Goal: Task Accomplishment & Management: Manage account settings

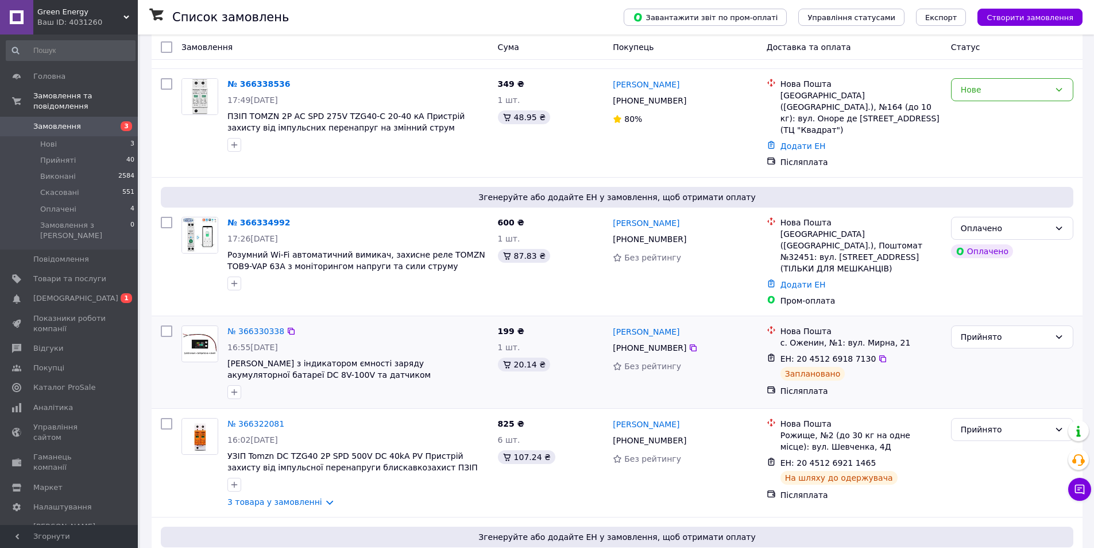
scroll to position [172, 0]
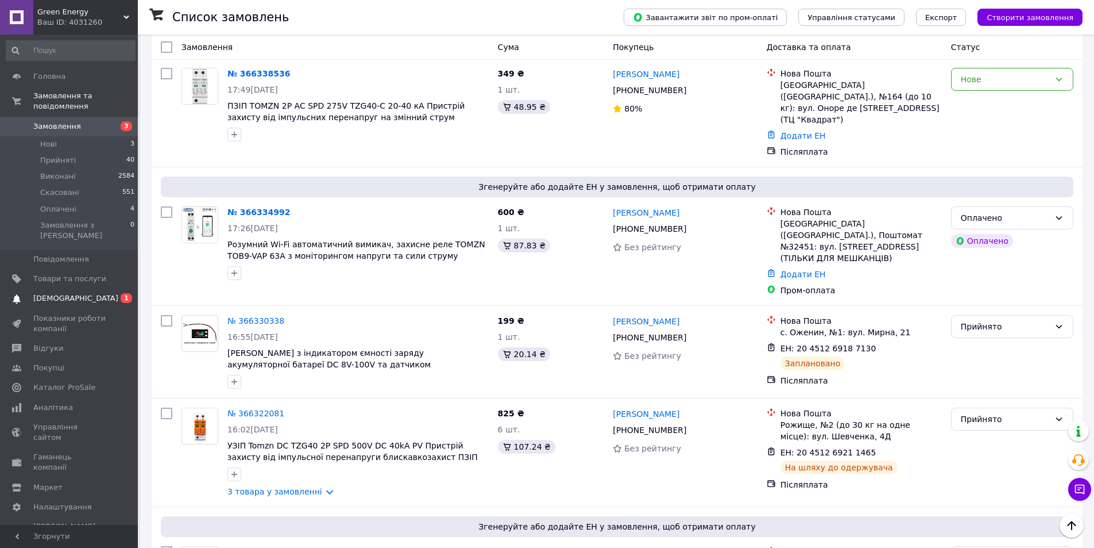
click at [80, 288] on link "Сповіщення 0 1" at bounding box center [70, 298] width 141 height 20
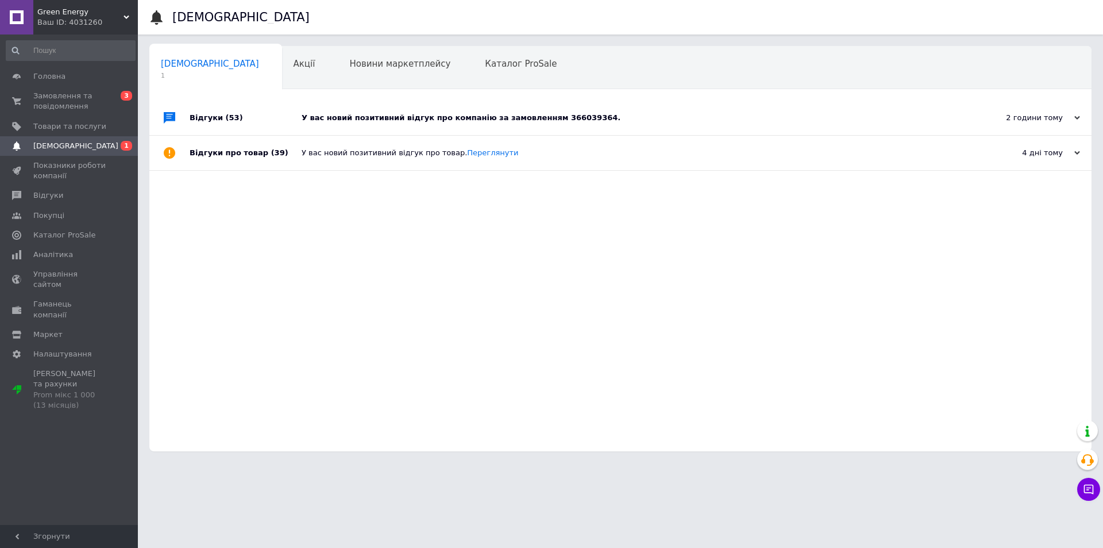
click at [398, 119] on div "У вас новий позитивний відгук про компанію за замовленням 366039364." at bounding box center [634, 118] width 664 height 10
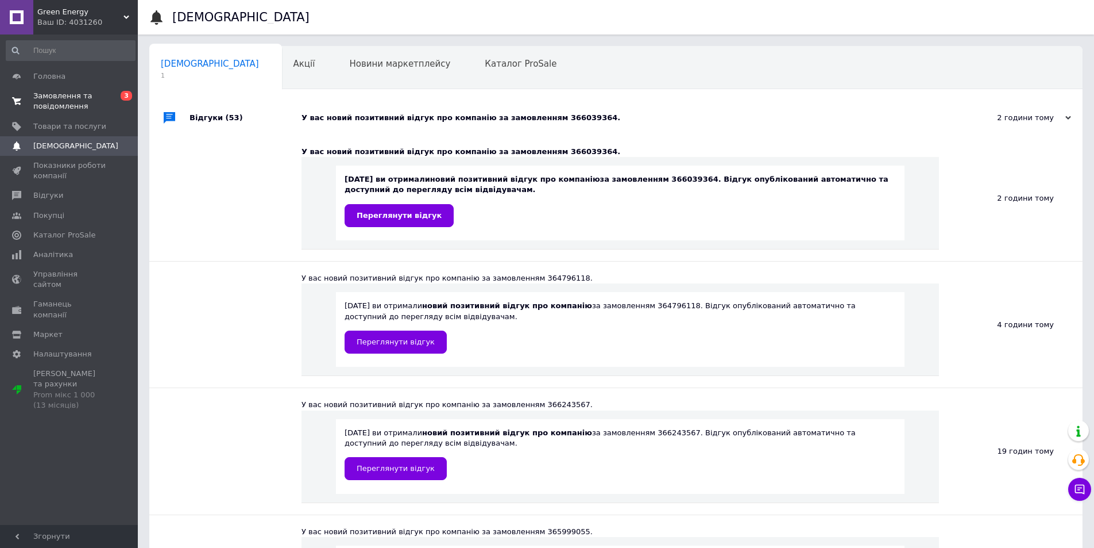
click at [60, 100] on span "Замовлення та повідомлення" at bounding box center [69, 101] width 73 height 21
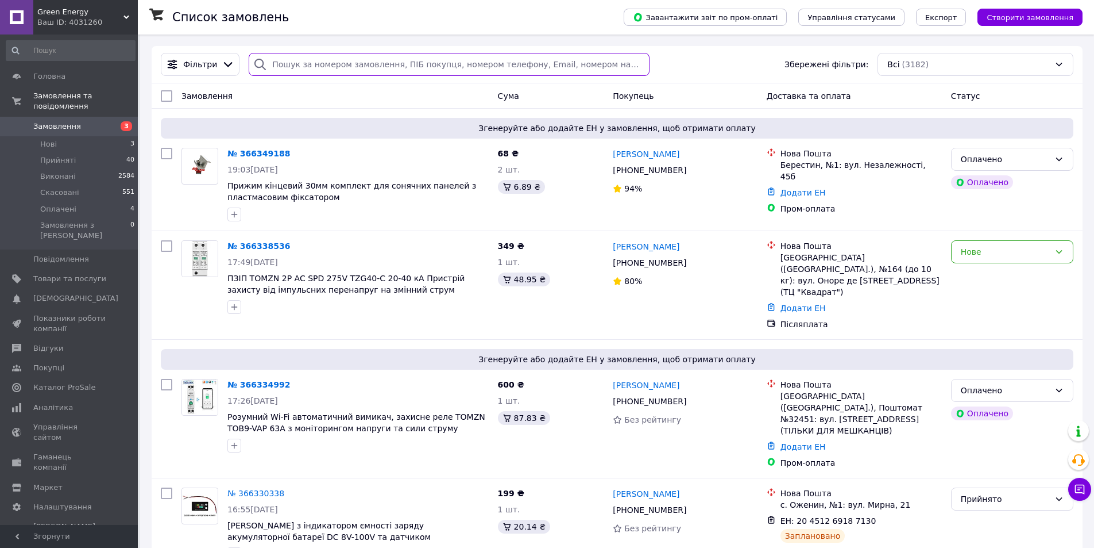
click at [385, 56] on input "search" at bounding box center [449, 64] width 400 height 23
paste input "20451267522023"
type input "20451267522023"
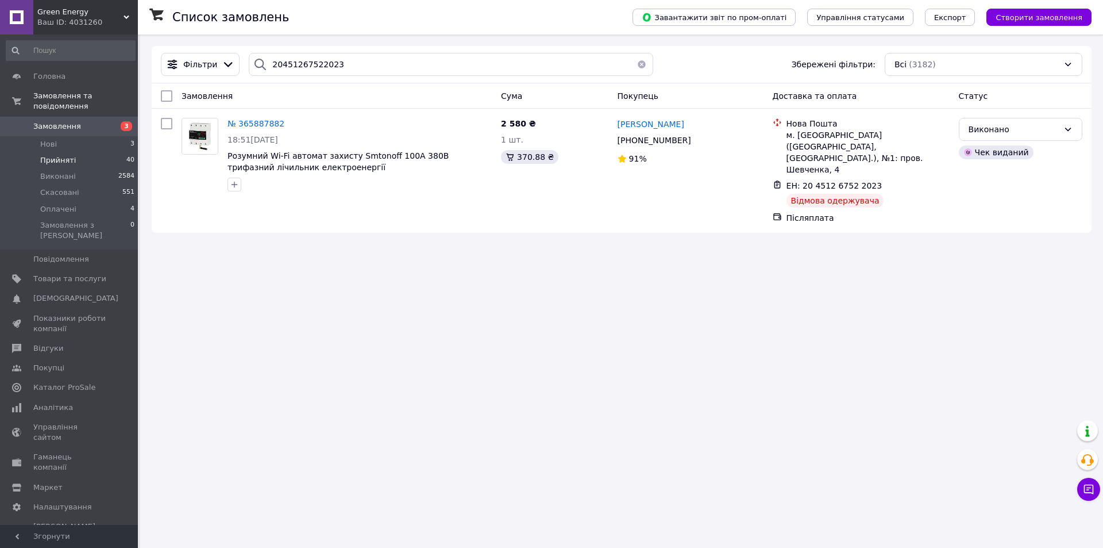
click at [71, 152] on li "Прийняті 40" at bounding box center [70, 160] width 141 height 16
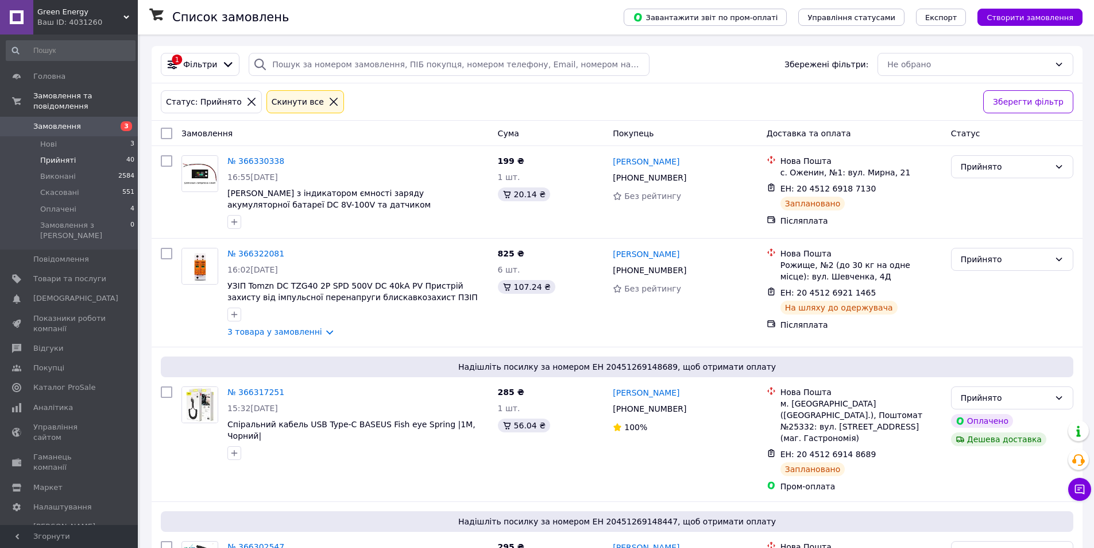
click at [74, 121] on span "Замовлення" at bounding box center [57, 126] width 48 height 10
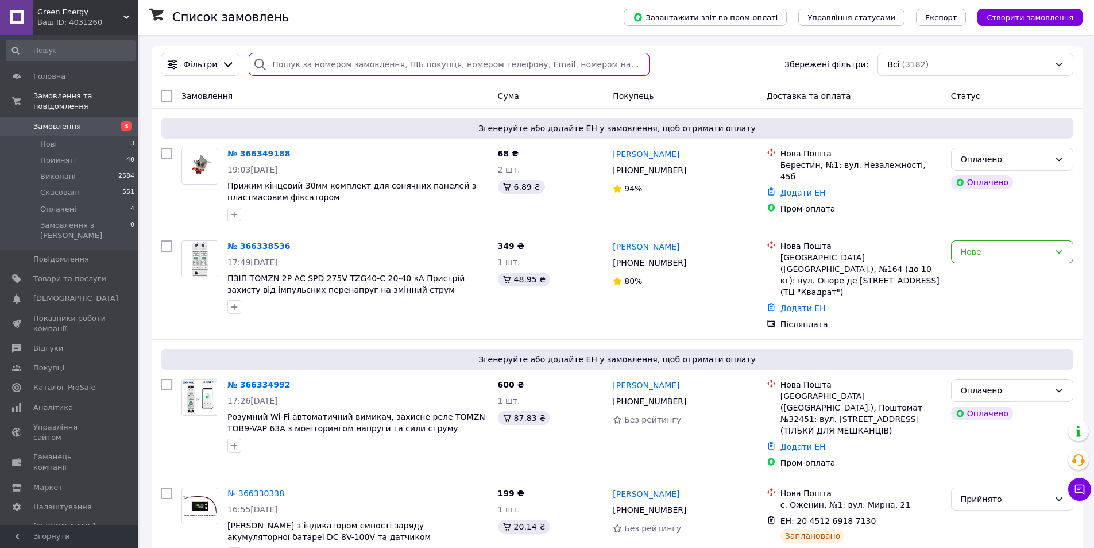
click at [295, 56] on input "search" at bounding box center [449, 64] width 400 height 23
paste input "720-0867342"
type input "720-0867342"
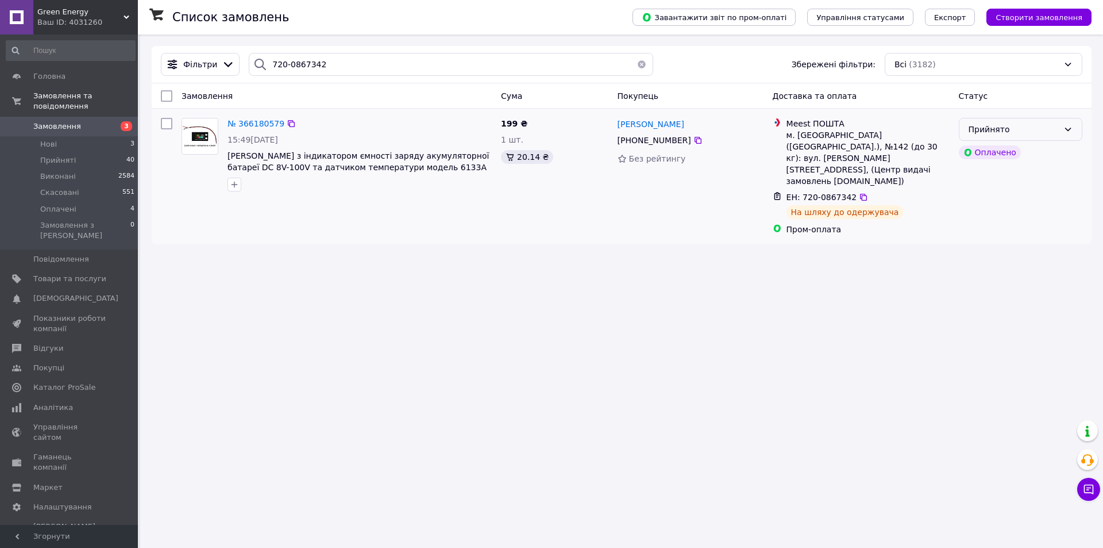
click at [1023, 130] on div "Прийнято" at bounding box center [1014, 129] width 90 height 13
click at [997, 153] on li "Виконано" at bounding box center [1020, 154] width 122 height 21
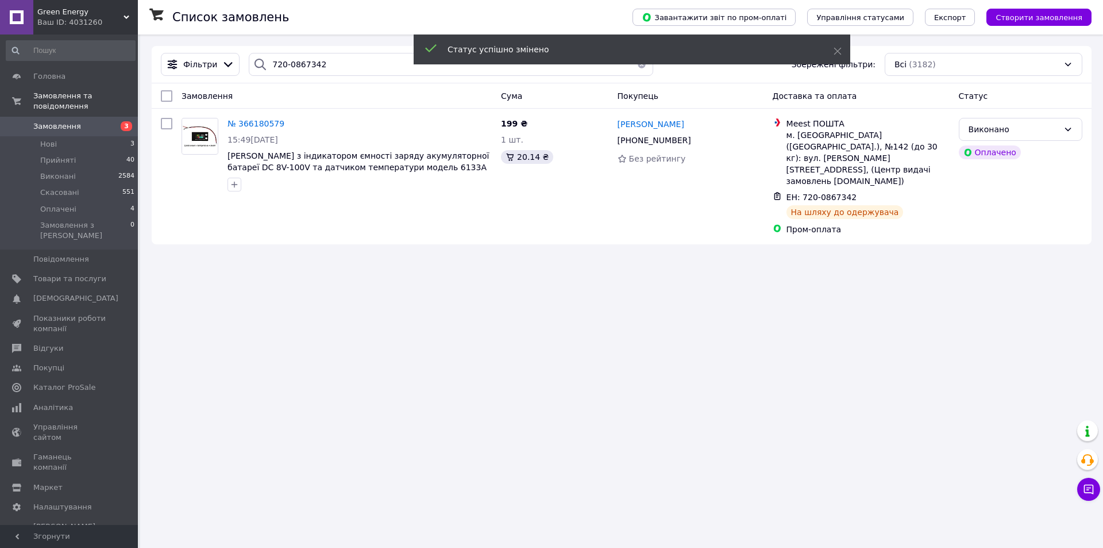
click at [242, 124] on span "№ 366180579" at bounding box center [256, 123] width 57 height 9
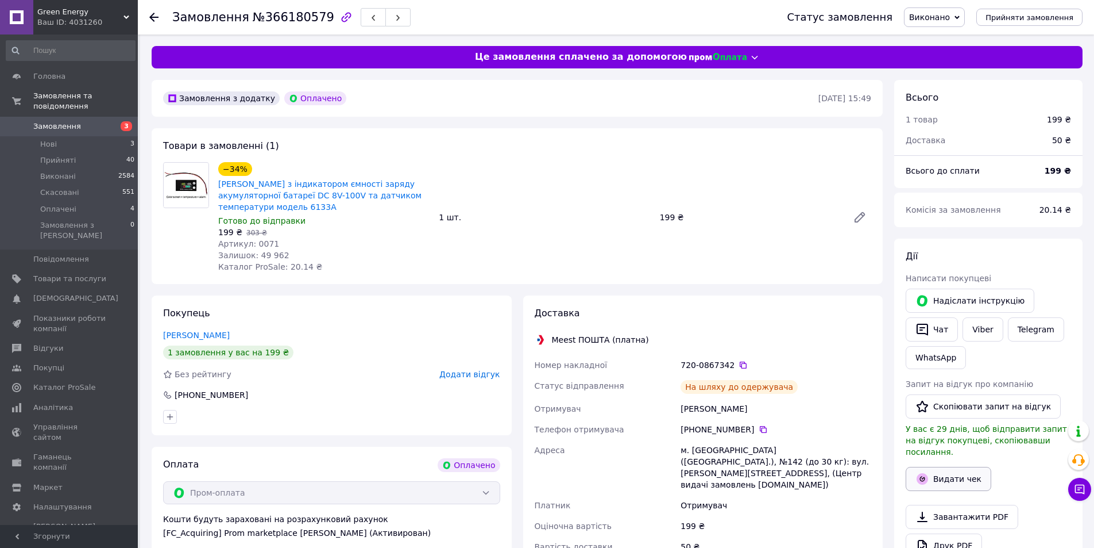
click at [939, 471] on button "Видати чек" at bounding box center [949, 479] width 86 height 24
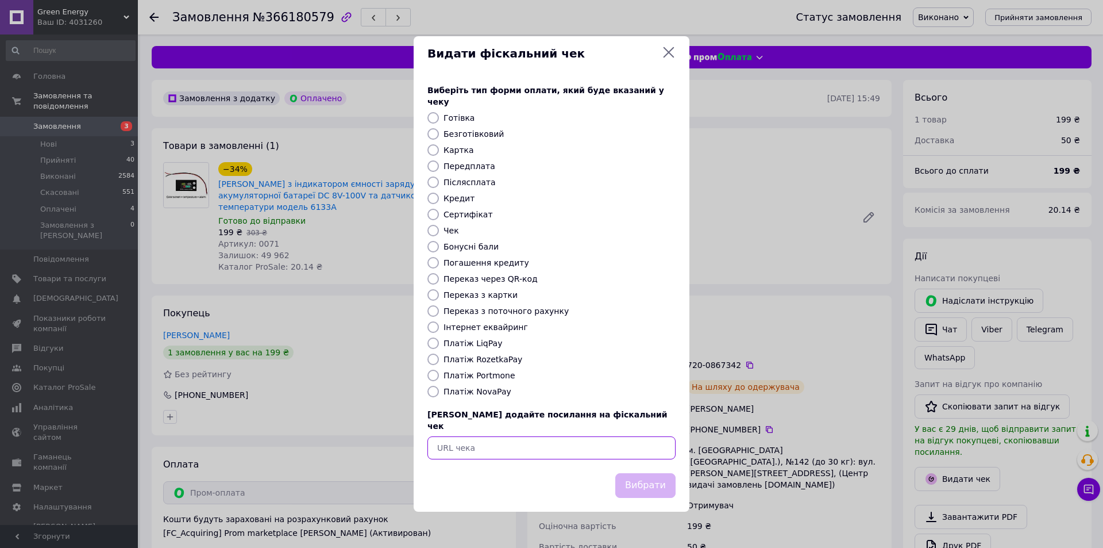
click at [586, 442] on input "text" at bounding box center [551, 447] width 248 height 23
paste input "https://kasa.vchasno.ua/check-viewer/eVe6NSmqI-U"
type input "https://kasa.vchasno.ua/check-viewer/eVe6NSmqI-U"
click at [632, 473] on button "Вибрати" at bounding box center [645, 485] width 60 height 25
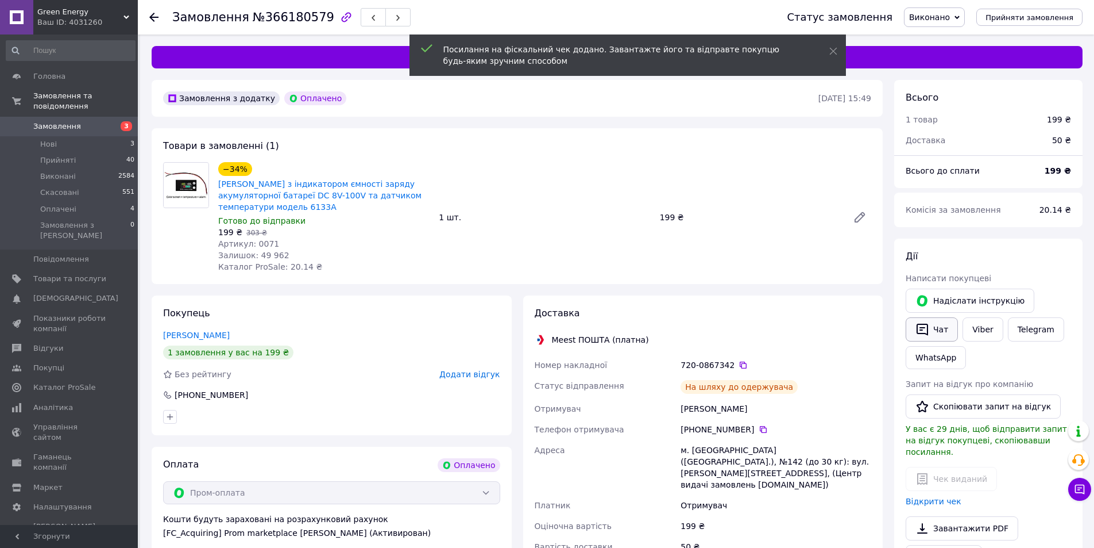
click at [926, 338] on button "Чат" at bounding box center [932, 329] width 52 height 24
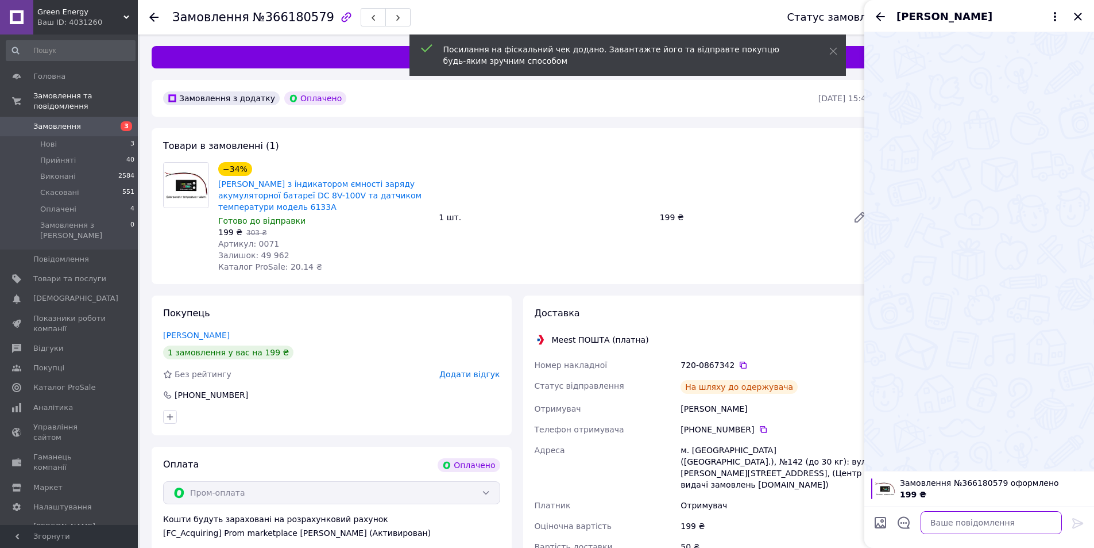
click at [997, 516] on textarea at bounding box center [991, 522] width 141 height 23
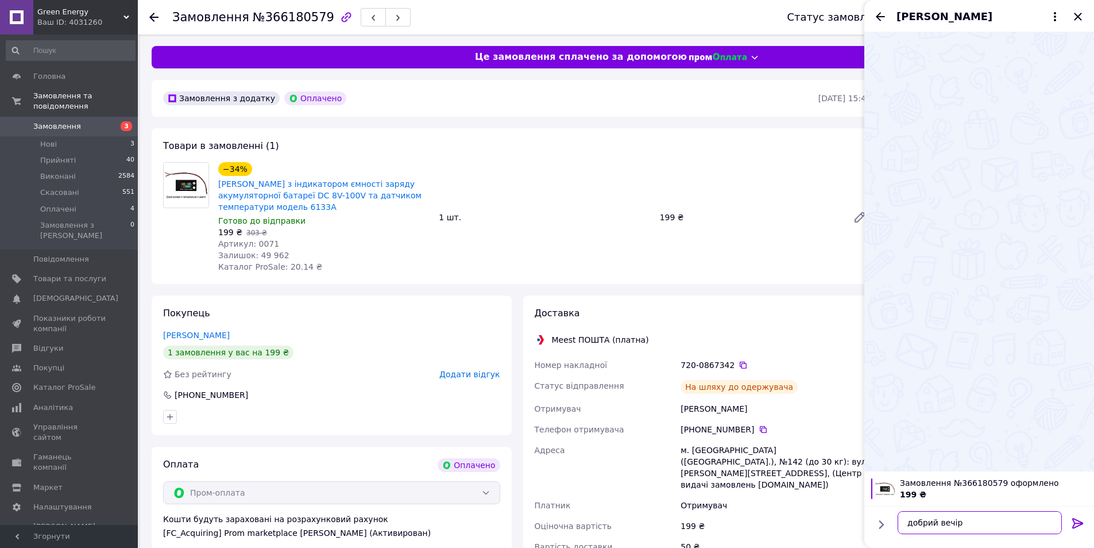
scroll to position [7, 0]
paste textarea "https://kasa.vchasno.ua/check-viewer/eVe6NSmqI-U"
type textarea "добрий вечір вчора відправив https://kasa.vchasno.ua/check-viewer/eVe6NSmqI-U"
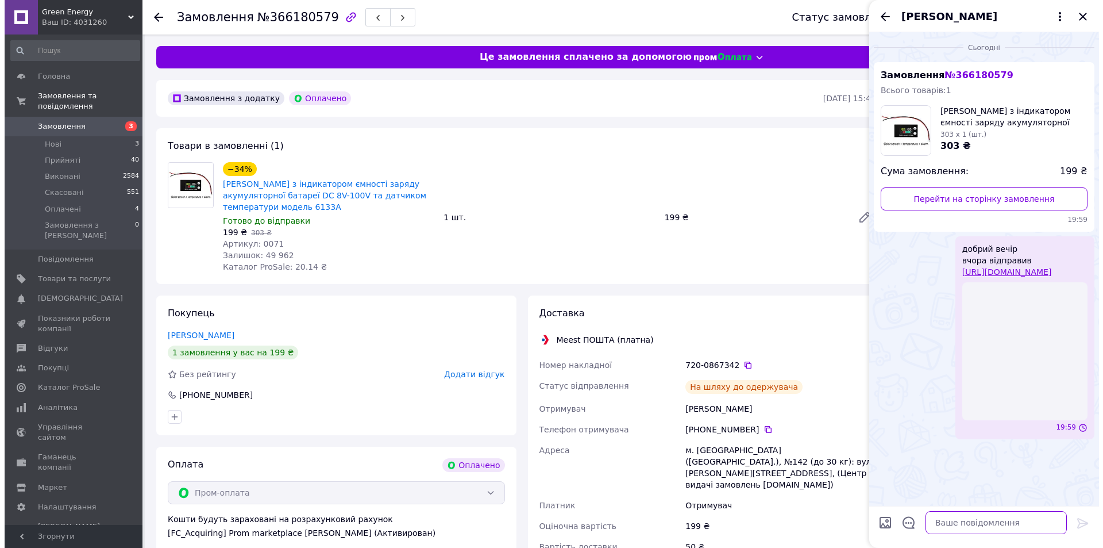
scroll to position [0, 0]
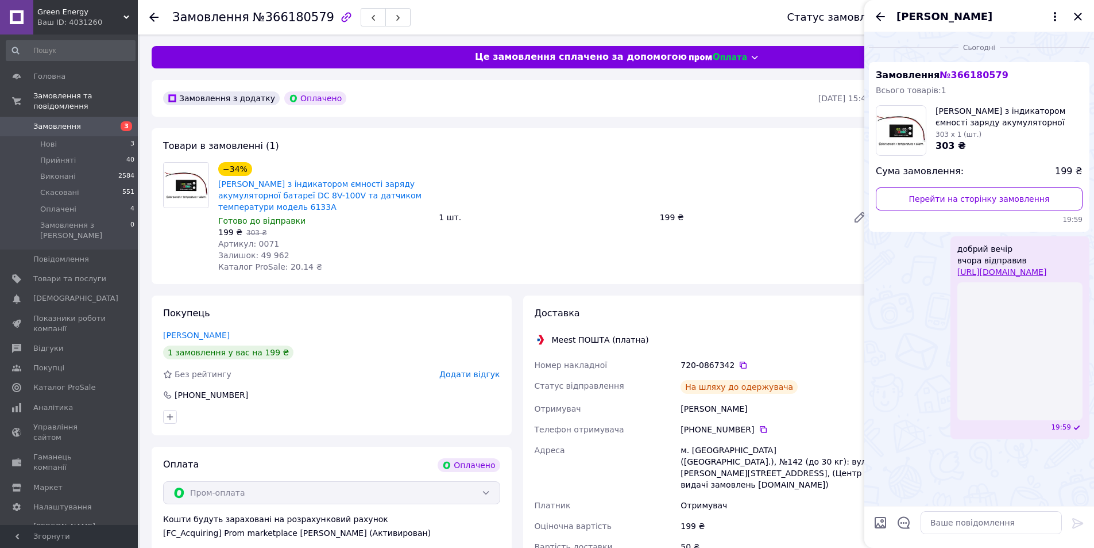
click at [91, 117] on link "Замовлення 3" at bounding box center [70, 127] width 141 height 20
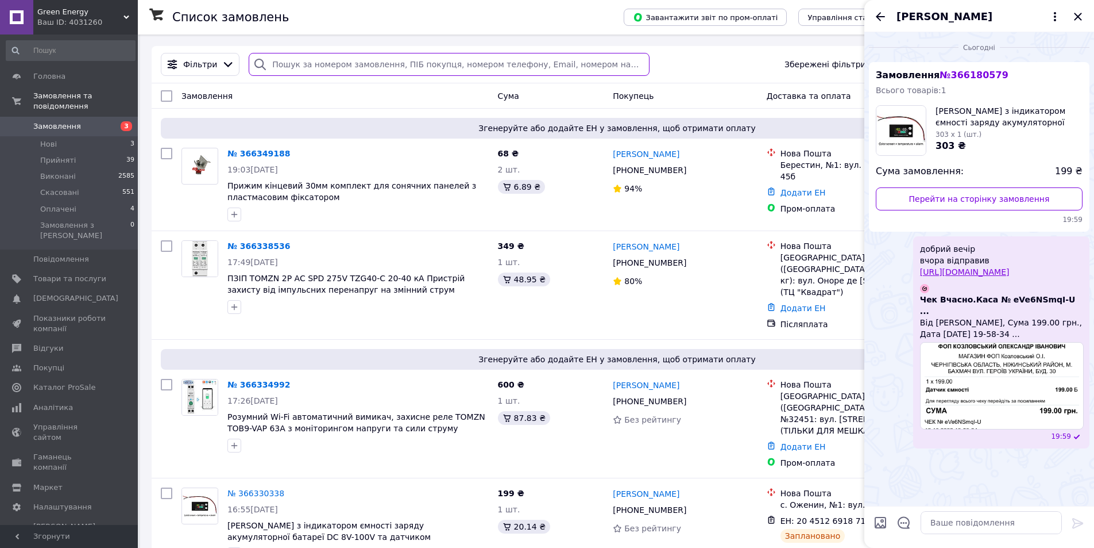
click at [289, 72] on input "search" at bounding box center [449, 64] width 400 height 23
paste input "720-0869210"
type input "720-0869210"
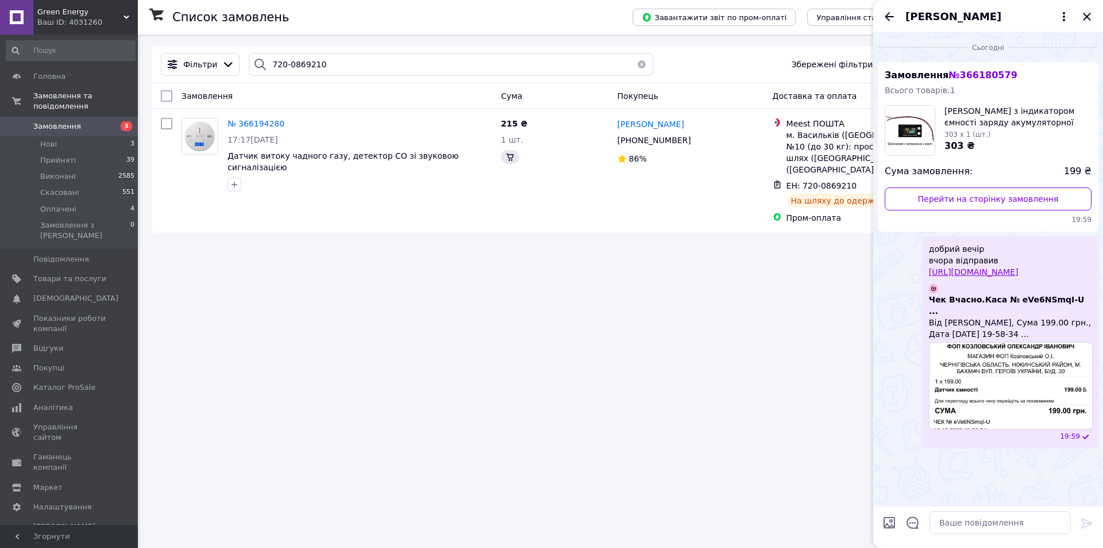
click at [1080, 14] on icon "Закрити" at bounding box center [1087, 17] width 14 height 14
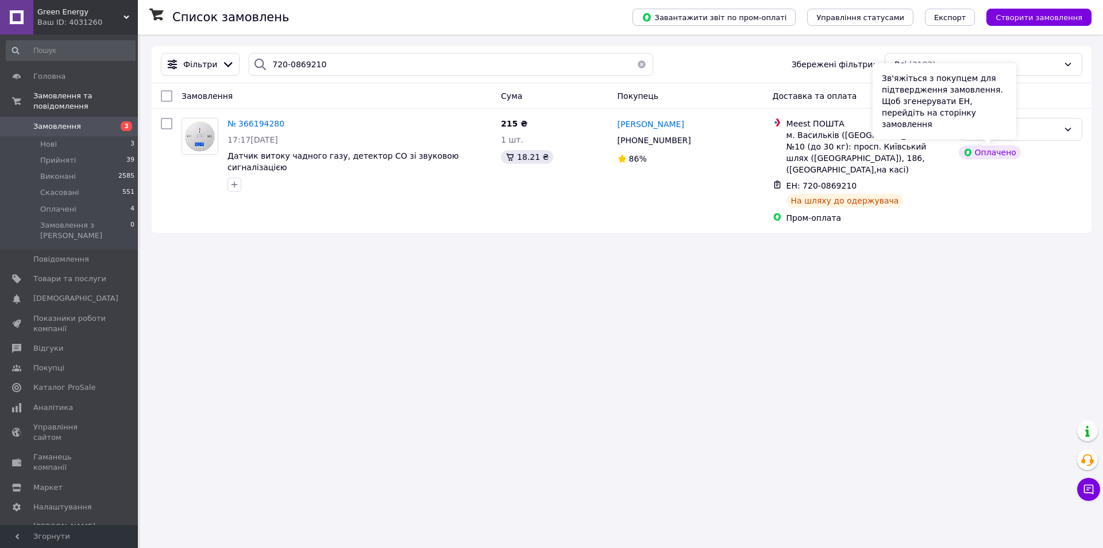
drag, startPoint x: 1003, startPoint y: 121, endPoint x: 1013, endPoint y: 124, distance: 10.4
click at [1004, 121] on div "Зв'яжіться з покупцем для підтвердження замовлення. Щоб згенерувати ЕН, перейді…" at bounding box center [945, 101] width 144 height 76
click at [1048, 132] on div "Прийнято" at bounding box center [1014, 129] width 90 height 13
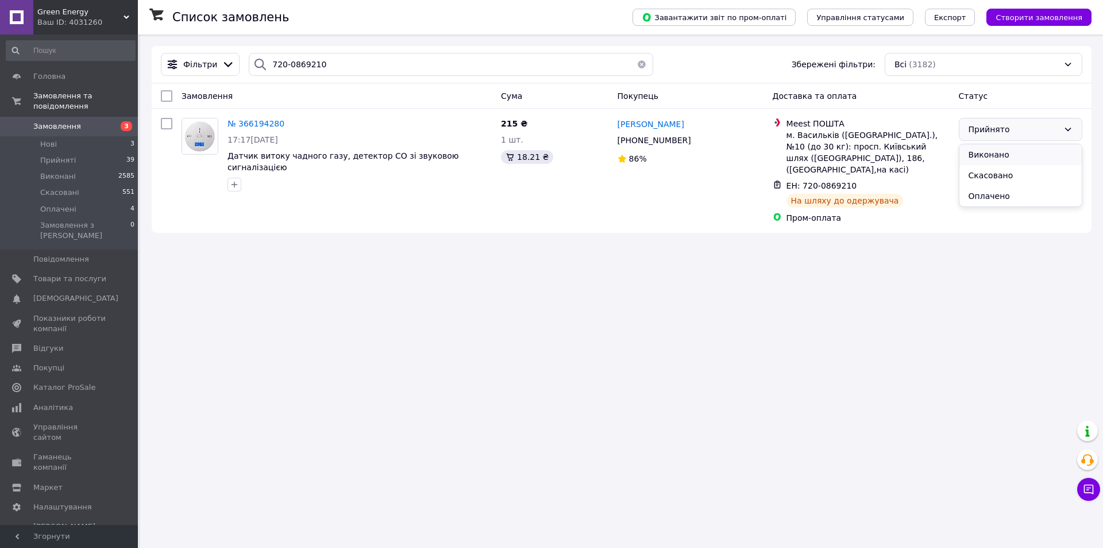
drag, startPoint x: 992, startPoint y: 152, endPoint x: 990, endPoint y: 164, distance: 12.7
click at [990, 152] on li "Виконано" at bounding box center [1020, 154] width 122 height 21
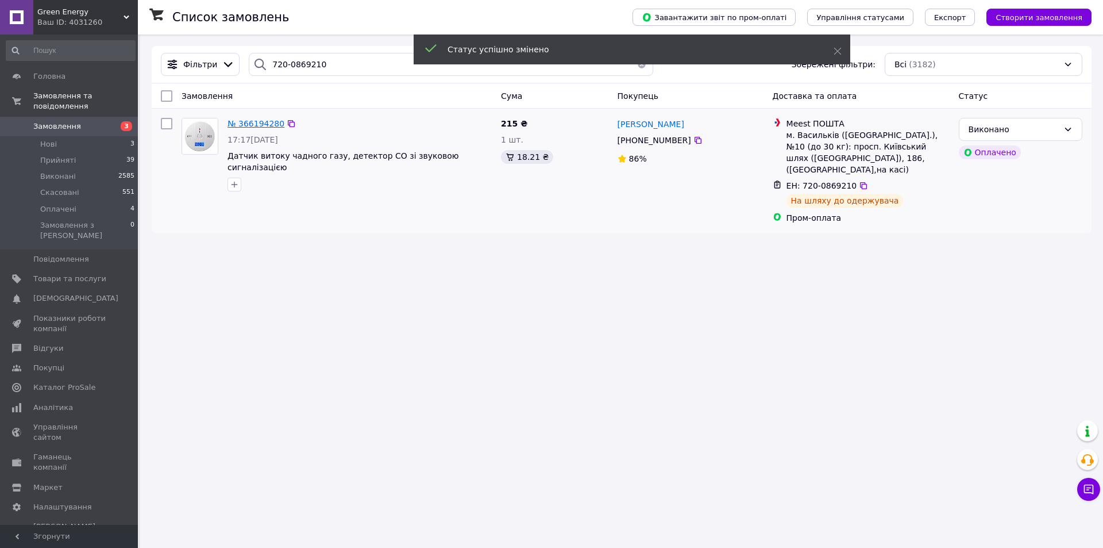
click at [258, 124] on span "№ 366194280" at bounding box center [256, 123] width 57 height 9
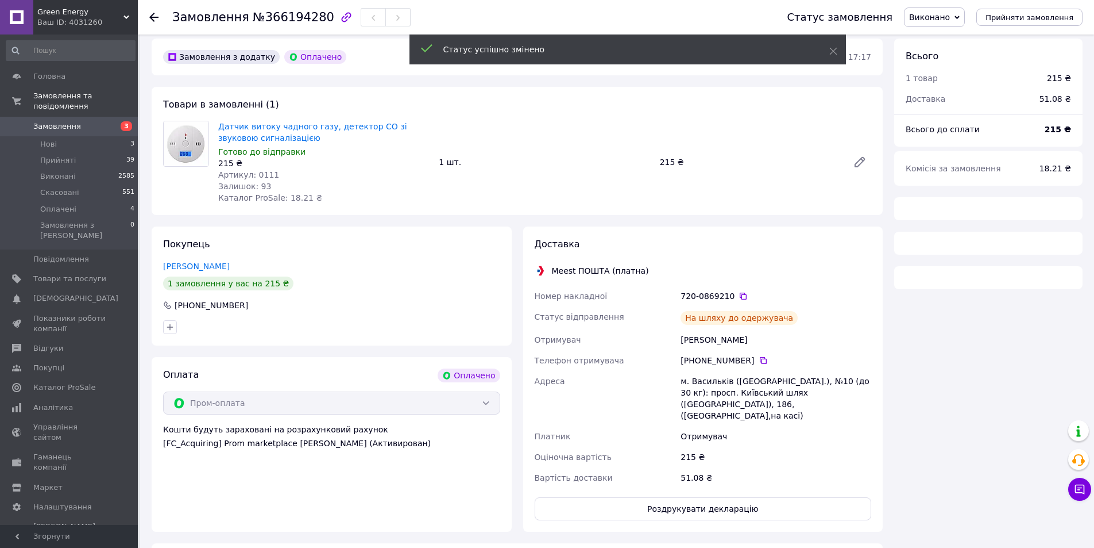
scroll to position [48, 0]
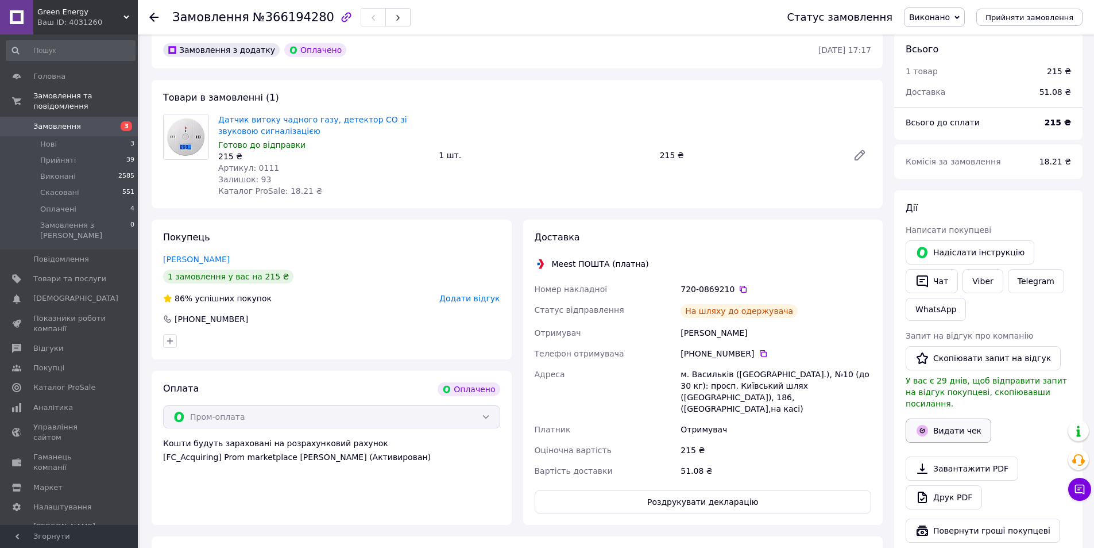
click at [939, 418] on button "Видати чек" at bounding box center [949, 430] width 86 height 24
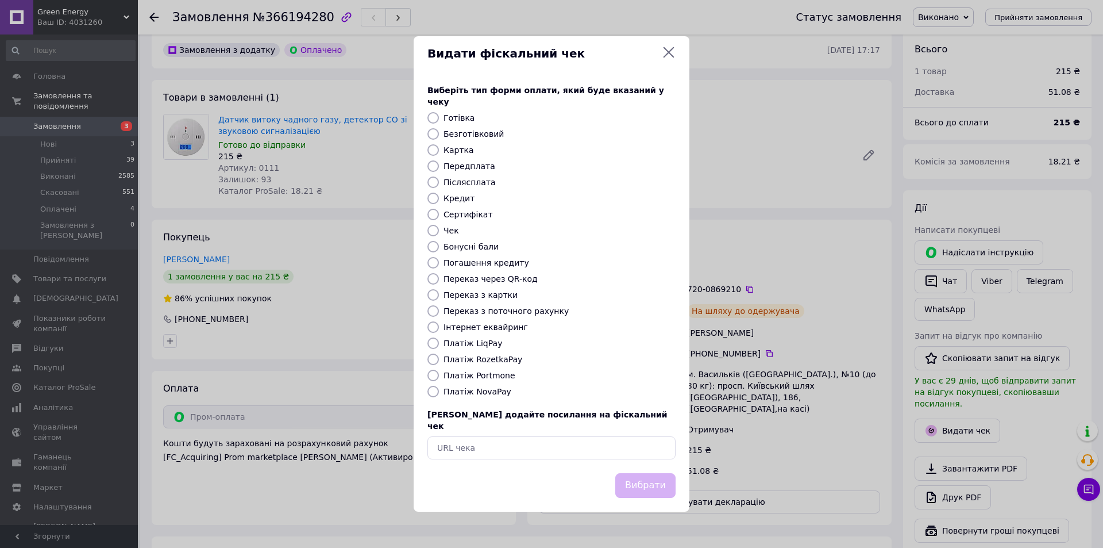
click at [488, 359] on label "Платіж RozetkaPay" at bounding box center [483, 358] width 79 height 9
click at [439, 359] on input "Платіж RozetkaPay" at bounding box center [432, 358] width 11 height 11
radio input "true"
click at [637, 480] on button "Вибрати" at bounding box center [645, 485] width 60 height 25
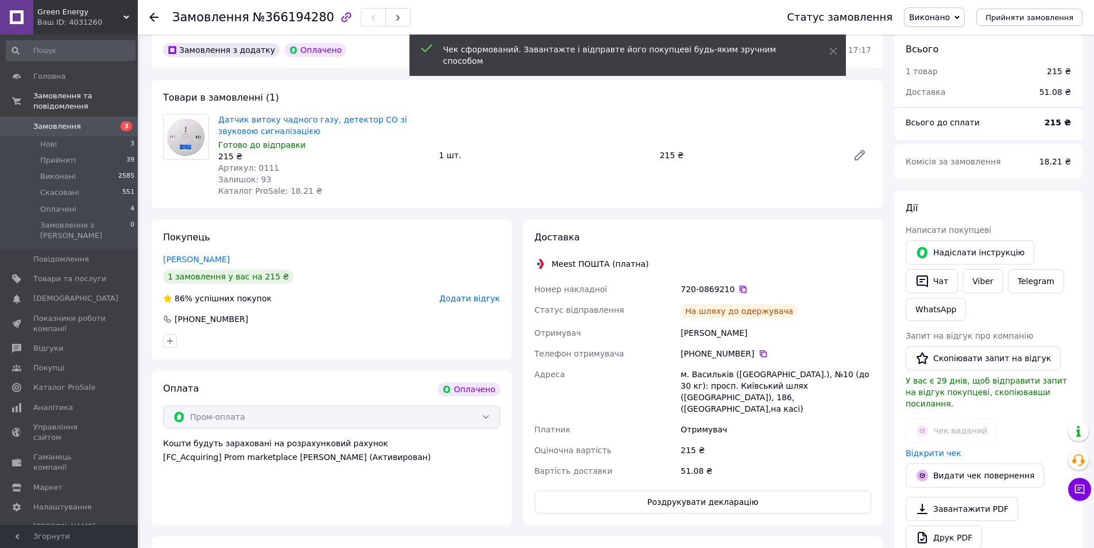
click at [739, 287] on icon at bounding box center [743, 288] width 9 height 9
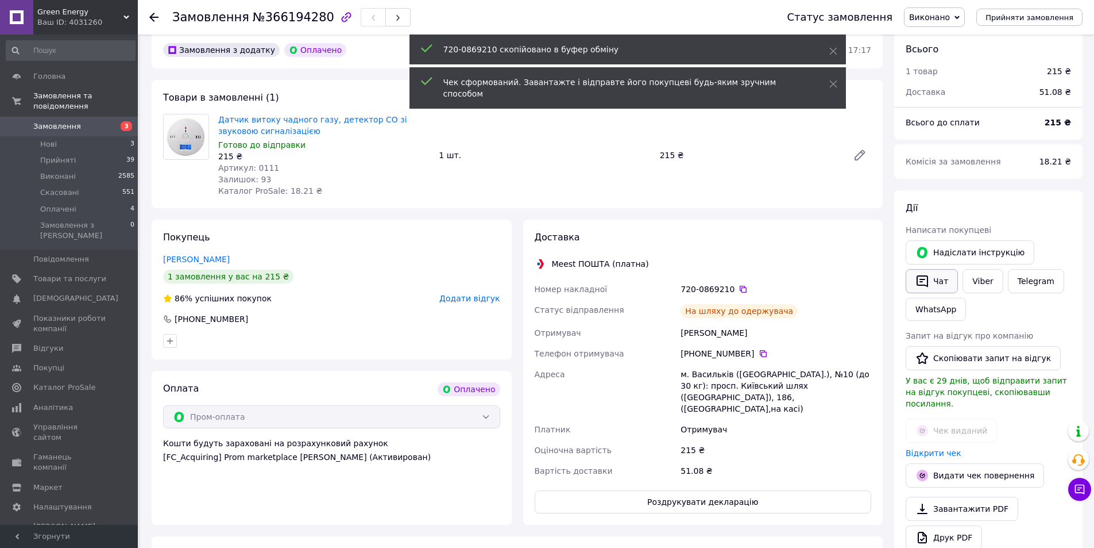
click at [938, 284] on button "Чат" at bounding box center [932, 281] width 52 height 24
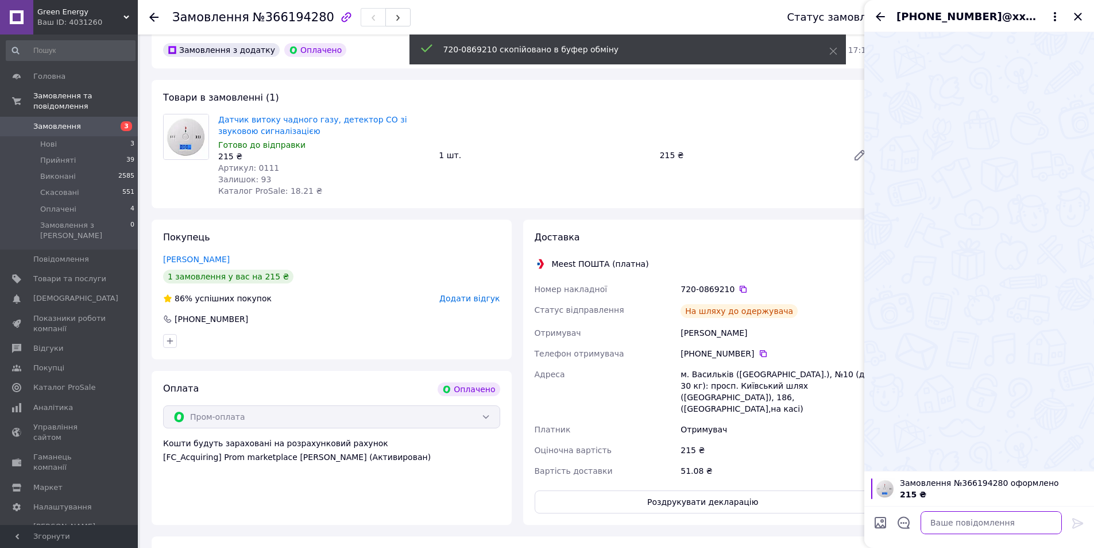
click at [961, 526] on textarea at bounding box center [991, 522] width 141 height 23
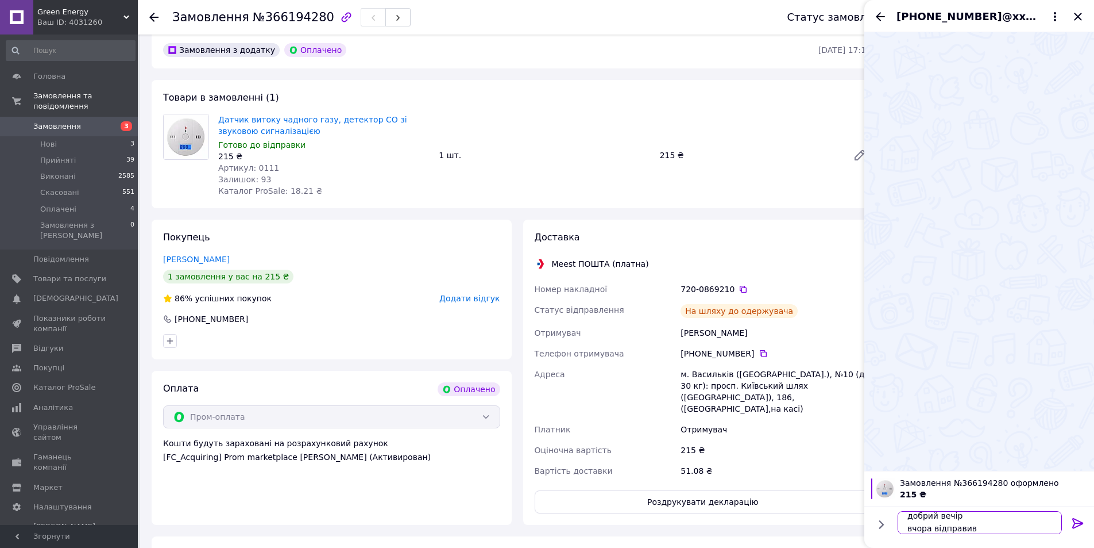
scroll to position [20, 0]
paste textarea "720-0869210"
type textarea "добрий вечір вчора відправив ттн 720-0869210"
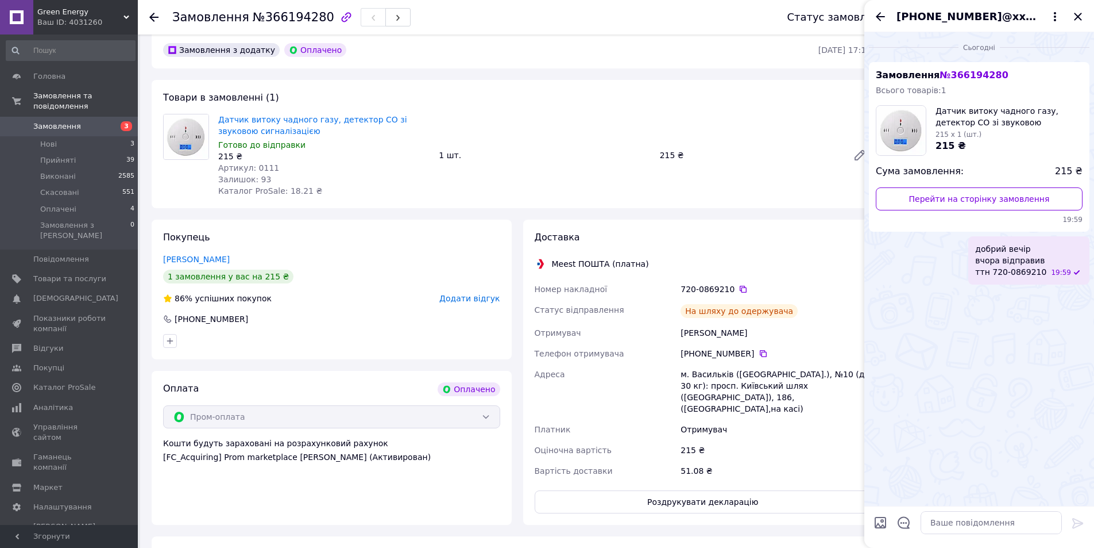
click at [109, 121] on span "3" at bounding box center [122, 126] width 32 height 10
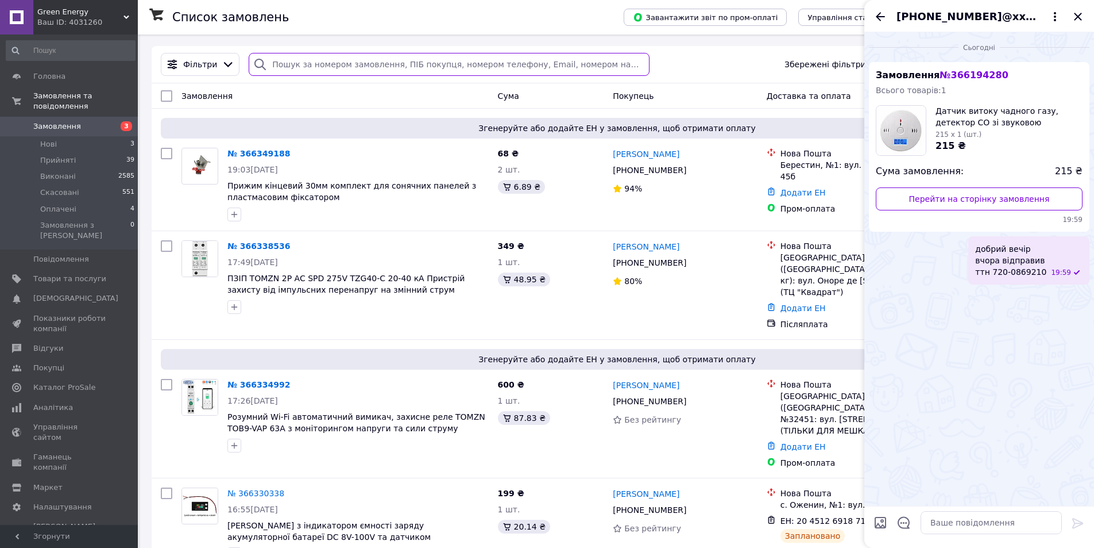
click at [403, 61] on input "search" at bounding box center [449, 64] width 400 height 23
paste input "20451268806051"
type input "20451268806051"
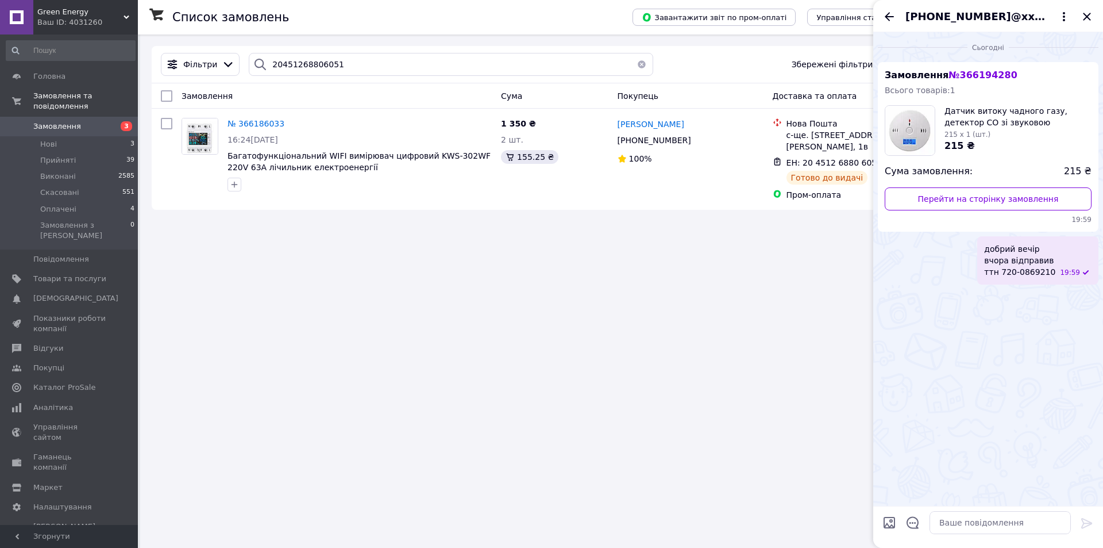
click at [1084, 16] on icon "Закрити" at bounding box center [1087, 17] width 14 height 14
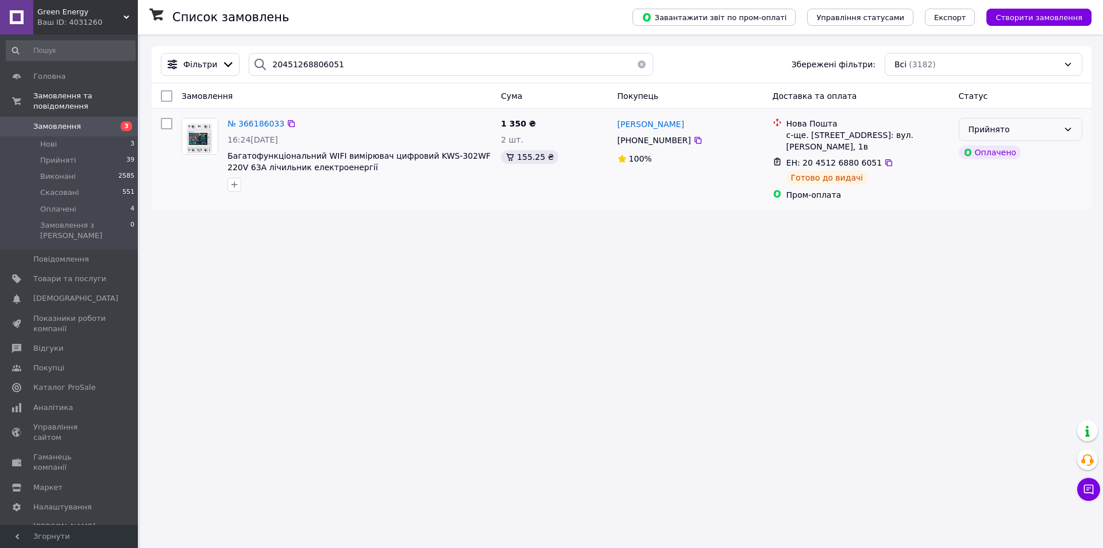
click at [1022, 129] on div "Прийнято" at bounding box center [1014, 129] width 90 height 13
click at [1004, 161] on li "Виконано" at bounding box center [1020, 154] width 122 height 21
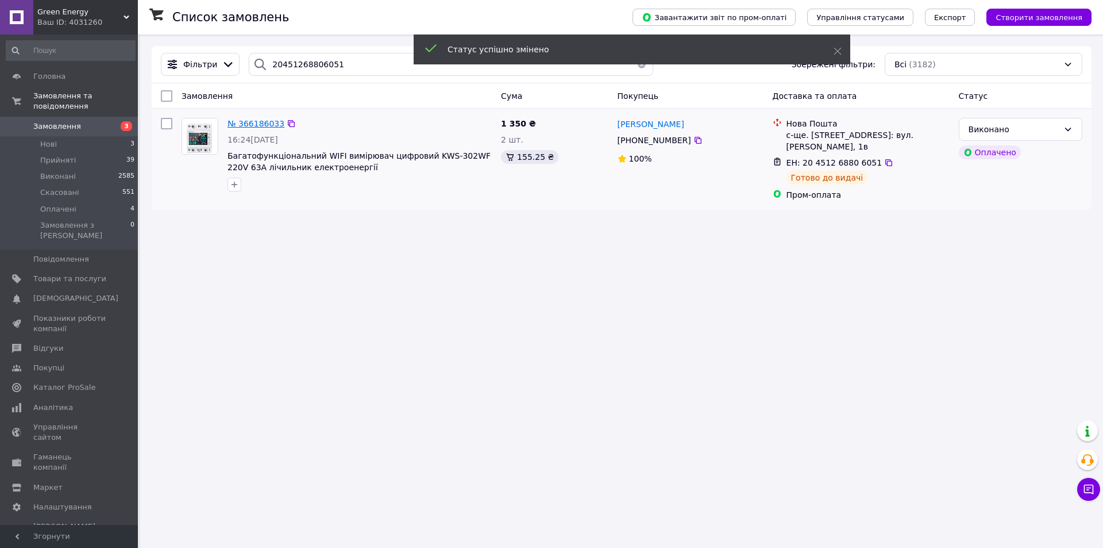
click at [267, 122] on span "№ 366186033" at bounding box center [256, 123] width 57 height 9
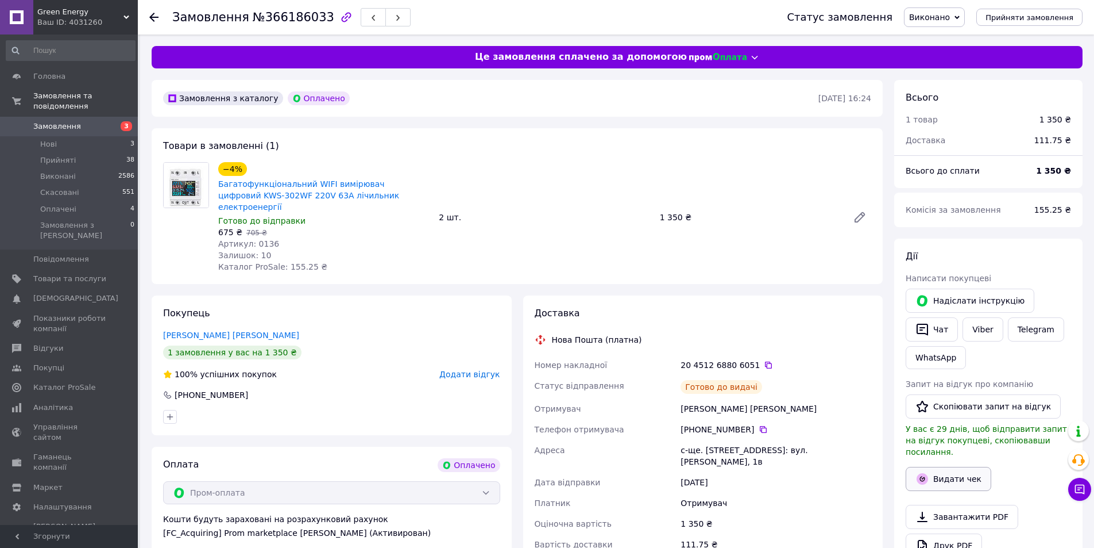
click at [941, 467] on button "Видати чек" at bounding box center [949, 479] width 86 height 24
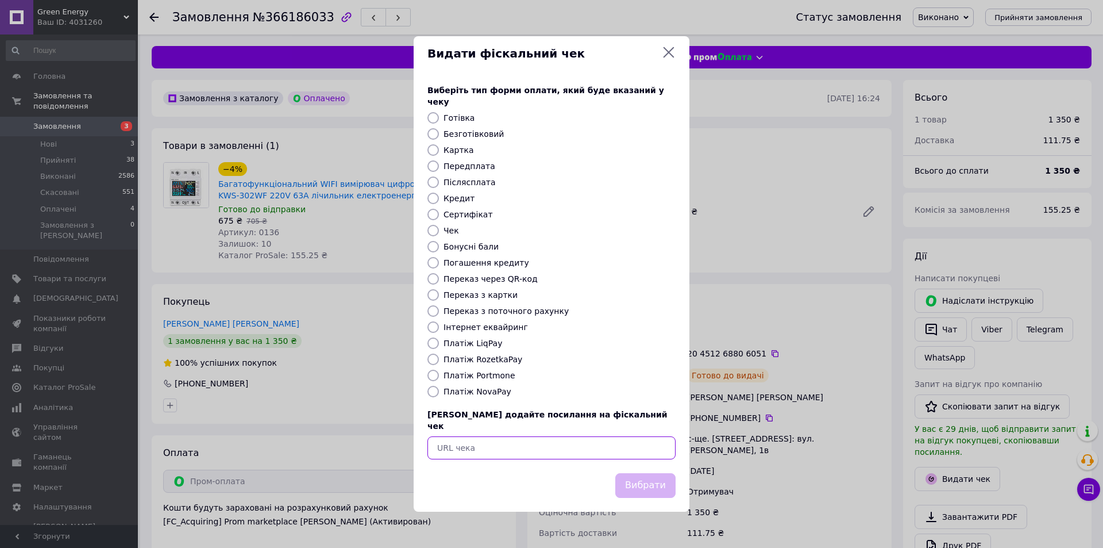
click at [576, 436] on input "text" at bounding box center [551, 447] width 248 height 23
paste input "https://kasa.vchasno.ua/check-viewer/JY5dv6JGGMo"
type input "https://kasa.vchasno.ua/check-viewer/JY5dv6JGGMo"
click at [670, 481] on button "Вибрати" at bounding box center [645, 485] width 60 height 25
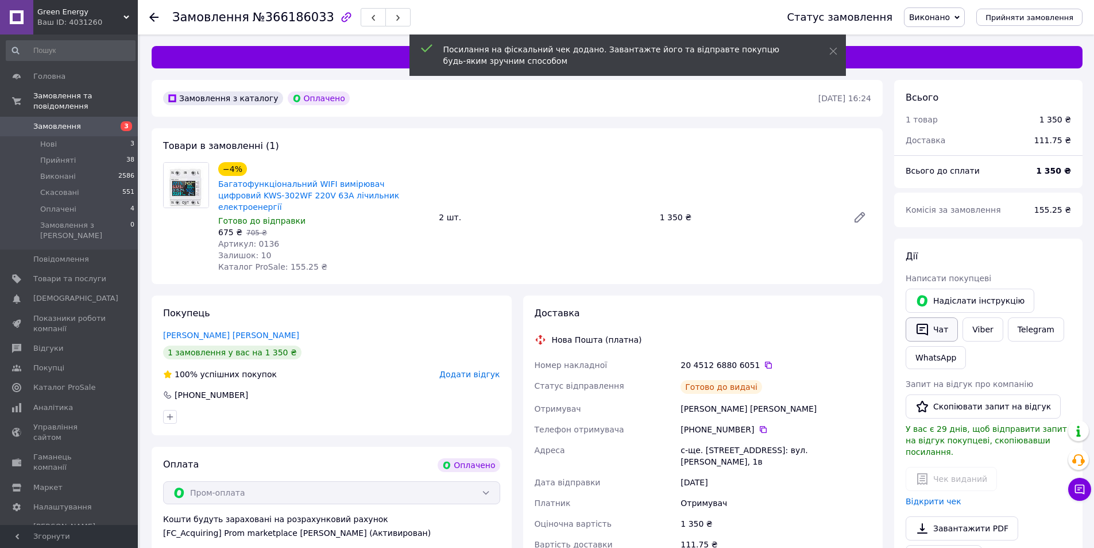
click at [933, 320] on button "Чат" at bounding box center [932, 329] width 52 height 24
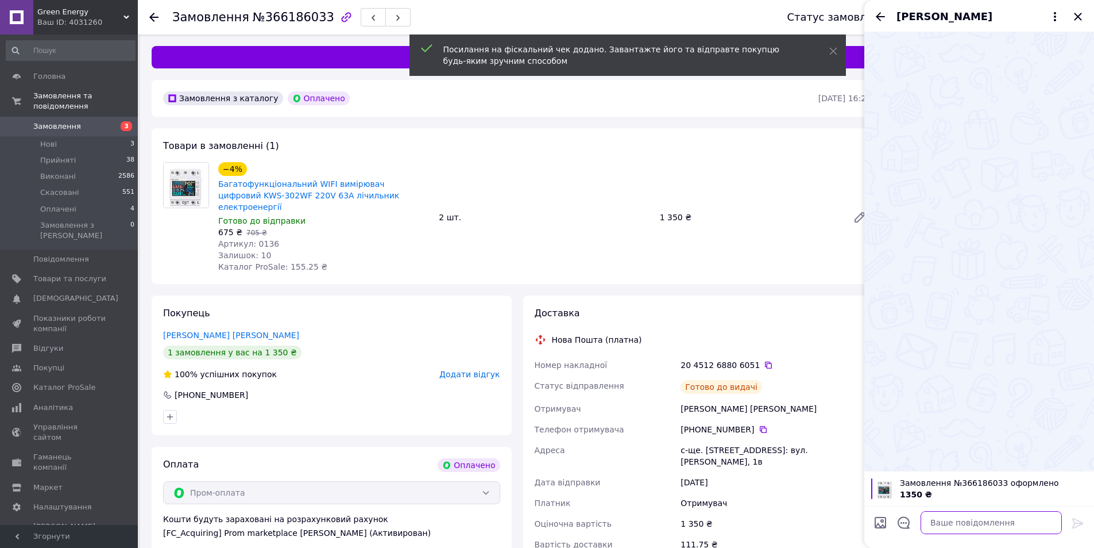
click at [949, 523] on textarea at bounding box center [991, 522] width 141 height 23
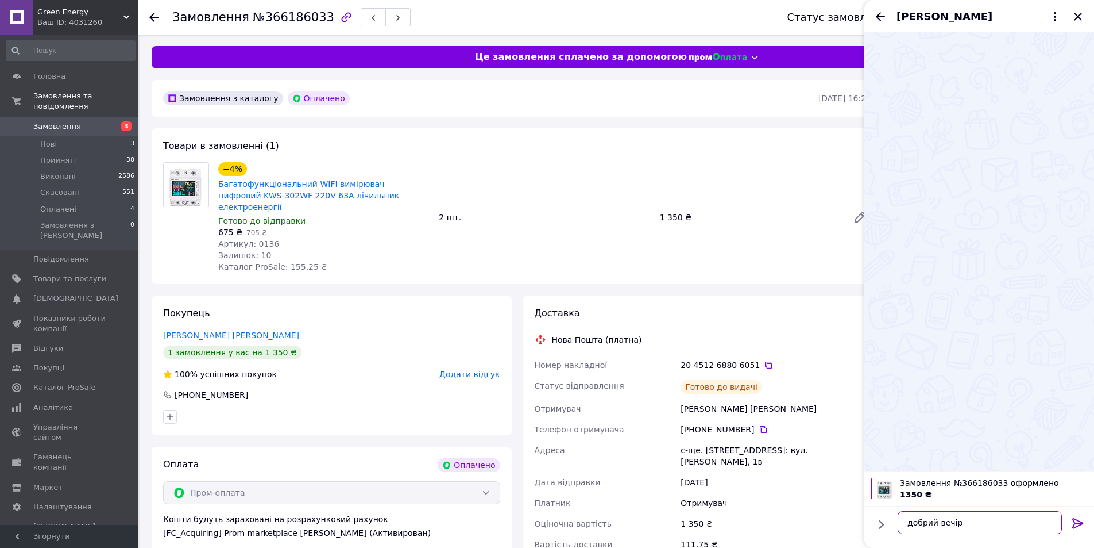
scroll to position [7, 0]
paste textarea "https://kasa.vchasno.ua/check-viewer/JY5dv6JGGMo"
type textarea "добрий вечір вчора відправив https://kasa.vchasno.ua/check-viewer/JY5dv6JGGMo"
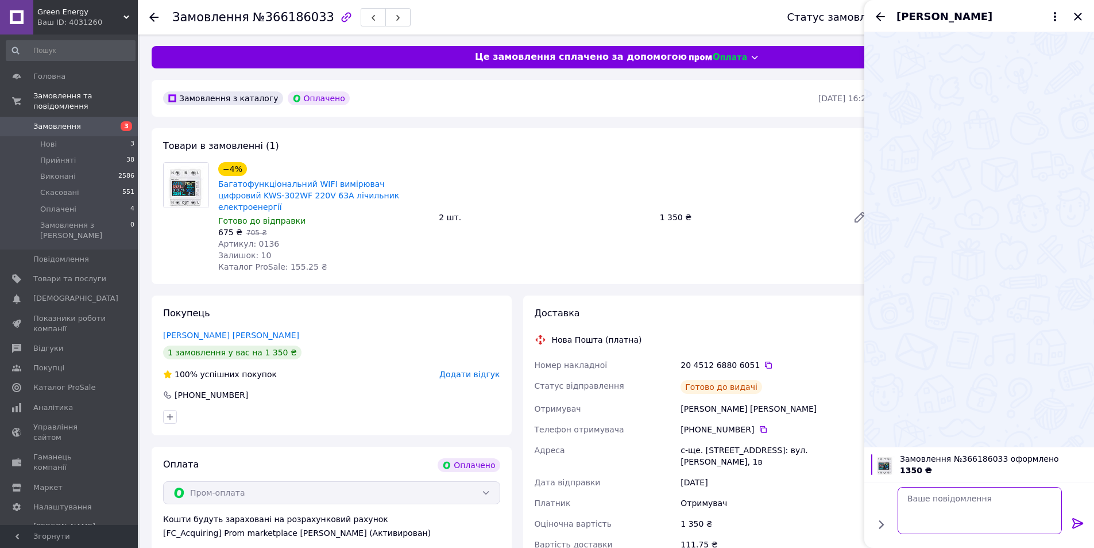
scroll to position [0, 0]
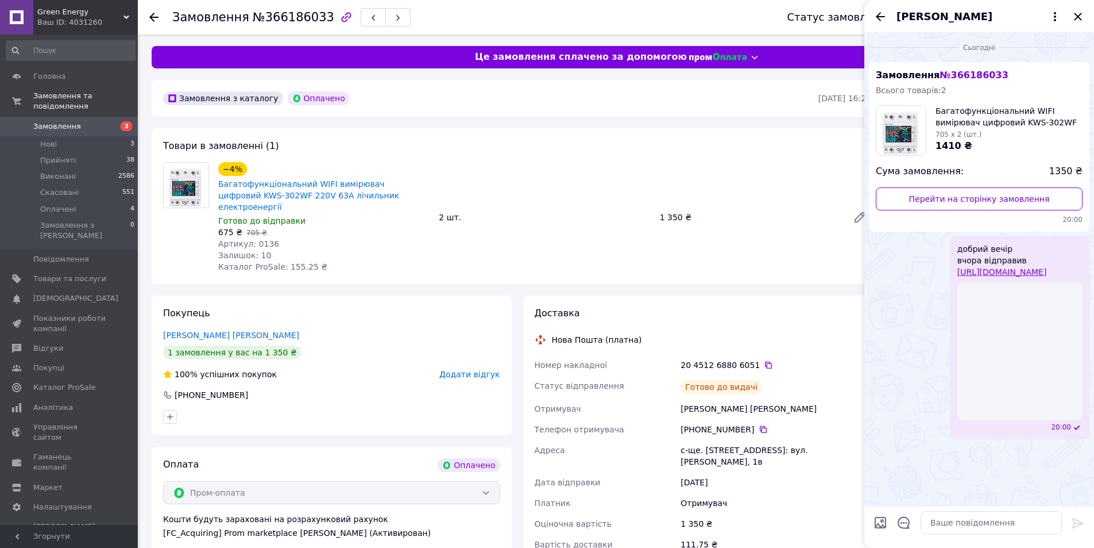
click at [85, 117] on link "Замовлення 3" at bounding box center [70, 127] width 141 height 20
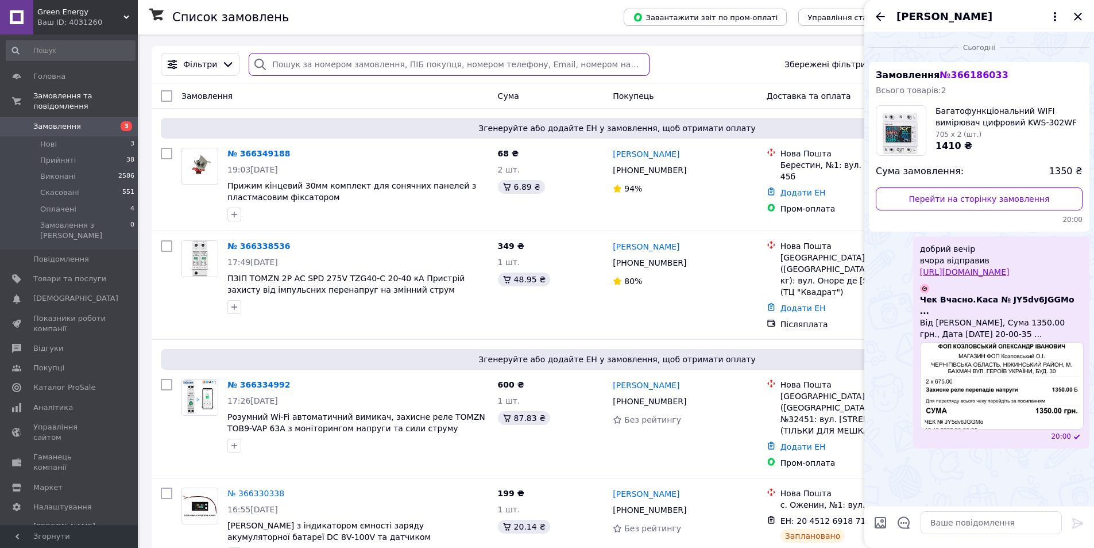
click at [391, 54] on input "search" at bounding box center [449, 64] width 400 height 23
paste input "20451268806403"
type input "20451268806403"
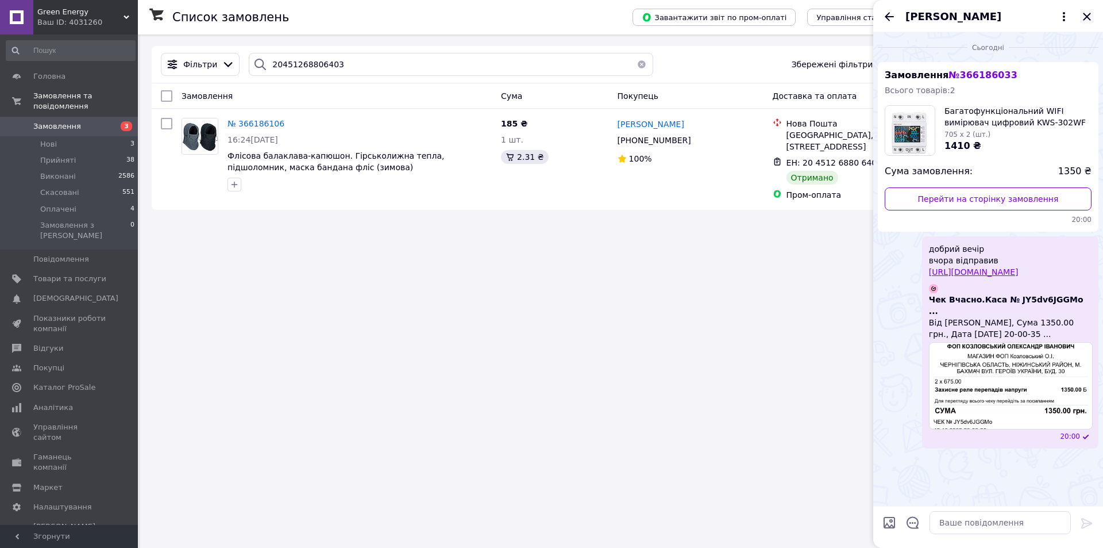
click at [1084, 14] on icon "Закрити" at bounding box center [1086, 16] width 7 height 7
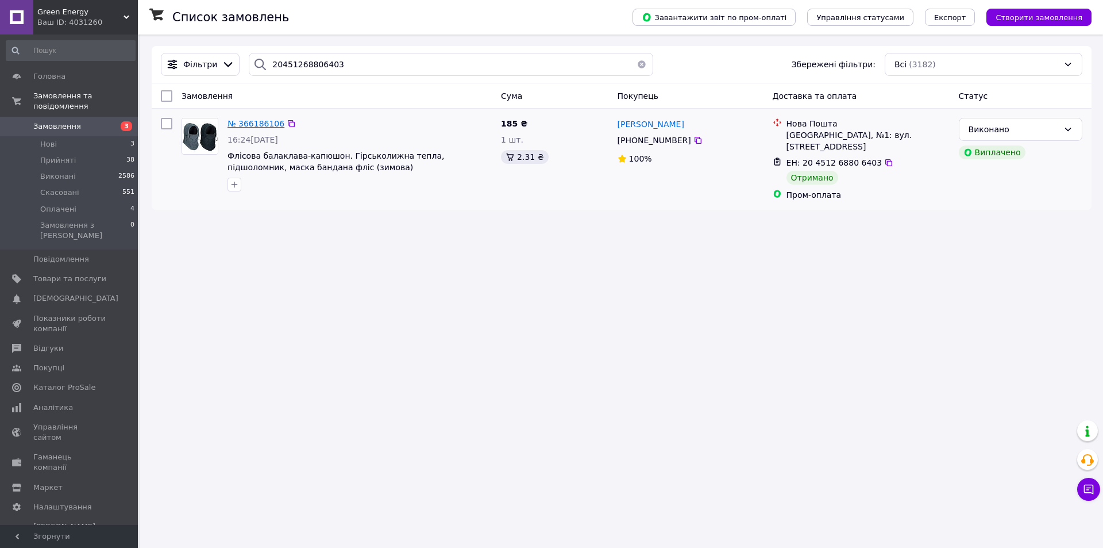
click at [239, 121] on span "№ 366186106" at bounding box center [256, 123] width 57 height 9
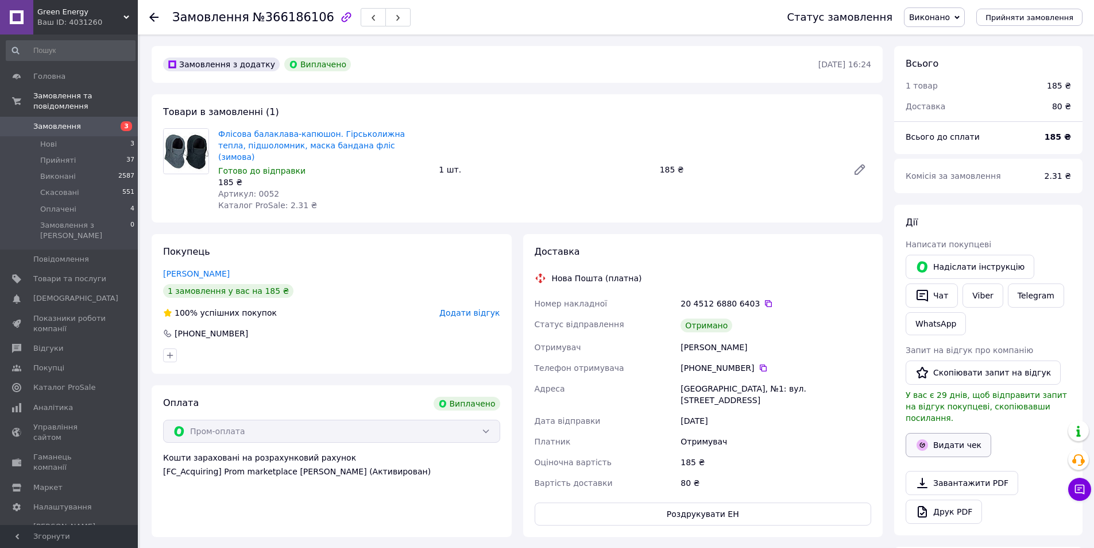
click at [936, 433] on button "Видати чек" at bounding box center [949, 445] width 86 height 24
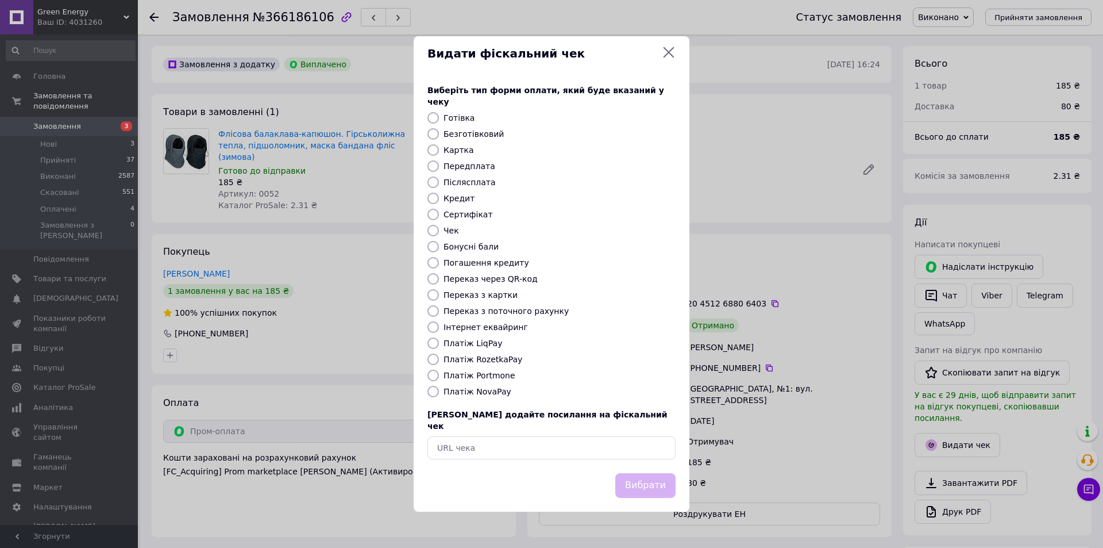
click at [501, 361] on label "Платіж RozetkaPay" at bounding box center [483, 358] width 79 height 9
click at [439, 361] on input "Платіж RozetkaPay" at bounding box center [432, 358] width 11 height 11
radio input "true"
click at [658, 485] on button "Вибрати" at bounding box center [645, 485] width 60 height 25
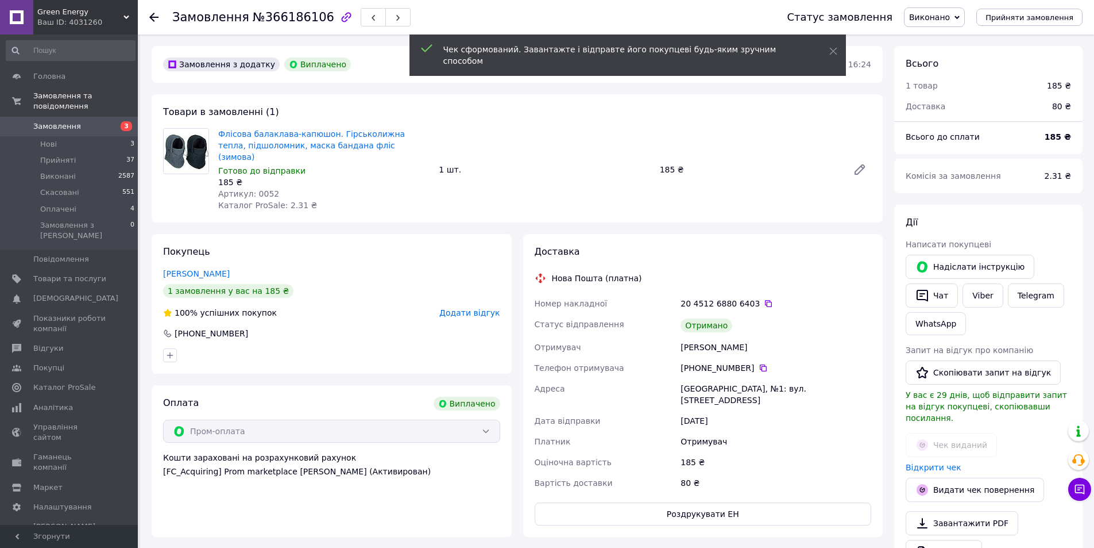
click at [94, 121] on span "Замовлення" at bounding box center [69, 126] width 73 height 10
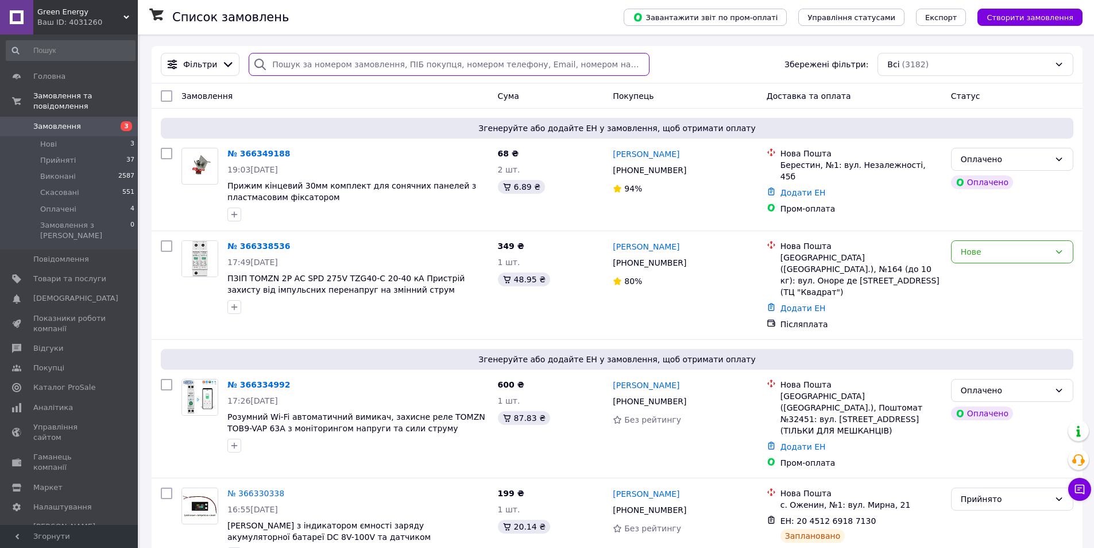
click at [373, 55] on input "search" at bounding box center [449, 64] width 400 height 23
paste input "20451268806684"
type input "20451268806684"
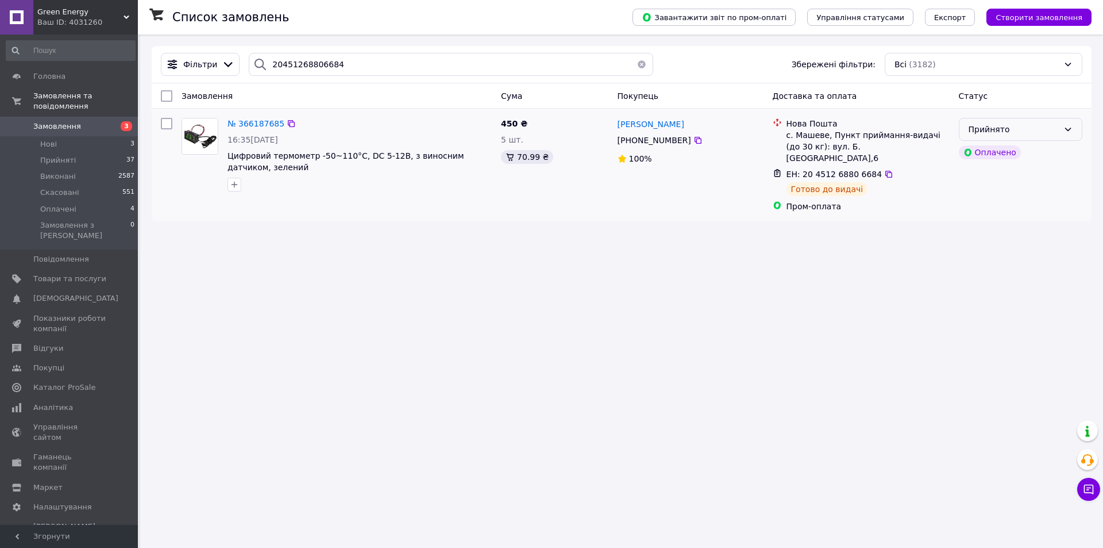
click at [1038, 131] on div "Прийнято" at bounding box center [1014, 129] width 90 height 13
click at [990, 152] on li "Виконано" at bounding box center [1020, 154] width 122 height 21
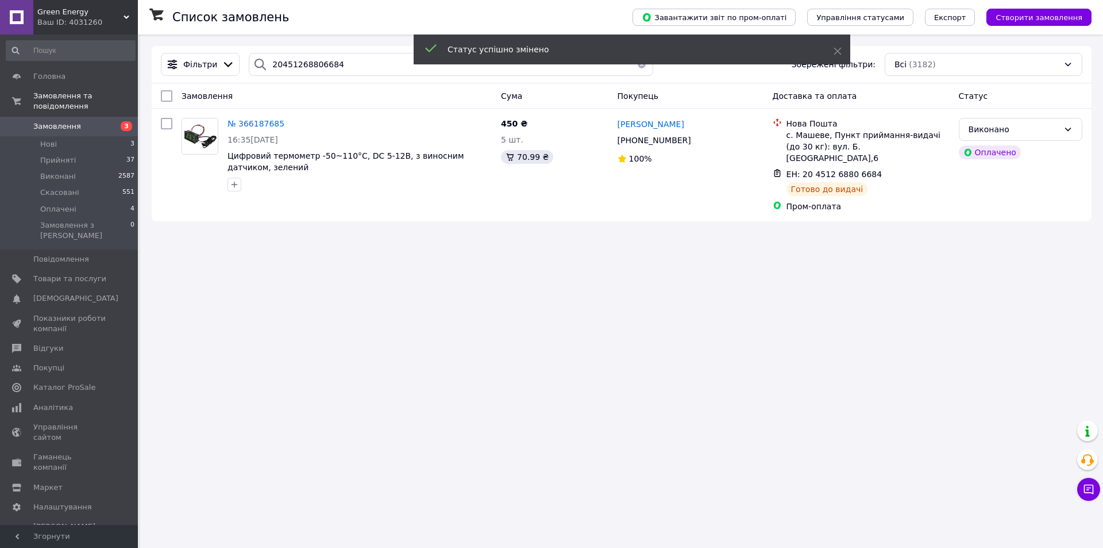
click at [252, 121] on span "№ 366187685" at bounding box center [256, 123] width 57 height 9
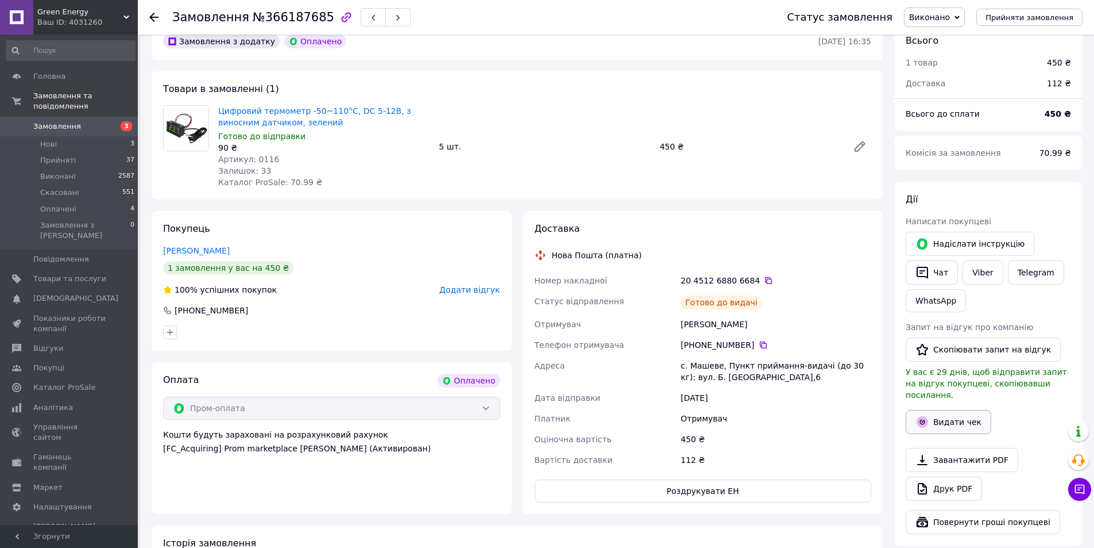
scroll to position [57, 0]
click at [943, 416] on button "Видати чек" at bounding box center [949, 421] width 86 height 24
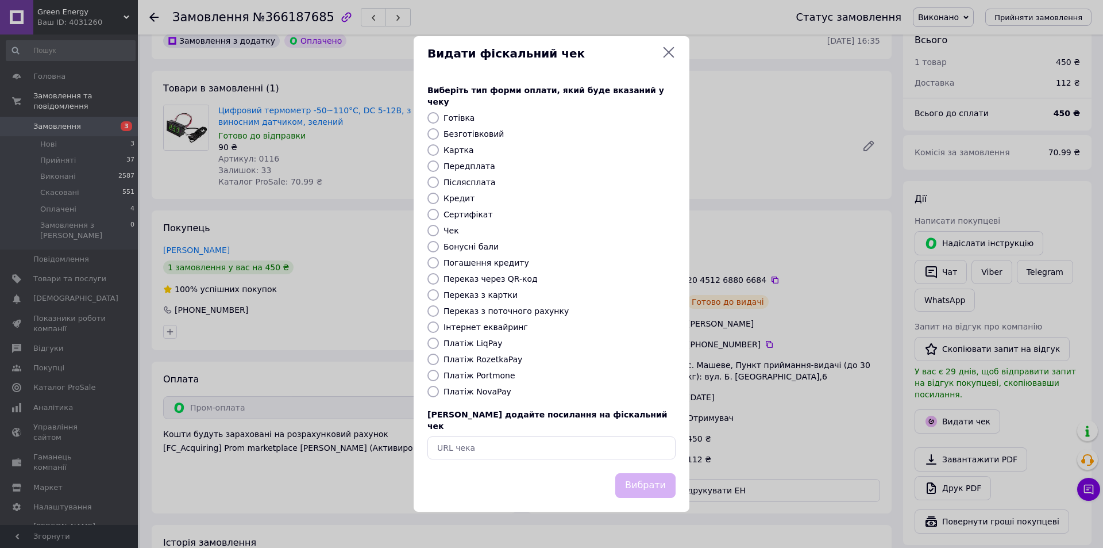
click at [483, 358] on label "Платіж RozetkaPay" at bounding box center [483, 358] width 79 height 9
click at [439, 358] on input "Платіж RozetkaPay" at bounding box center [432, 358] width 11 height 11
radio input "true"
click at [658, 473] on button "Вибрати" at bounding box center [645, 485] width 60 height 25
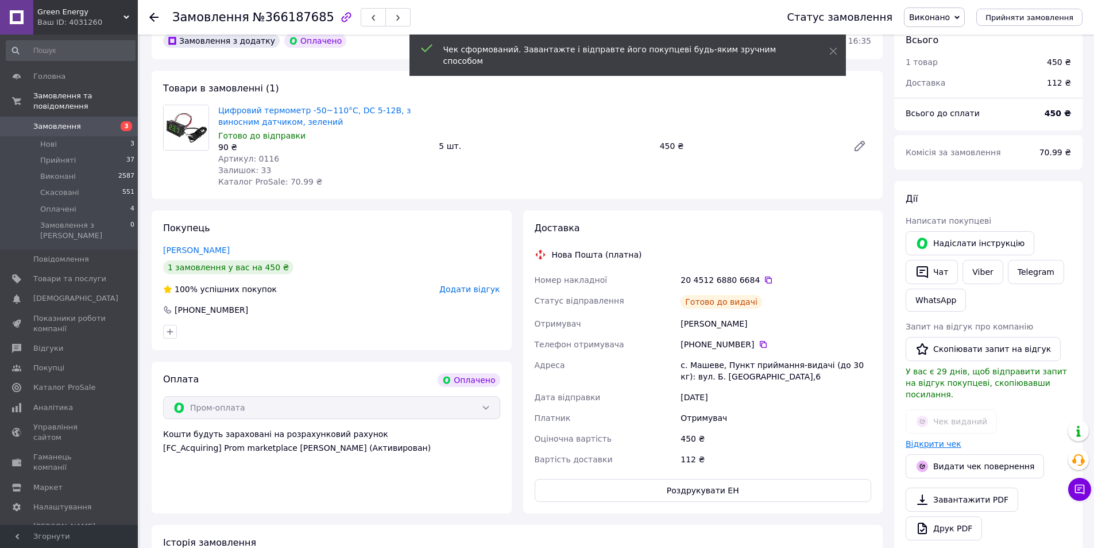
click at [939, 439] on link "Відкрити чек" at bounding box center [934, 443] width 56 height 9
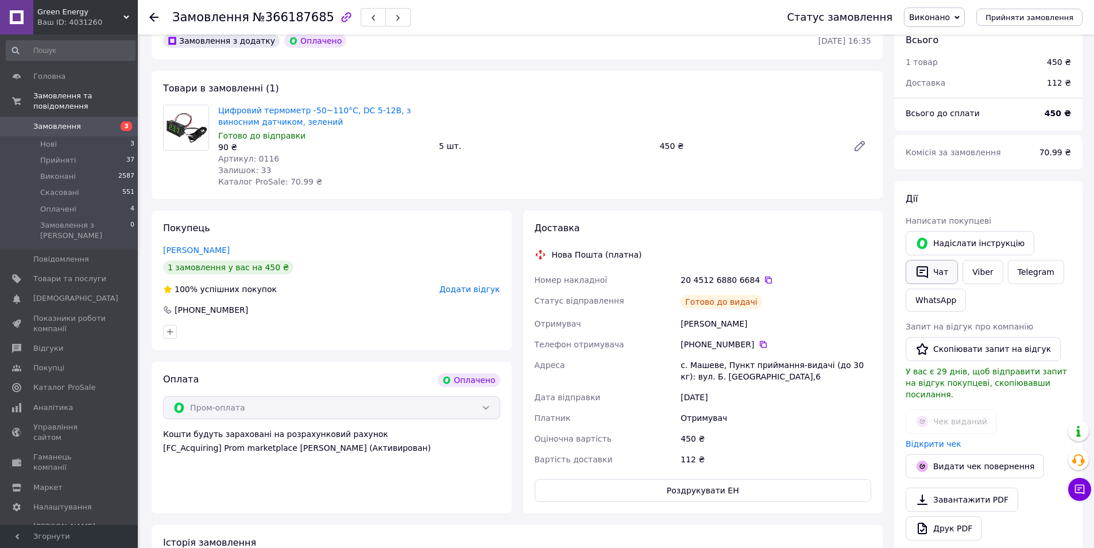
click at [932, 269] on button "Чат" at bounding box center [932, 272] width 52 height 24
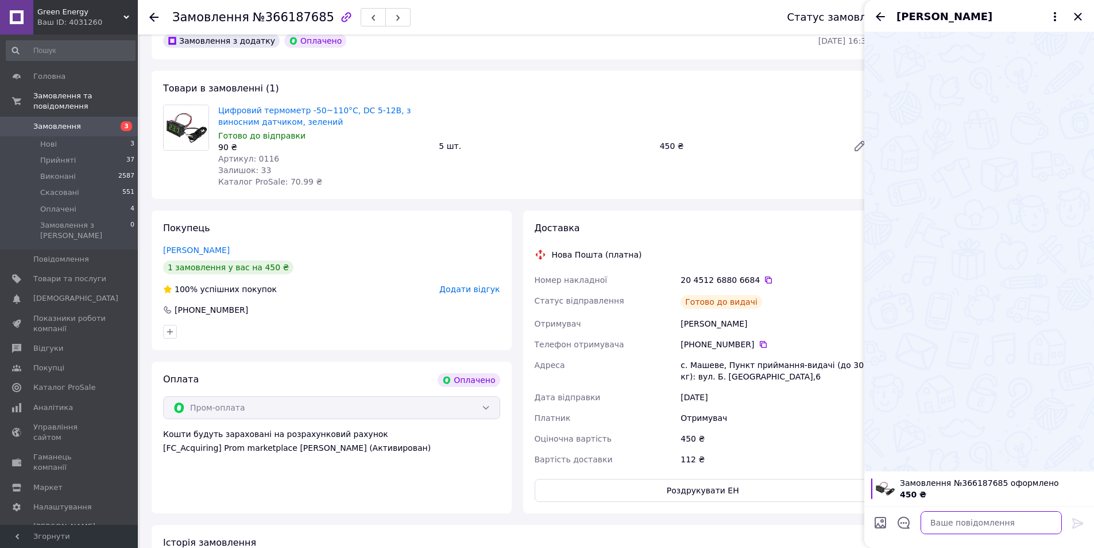
click at [986, 518] on textarea at bounding box center [991, 522] width 141 height 23
paste textarea "https://kasa.vchasno.ua/check-viewer/h7YI8hmmMk8"
type textarea "добрий вечір вчора відправив https://kasa.vchasno.ua/check-viewer/h7YI8hmmMk8"
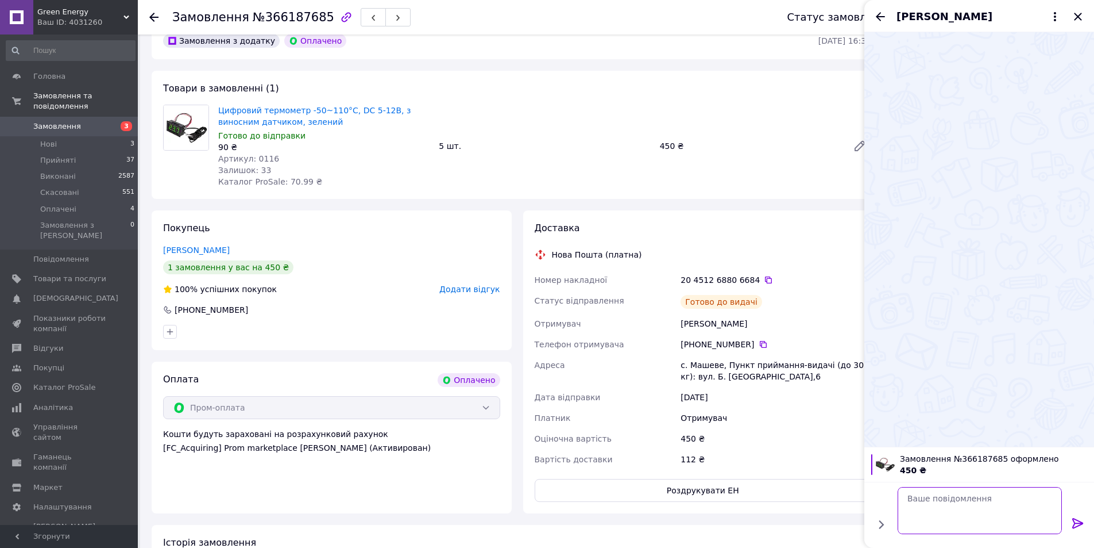
scroll to position [0, 0]
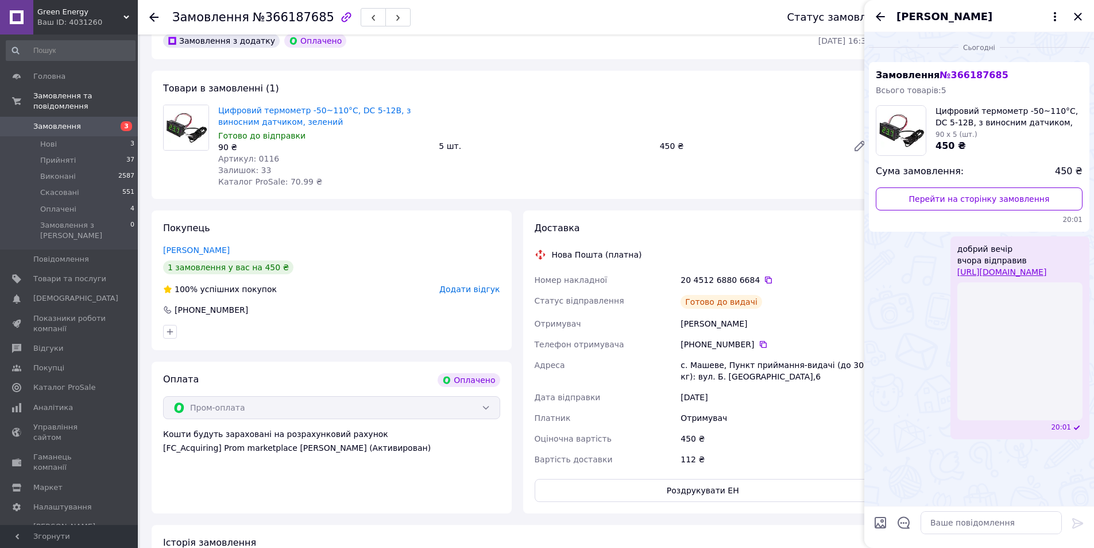
click at [76, 121] on span "Замовлення" at bounding box center [69, 126] width 73 height 10
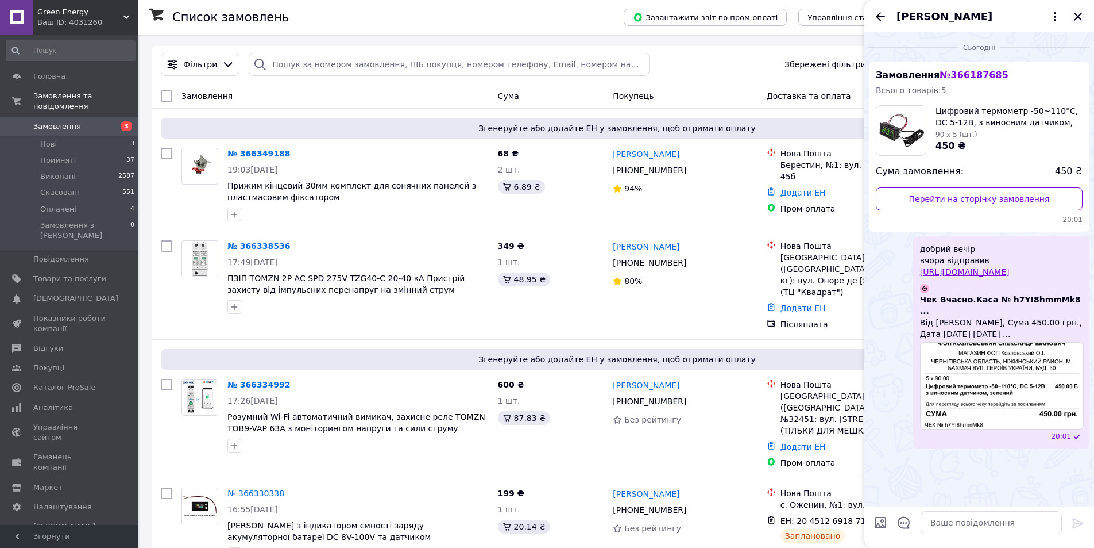
click at [1077, 19] on icon "Закрити" at bounding box center [1077, 16] width 7 height 7
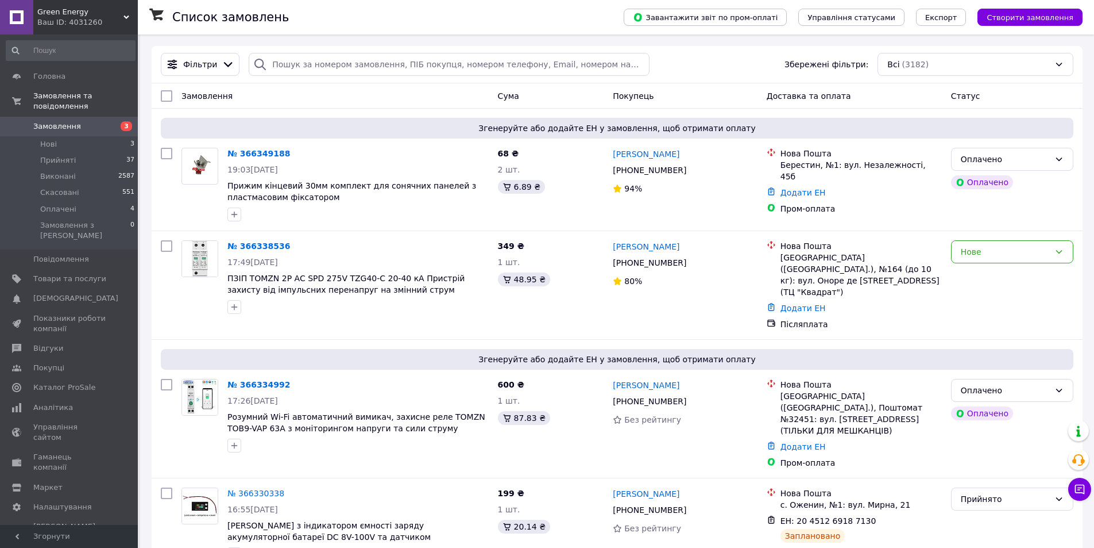
click at [109, 14] on span "Green Energy" at bounding box center [80, 12] width 86 height 10
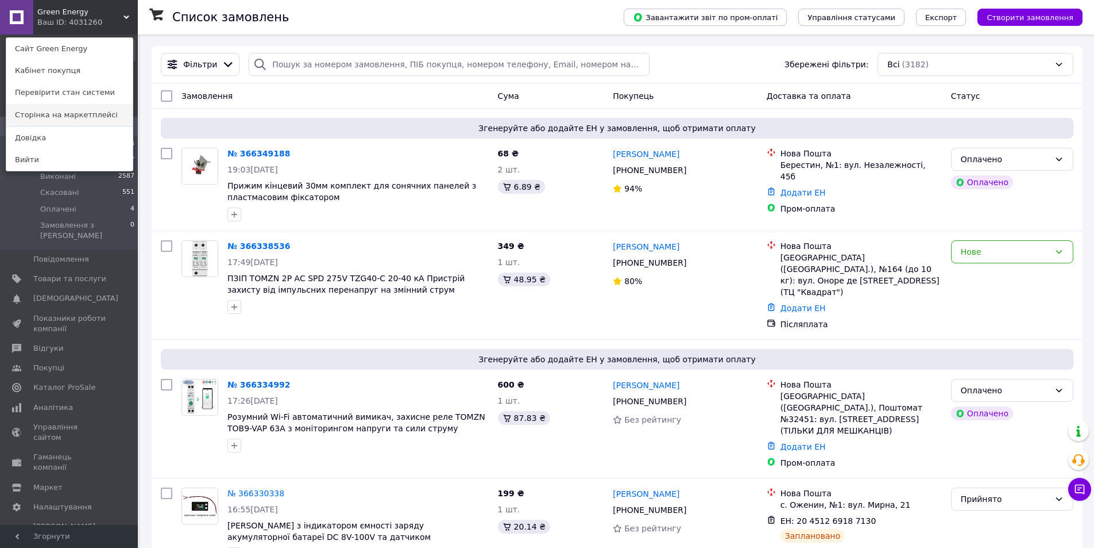
click at [67, 117] on link "Сторінка на маркетплейсі" at bounding box center [69, 115] width 126 height 22
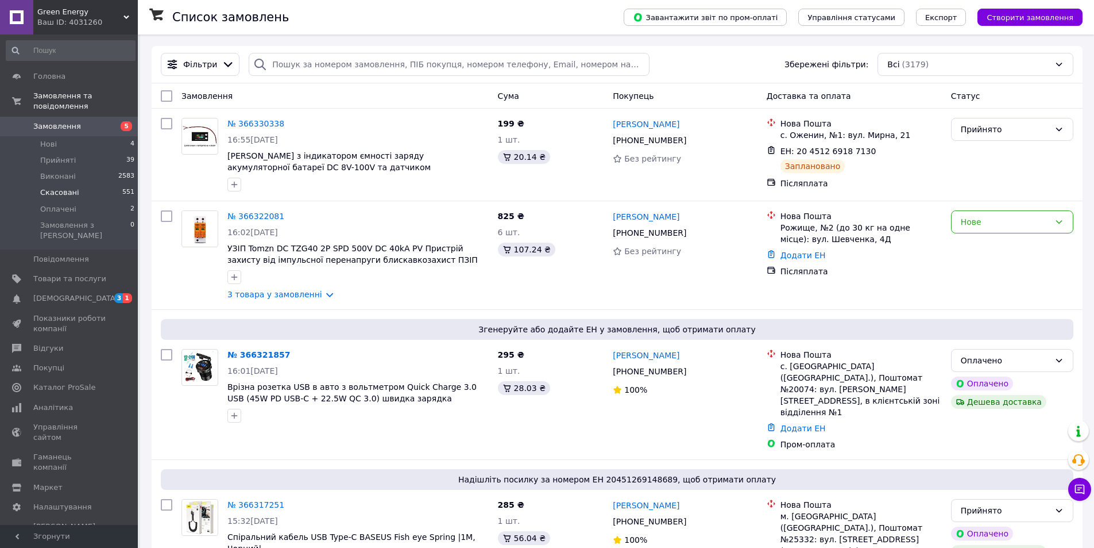
click at [76, 184] on li "Скасовані 551" at bounding box center [70, 192] width 141 height 16
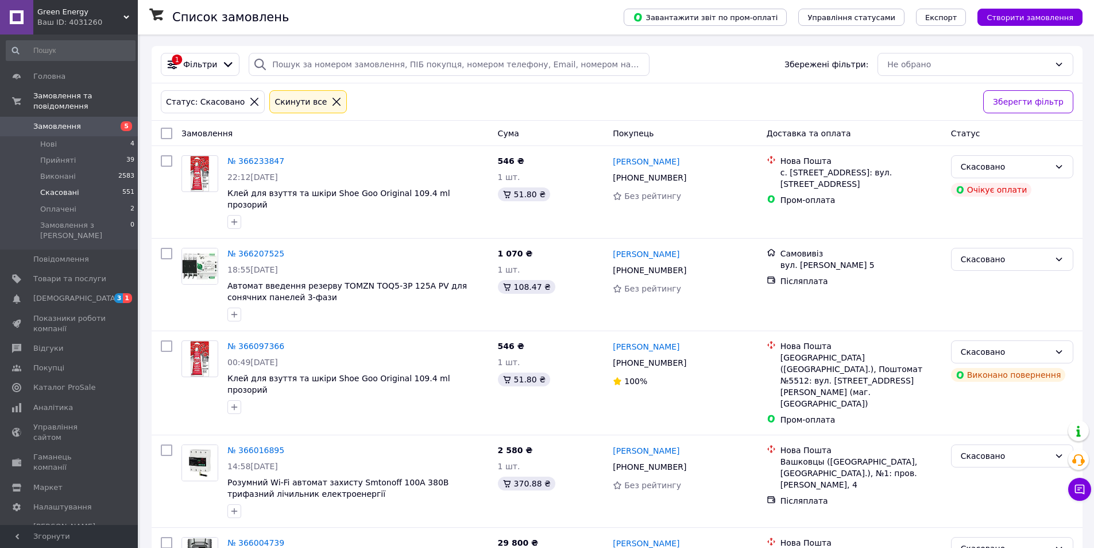
click at [60, 121] on span "Замовлення" at bounding box center [57, 126] width 48 height 10
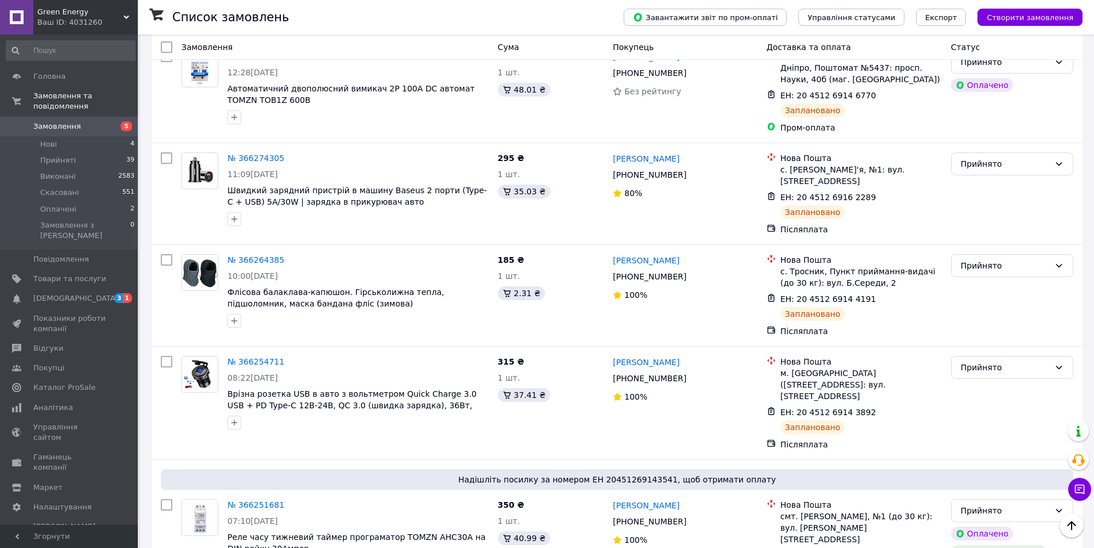
scroll to position [1939, 0]
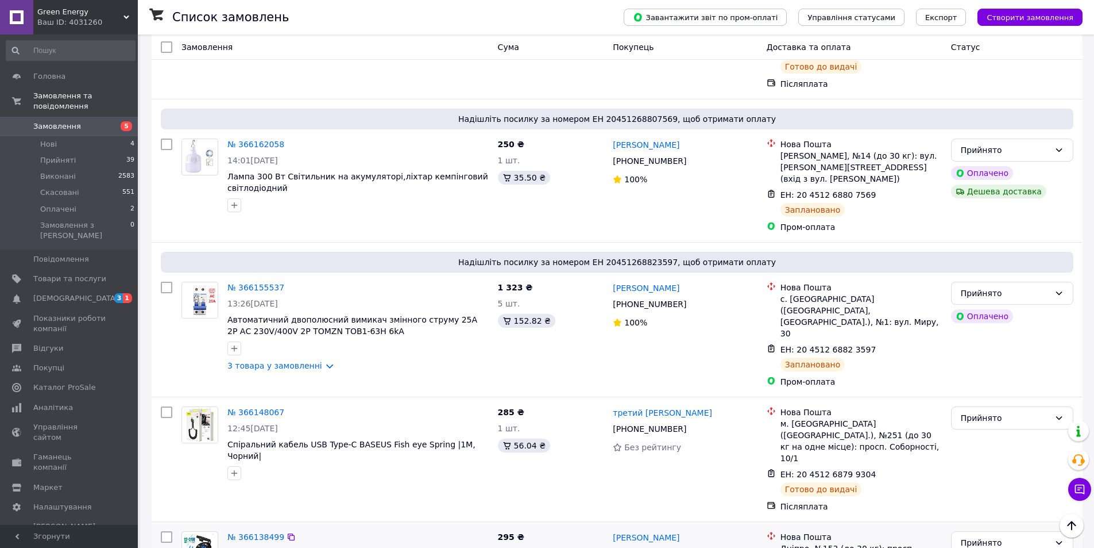
scroll to position [1691, 0]
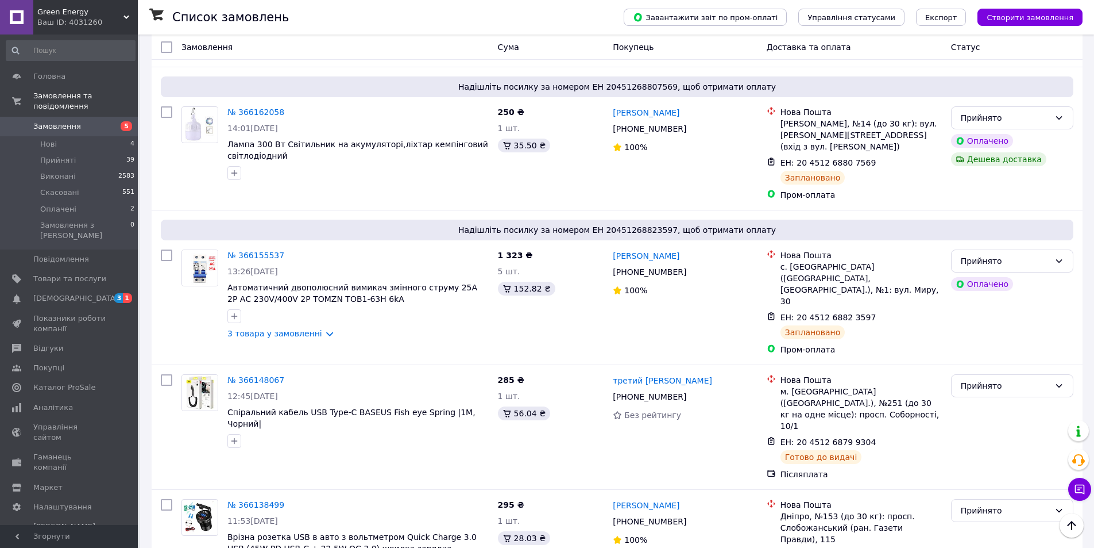
drag, startPoint x: 289, startPoint y: 525, endPoint x: 300, endPoint y: 525, distance: 10.9
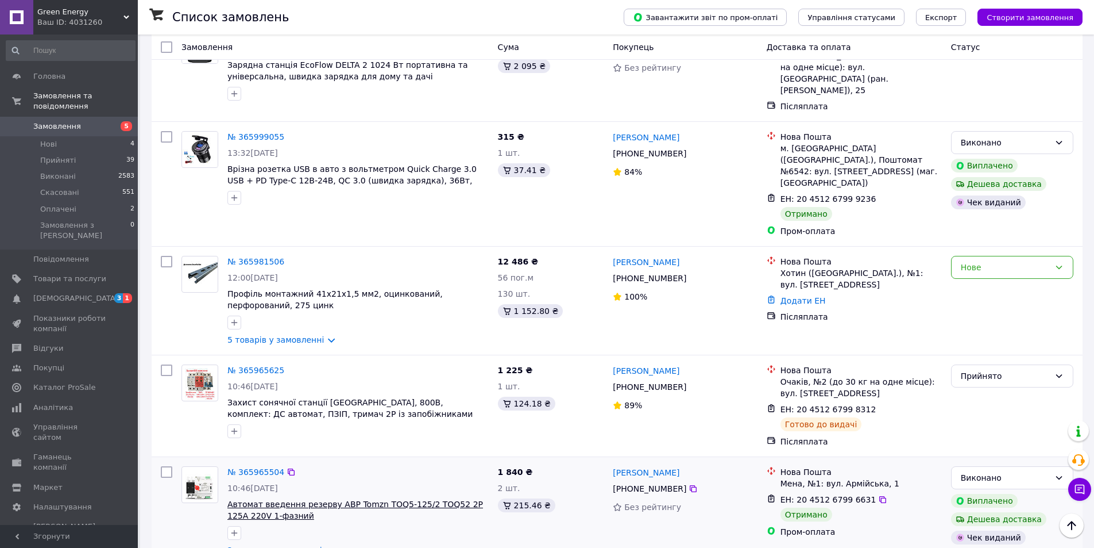
scroll to position [1673, 0]
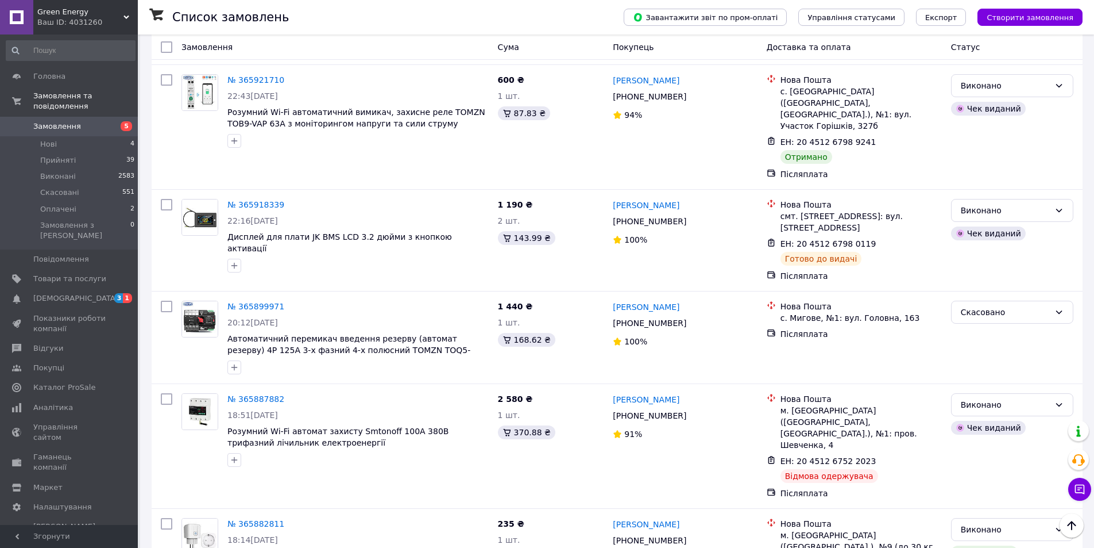
scroll to position [632, 0]
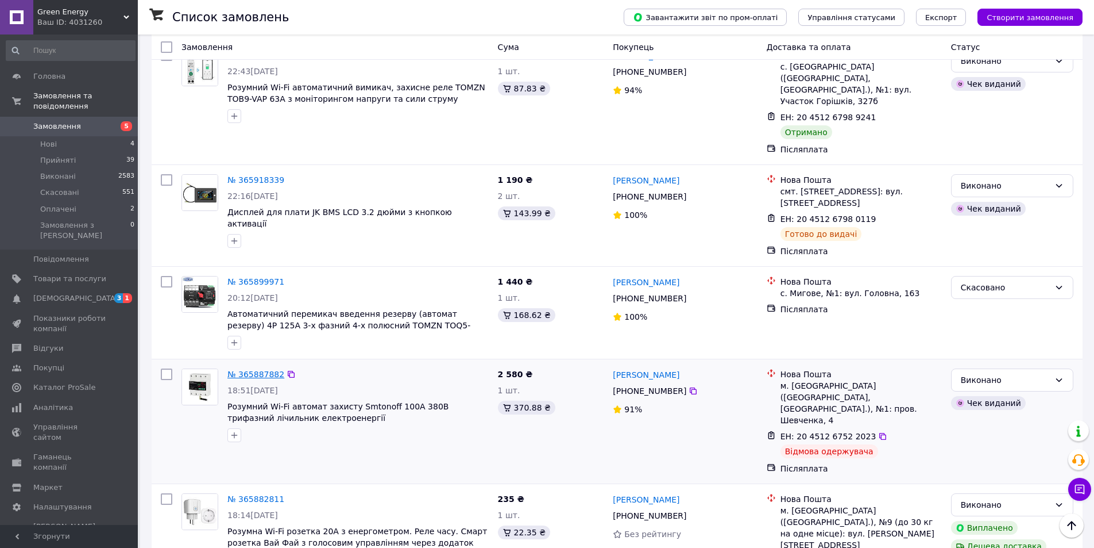
click at [266, 369] on link "№ 365887882" at bounding box center [256, 373] width 57 height 9
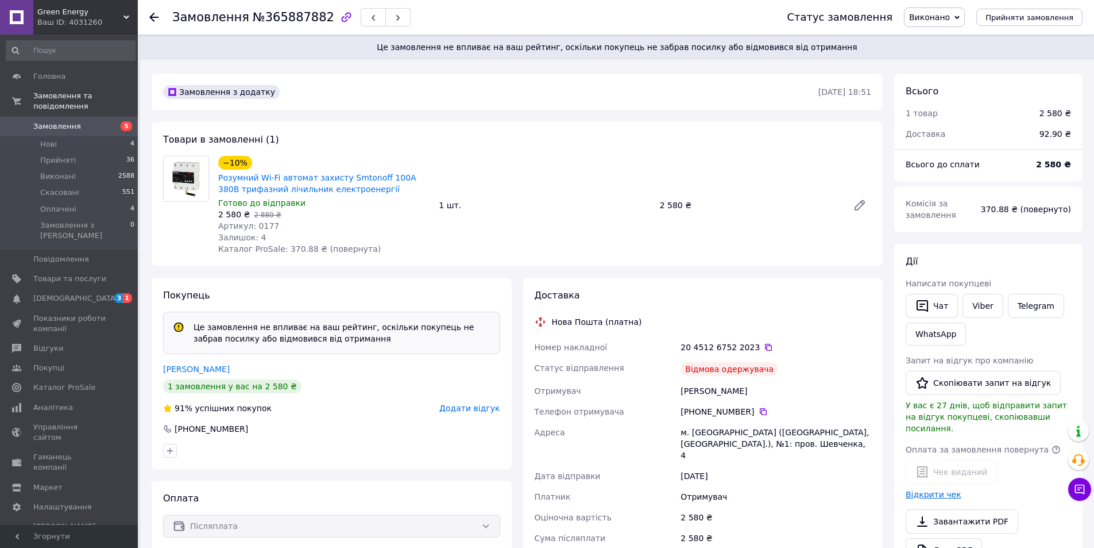
click at [935, 490] on link "Відкрити чек" at bounding box center [934, 494] width 56 height 9
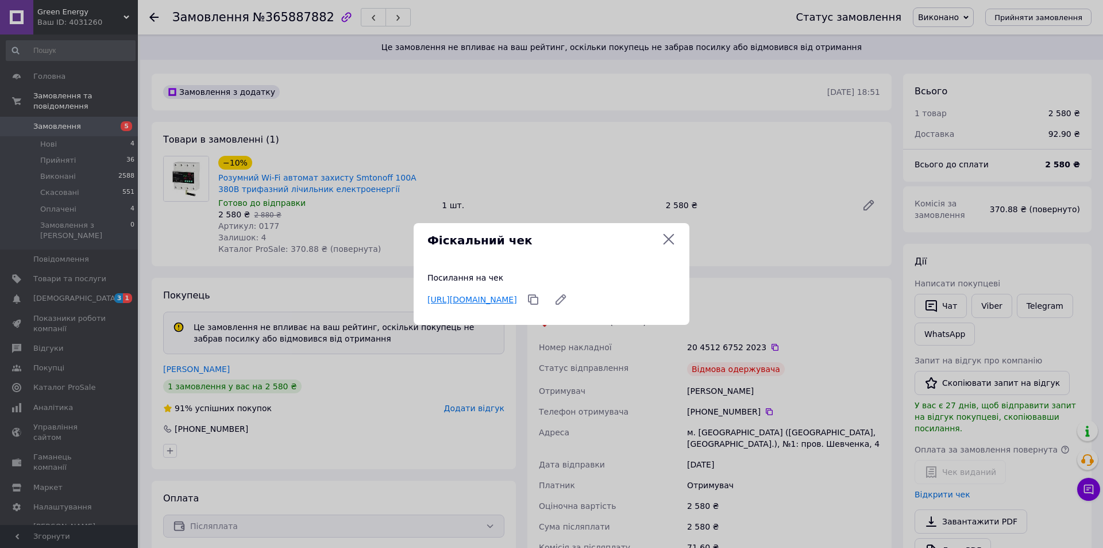
click at [517, 302] on link "https://kasa.vchasno.ua/check-viewer/_ceqgnwOGFg" at bounding box center [472, 299] width 90 height 9
click at [670, 235] on icon at bounding box center [669, 239] width 14 height 14
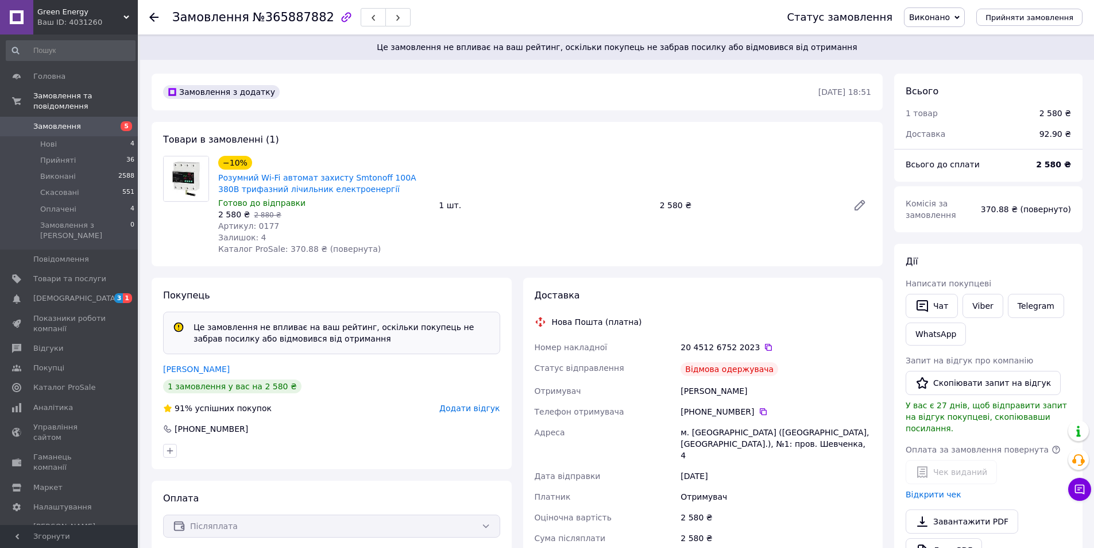
click at [38, 121] on span "Замовлення" at bounding box center [57, 126] width 48 height 10
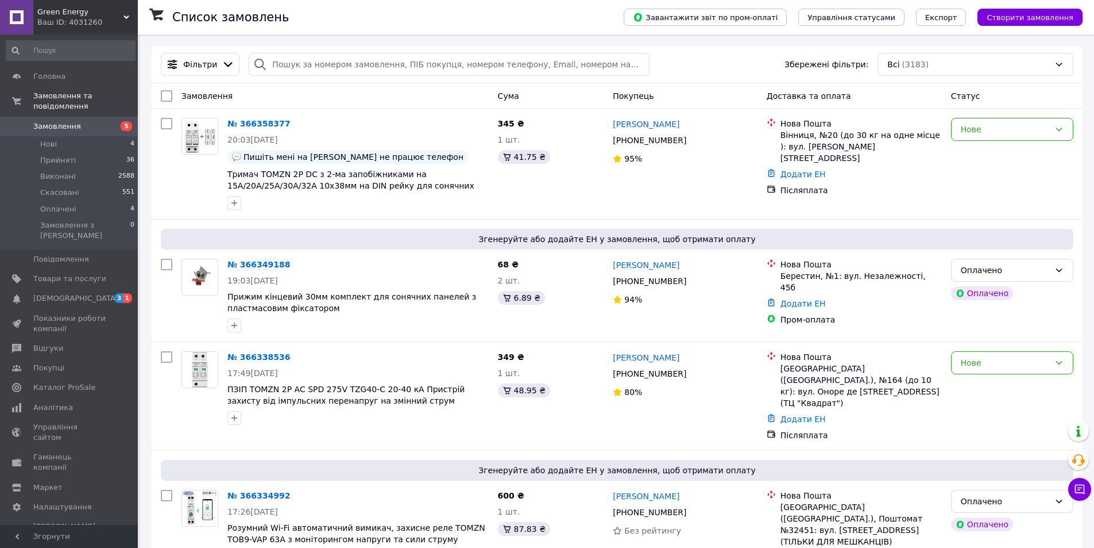
click at [117, 20] on div "Ваш ID: 4031260" at bounding box center [87, 22] width 101 height 10
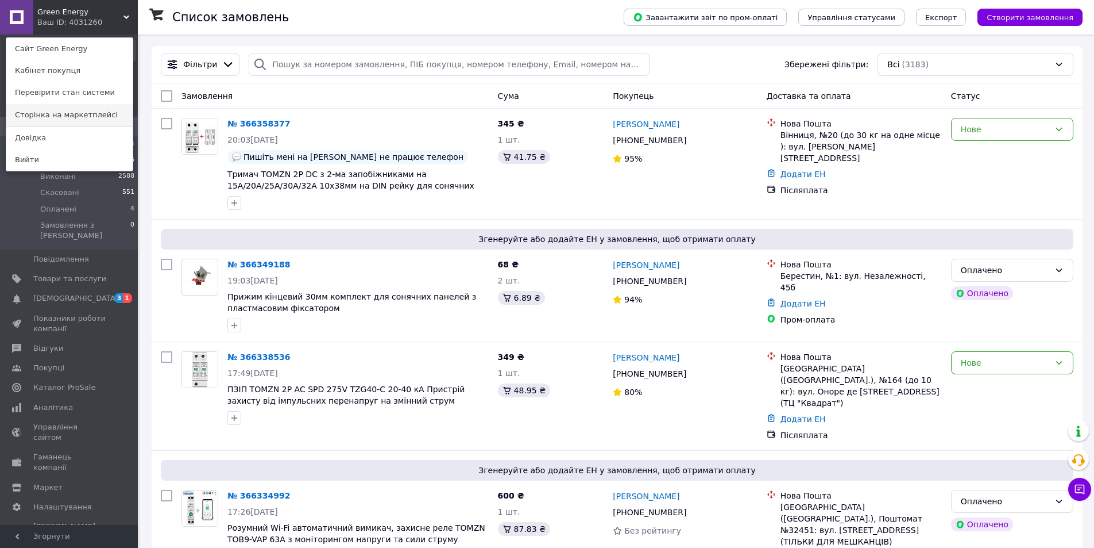
click at [60, 123] on link "Сторінка на маркетплейсі" at bounding box center [69, 115] width 126 height 22
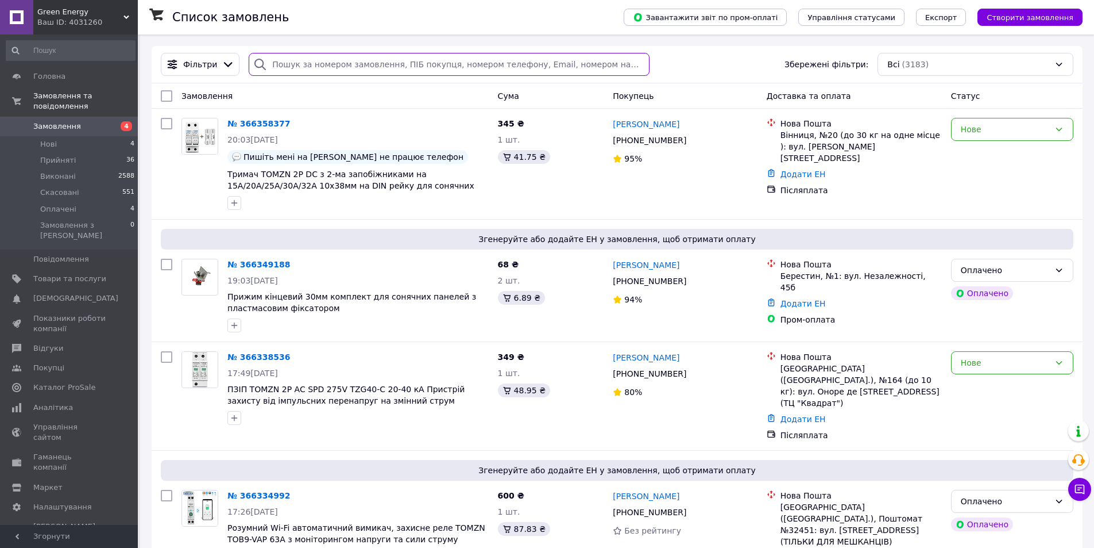
click at [324, 56] on input "search" at bounding box center [449, 64] width 400 height 23
paste input "20451266331847"
type input "20451266331847"
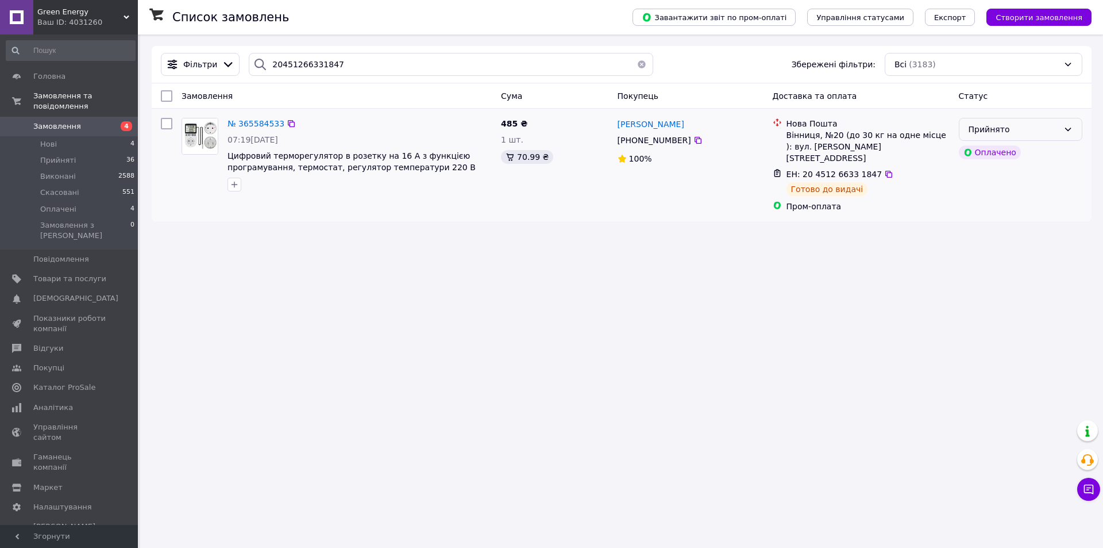
click at [1035, 130] on div "Прийнято" at bounding box center [1014, 129] width 90 height 13
click at [1010, 149] on li "Виконано" at bounding box center [1020, 154] width 122 height 21
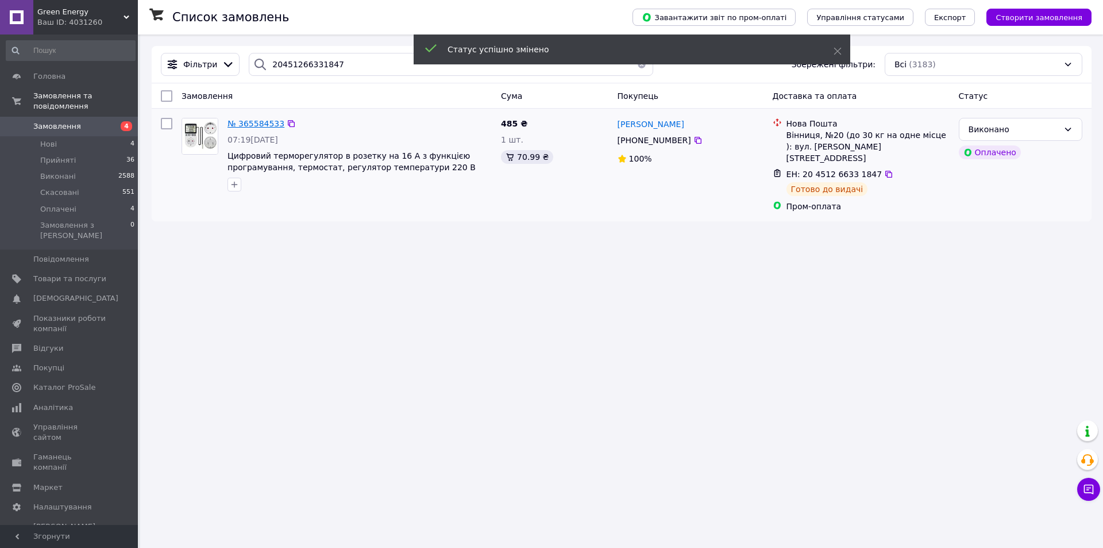
click at [249, 119] on span "№ 365584533" at bounding box center [256, 123] width 57 height 9
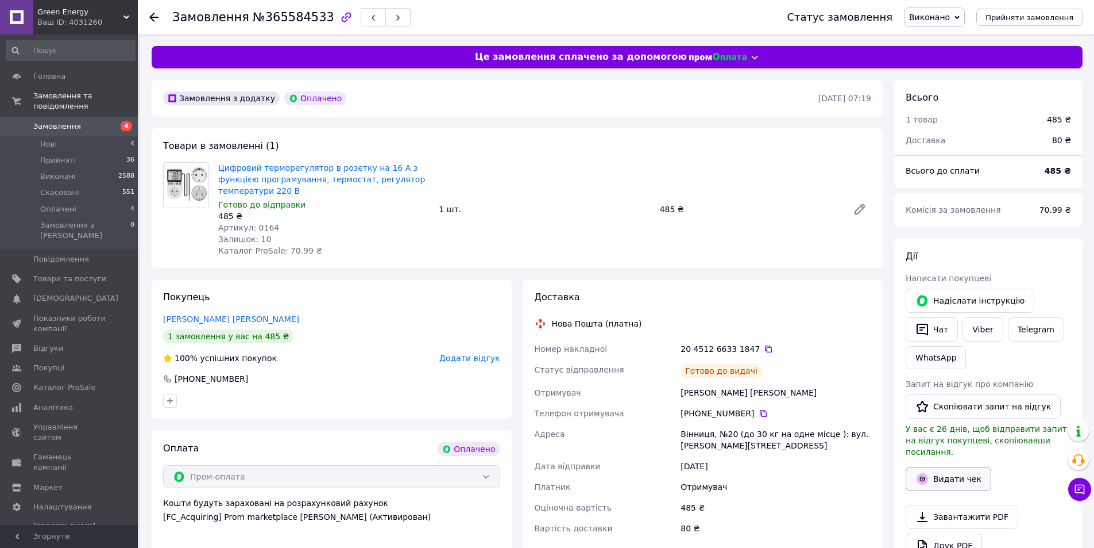
click at [951, 467] on button "Видати чек" at bounding box center [949, 479] width 86 height 24
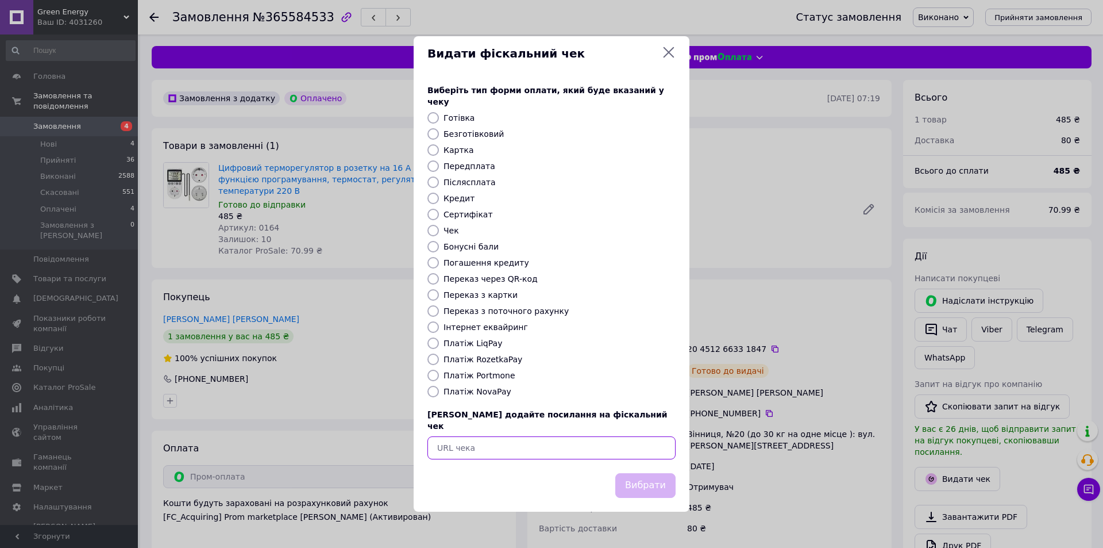
drag, startPoint x: 624, startPoint y: 439, endPoint x: 636, endPoint y: 457, distance: 22.0
click at [623, 439] on input "text" at bounding box center [551, 447] width 248 height 23
paste input "[URL][DOMAIN_NAME]"
type input "[URL][DOMAIN_NAME]"
click at [642, 473] on button "Вибрати" at bounding box center [645, 485] width 60 height 25
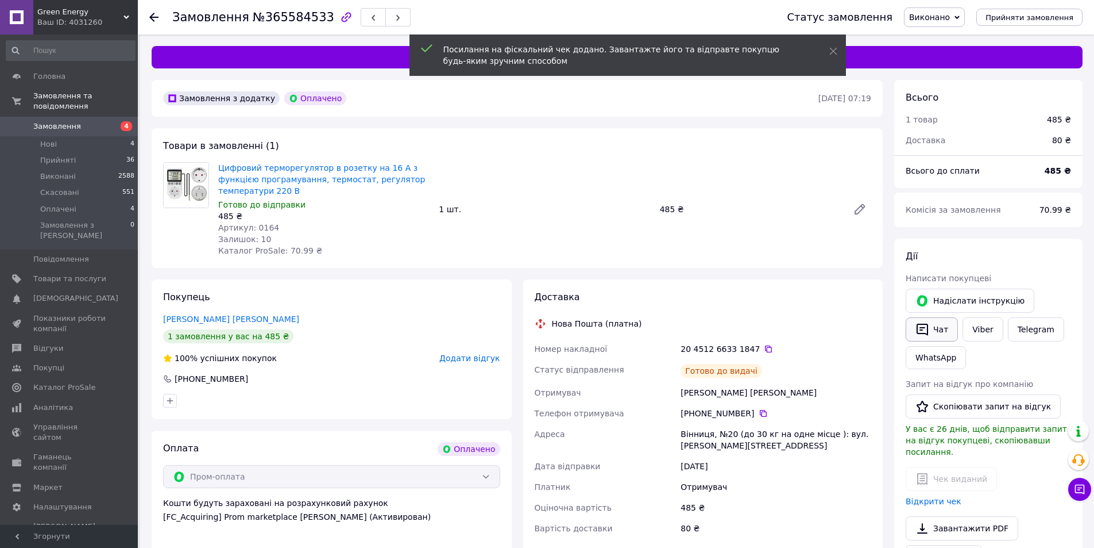
click at [945, 325] on button "Чат" at bounding box center [932, 329] width 52 height 24
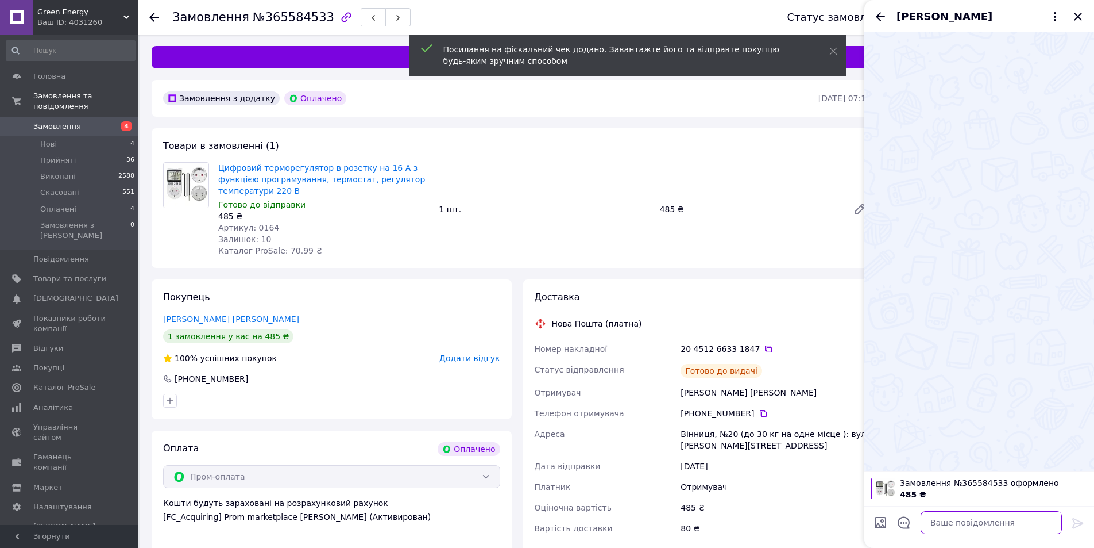
click at [984, 533] on textarea at bounding box center [991, 522] width 141 height 23
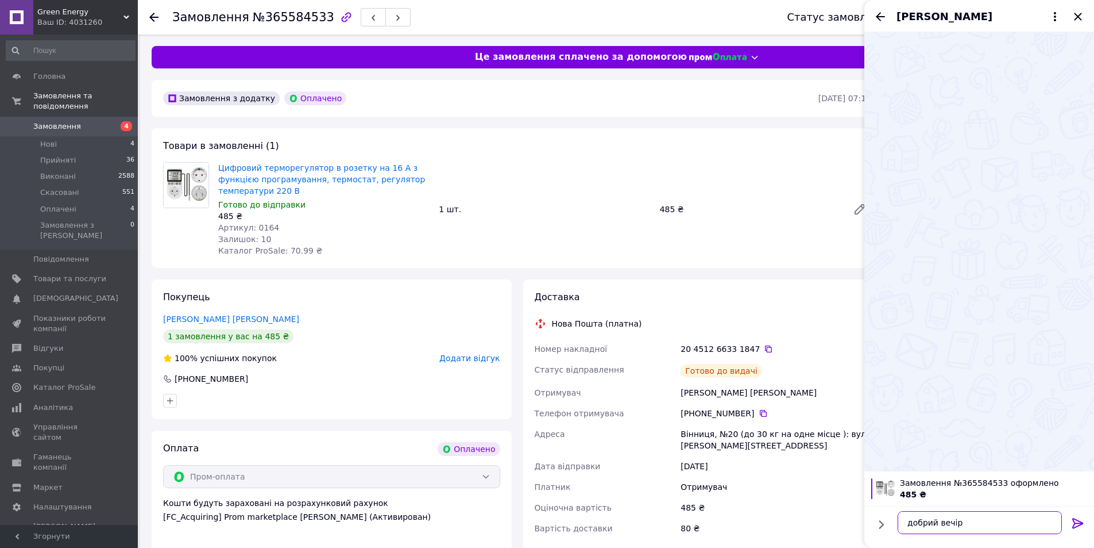
scroll to position [7, 0]
paste textarea "[URL][DOMAIN_NAME]"
type textarea "добрий вечір вчора відправив [URL][DOMAIN_NAME]"
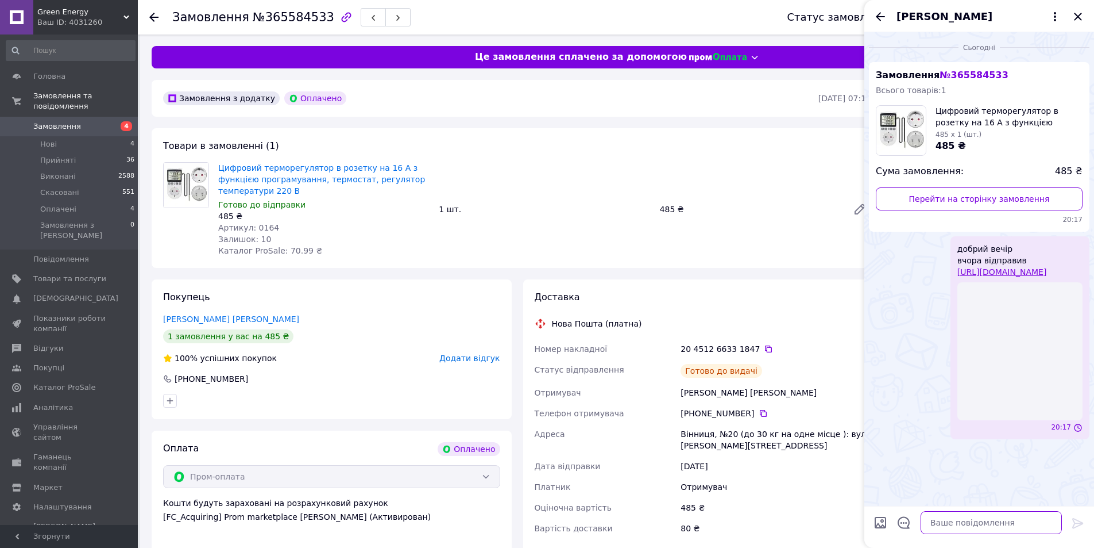
scroll to position [0, 0]
click at [103, 121] on span "Замовлення" at bounding box center [69, 126] width 73 height 10
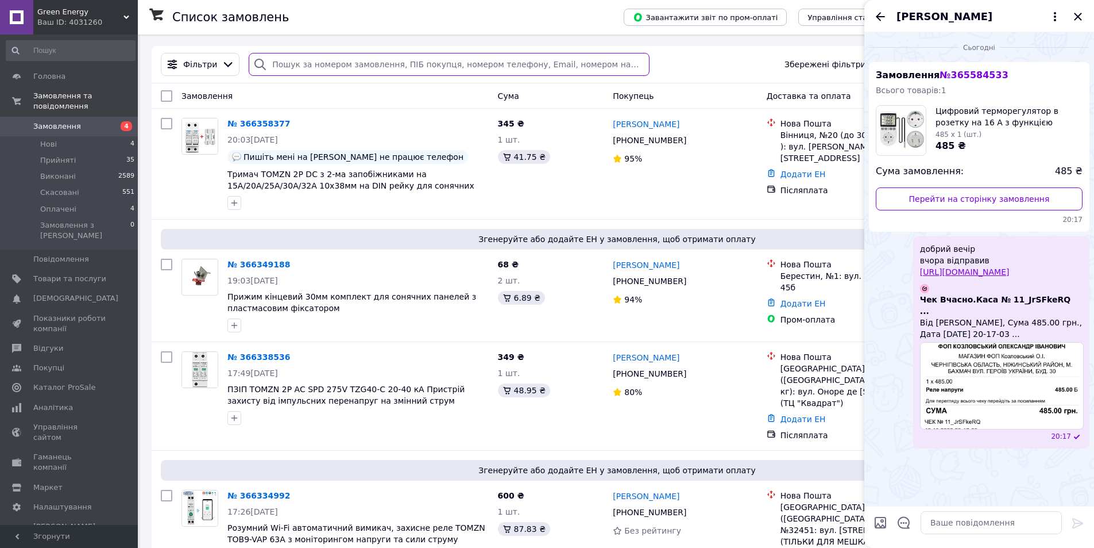
click at [327, 66] on input "search" at bounding box center [449, 64] width 400 height 23
paste input "20451267998312"
type input "20451267998312"
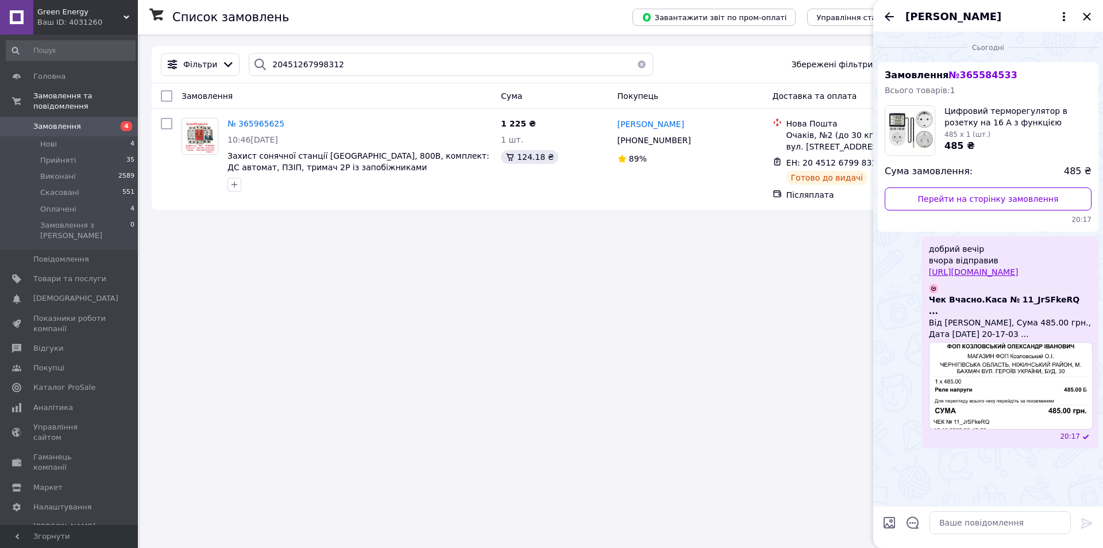
click at [1076, 17] on div "[PERSON_NAME]" at bounding box center [988, 16] width 230 height 32
drag, startPoint x: 1086, startPoint y: 17, endPoint x: 1035, endPoint y: 75, distance: 78.2
click at [1085, 17] on icon "Закрити" at bounding box center [1087, 17] width 14 height 14
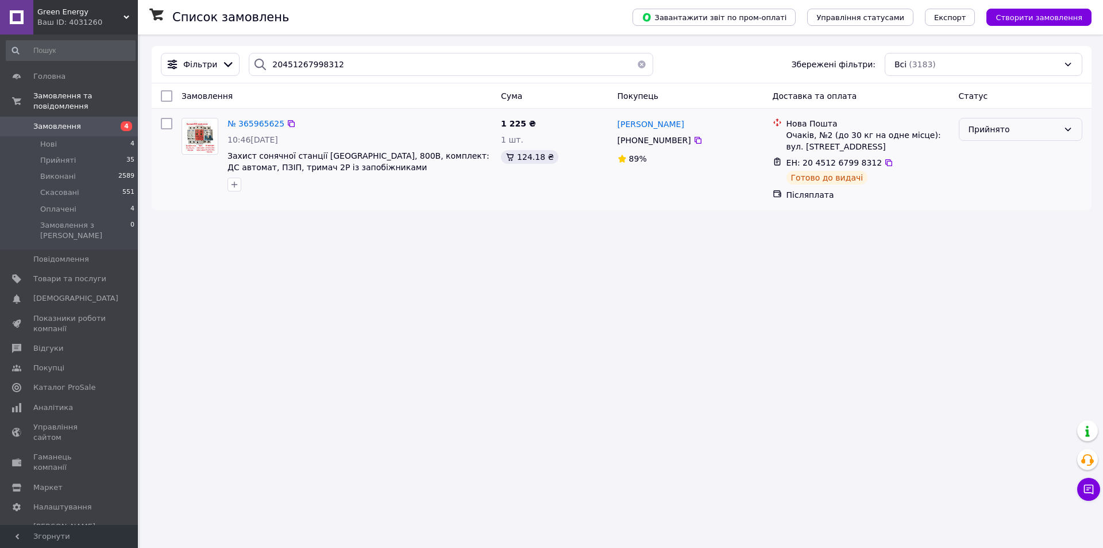
click at [1011, 127] on div "Прийнято" at bounding box center [1014, 129] width 90 height 13
click at [972, 156] on li "Виконано" at bounding box center [1020, 154] width 122 height 21
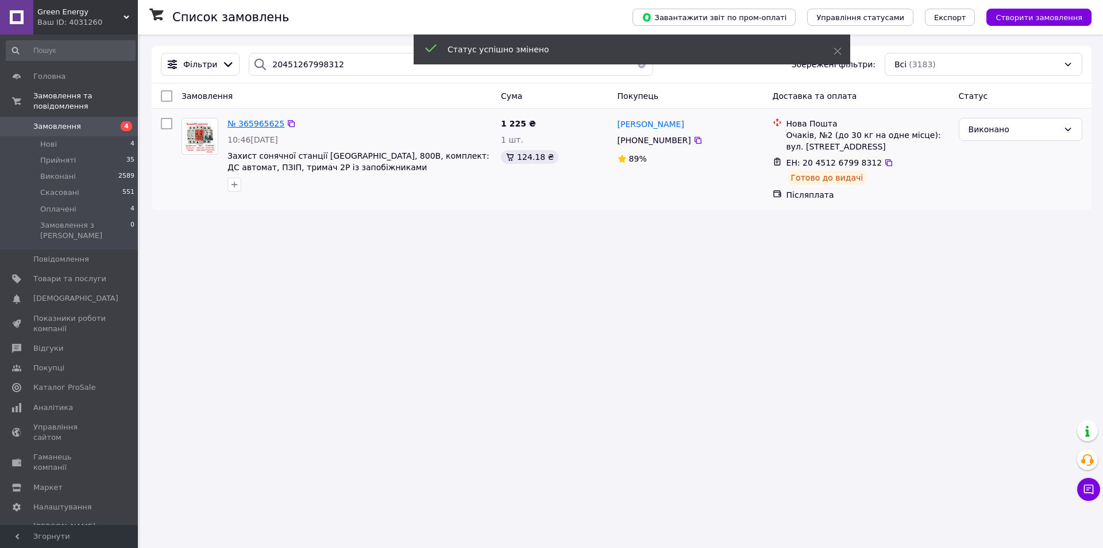
click at [245, 121] on span "№ 365965625" at bounding box center [256, 123] width 57 height 9
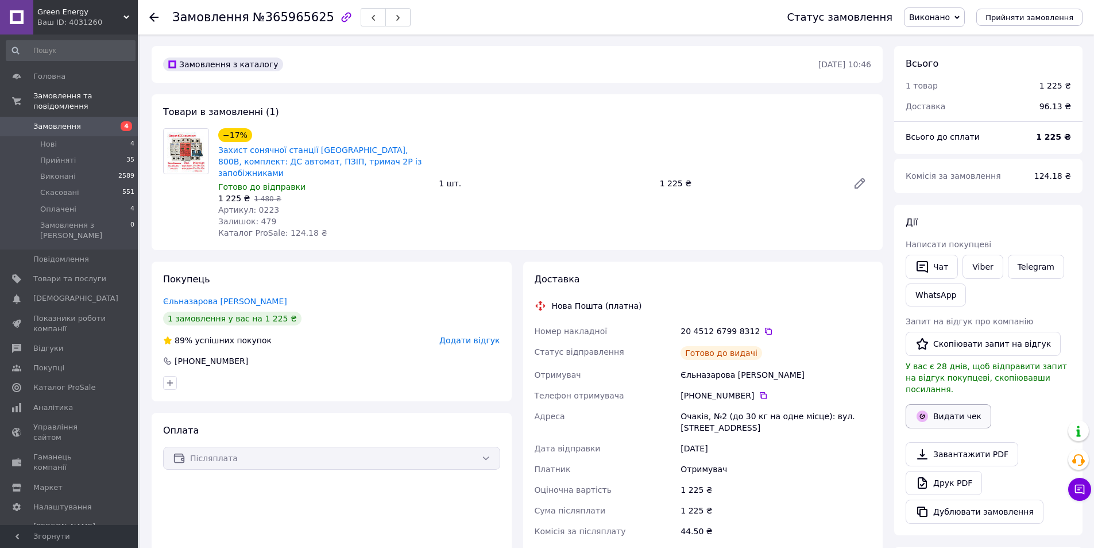
click at [945, 408] on button "Видати чек" at bounding box center [949, 416] width 86 height 24
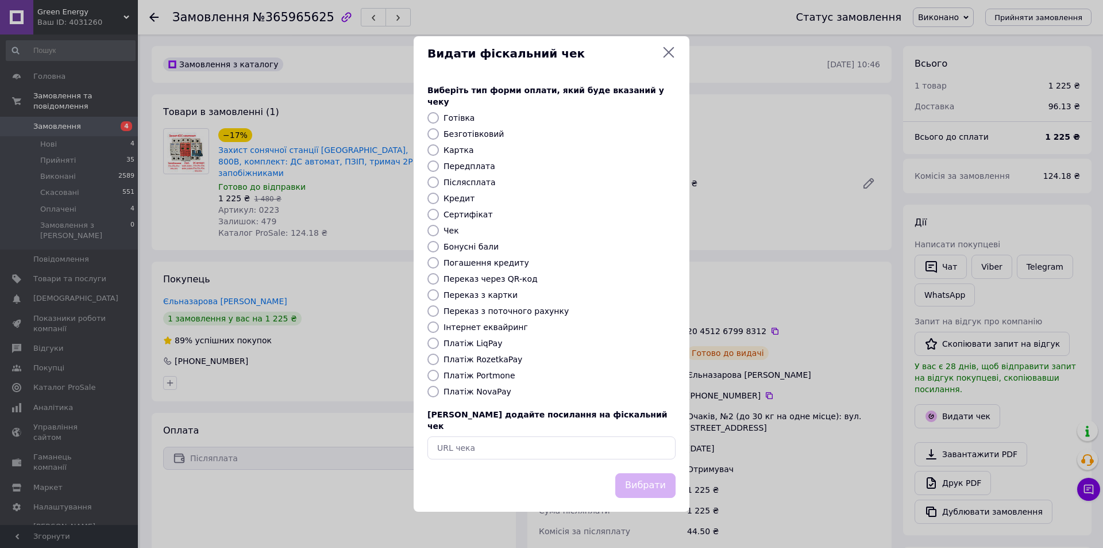
click at [484, 395] on label "Платіж NovaPay" at bounding box center [478, 391] width 68 height 9
click at [439, 395] on input "Платіж NovaPay" at bounding box center [432, 391] width 11 height 11
radio input "true"
click at [643, 473] on button "Вибрати" at bounding box center [645, 485] width 60 height 25
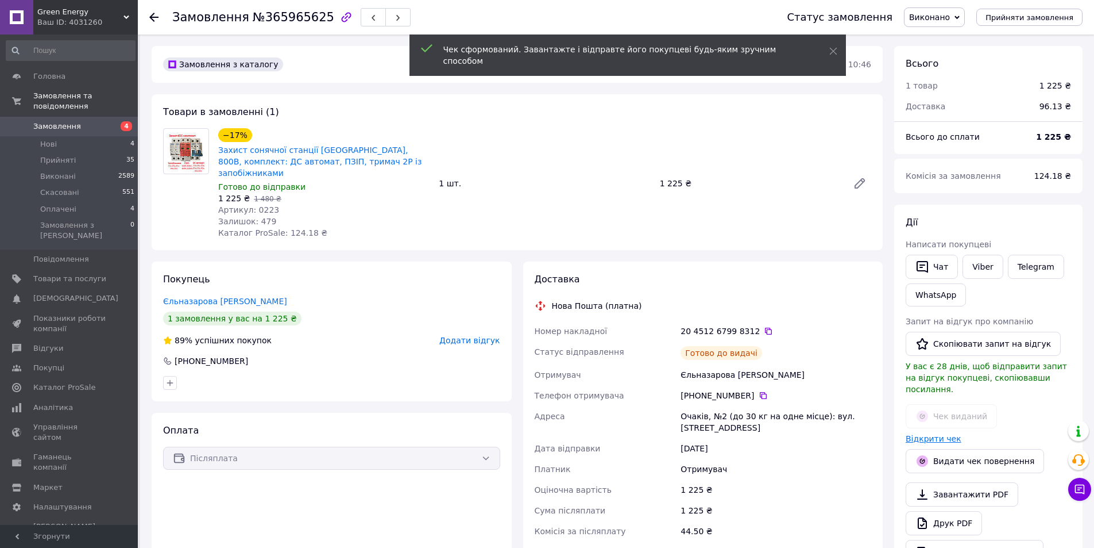
click at [928, 434] on link "Відкрити чек" at bounding box center [934, 438] width 56 height 9
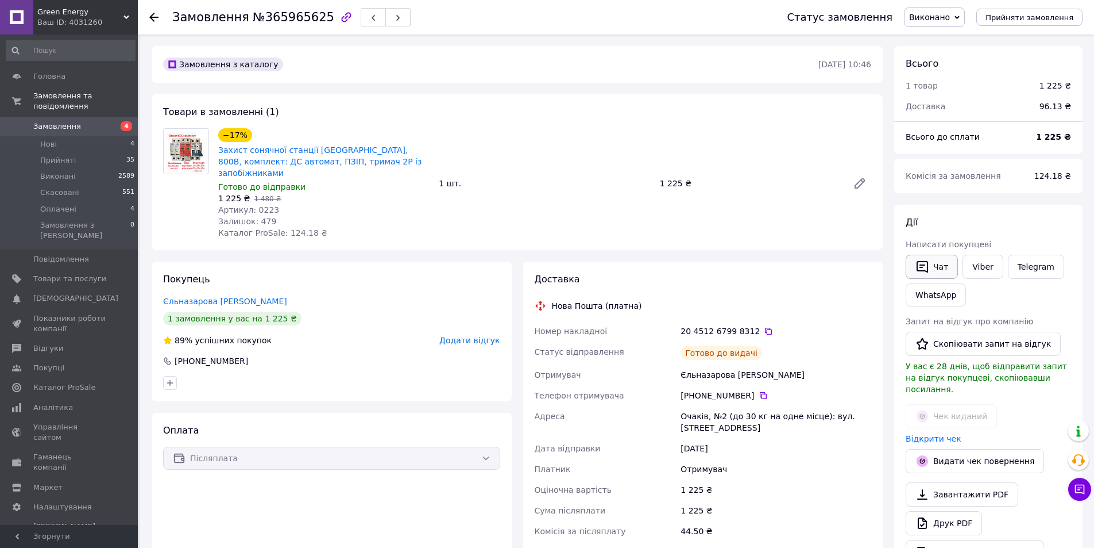
click at [936, 264] on button "Чат" at bounding box center [932, 267] width 52 height 24
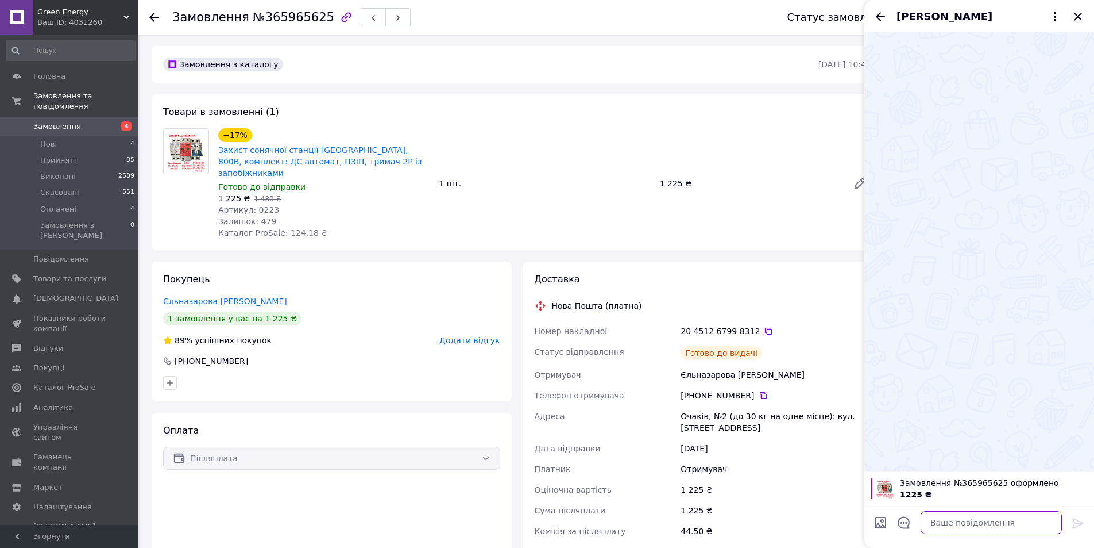
click at [952, 515] on textarea at bounding box center [991, 522] width 141 height 23
paste textarea "[URL][DOMAIN_NAME]"
type textarea "добрий вечір вчора відправив [URL][DOMAIN_NAME]"
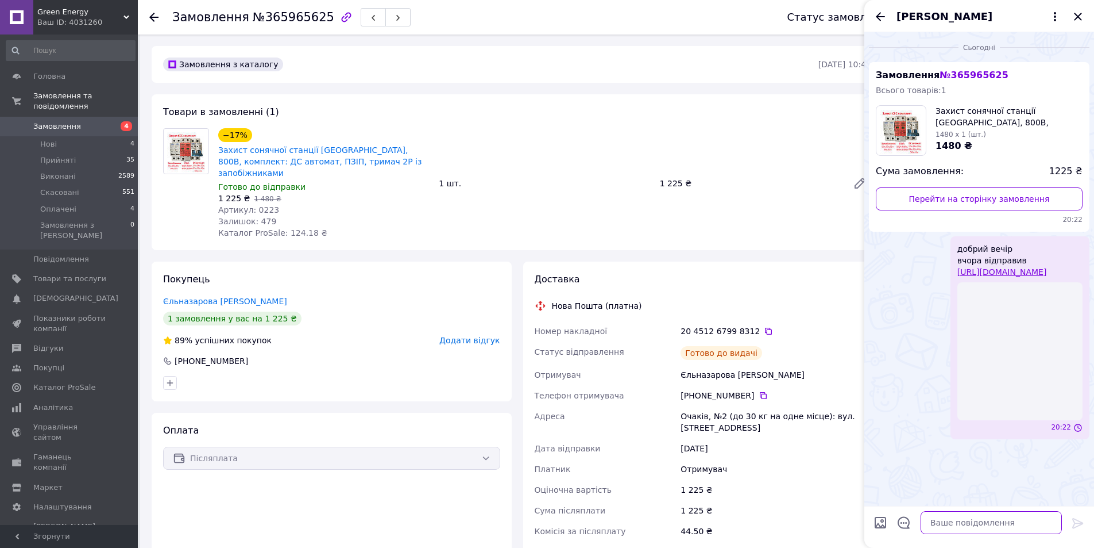
scroll to position [0, 0]
click at [35, 117] on link "Замовлення 4" at bounding box center [70, 127] width 141 height 20
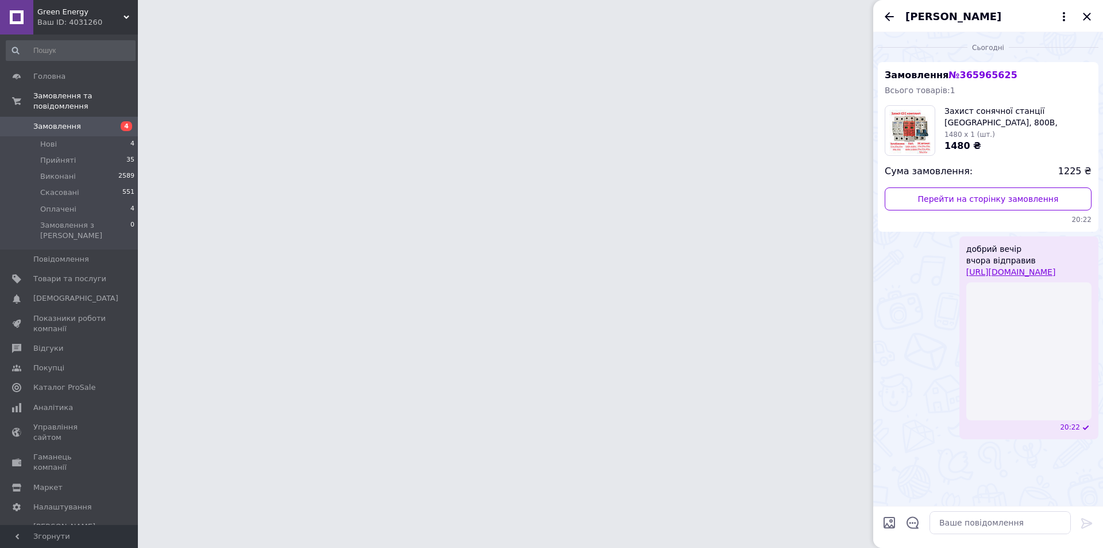
click at [1089, 14] on icon "Закрити" at bounding box center [1086, 16] width 7 height 7
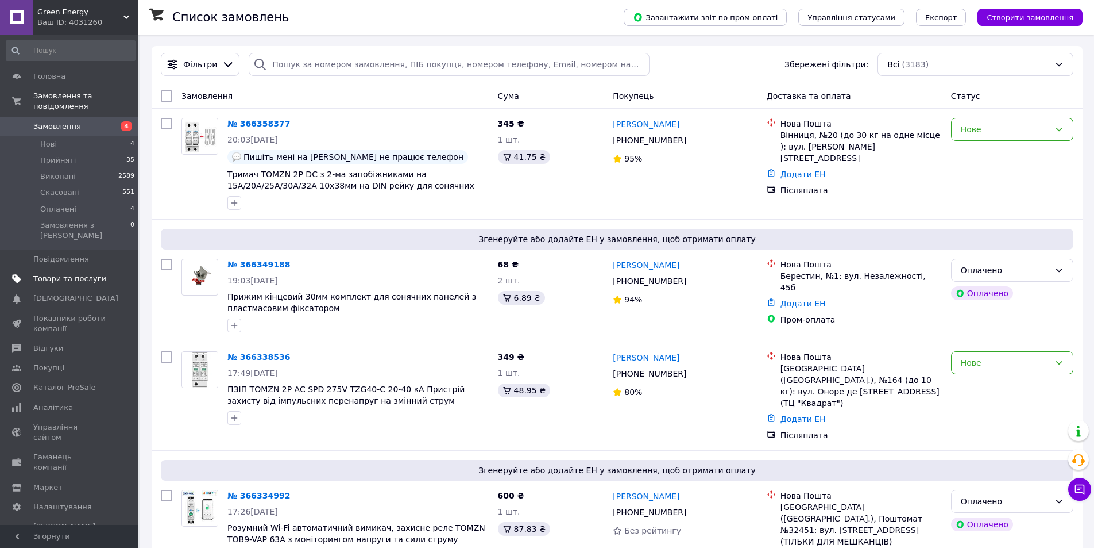
click at [87, 273] on span "Товари та послуги" at bounding box center [69, 278] width 73 height 10
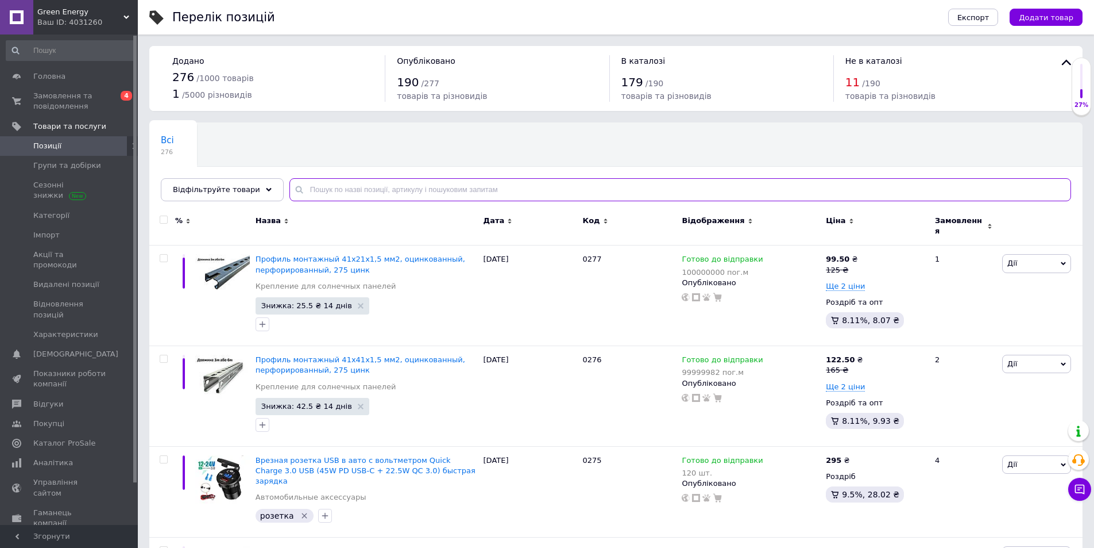
click at [311, 189] on input "text" at bounding box center [681, 189] width 782 height 23
type input "лічильник"
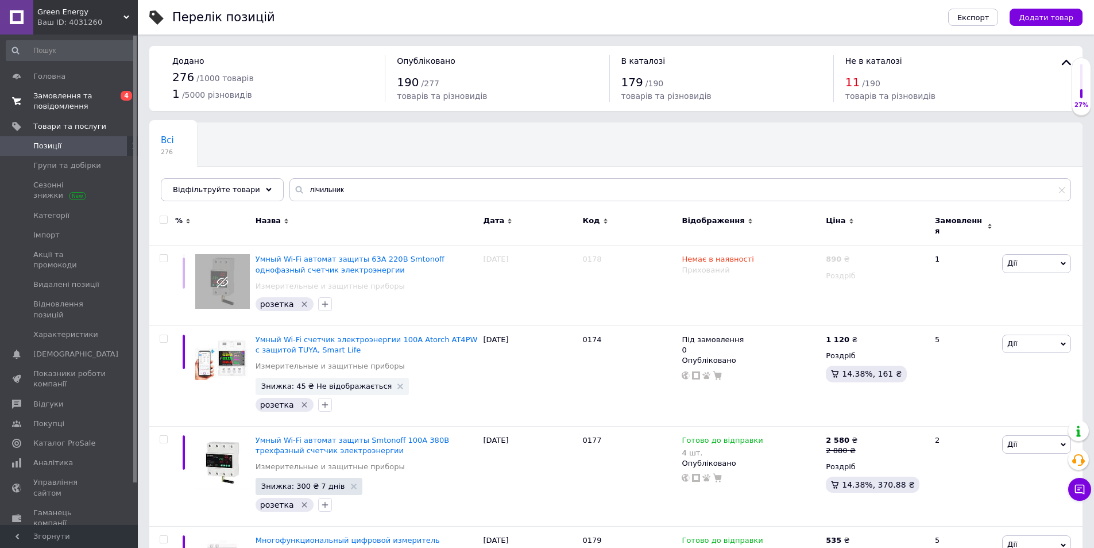
click at [88, 98] on span "Замовлення та повідомлення" at bounding box center [69, 101] width 73 height 21
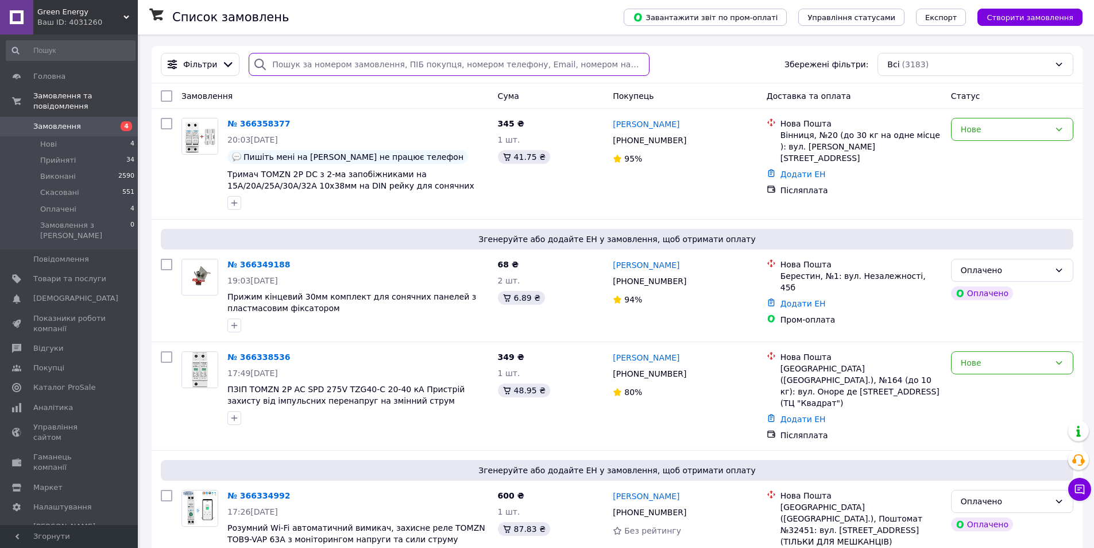
click at [353, 68] on input "search" at bounding box center [449, 64] width 400 height 23
paste input "20451268792934"
type input "20451268792934"
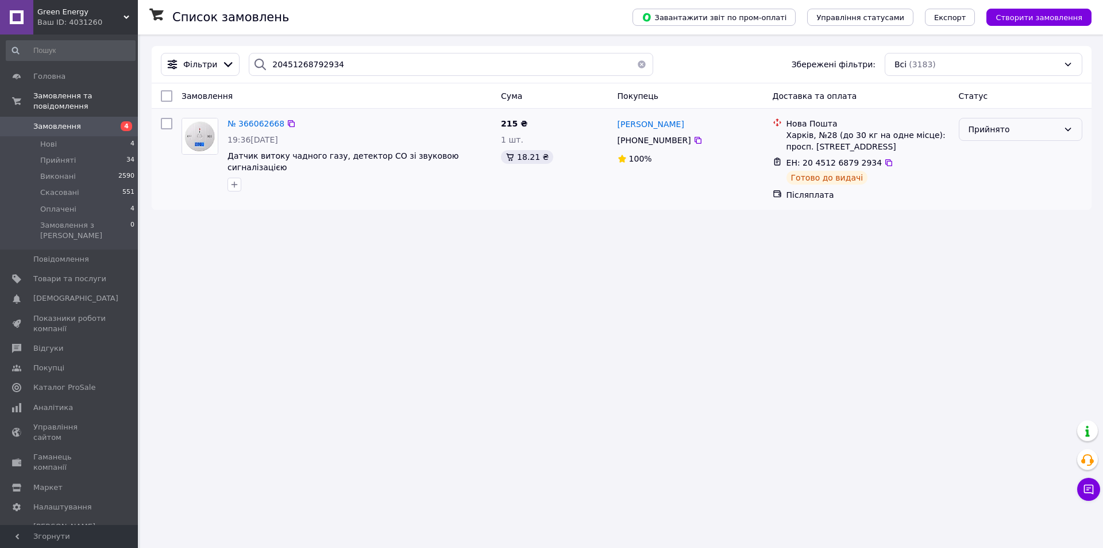
click at [992, 129] on div "Прийнято" at bounding box center [1014, 129] width 90 height 13
click at [975, 160] on li "Виконано" at bounding box center [1020, 154] width 122 height 21
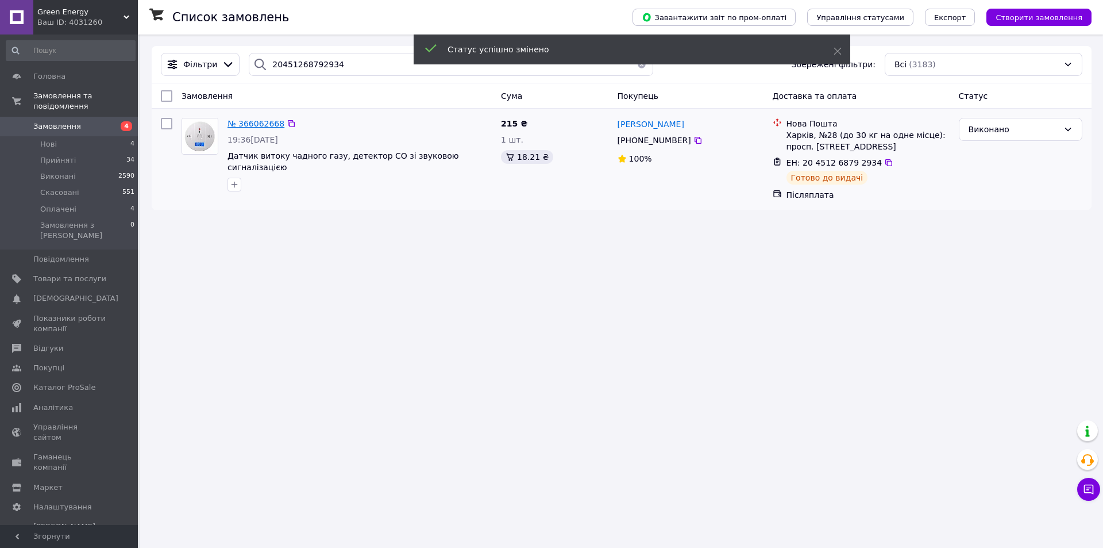
click at [253, 124] on span "№ 366062668" at bounding box center [256, 123] width 57 height 9
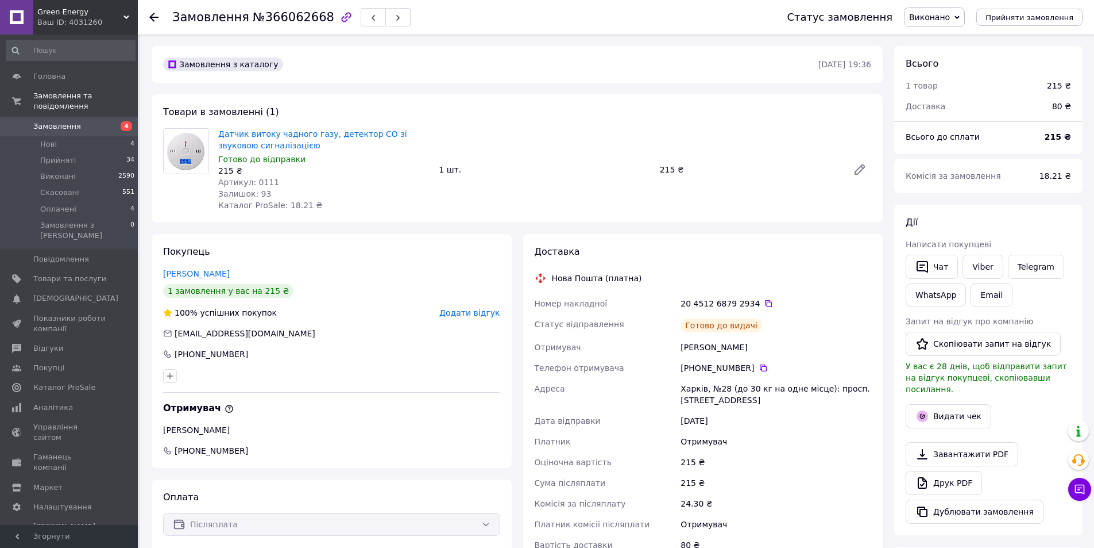
scroll to position [57, 0]
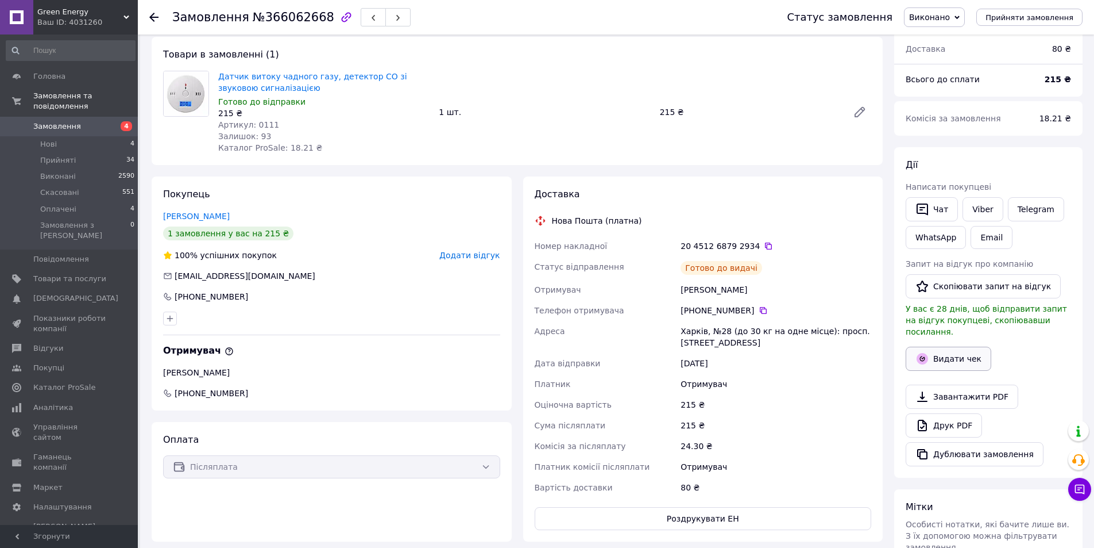
click at [920, 353] on icon "button" at bounding box center [922, 358] width 11 height 11
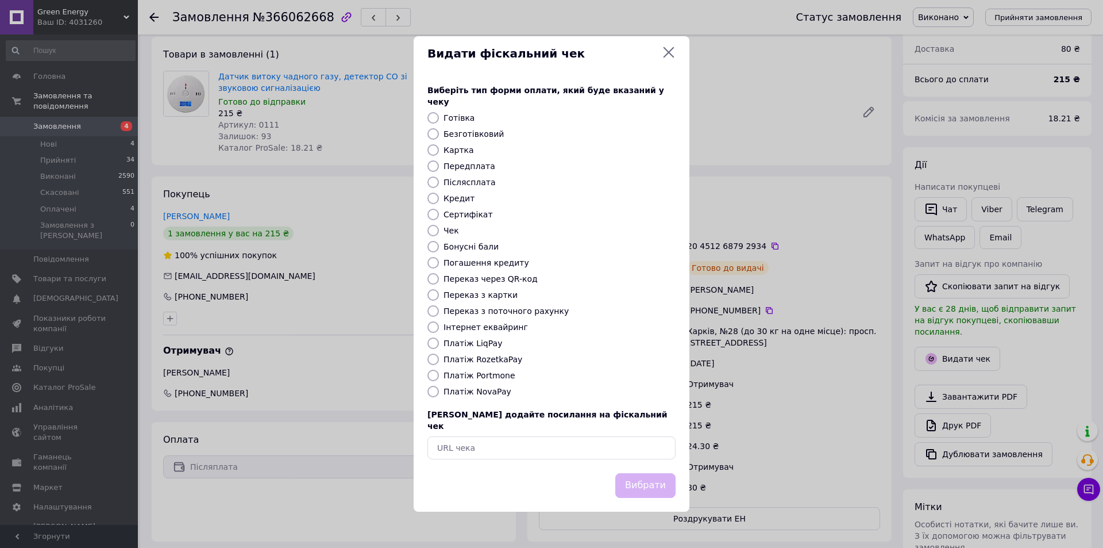
click at [456, 389] on label "Платіж NovaPay" at bounding box center [478, 391] width 68 height 9
click at [439, 389] on input "Платіж NovaPay" at bounding box center [432, 391] width 11 height 11
radio input "true"
click at [646, 473] on button "Вибрати" at bounding box center [645, 485] width 60 height 25
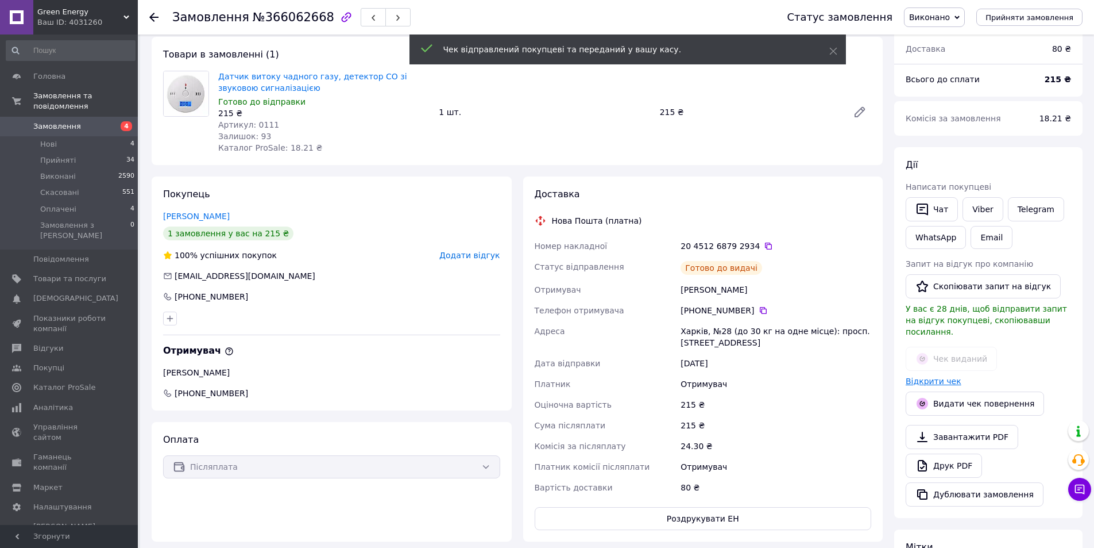
click at [928, 376] on link "Відкрити чек" at bounding box center [934, 380] width 56 height 9
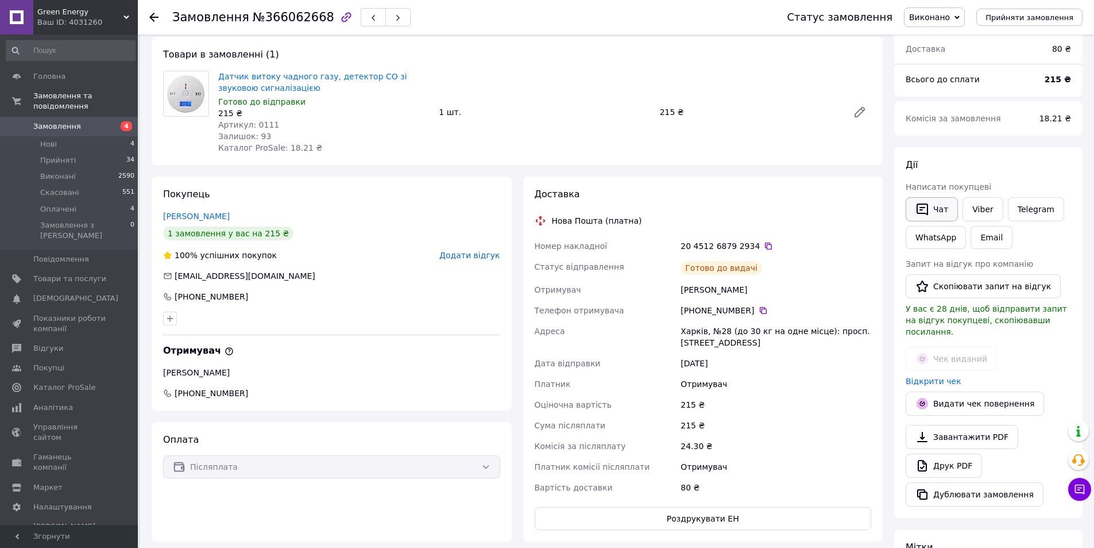
drag, startPoint x: 932, startPoint y: 198, endPoint x: 931, endPoint y: 210, distance: 11.5
click at [931, 203] on button "Чат" at bounding box center [932, 209] width 52 height 24
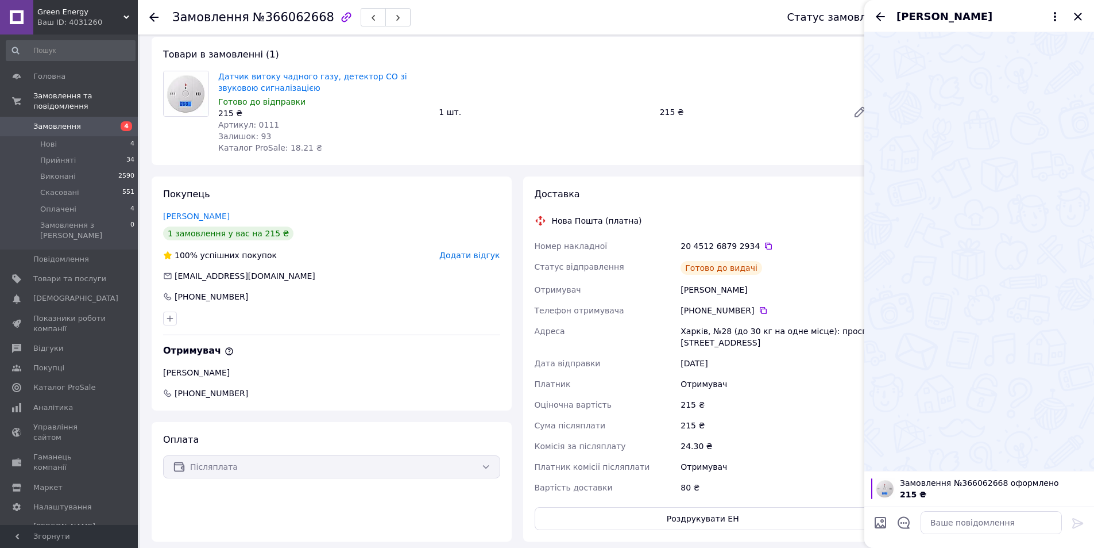
click at [958, 528] on textarea at bounding box center [991, 522] width 141 height 23
type textarea "добрий вечір вчора відправив [URL][DOMAIN_NAME]"
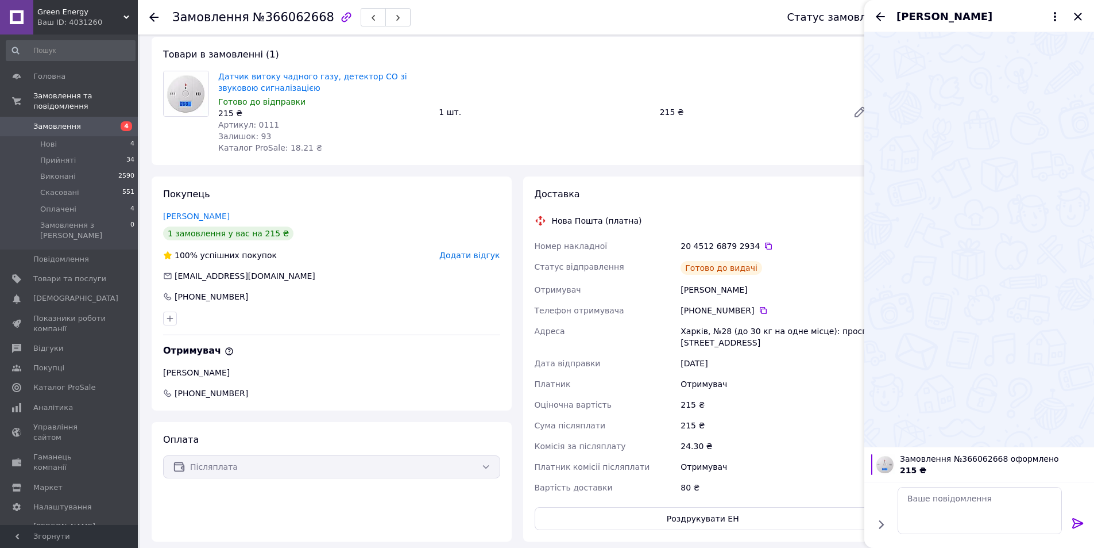
scroll to position [0, 0]
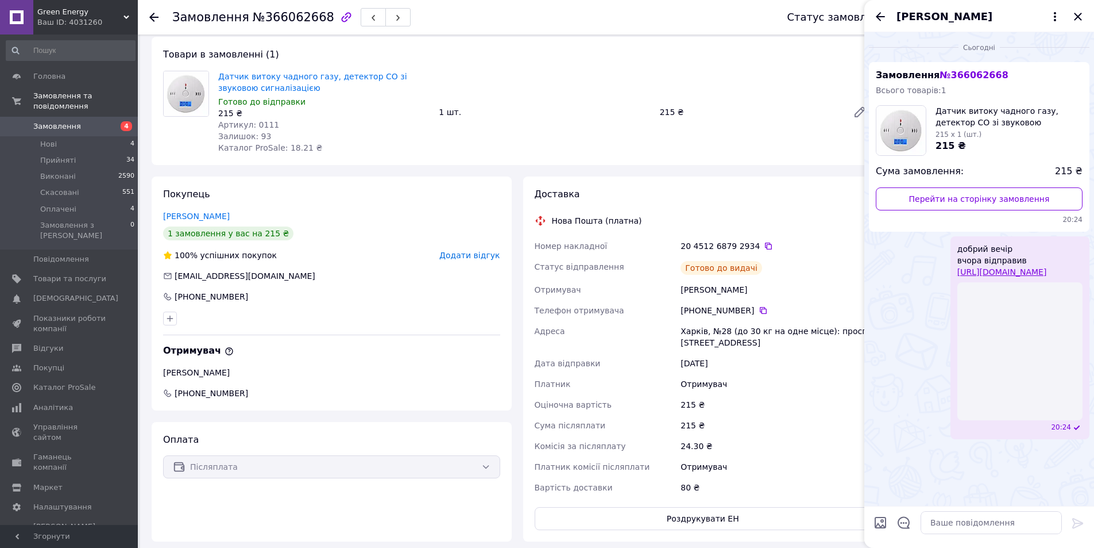
click at [44, 117] on link "Замовлення 4" at bounding box center [70, 127] width 141 height 20
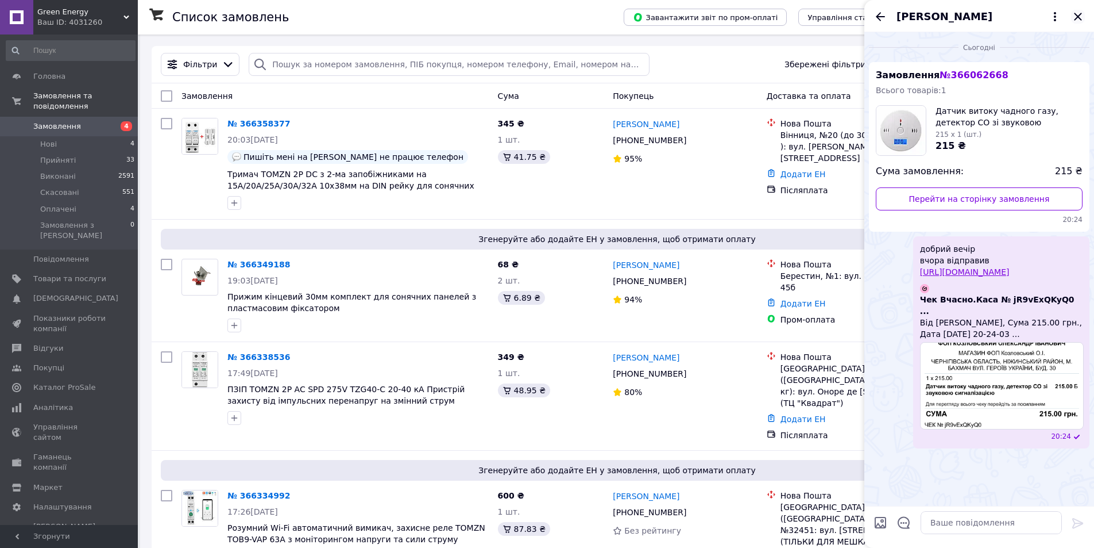
click at [1075, 16] on icon "Закрити" at bounding box center [1079, 17] width 14 height 14
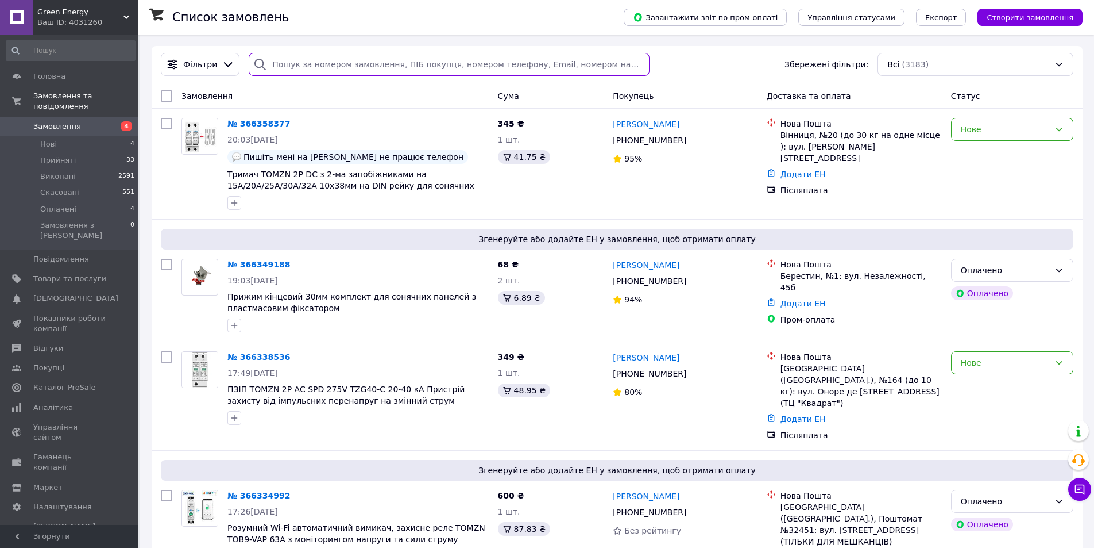
click at [363, 65] on input "search" at bounding box center [449, 64] width 400 height 23
paste input "20451268793304"
type input "20451268793304"
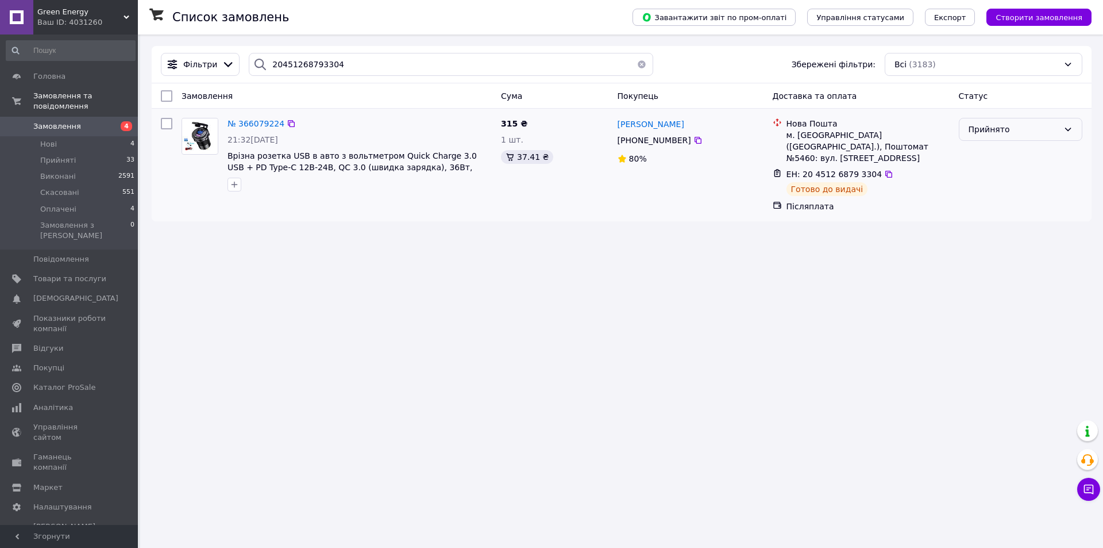
drag, startPoint x: 1024, startPoint y: 130, endPoint x: 1010, endPoint y: 141, distance: 18.4
click at [1024, 130] on div "Прийнято" at bounding box center [1014, 129] width 90 height 13
click at [982, 156] on li "Виконано" at bounding box center [1020, 154] width 122 height 21
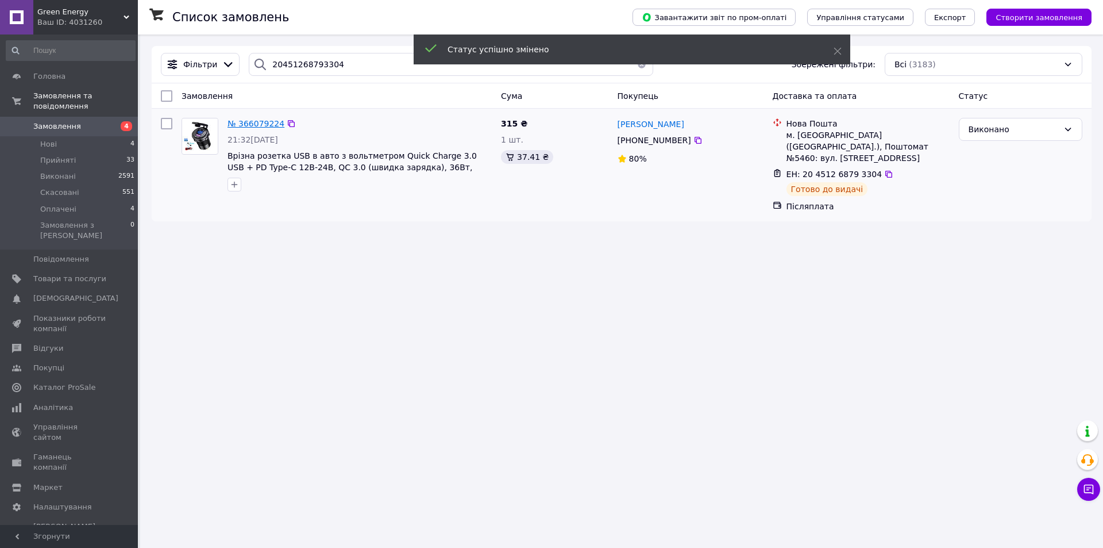
click at [258, 122] on span "№ 366079224" at bounding box center [256, 123] width 57 height 9
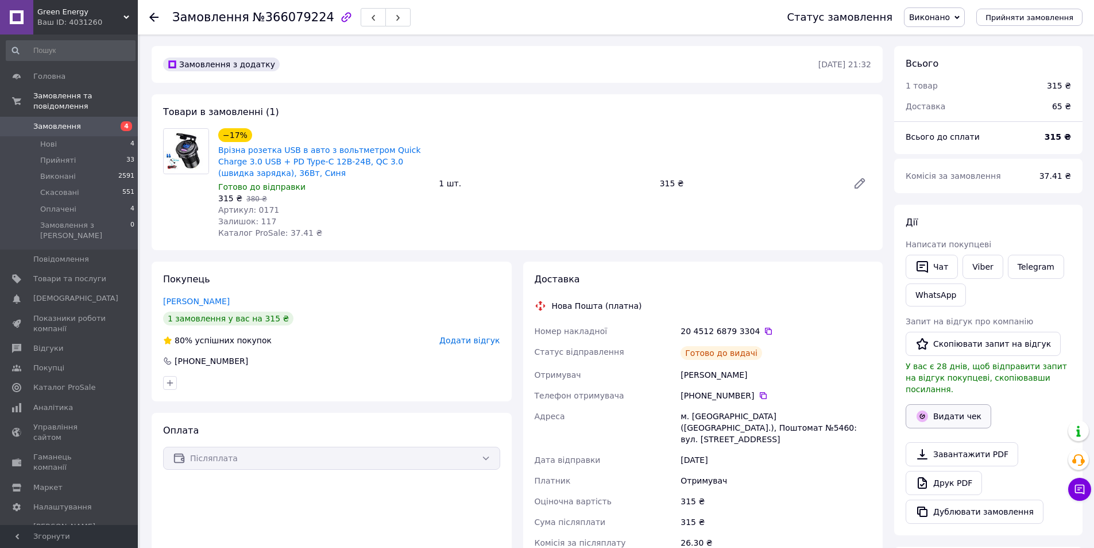
click at [943, 404] on button "Видати чек" at bounding box center [949, 416] width 86 height 24
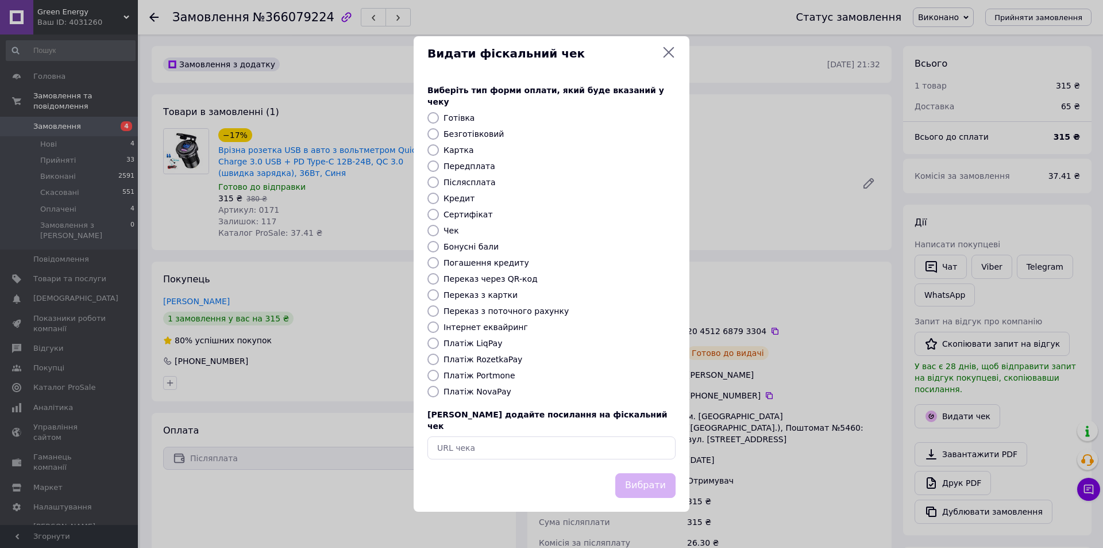
click at [479, 392] on label "Платіж NovaPay" at bounding box center [478, 391] width 68 height 9
click at [439, 392] on input "Платіж NovaPay" at bounding box center [432, 391] width 11 height 11
radio input "true"
click at [661, 473] on button "Вибрати" at bounding box center [645, 485] width 60 height 25
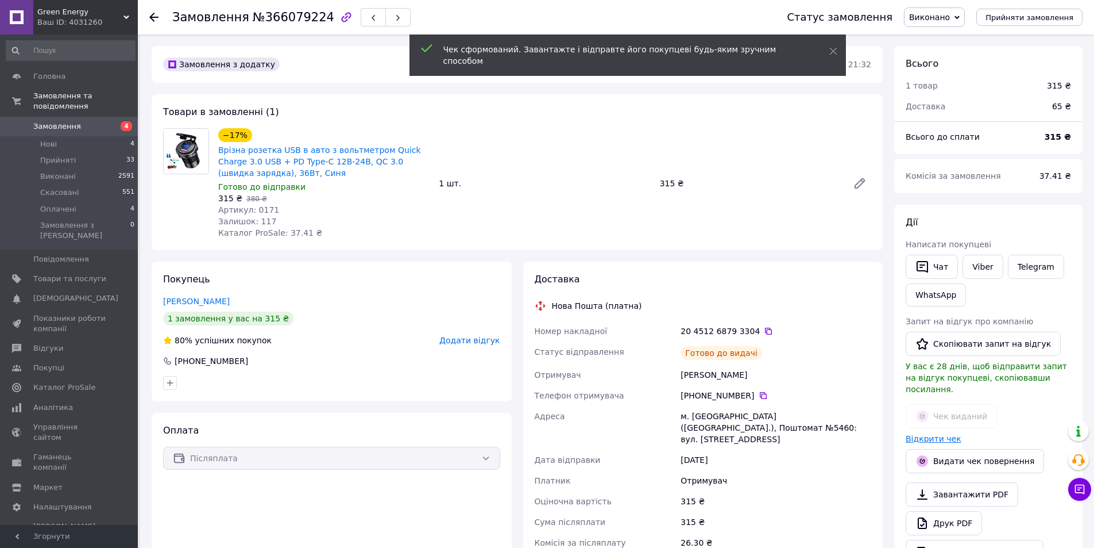
click at [931, 434] on link "Відкрити чек" at bounding box center [934, 438] width 56 height 9
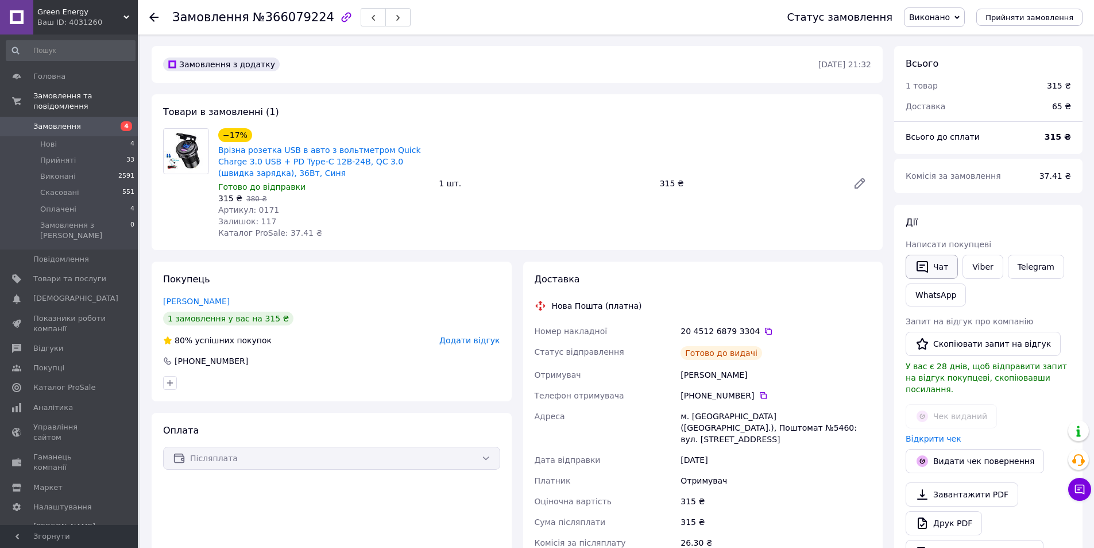
click at [941, 270] on button "Чат" at bounding box center [932, 267] width 52 height 24
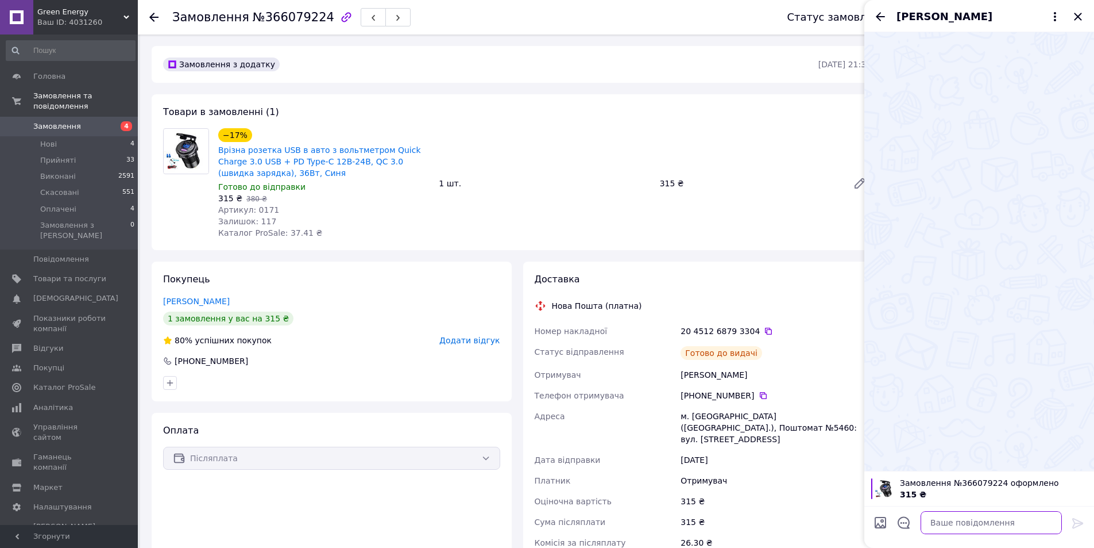
click at [974, 516] on textarea at bounding box center [991, 522] width 141 height 23
paste textarea "[URL][DOMAIN_NAME]"
type textarea "добрий вечір вчора відправив [URL][DOMAIN_NAME]"
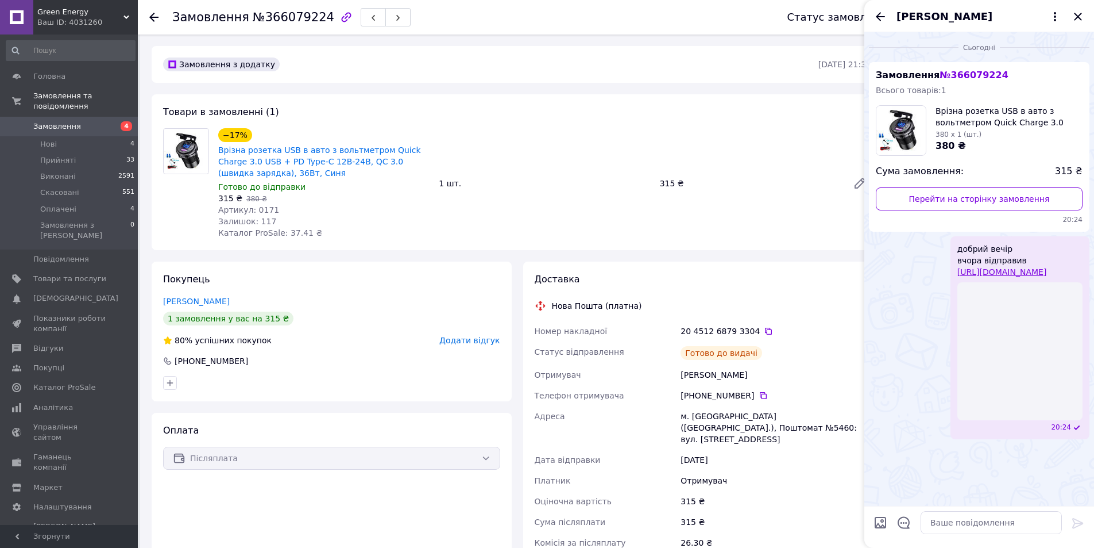
click at [72, 121] on span "Замовлення" at bounding box center [57, 126] width 48 height 10
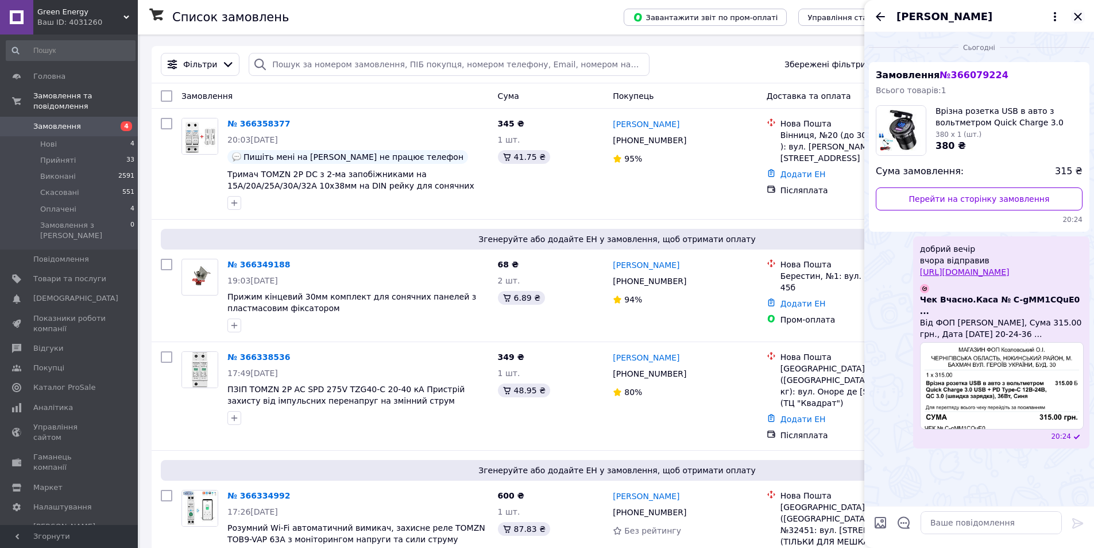
click at [1077, 14] on icon "Закрити" at bounding box center [1079, 17] width 14 height 14
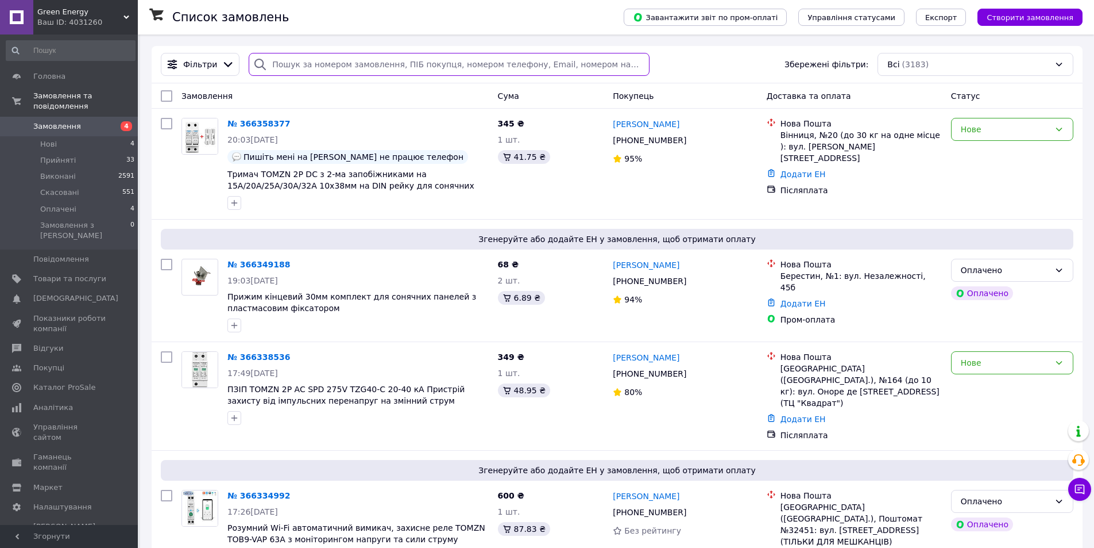
click at [382, 55] on input "search" at bounding box center [449, 64] width 400 height 23
paste input "20451268793962"
type input "20451268793962"
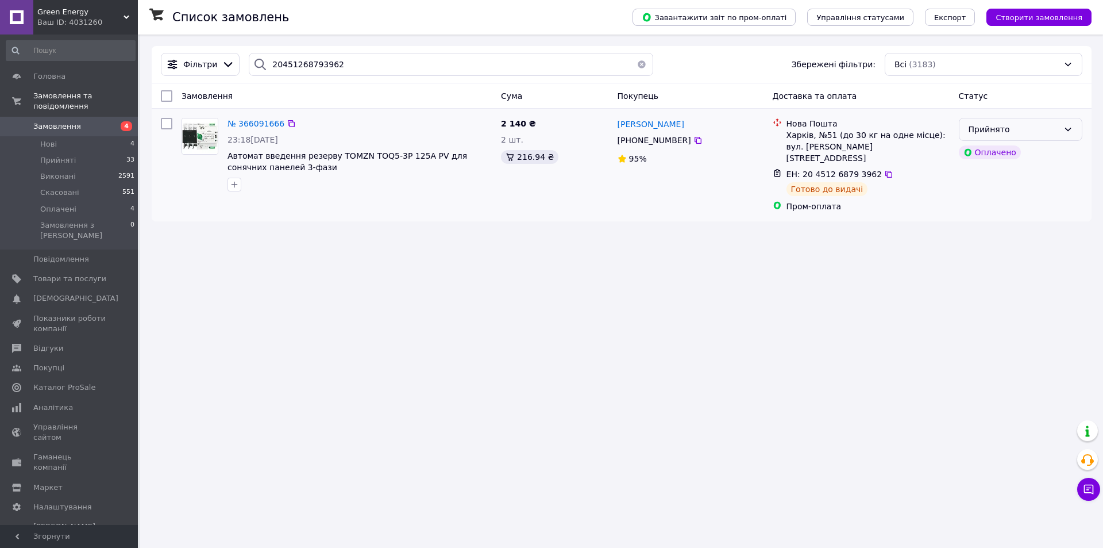
click at [1027, 129] on div "Прийнято" at bounding box center [1014, 129] width 90 height 13
click at [1003, 161] on li "Виконано" at bounding box center [1020, 154] width 122 height 21
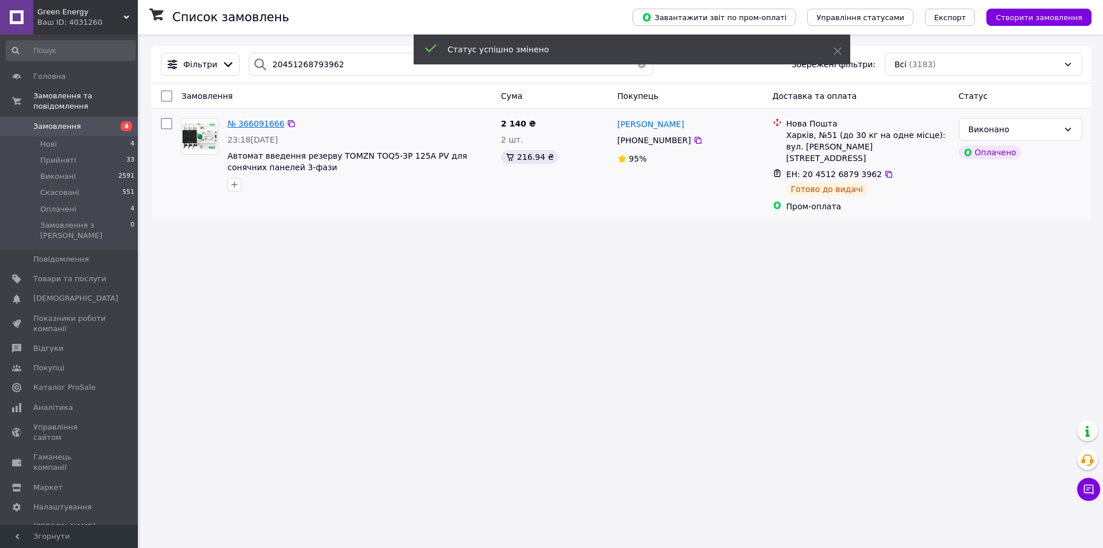
click at [255, 122] on span "№ 366091666" at bounding box center [256, 123] width 57 height 9
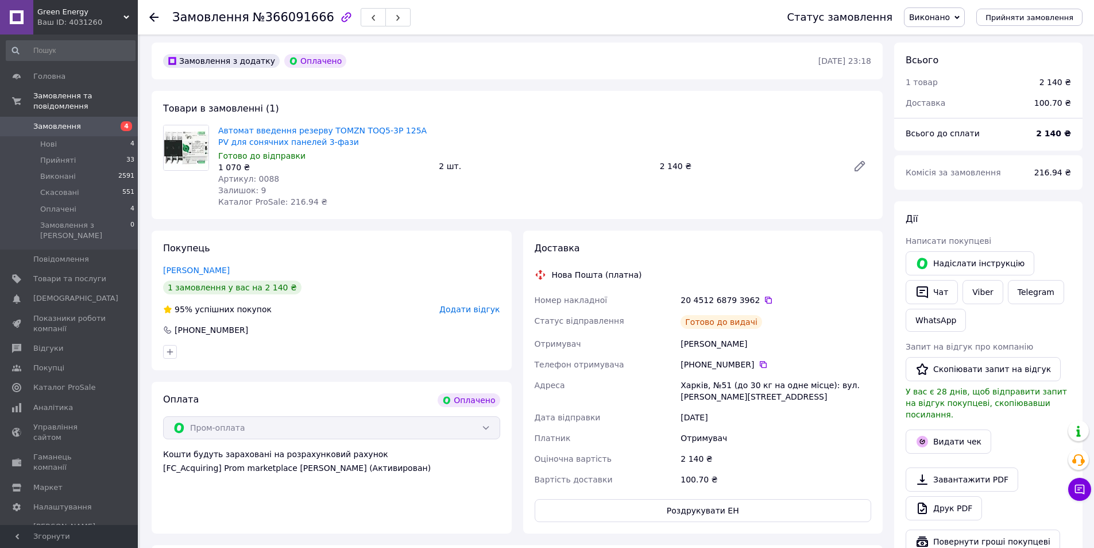
scroll to position [57, 0]
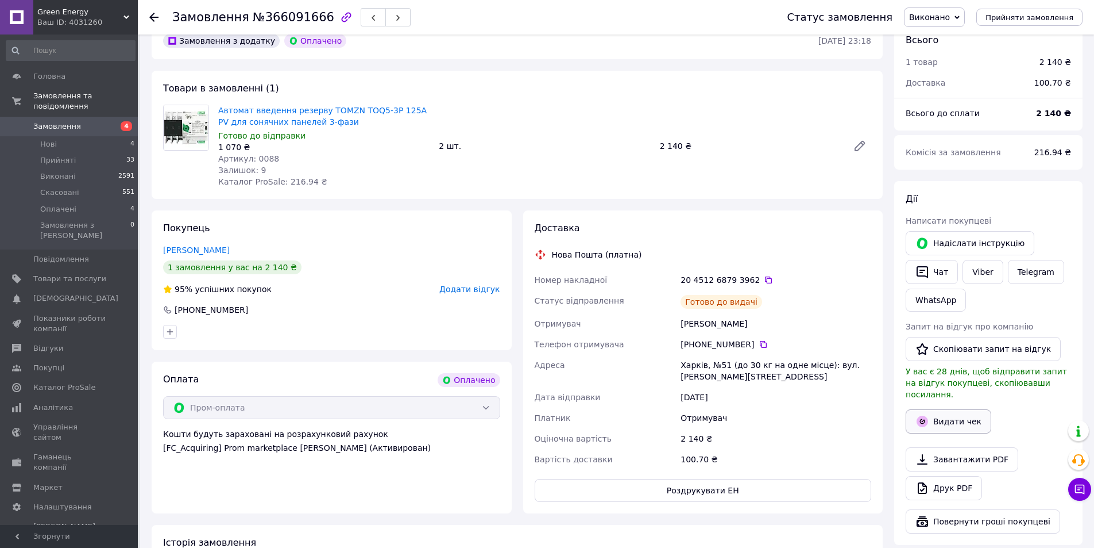
click at [942, 417] on button "Видати чек" at bounding box center [949, 421] width 86 height 24
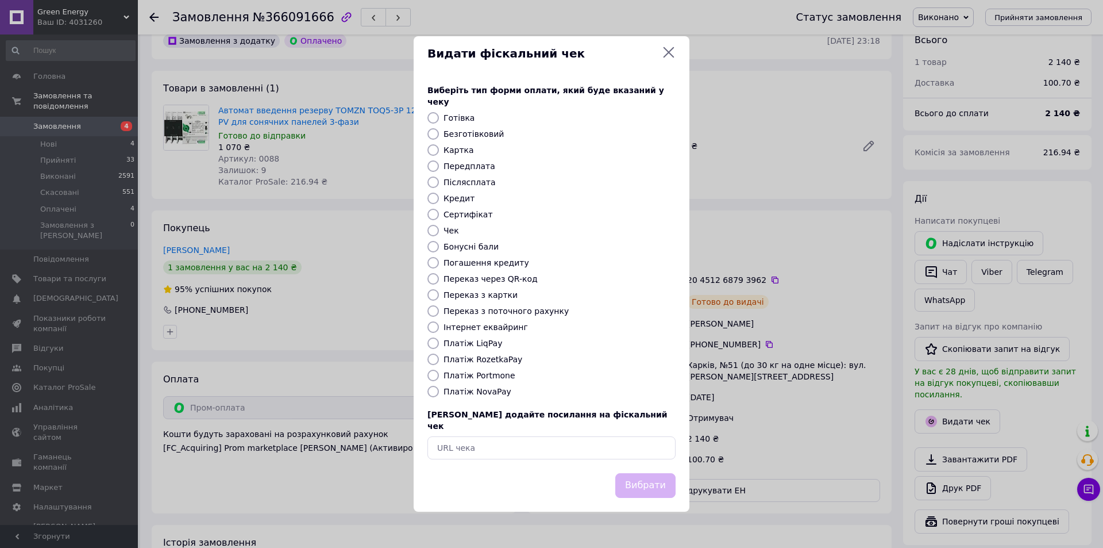
click at [481, 353] on div "Виберіть тип форми оплати, який буде вказаний у чеку Готівка Безготівковий Карт…" at bounding box center [552, 272] width 276 height 402
click at [501, 359] on label "Платіж RozetkaPay" at bounding box center [483, 358] width 79 height 9
click at [464, 355] on label "Платіж RozetkaPay" at bounding box center [483, 358] width 79 height 9
click at [439, 355] on input "Платіж RozetkaPay" at bounding box center [432, 358] width 11 height 11
radio input "true"
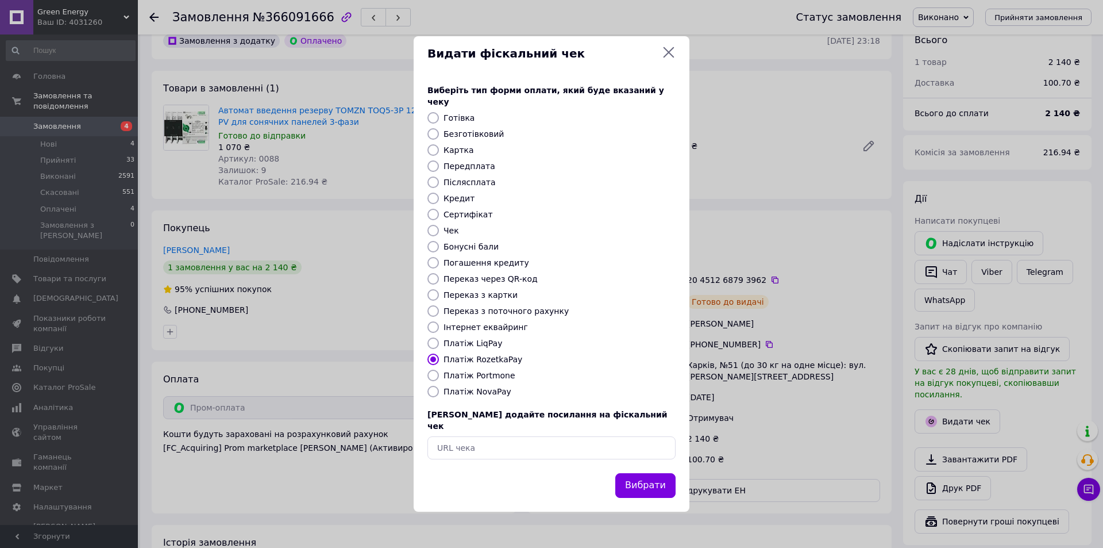
click at [651, 473] on button "Вибрати" at bounding box center [645, 485] width 60 height 25
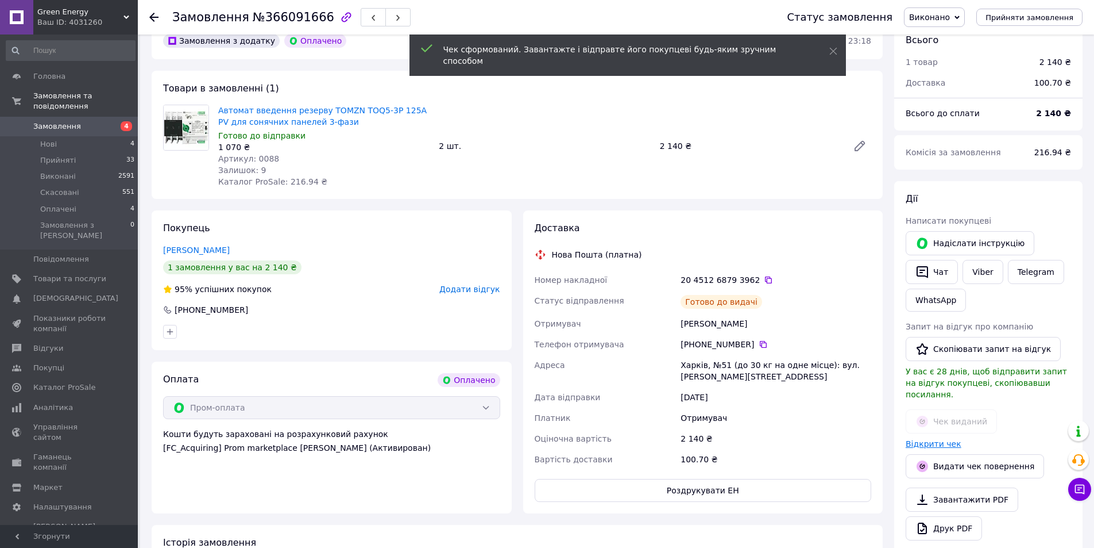
click at [931, 439] on link "Відкрити чек" at bounding box center [934, 443] width 56 height 9
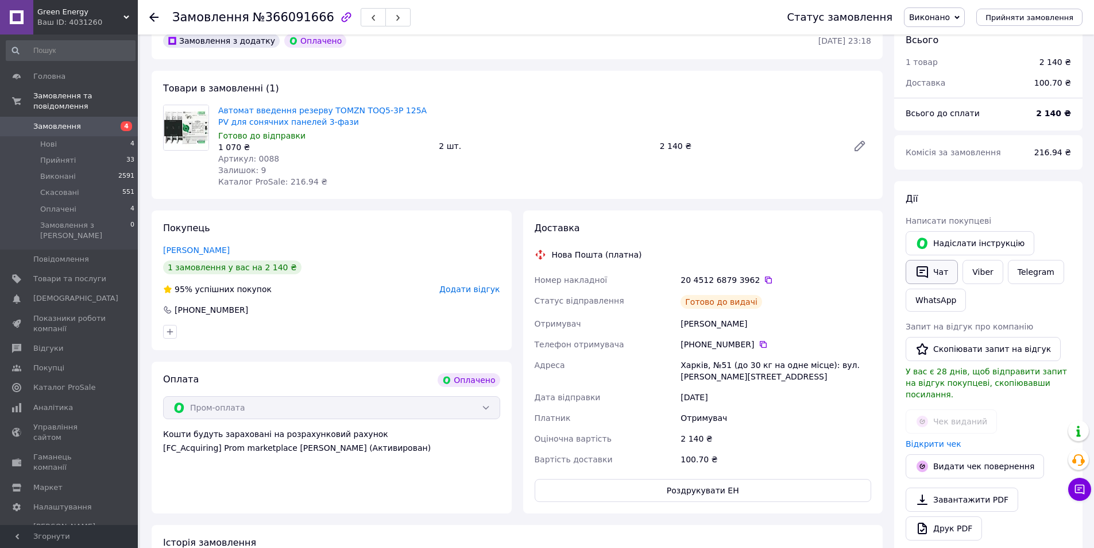
click at [928, 273] on icon "button" at bounding box center [922, 272] width 11 height 12
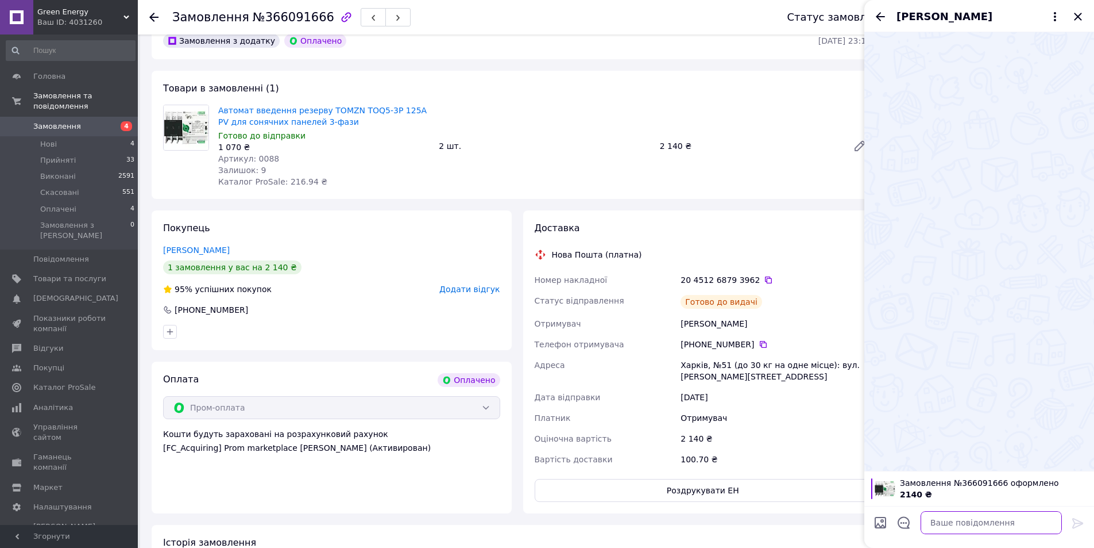
click at [952, 526] on textarea at bounding box center [991, 522] width 141 height 23
paste textarea "[URL][DOMAIN_NAME]"
type textarea "добрий вечір вчора відправив [URL][DOMAIN_NAME]"
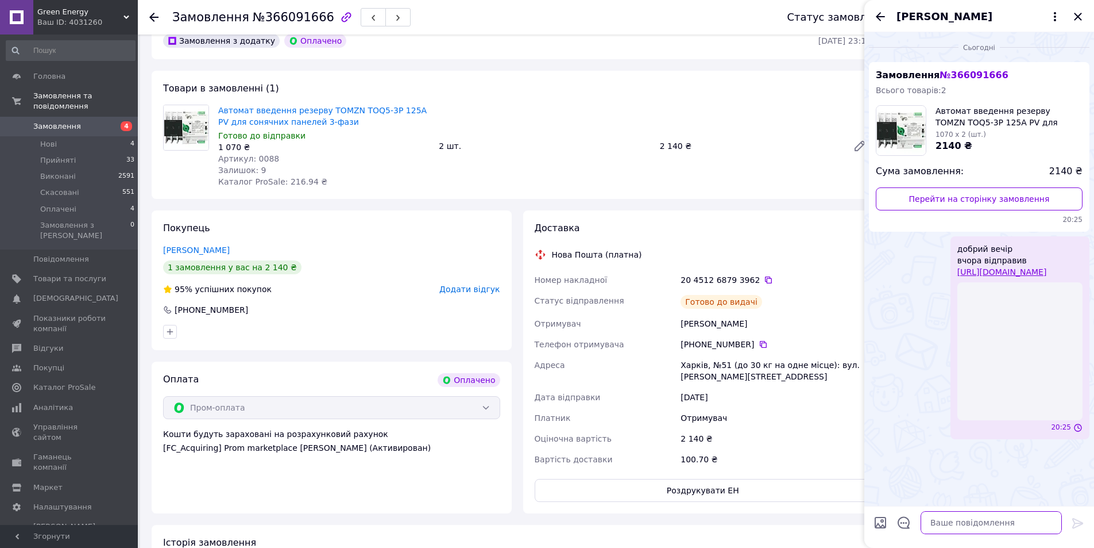
scroll to position [0, 0]
click at [76, 273] on span "Товари та послуги" at bounding box center [69, 278] width 73 height 10
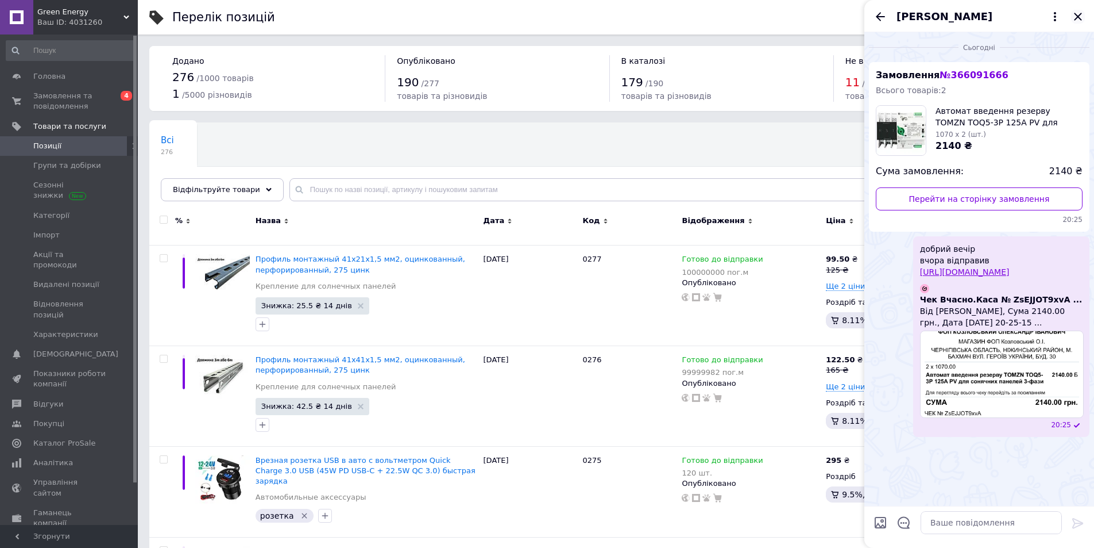
click at [1076, 16] on icon "Закрити" at bounding box center [1079, 17] width 14 height 14
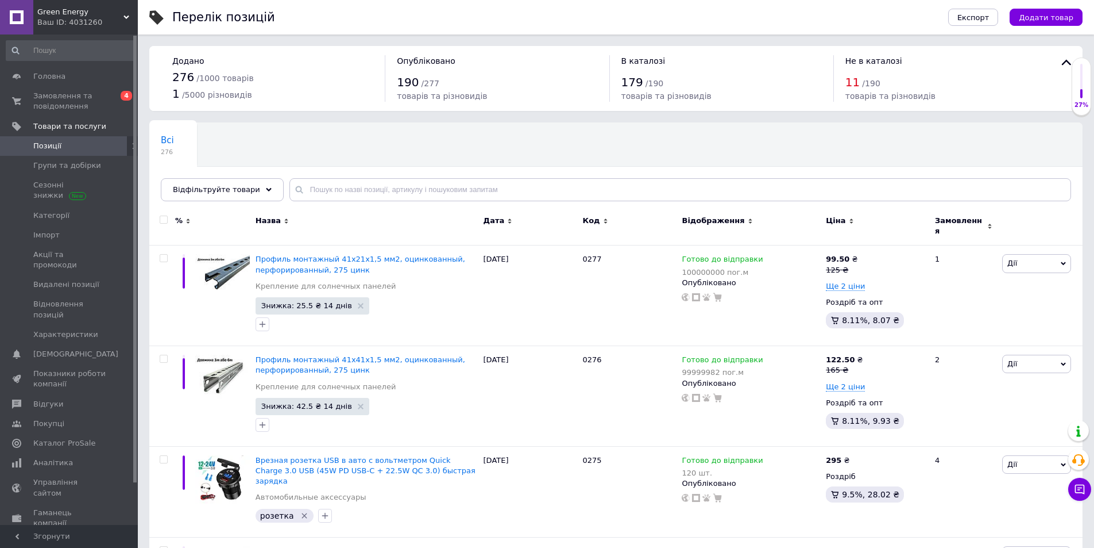
click at [392, 176] on div "Всі 276 Ok Відфільтровано... Зберегти" at bounding box center [616, 167] width 934 height 95
click at [390, 181] on input "text" at bounding box center [681, 189] width 782 height 23
type input "125а"
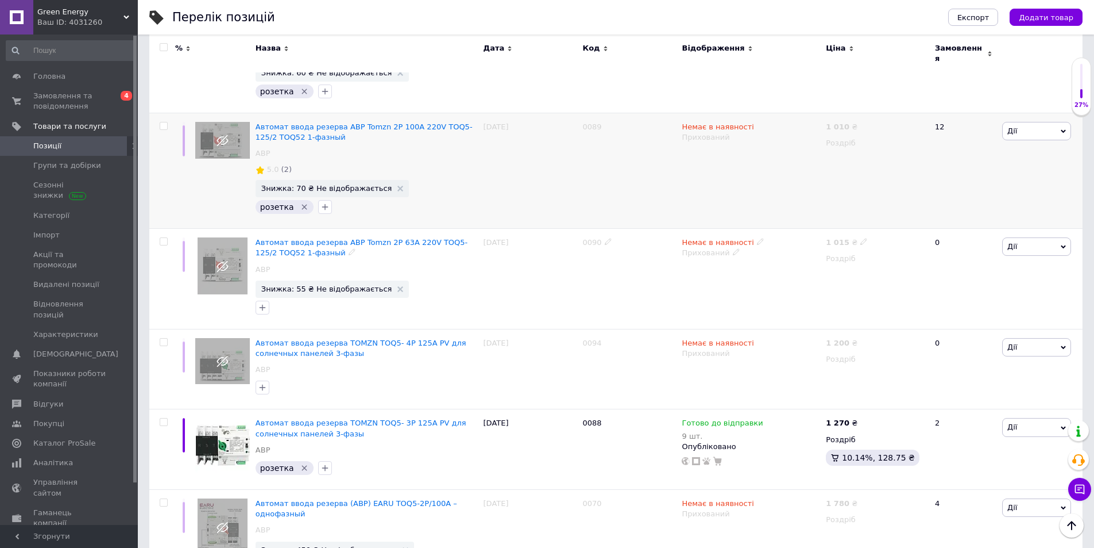
scroll to position [1034, 0]
click at [74, 96] on span "Замовлення та повідомлення" at bounding box center [69, 101] width 73 height 21
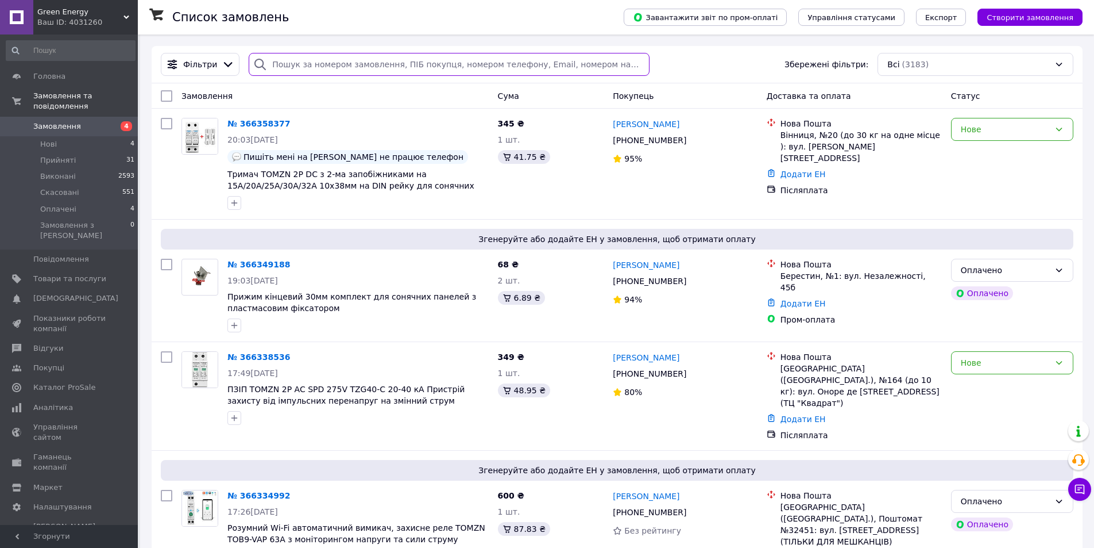
click at [346, 68] on input "search" at bounding box center [449, 64] width 400 height 23
paste input "20451268794492"
type input "20451268794492"
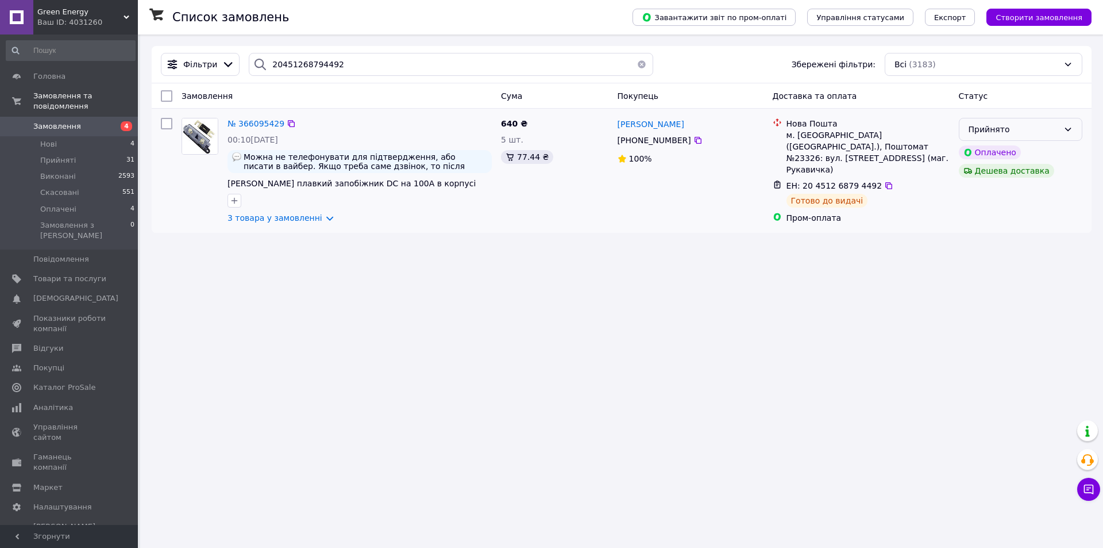
click at [1050, 130] on div "Прийнято" at bounding box center [1014, 129] width 90 height 13
click at [1002, 153] on li "Виконано" at bounding box center [1020, 154] width 122 height 21
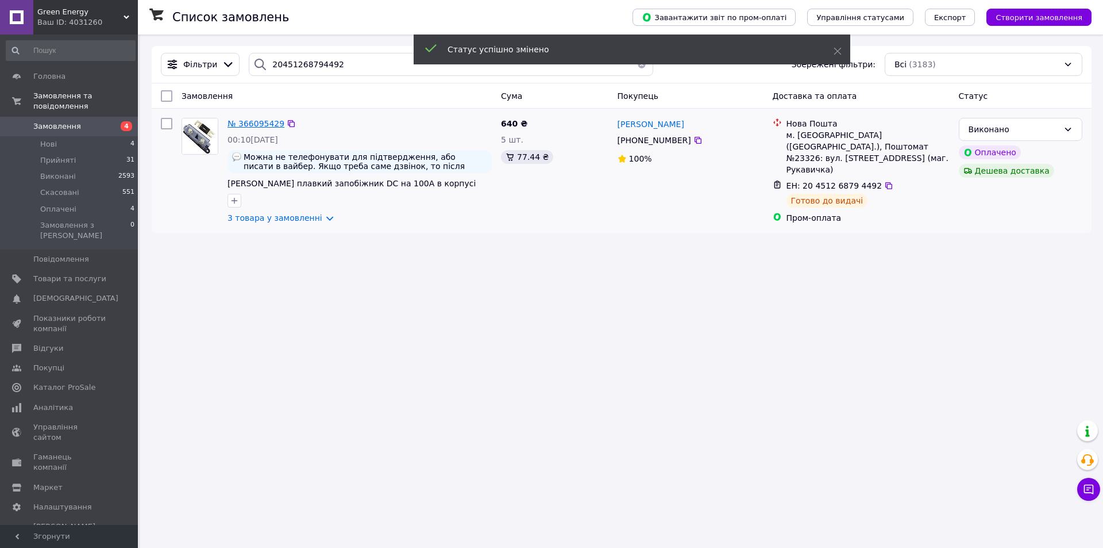
click at [259, 119] on span "№ 366095429" at bounding box center [256, 123] width 57 height 9
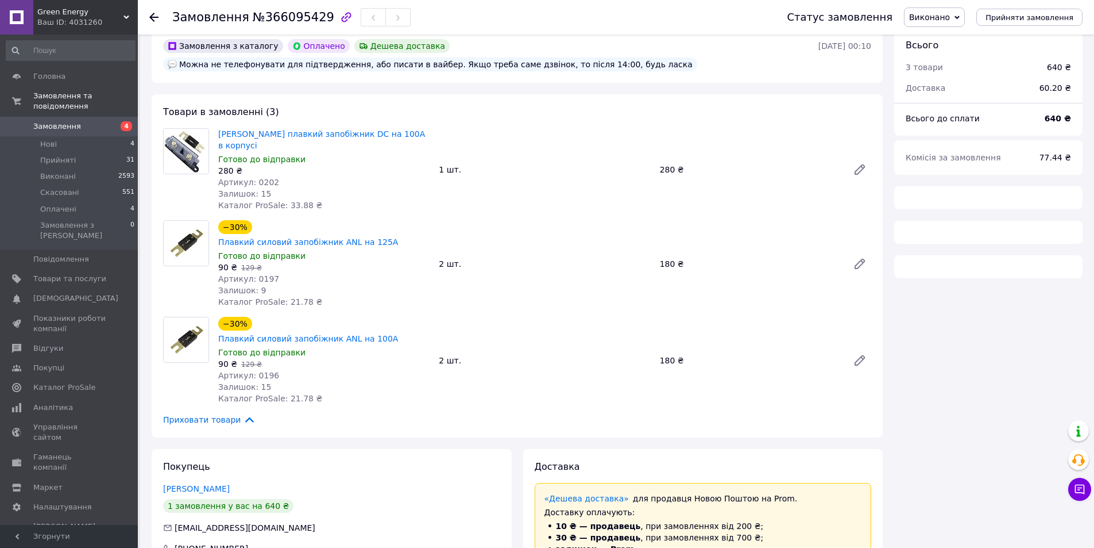
scroll to position [230, 0]
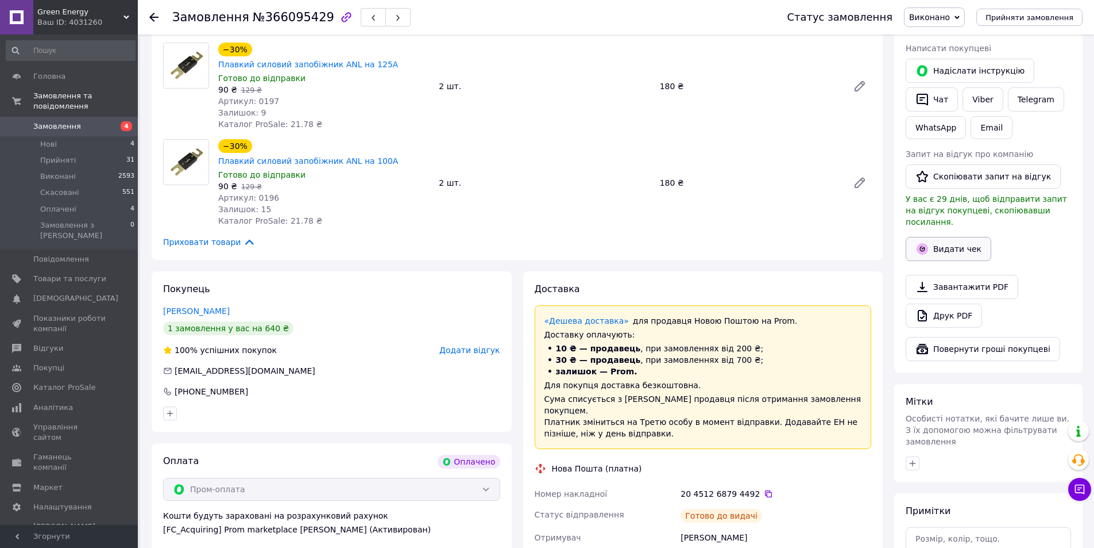
click at [941, 237] on button "Видати чек" at bounding box center [949, 249] width 86 height 24
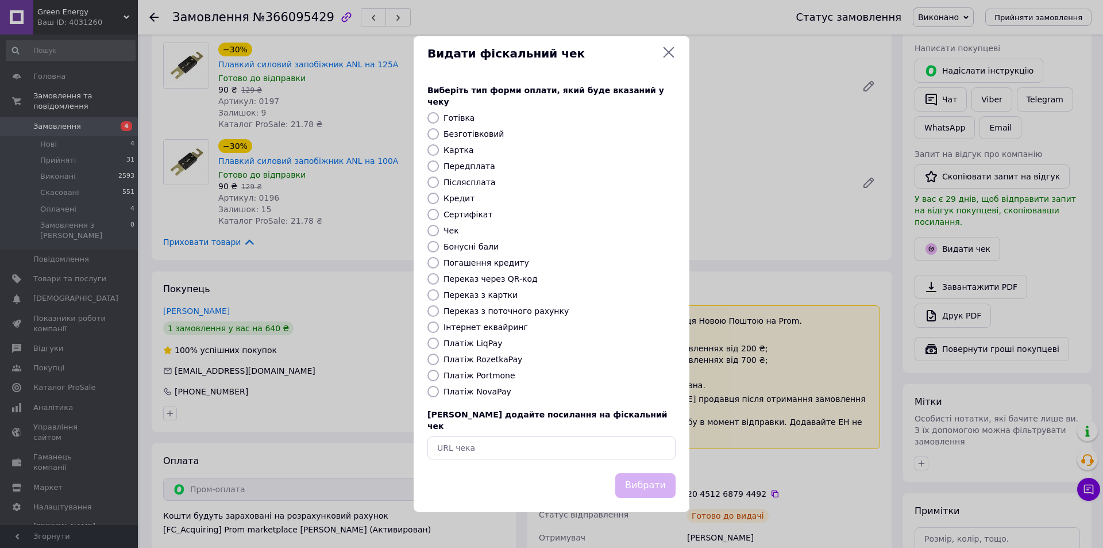
click at [495, 359] on label "Платіж RozetkaPay" at bounding box center [483, 358] width 79 height 9
click at [439, 359] on input "Платіж RozetkaPay" at bounding box center [432, 358] width 11 height 11
radio input "true"
click at [639, 479] on button "Вибрати" at bounding box center [645, 485] width 60 height 25
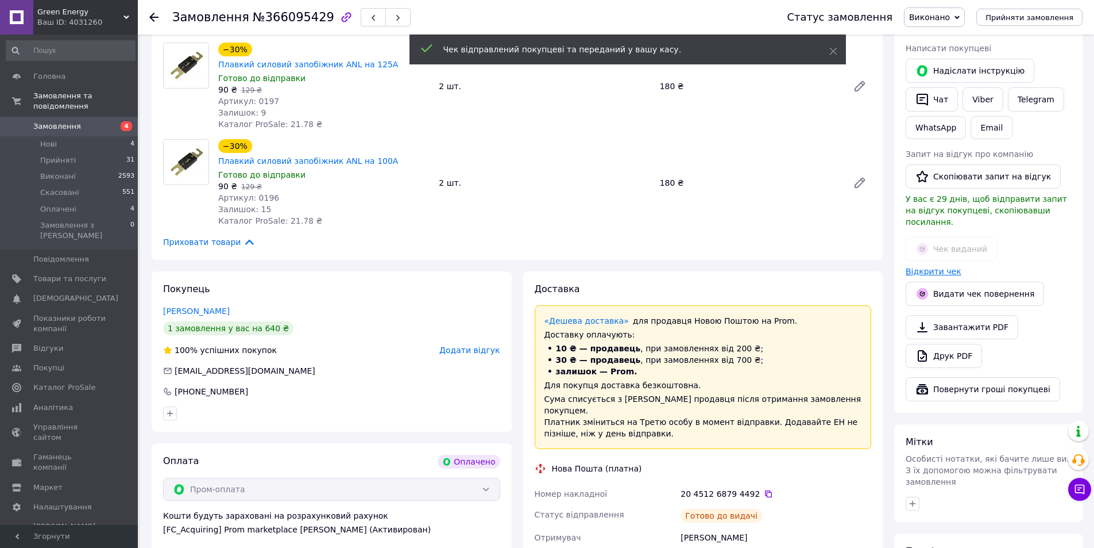
click at [937, 267] on link "Відкрити чек" at bounding box center [934, 271] width 56 height 9
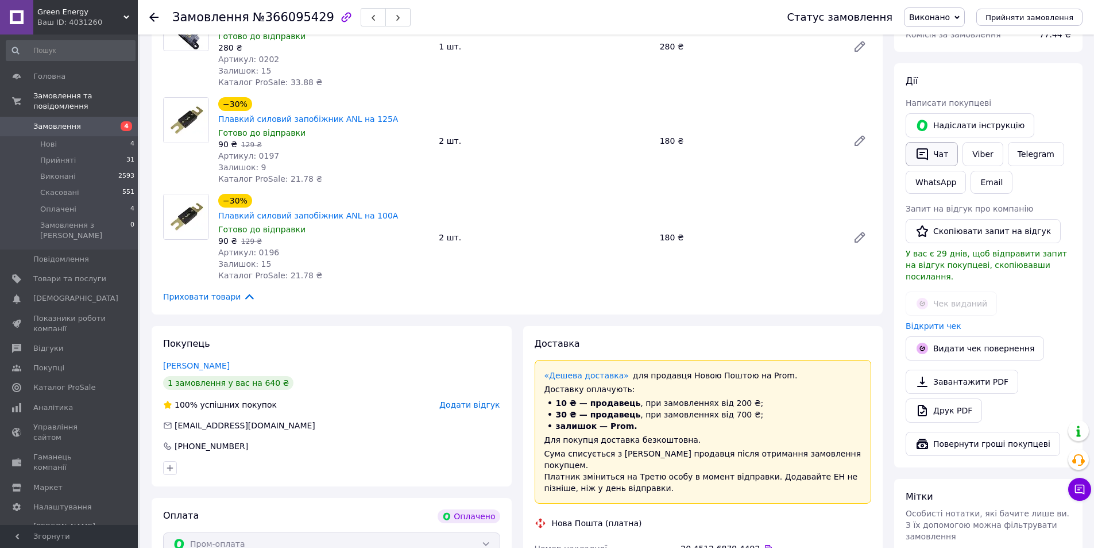
scroll to position [172, 0]
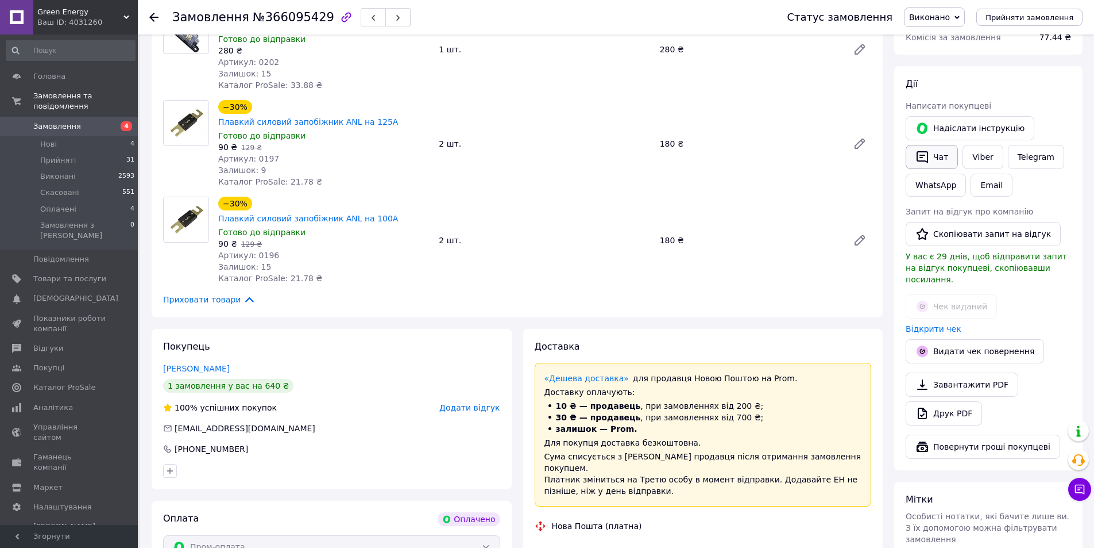
click at [947, 151] on button "Чат" at bounding box center [932, 157] width 52 height 24
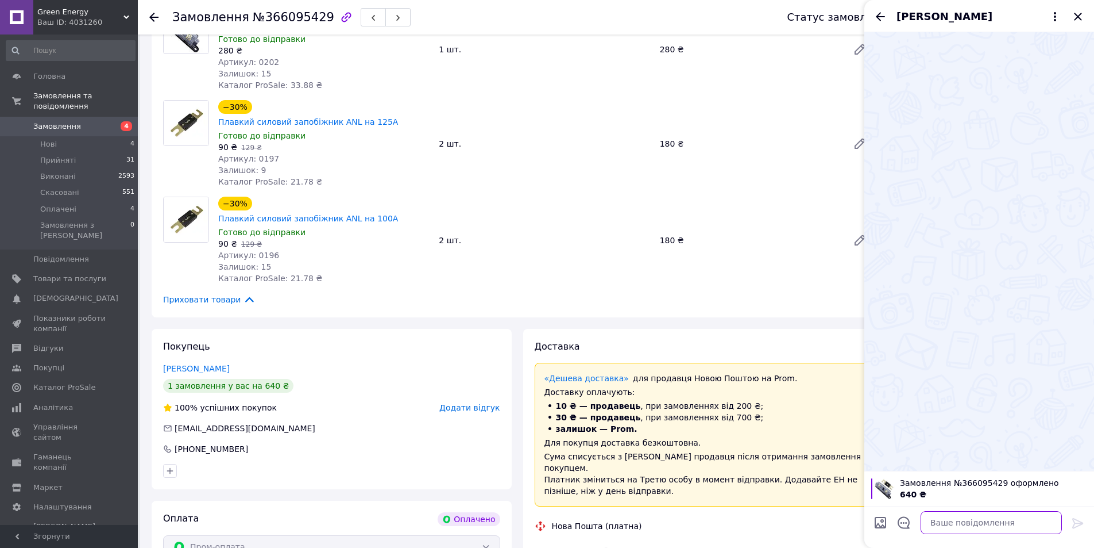
click at [935, 520] on textarea at bounding box center [991, 522] width 141 height 23
paste textarea "[URL][DOMAIN_NAME]"
type textarea "добрий вечір Вчора відправив [URL][DOMAIN_NAME]"
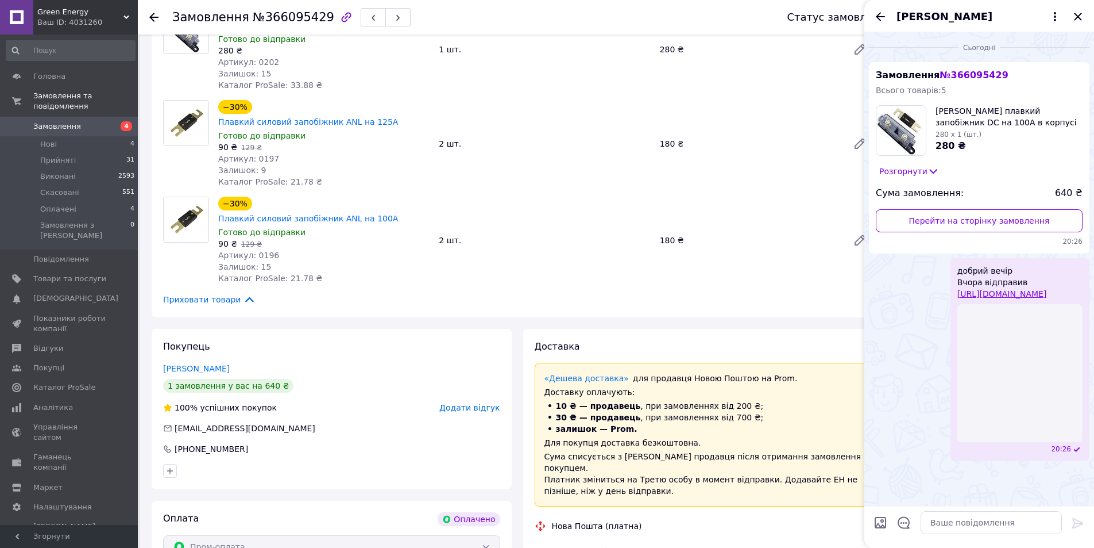
click at [74, 121] on span "Замовлення" at bounding box center [57, 126] width 48 height 10
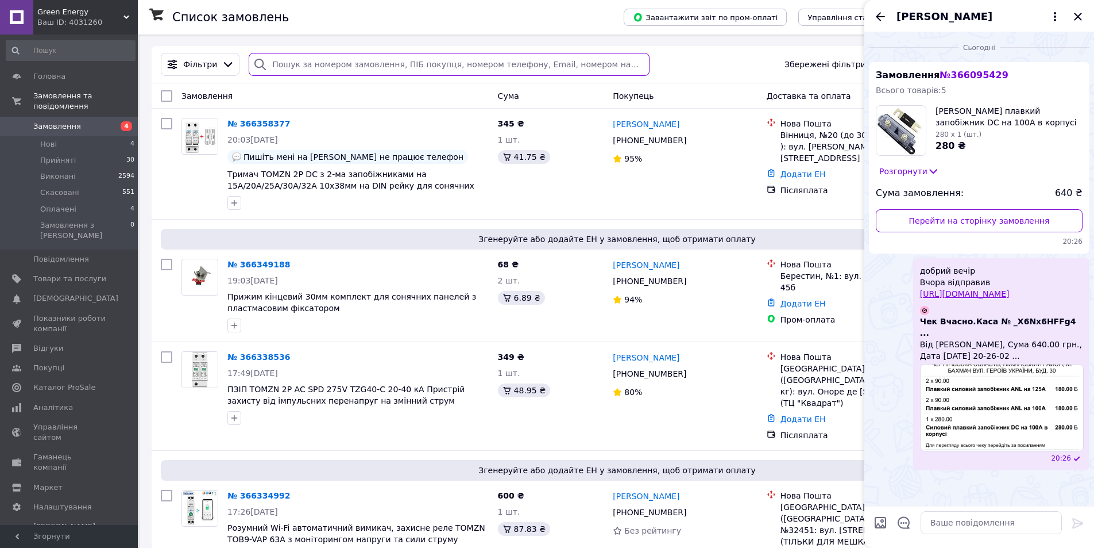
click at [359, 71] on input "search" at bounding box center [449, 64] width 400 height 23
paste input "20451268796848"
type input "20451268796848"
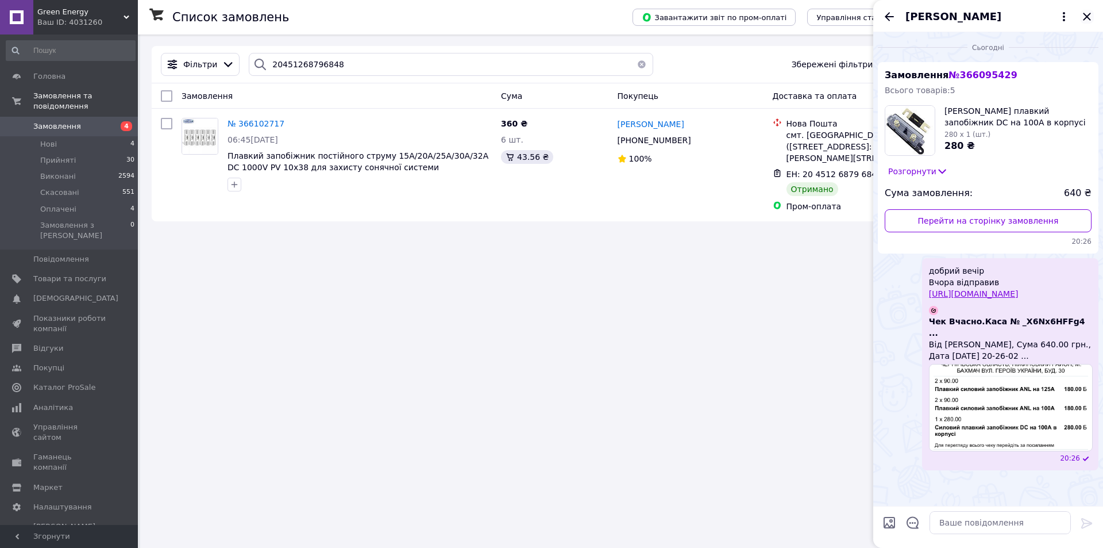
click at [1086, 15] on icon "Закрити" at bounding box center [1086, 16] width 7 height 7
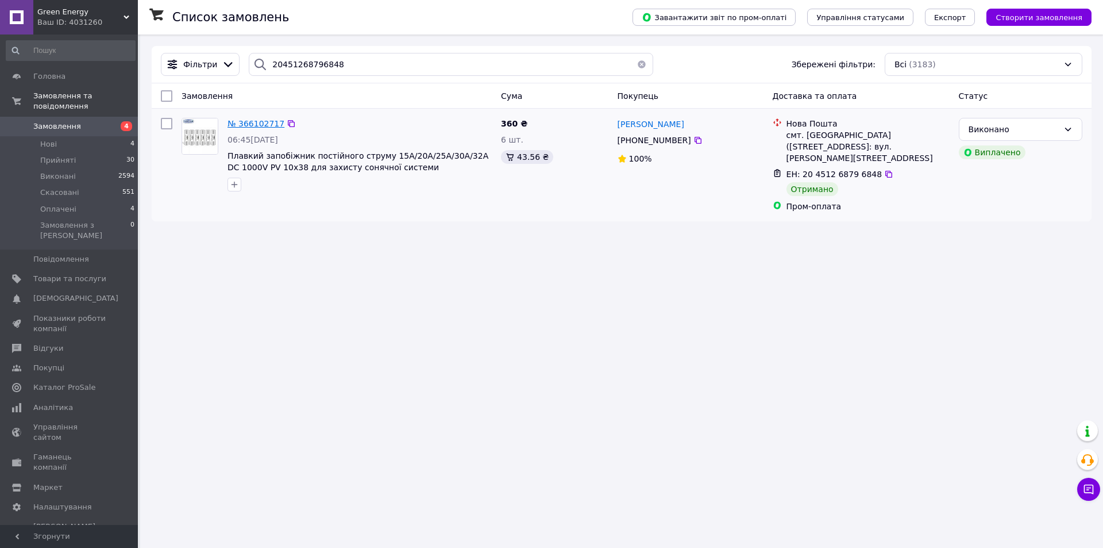
click at [236, 123] on span "№ 366102717" at bounding box center [256, 123] width 57 height 9
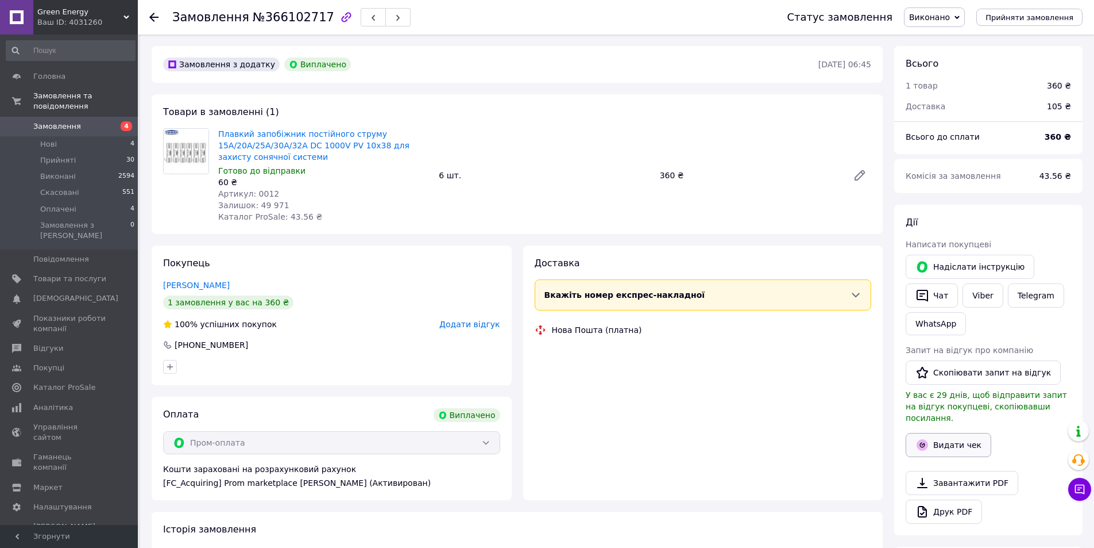
click at [950, 433] on button "Видати чек" at bounding box center [949, 445] width 86 height 24
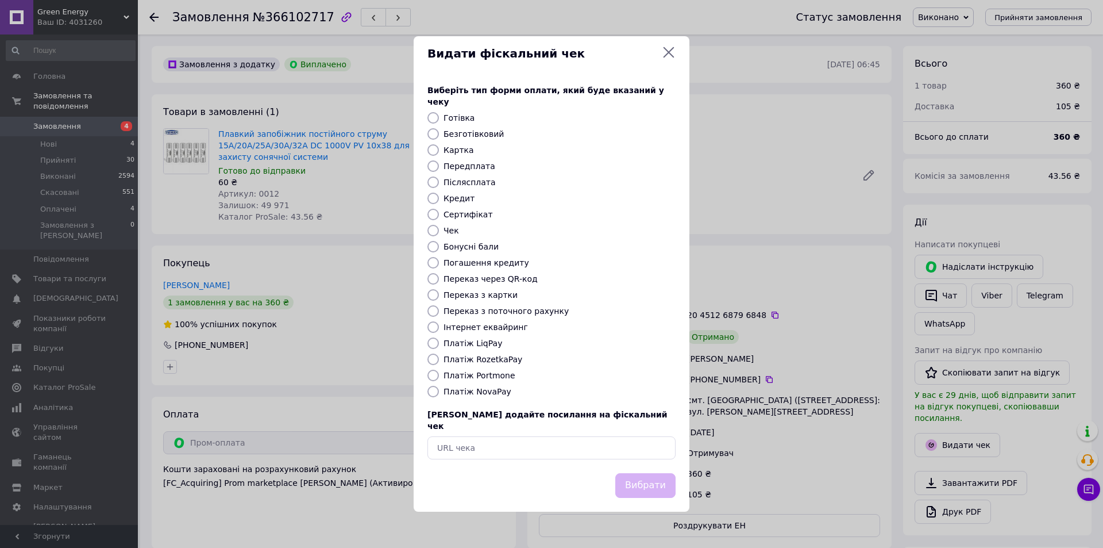
click at [493, 356] on label "Платіж RozetkaPay" at bounding box center [483, 358] width 79 height 9
click at [439, 356] on input "Платіж RozetkaPay" at bounding box center [432, 358] width 11 height 11
radio input "true"
click at [636, 475] on button "Вибрати" at bounding box center [645, 485] width 60 height 25
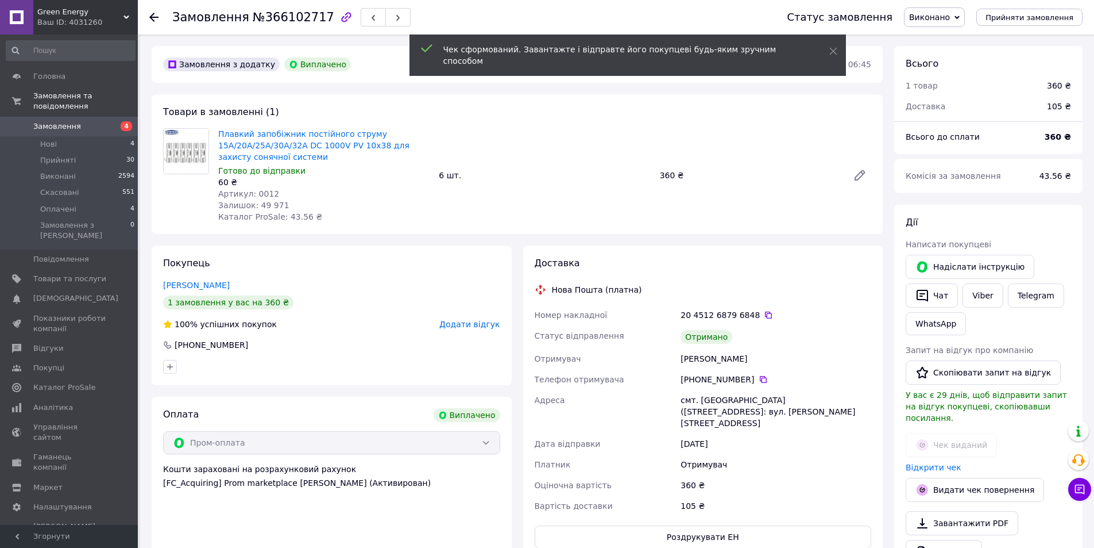
click at [101, 121] on span "Замовлення" at bounding box center [69, 126] width 73 height 10
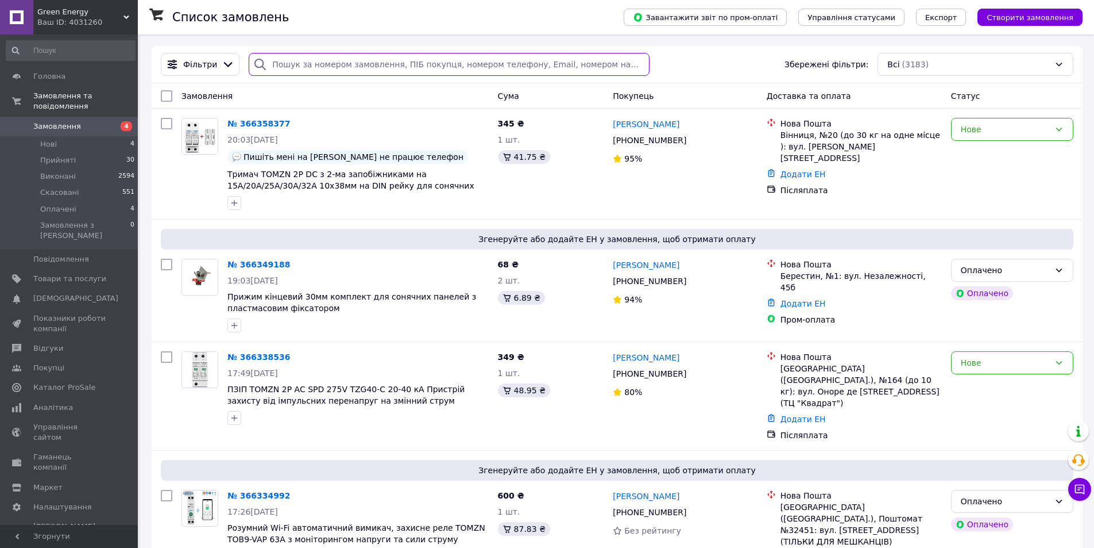
click at [327, 71] on input "search" at bounding box center [449, 64] width 400 height 23
paste input "20451268797237"
type input "20451268797237"
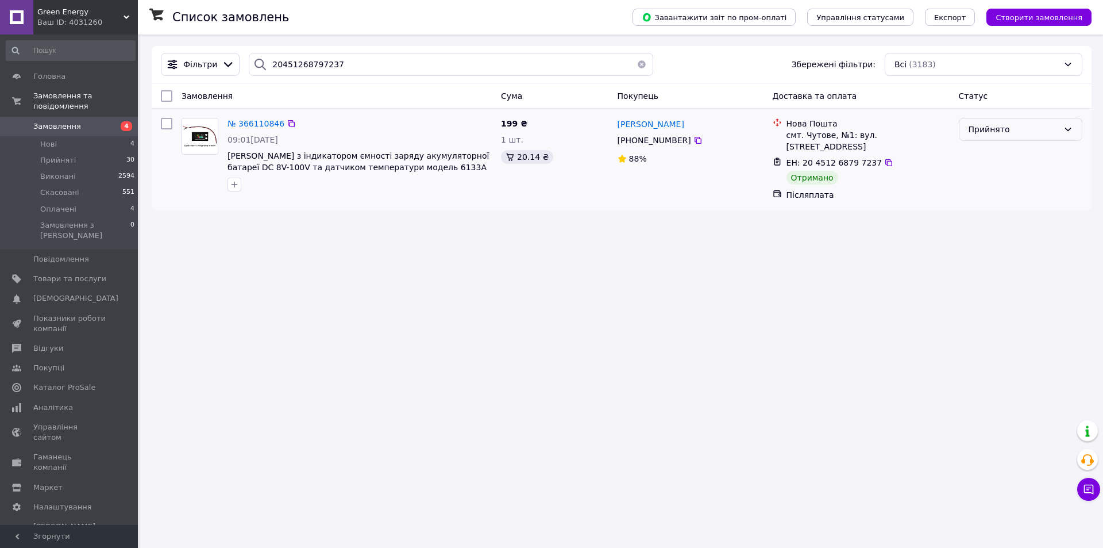
click at [981, 129] on div "Прийнято" at bounding box center [1014, 129] width 90 height 13
click at [981, 151] on li "Виконано" at bounding box center [1020, 154] width 122 height 21
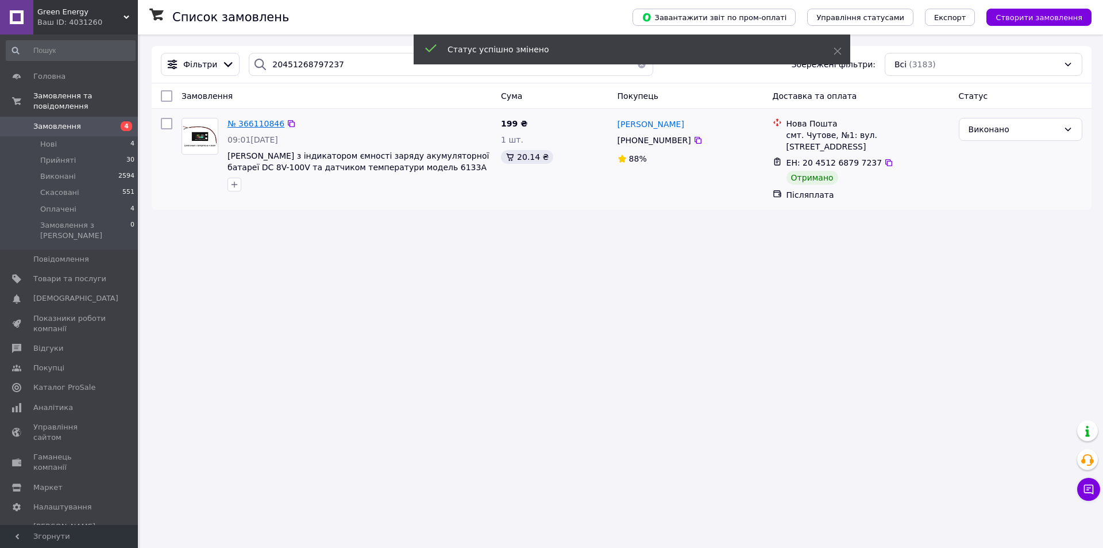
click at [239, 121] on span "№ 366110846" at bounding box center [256, 123] width 57 height 9
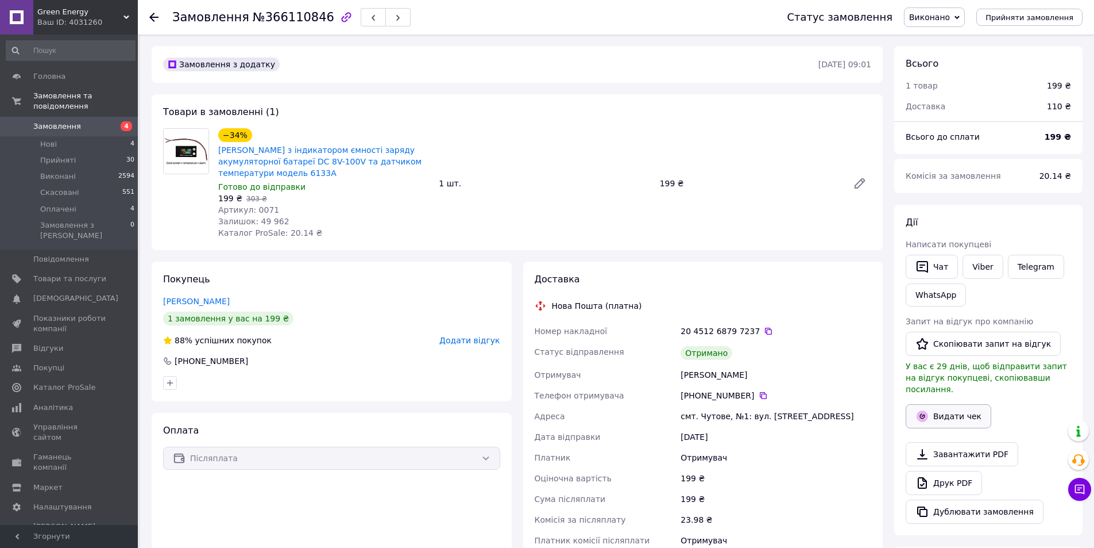
click at [958, 407] on button "Видати чек" at bounding box center [949, 416] width 86 height 24
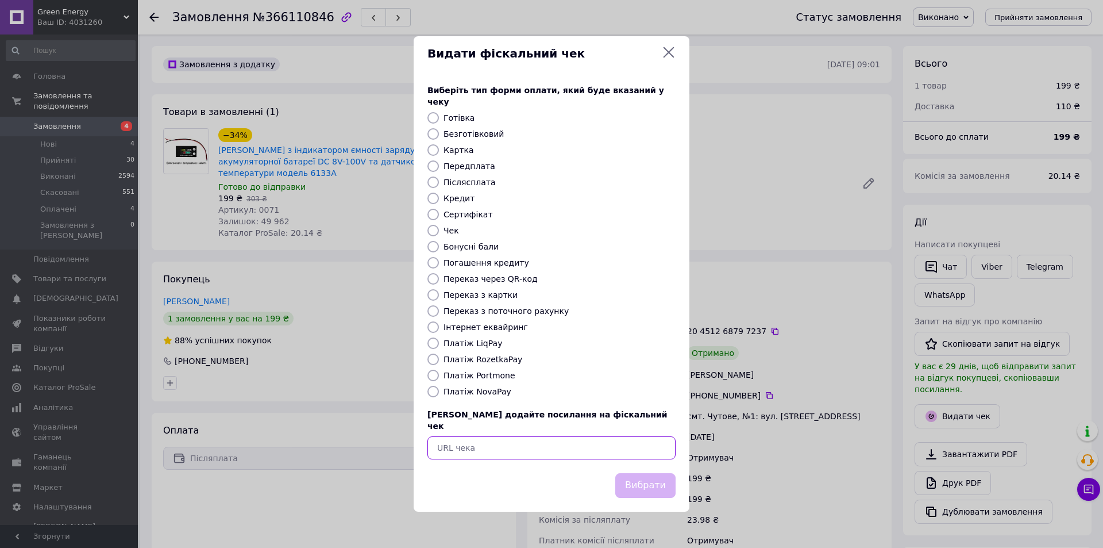
click at [612, 444] on input "text" at bounding box center [551, 447] width 248 height 23
paste input "[URL][DOMAIN_NAME]"
type input "[URL][DOMAIN_NAME]"
click at [643, 473] on button "Вибрати" at bounding box center [645, 485] width 60 height 25
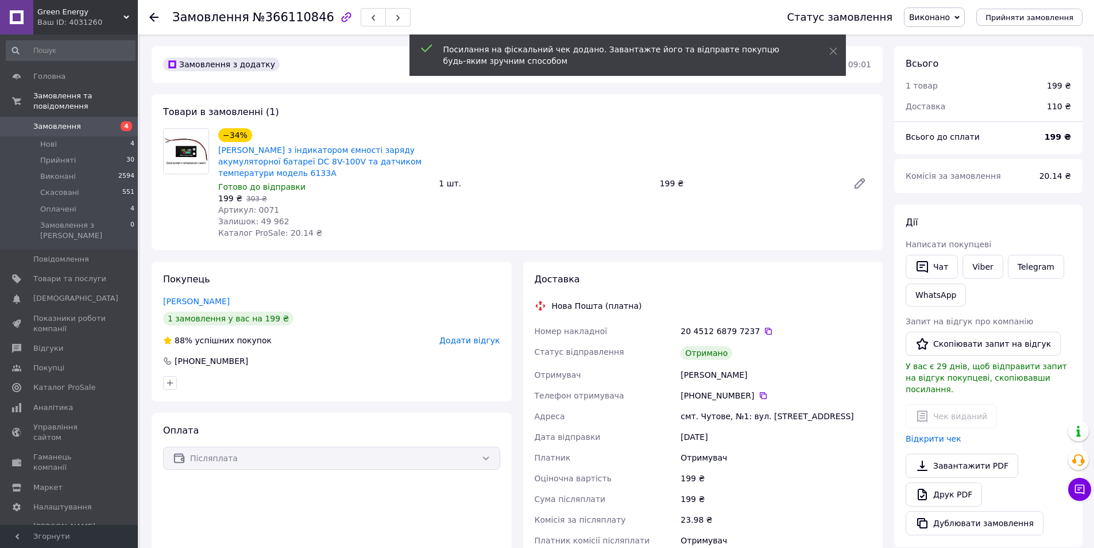
click at [80, 121] on span "Замовлення" at bounding box center [69, 126] width 73 height 10
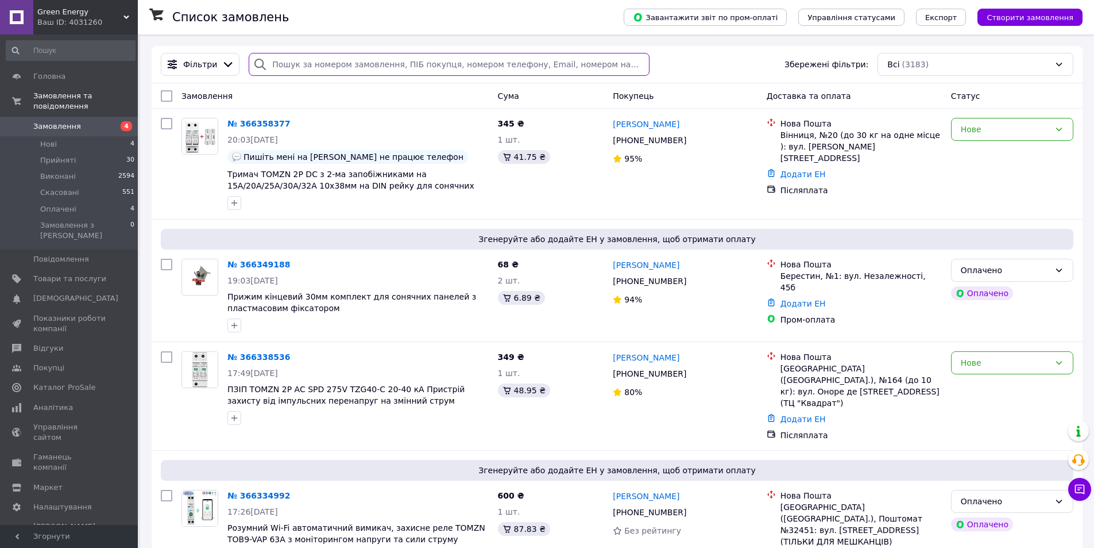
click at [401, 67] on input "search" at bounding box center [449, 64] width 400 height 23
paste input "20451268798165"
type input "20451268798165"
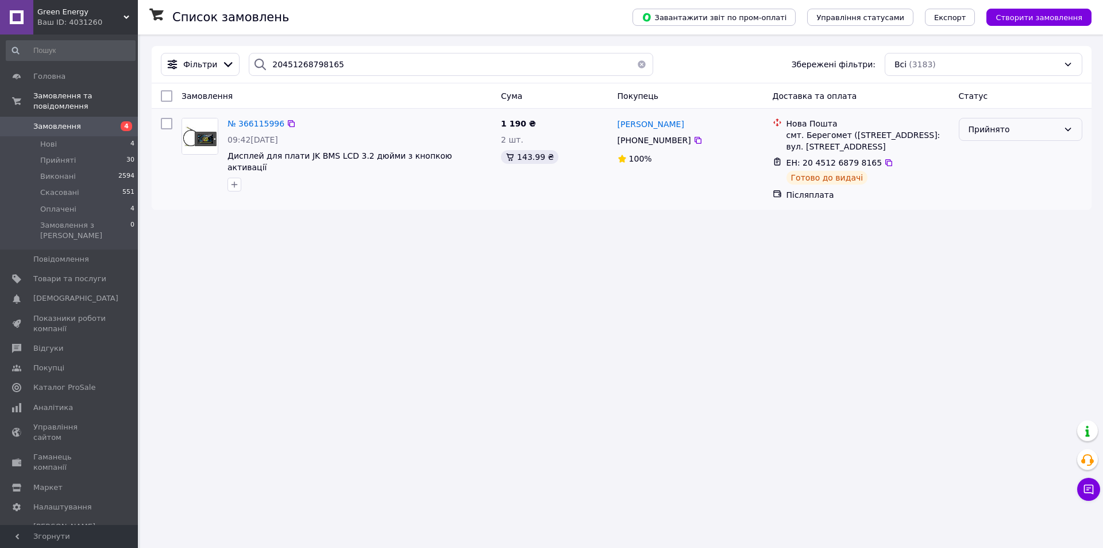
click at [1001, 122] on div "Прийнято" at bounding box center [1021, 129] width 124 height 23
click at [981, 153] on li "Виконано" at bounding box center [1020, 154] width 122 height 21
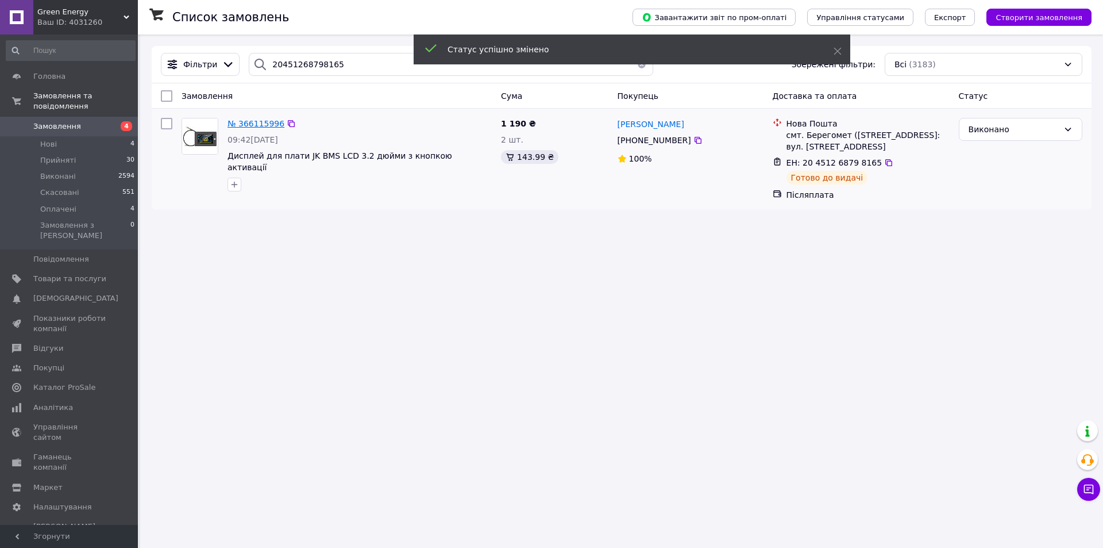
click at [259, 121] on span "№ 366115996" at bounding box center [256, 123] width 57 height 9
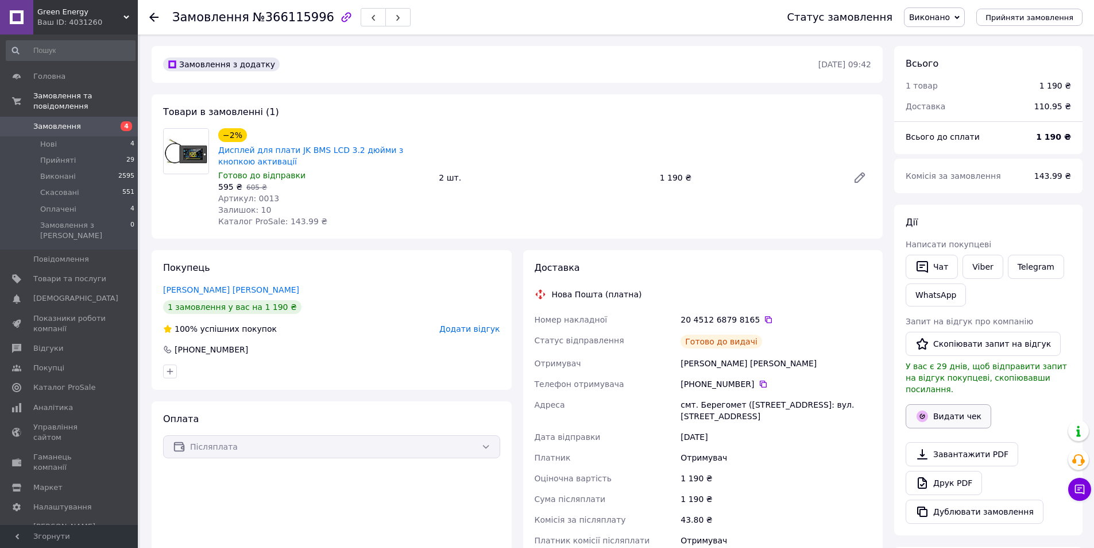
click at [958, 404] on button "Видати чек" at bounding box center [949, 416] width 86 height 24
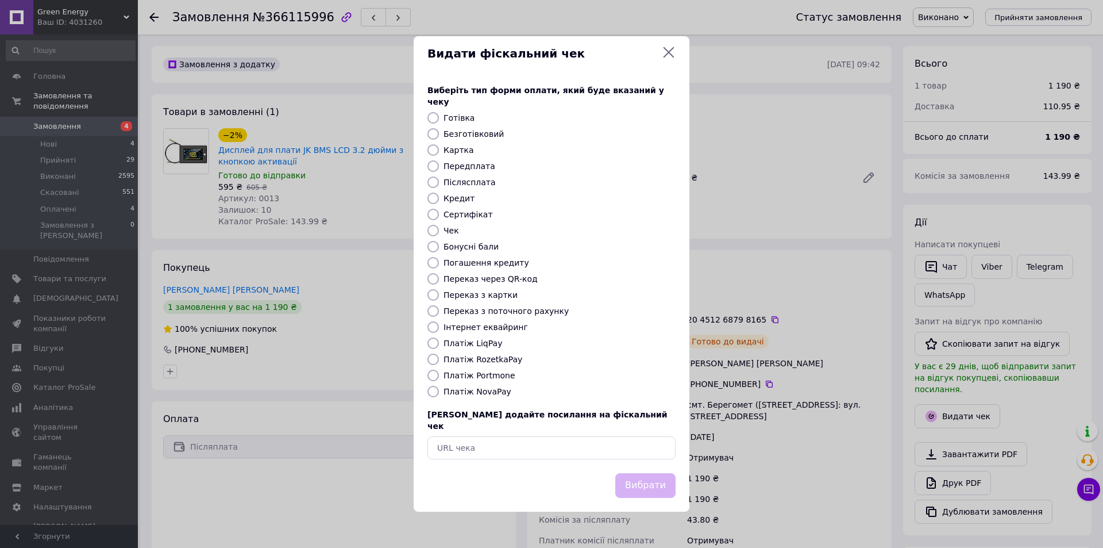
click at [479, 396] on label "Платіж NovaPay" at bounding box center [478, 391] width 68 height 9
click at [460, 396] on label "Платіж NovaPay" at bounding box center [478, 391] width 68 height 9
click at [439, 396] on input "Платіж NovaPay" at bounding box center [432, 391] width 11 height 11
radio input "true"
click at [666, 480] on button "Вибрати" at bounding box center [645, 485] width 60 height 25
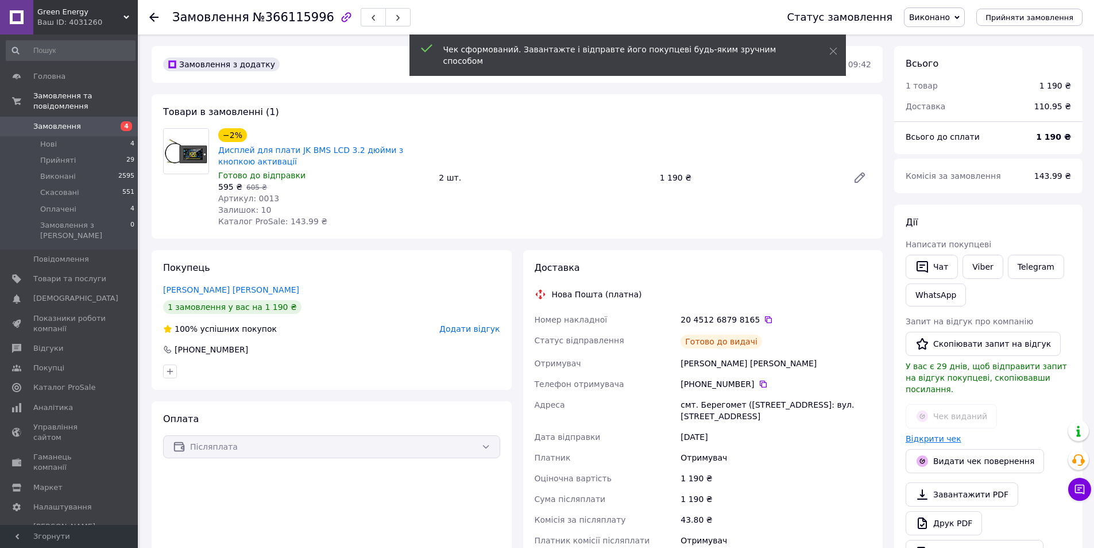
click at [941, 434] on link "Відкрити чек" at bounding box center [934, 438] width 56 height 9
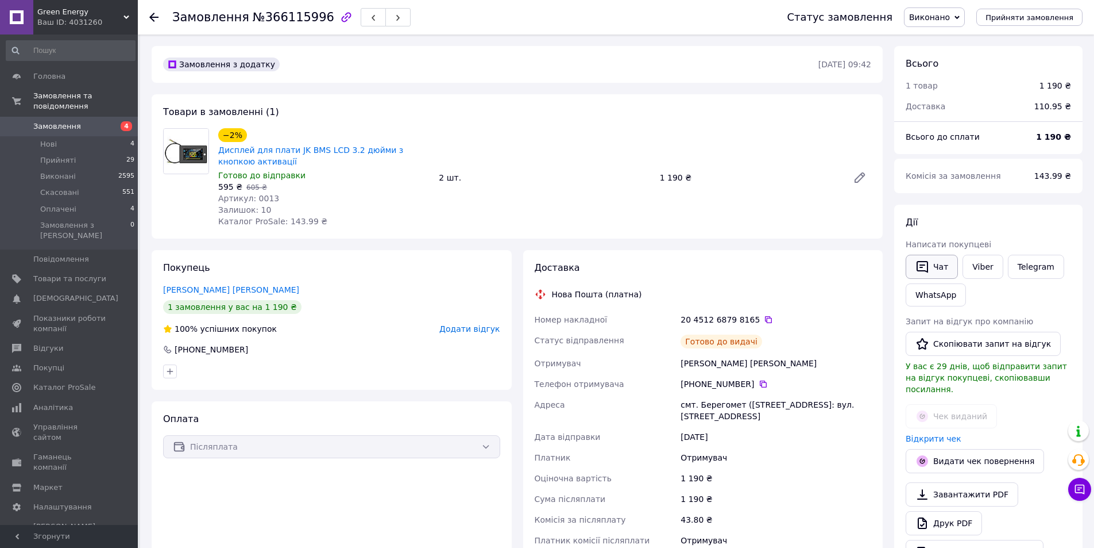
click at [938, 271] on button "Чат" at bounding box center [932, 267] width 52 height 24
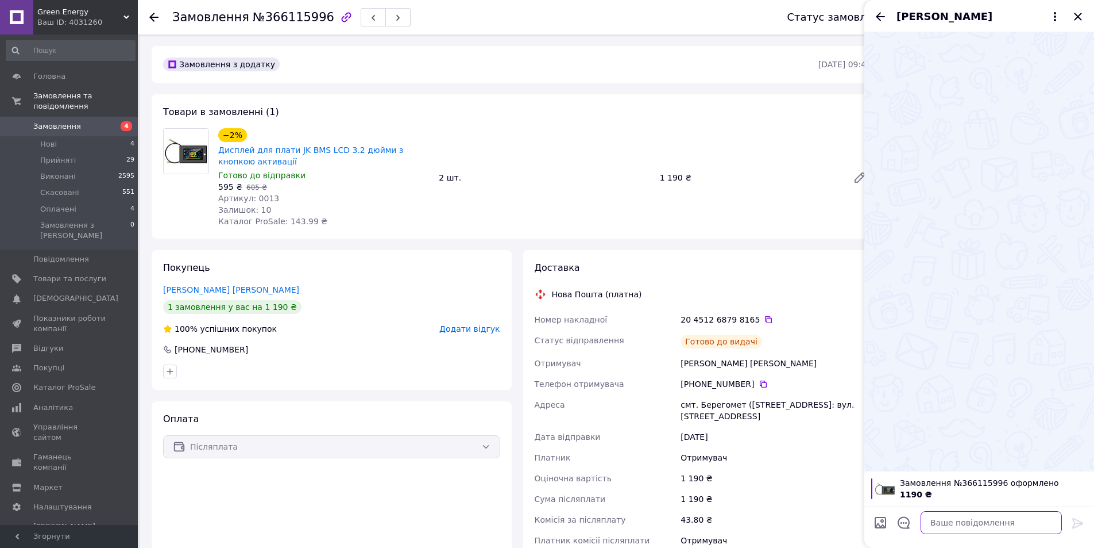
click at [948, 524] on textarea at bounding box center [991, 522] width 141 height 23
paste textarea "[URL][DOMAIN_NAME]"
type textarea "добрий вечір вчора відправив [URL][DOMAIN_NAME]"
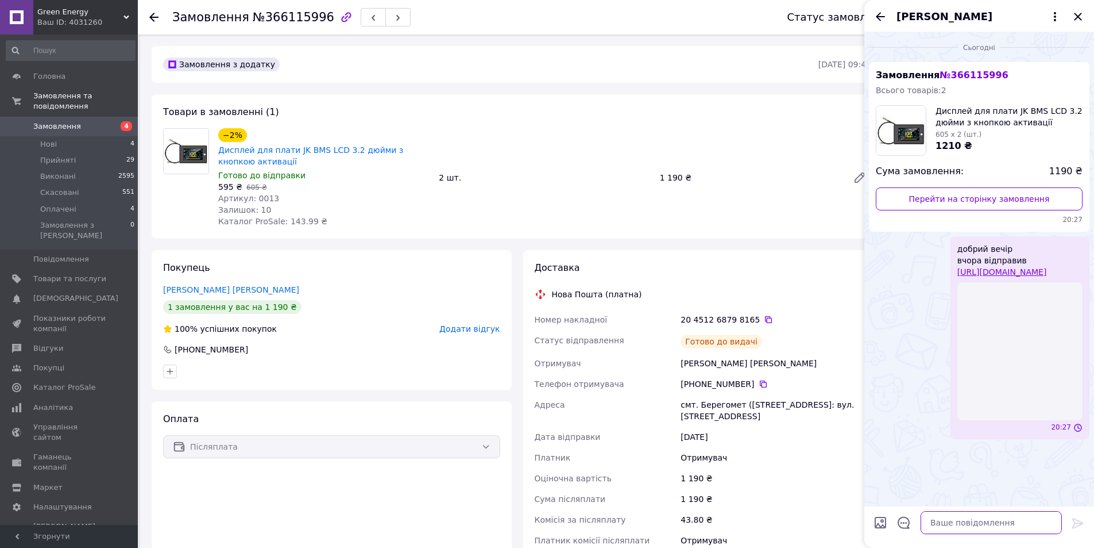
scroll to position [0, 0]
click at [70, 155] on span "Прийняті" at bounding box center [58, 160] width 36 height 10
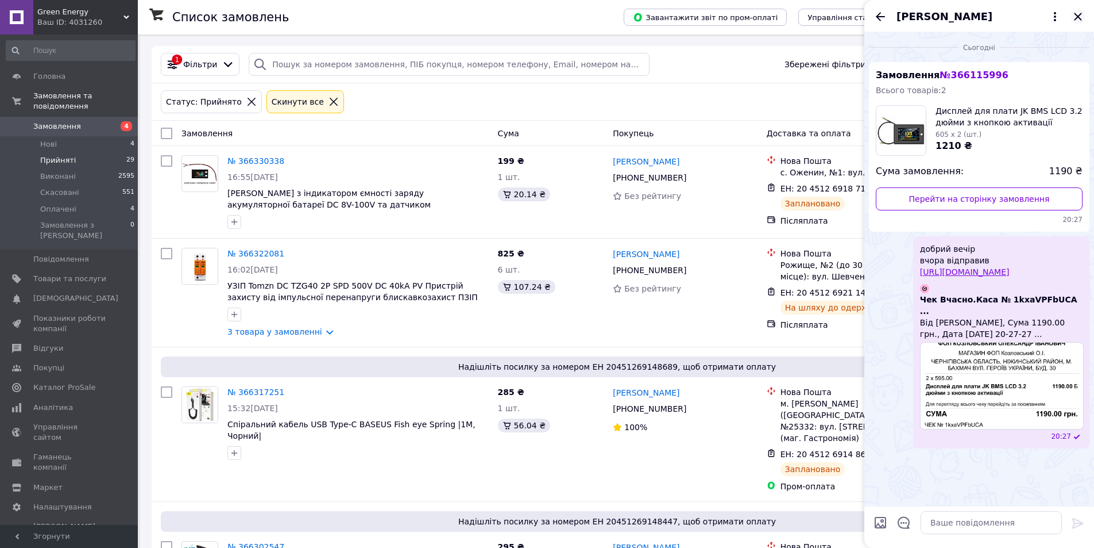
click at [1082, 12] on icon "Закрити" at bounding box center [1079, 17] width 14 height 14
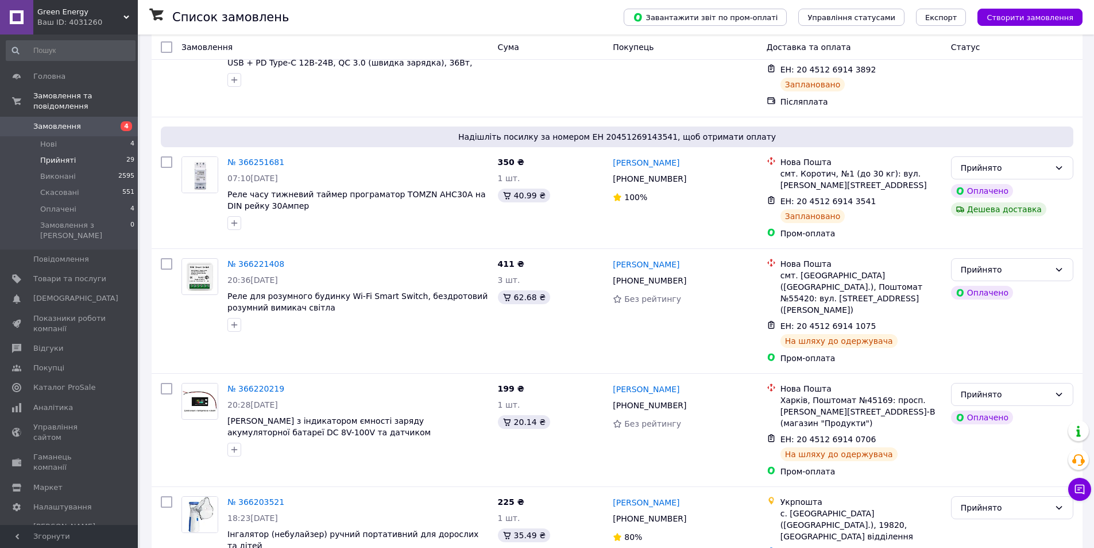
scroll to position [1896, 0]
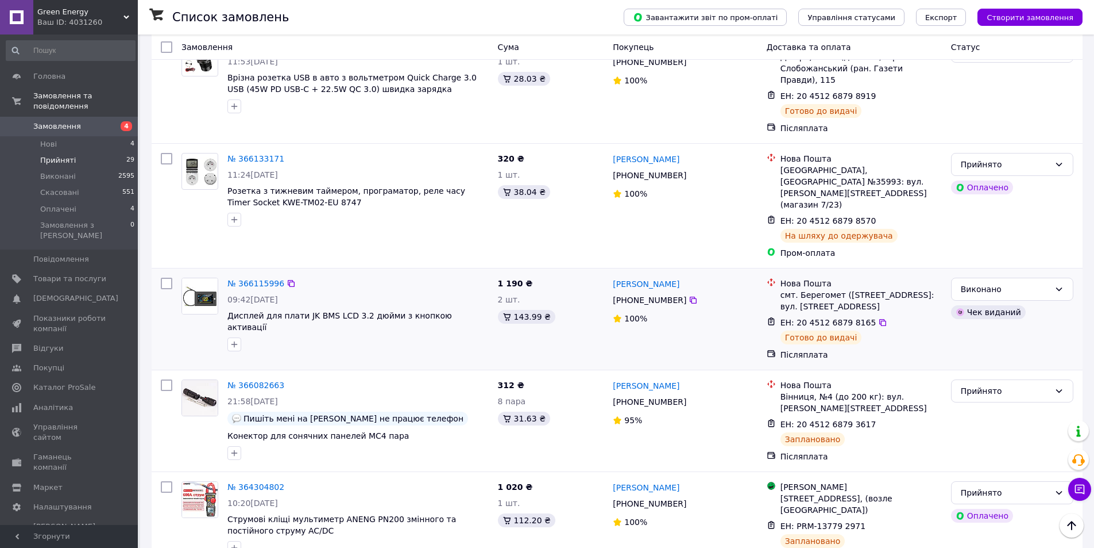
scroll to position [605, 0]
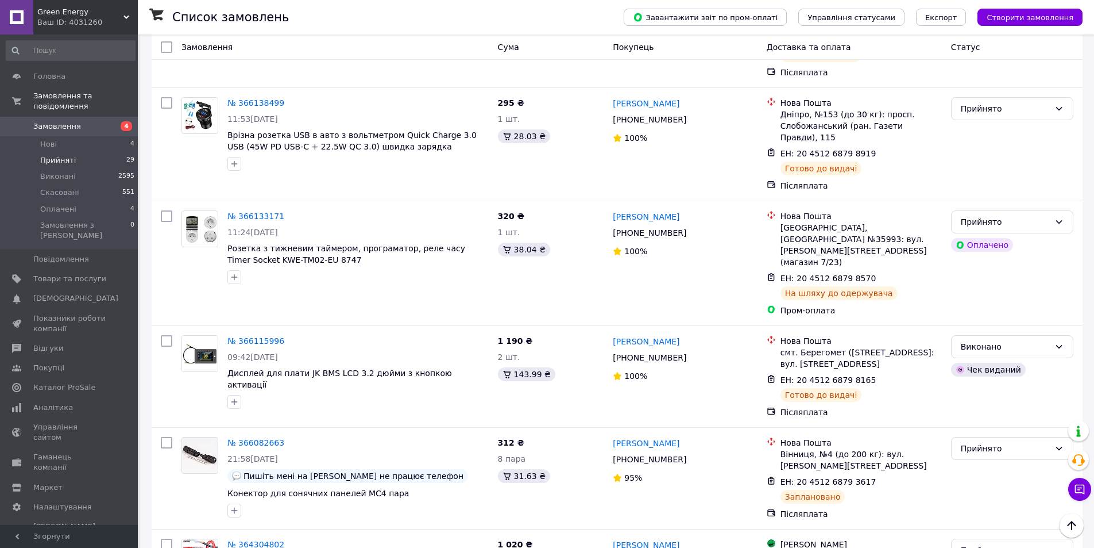
click at [105, 121] on span "Замовлення" at bounding box center [69, 126] width 73 height 10
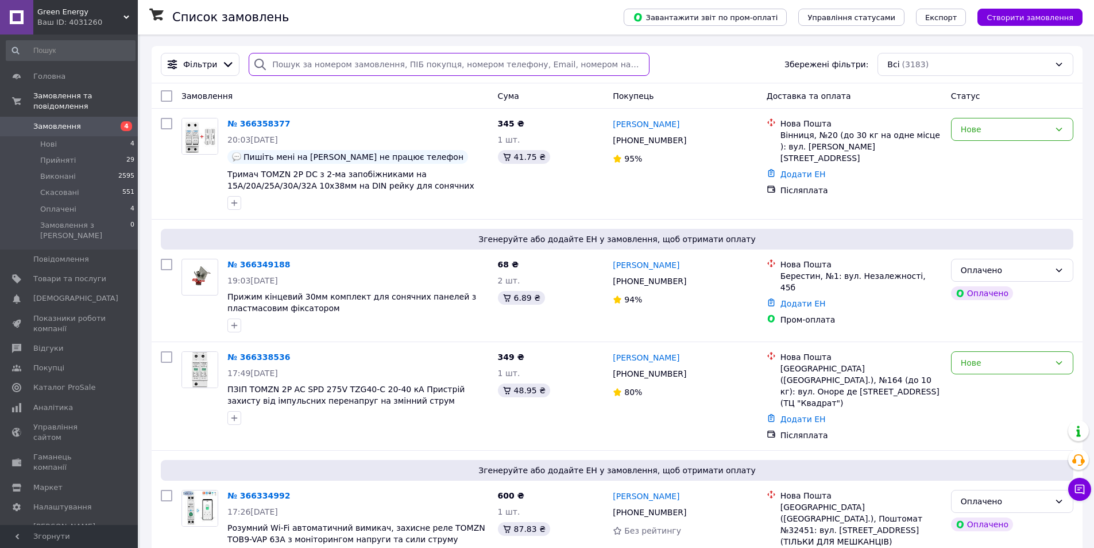
click at [348, 68] on input "search" at bounding box center [449, 64] width 400 height 23
paste input "20451268798570"
type input "20451268798570"
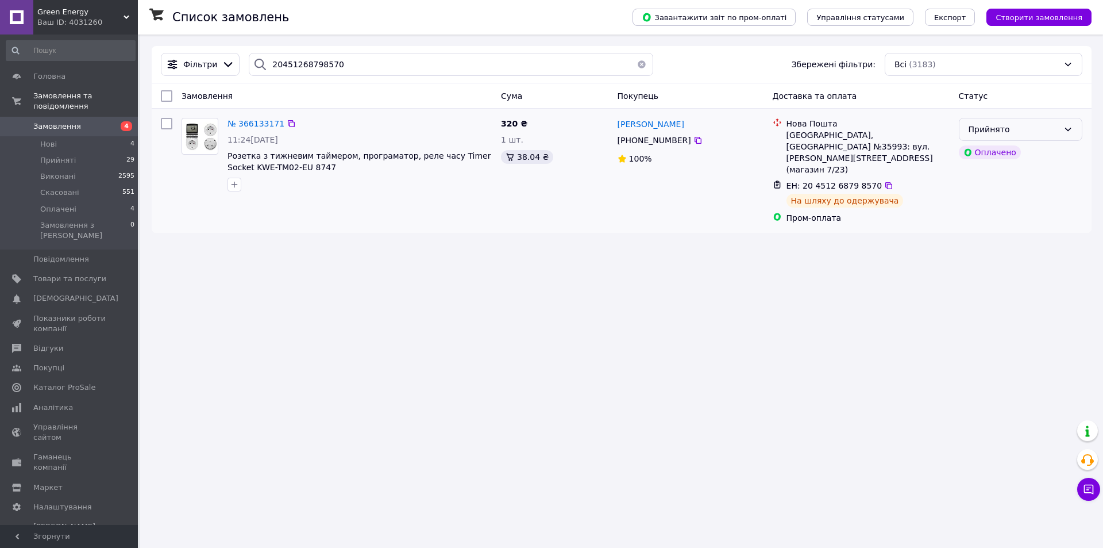
click at [1007, 133] on div "Прийнято" at bounding box center [1014, 129] width 90 height 13
click at [997, 156] on li "Виконано" at bounding box center [1020, 154] width 122 height 21
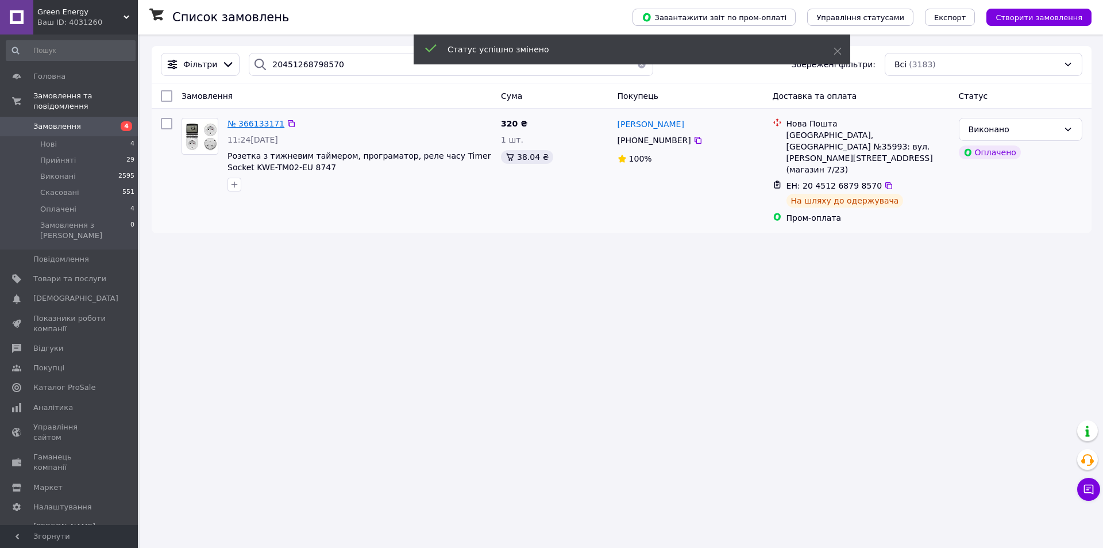
click at [249, 126] on span "№ 366133171" at bounding box center [256, 123] width 57 height 9
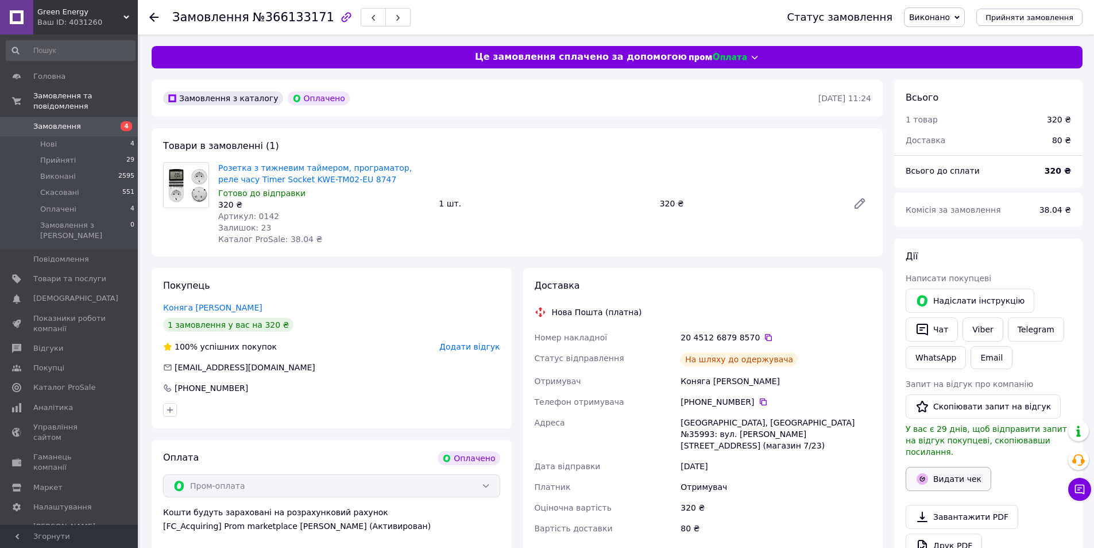
click at [933, 467] on button "Видати чек" at bounding box center [949, 479] width 86 height 24
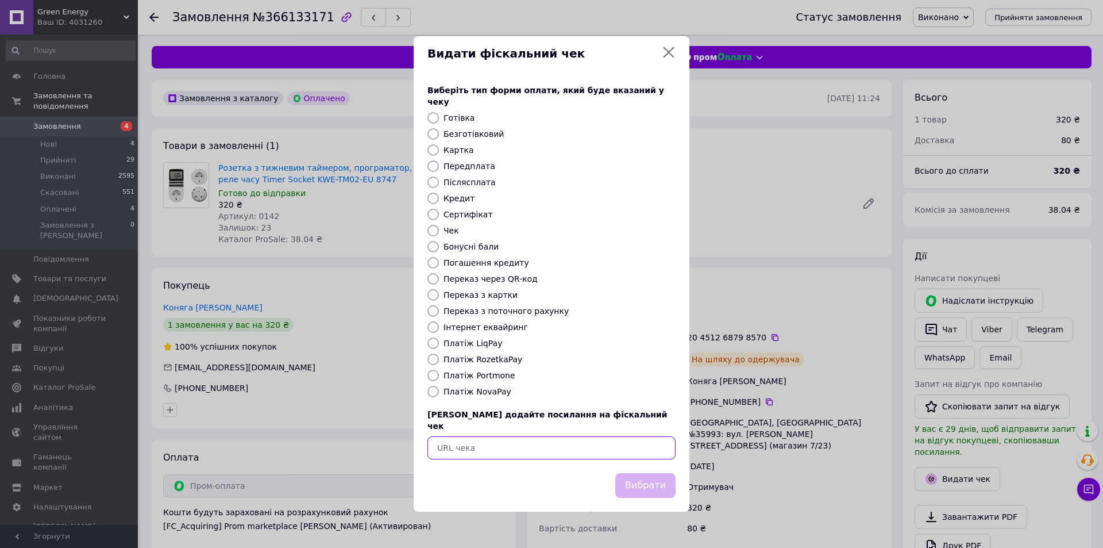
click at [583, 436] on input "text" at bounding box center [551, 447] width 248 height 23
paste input "[URL][DOMAIN_NAME]"
type input "[URL][DOMAIN_NAME]"
click at [655, 473] on button "Вибрати" at bounding box center [645, 485] width 60 height 25
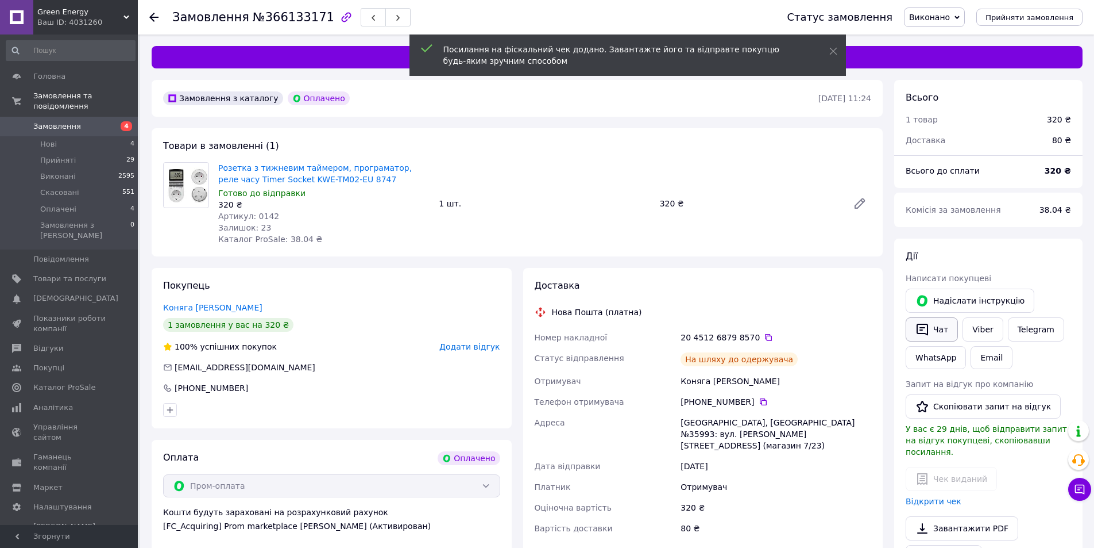
click at [918, 330] on icon "button" at bounding box center [922, 329] width 11 height 12
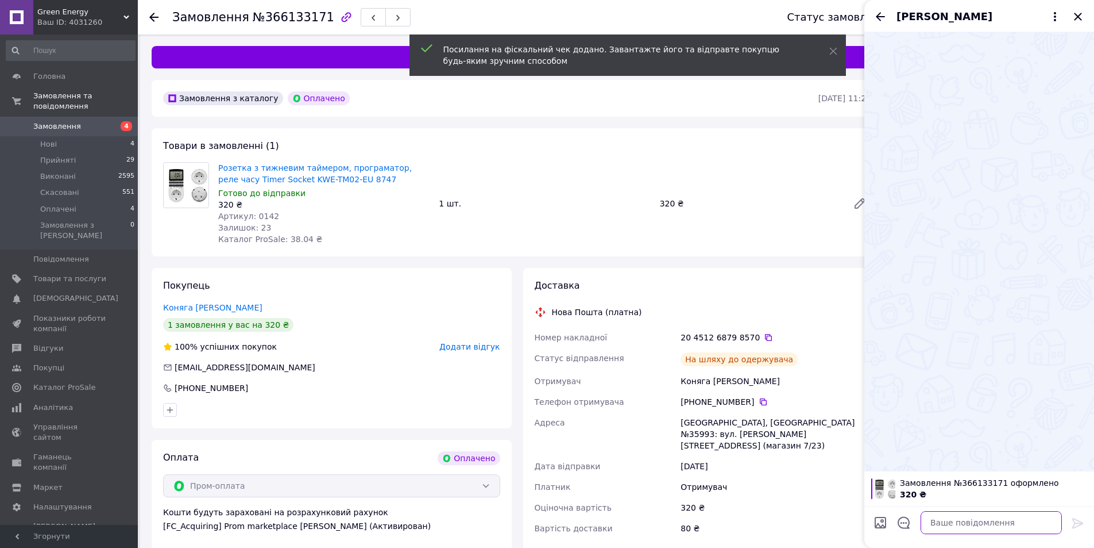
click at [974, 519] on textarea at bounding box center [991, 522] width 141 height 23
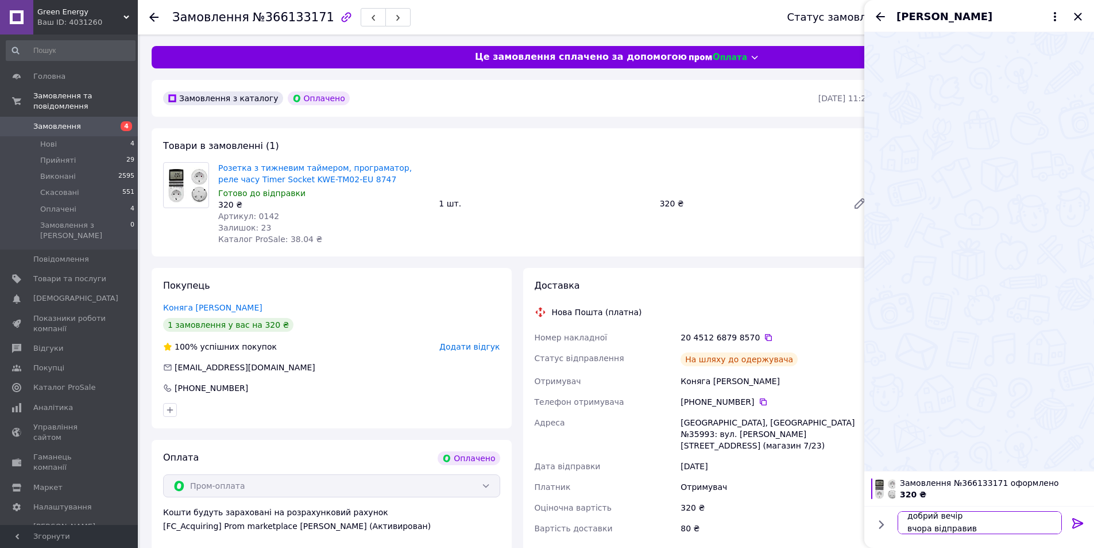
scroll to position [20, 0]
paste textarea "[URL][DOMAIN_NAME]"
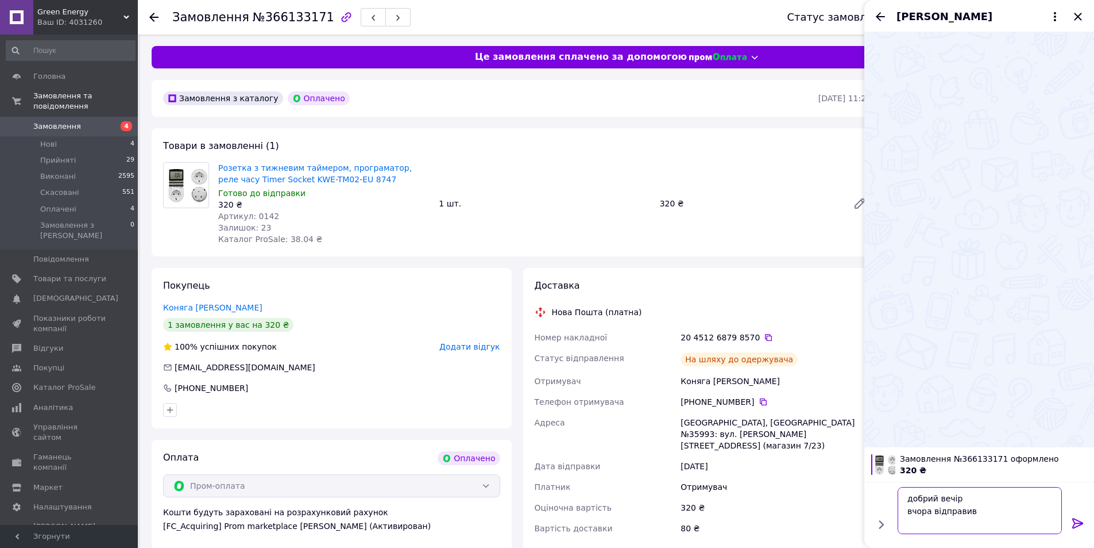
type textarea "добрий вечір вчора відправив [URL][DOMAIN_NAME]"
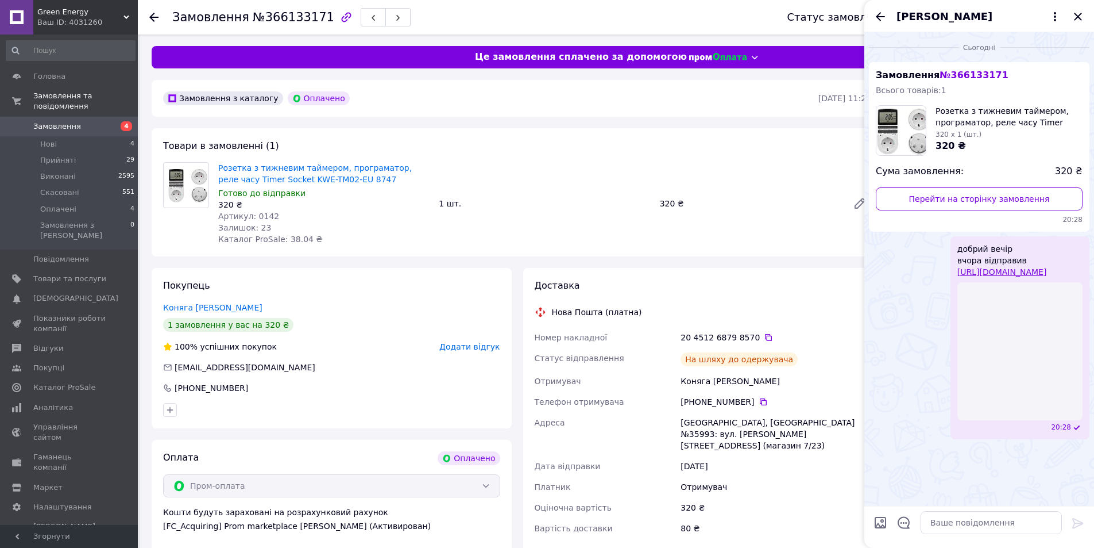
click at [76, 121] on span "Замовлення" at bounding box center [69, 126] width 73 height 10
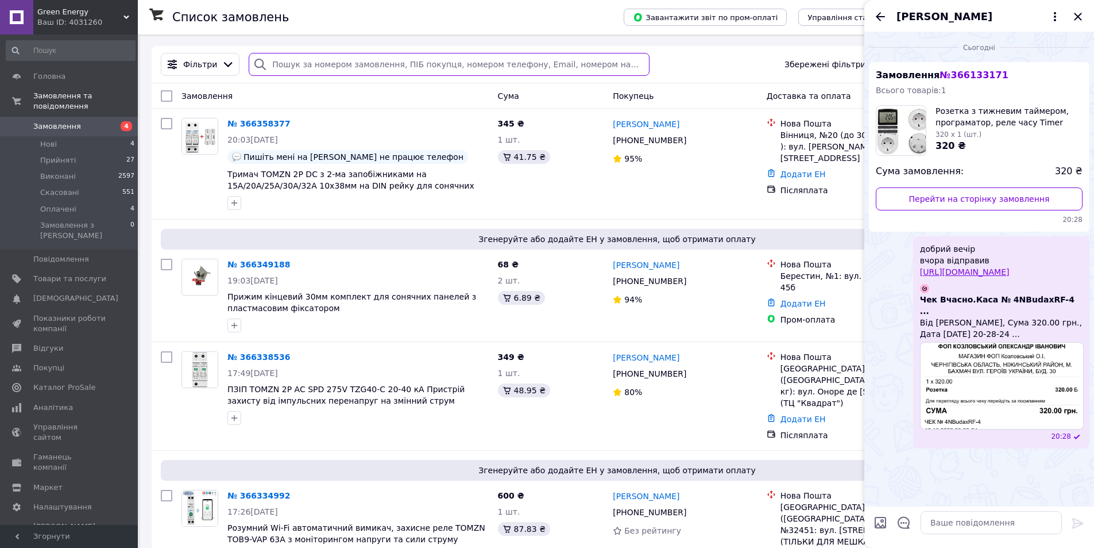
click at [346, 64] on input "search" at bounding box center [449, 64] width 400 height 23
paste input "20451268798919"
type input "20451268798919"
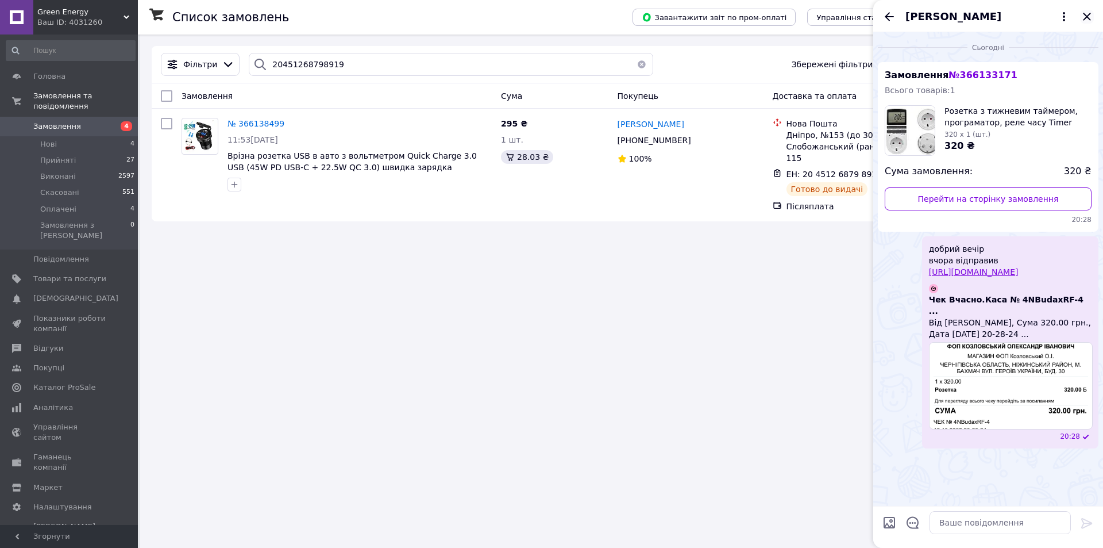
click at [1086, 16] on icon "Закрити" at bounding box center [1086, 16] width 7 height 7
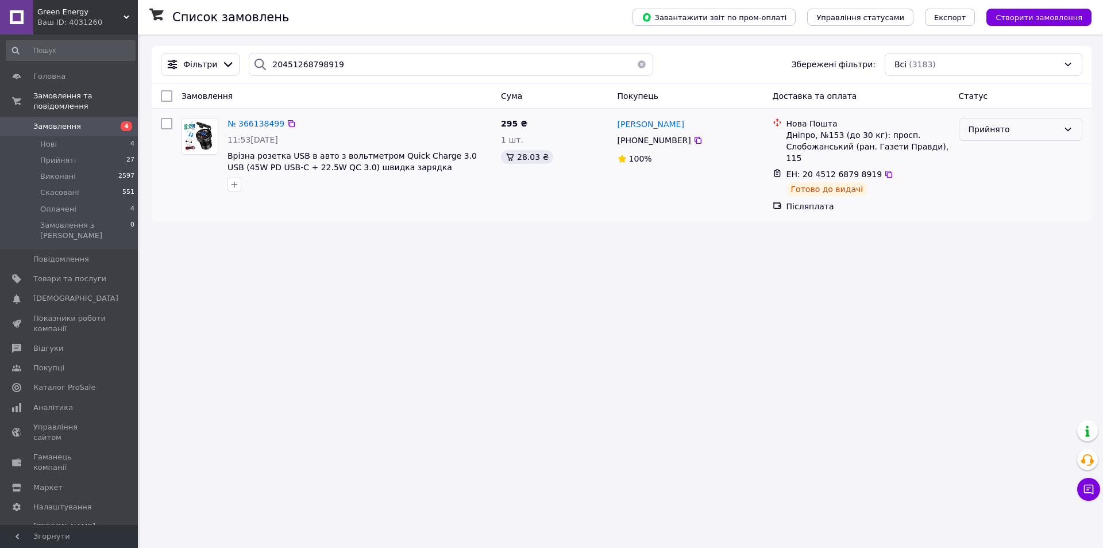
click at [1016, 122] on div "Прийнято" at bounding box center [1021, 129] width 124 height 23
click at [994, 149] on li "Виконано" at bounding box center [1020, 154] width 122 height 21
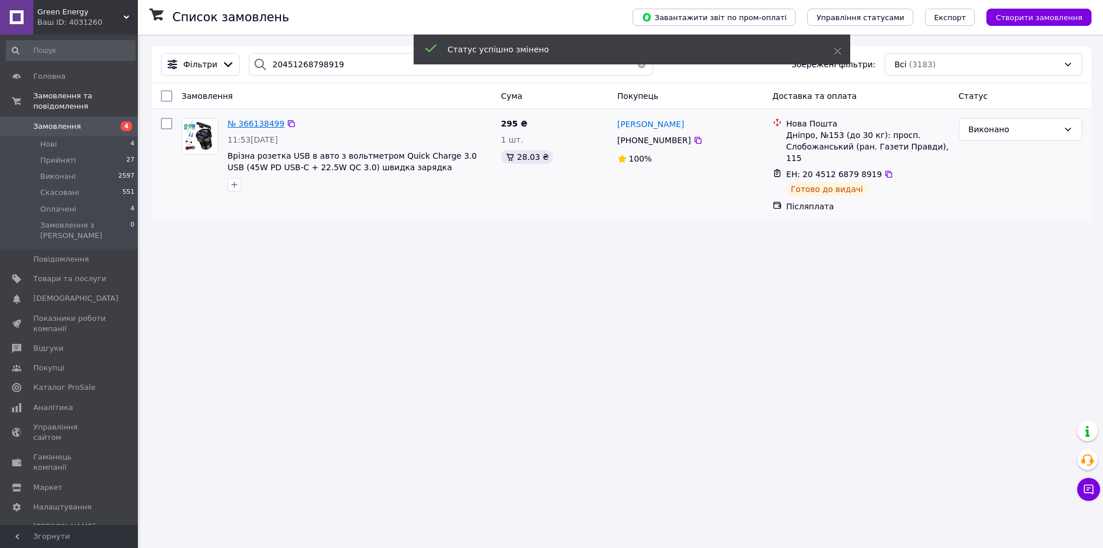
click at [267, 125] on span "№ 366138499" at bounding box center [256, 123] width 57 height 9
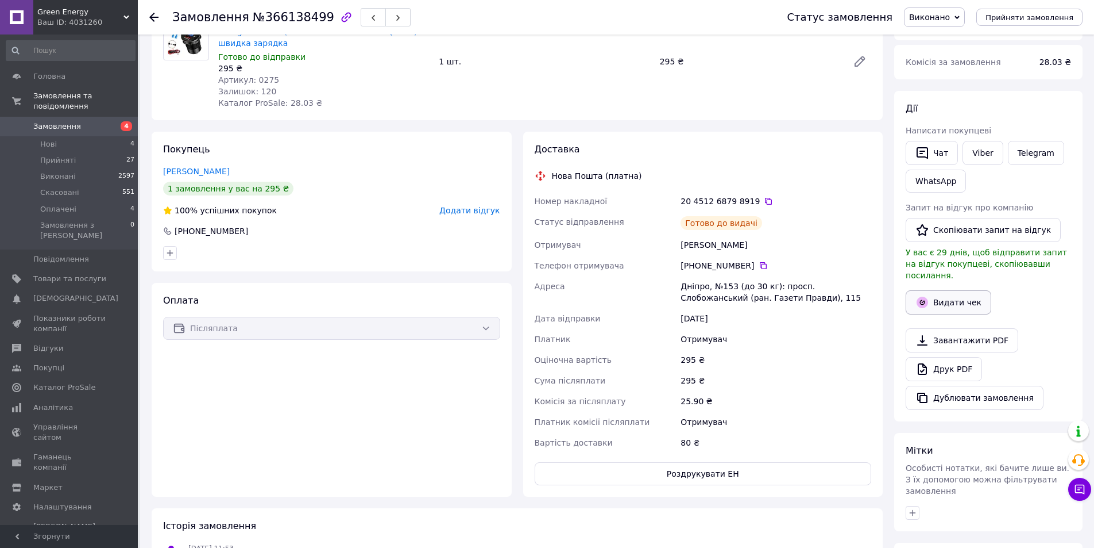
scroll to position [115, 0]
click at [943, 289] on button "Видати чек" at bounding box center [949, 301] width 86 height 24
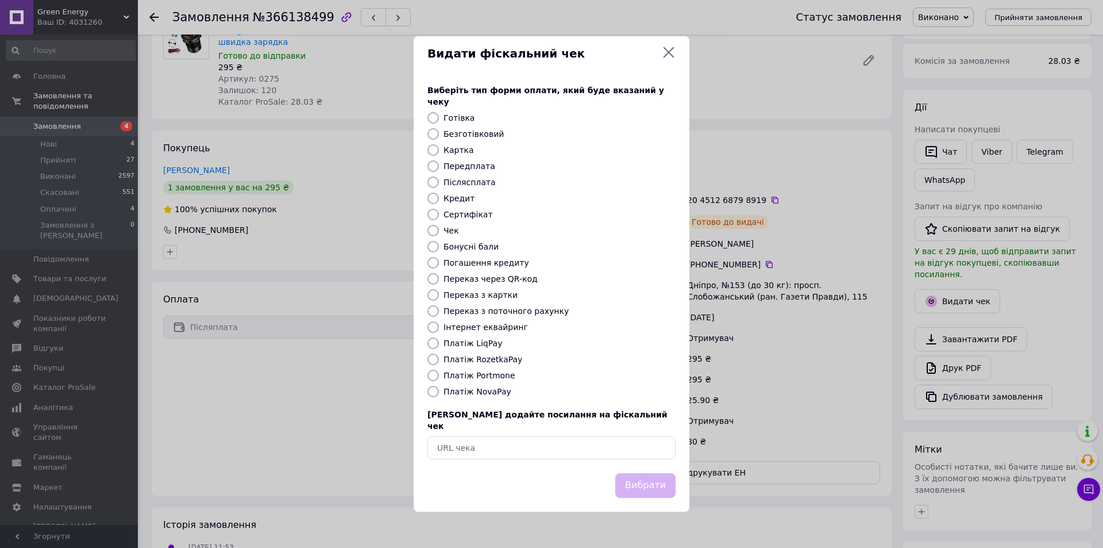
click at [473, 388] on label "Платіж NovaPay" at bounding box center [478, 391] width 68 height 9
click at [439, 388] on input "Платіж NovaPay" at bounding box center [432, 391] width 11 height 11
radio input "true"
click at [642, 476] on button "Вибрати" at bounding box center [645, 485] width 60 height 25
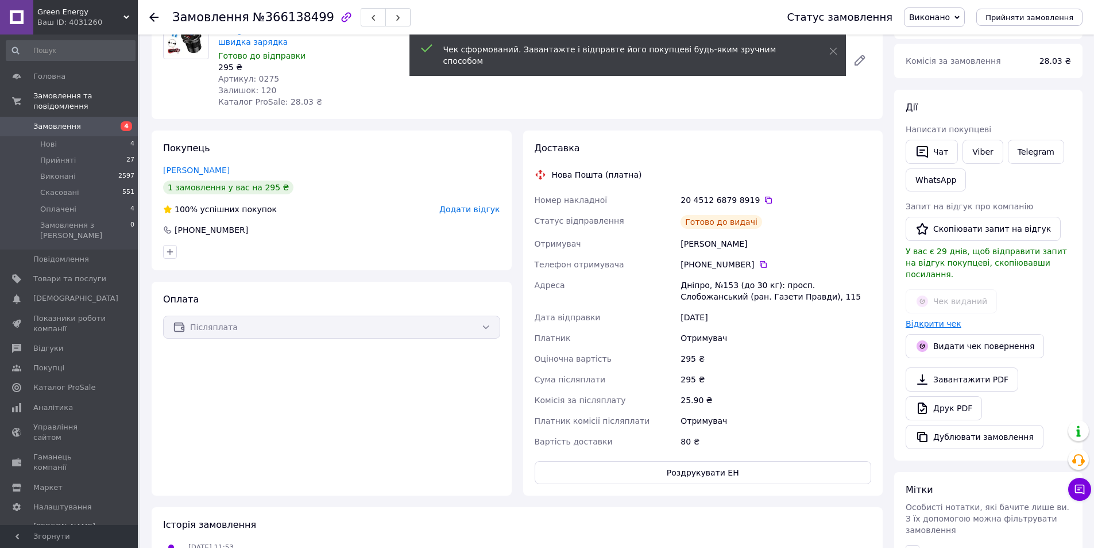
click at [926, 319] on link "Відкрити чек" at bounding box center [934, 323] width 56 height 9
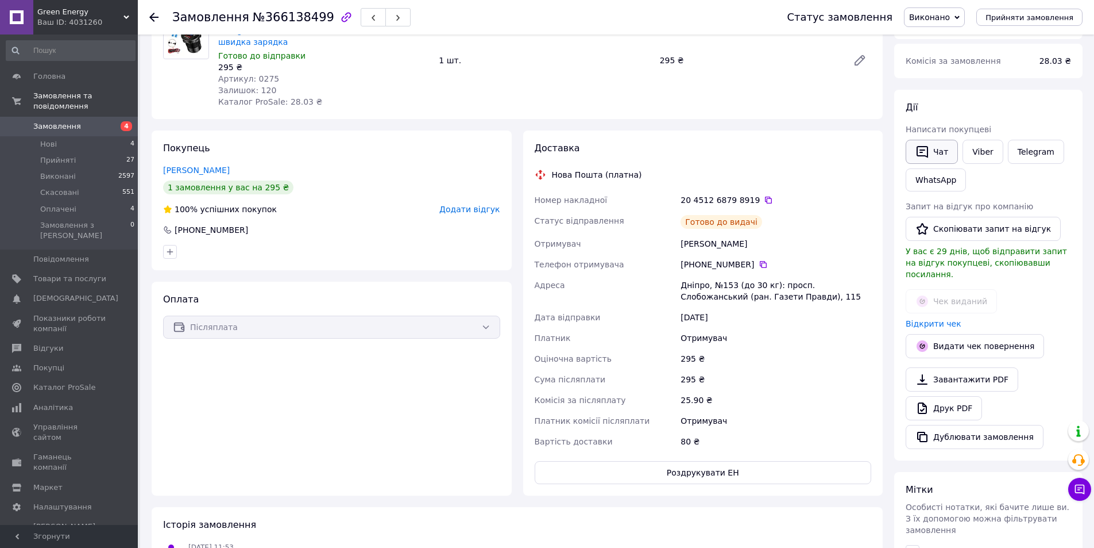
click at [929, 149] on icon "button" at bounding box center [923, 152] width 14 height 14
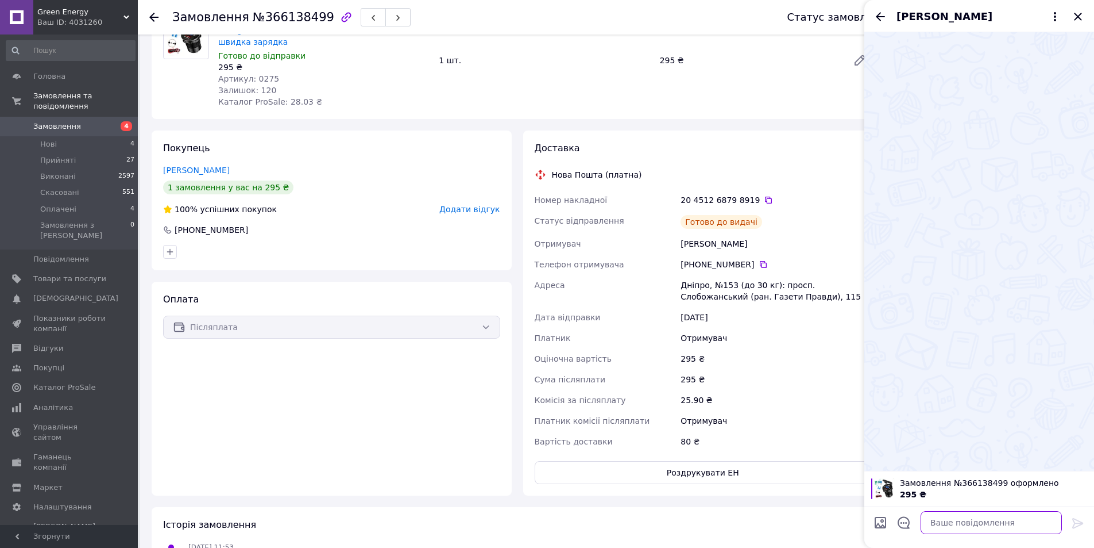
click at [974, 521] on textarea at bounding box center [991, 522] width 141 height 23
type textarea "ж"
paste textarea "[URL][DOMAIN_NAME]"
type textarea "добрий вечір вчора відправив [URL][DOMAIN_NAME]"
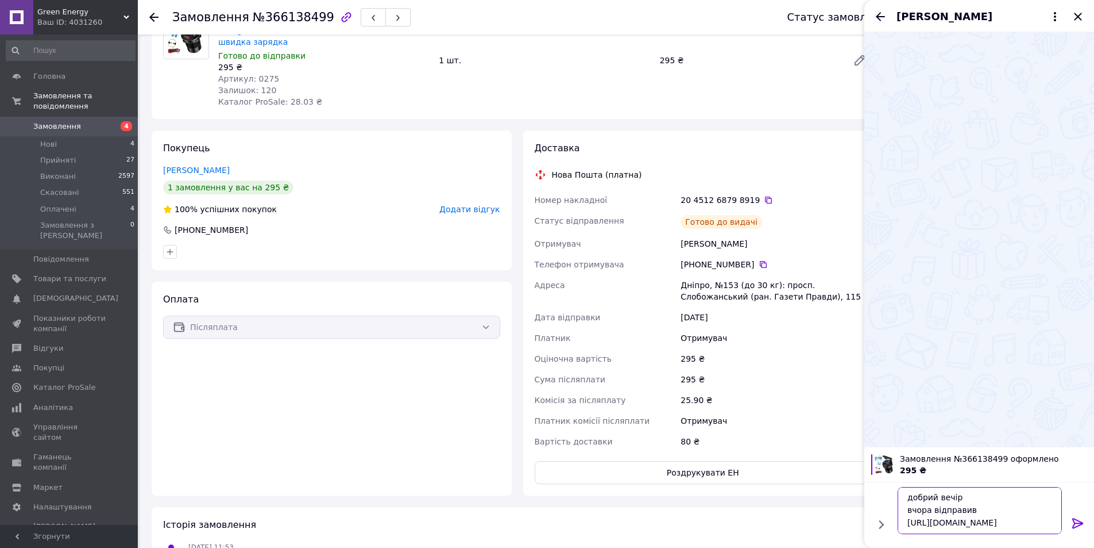
scroll to position [0, 0]
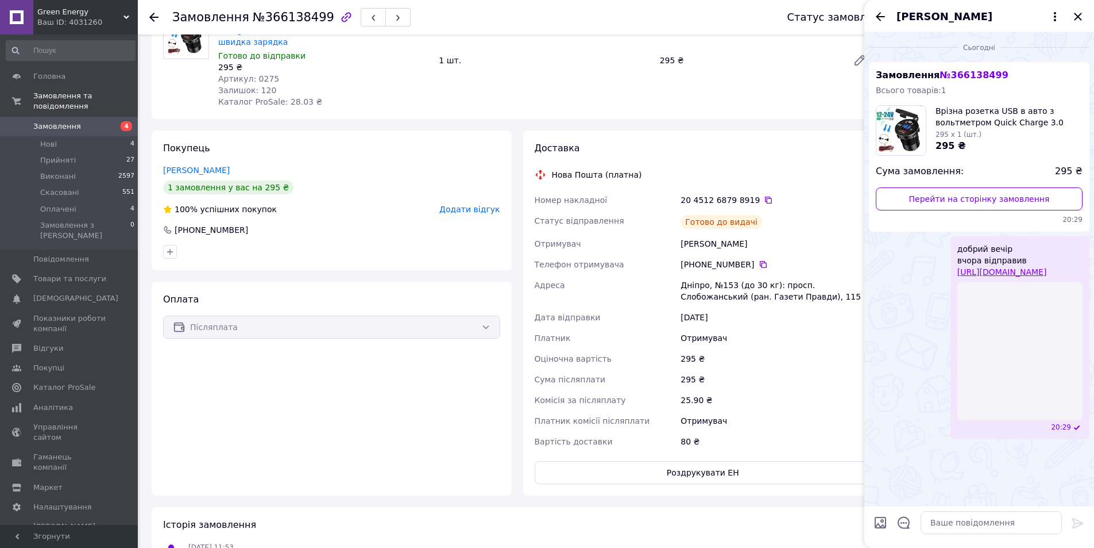
click at [101, 125] on link "Замовлення 4" at bounding box center [70, 127] width 141 height 20
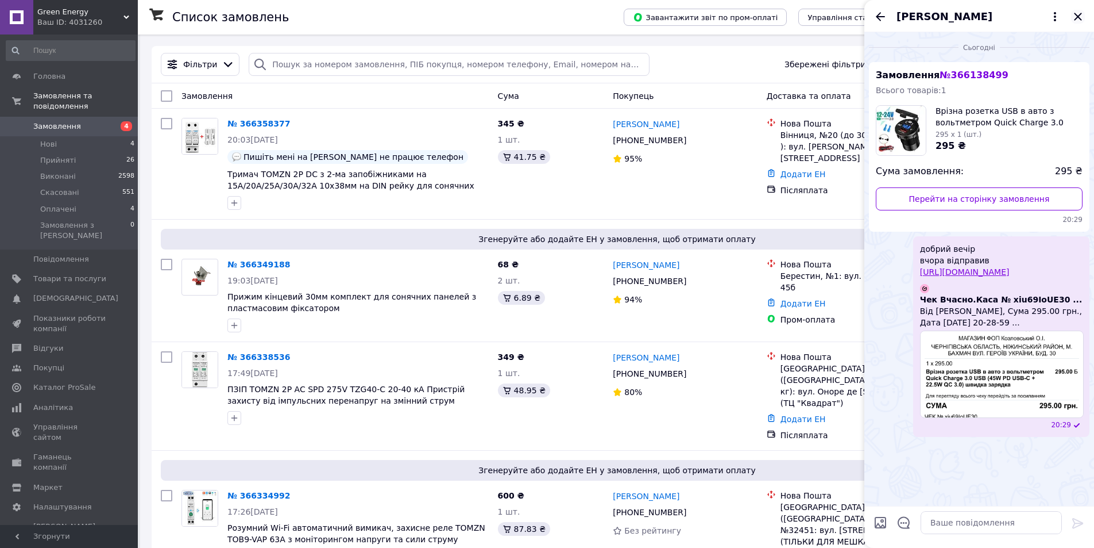
click at [1078, 16] on icon "Закрити" at bounding box center [1077, 16] width 7 height 7
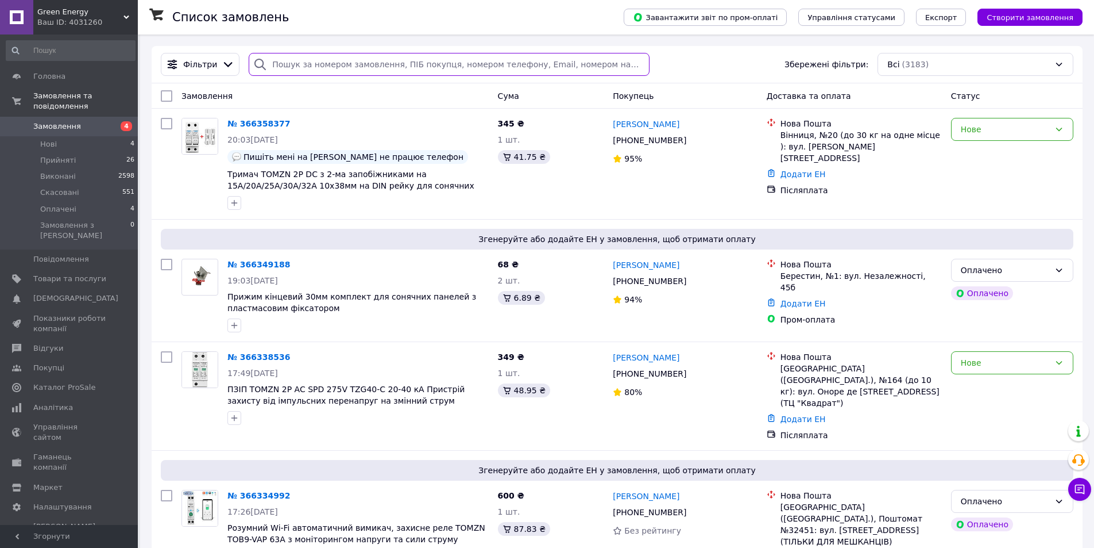
click at [310, 65] on input "search" at bounding box center [449, 64] width 400 height 23
paste input "20451268799304"
type input "20451268799304"
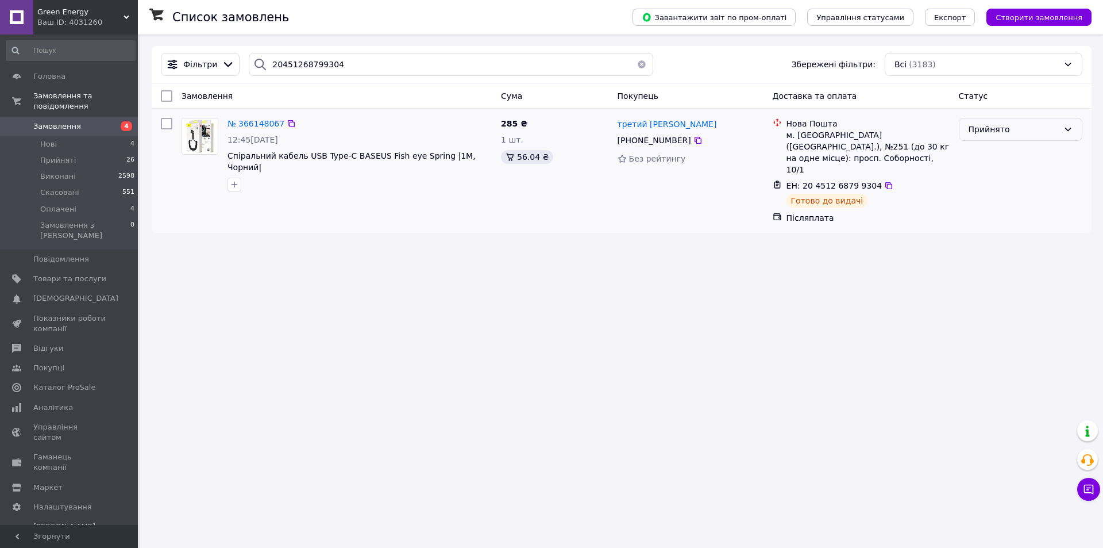
click at [1003, 128] on div "Прийнято" at bounding box center [1014, 129] width 90 height 13
click at [990, 151] on li "Виконано" at bounding box center [1020, 154] width 122 height 21
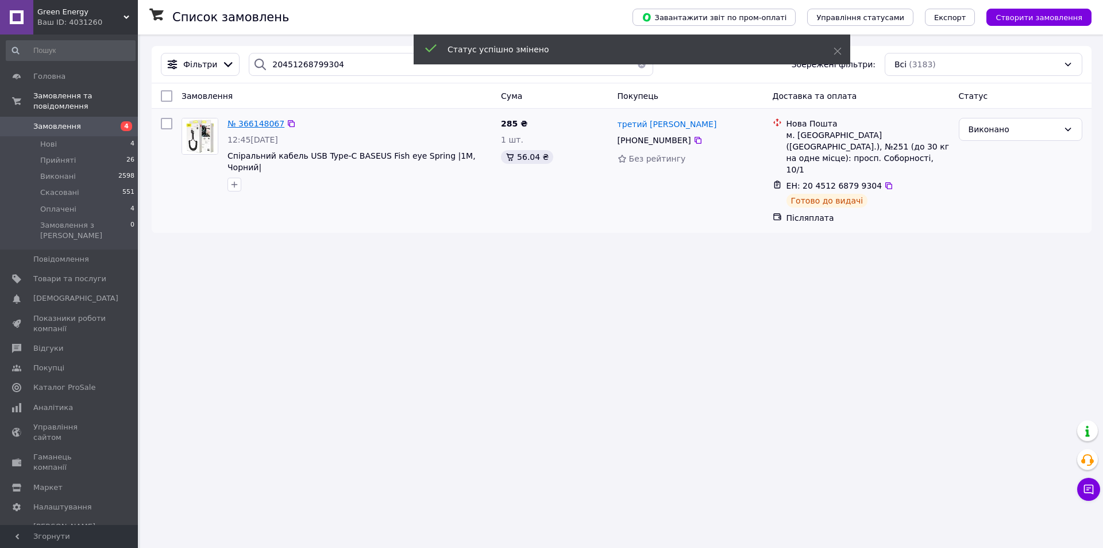
click at [236, 125] on span "№ 366148067" at bounding box center [256, 123] width 57 height 9
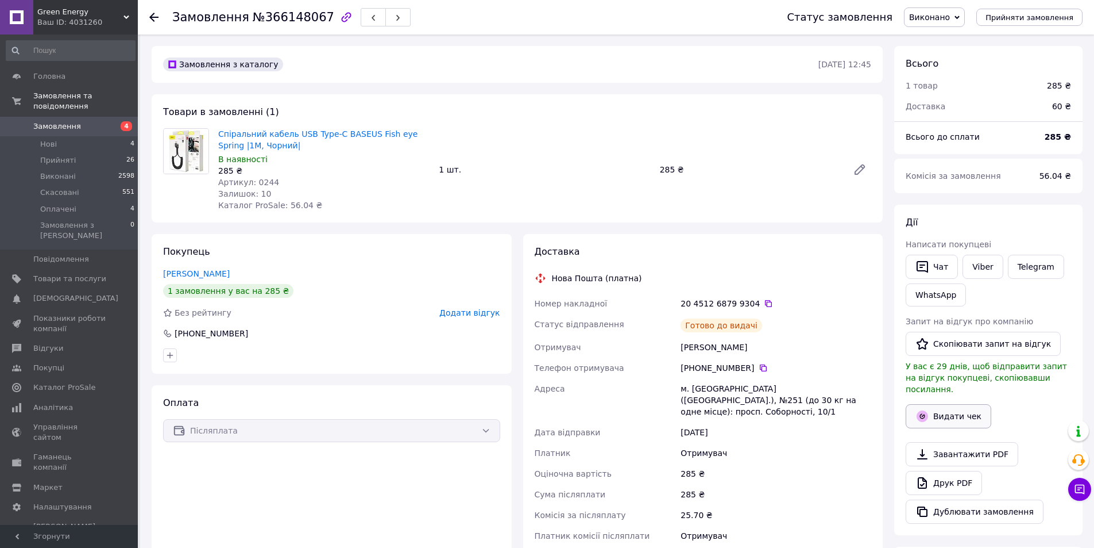
click at [943, 404] on button "Видати чек" at bounding box center [949, 416] width 86 height 24
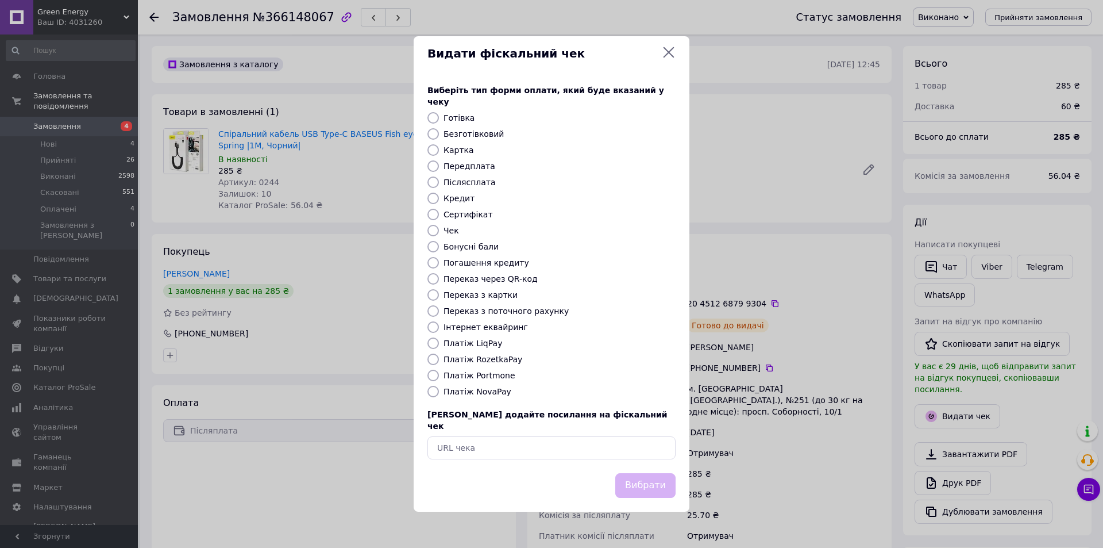
click at [494, 390] on label "Платіж NovaPay" at bounding box center [478, 391] width 68 height 9
click at [439, 390] on input "Платіж NovaPay" at bounding box center [432, 391] width 11 height 11
radio input "true"
click at [643, 473] on button "Вибрати" at bounding box center [645, 485] width 60 height 25
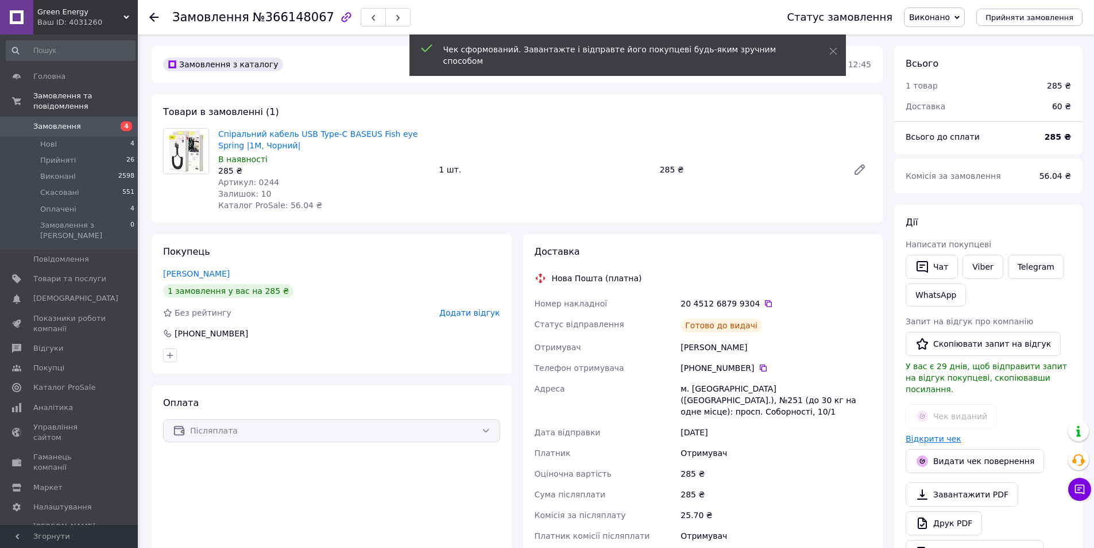
click at [928, 434] on link "Відкрити чек" at bounding box center [934, 438] width 56 height 9
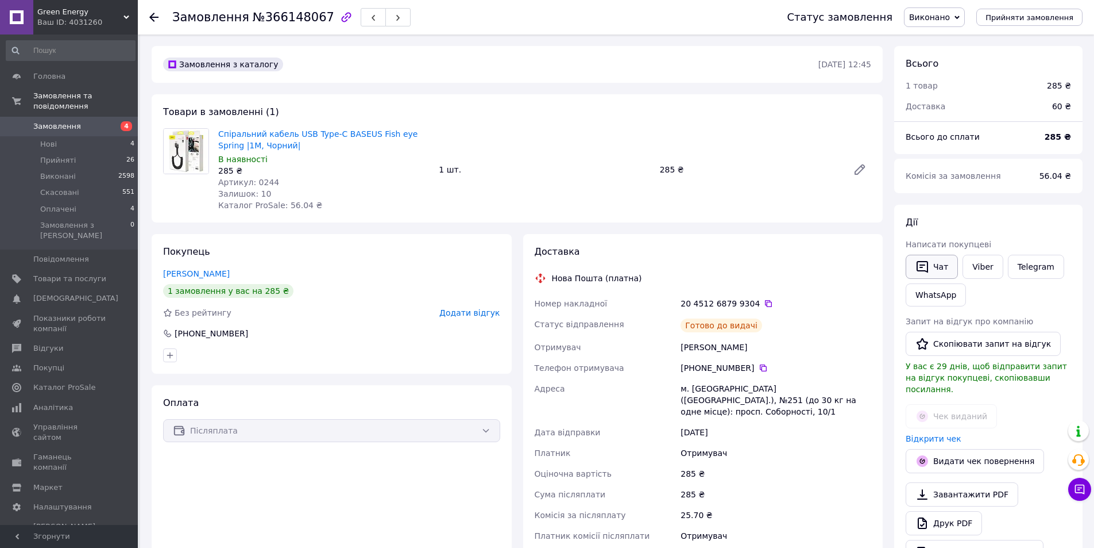
click at [943, 255] on button "Чат" at bounding box center [932, 267] width 52 height 24
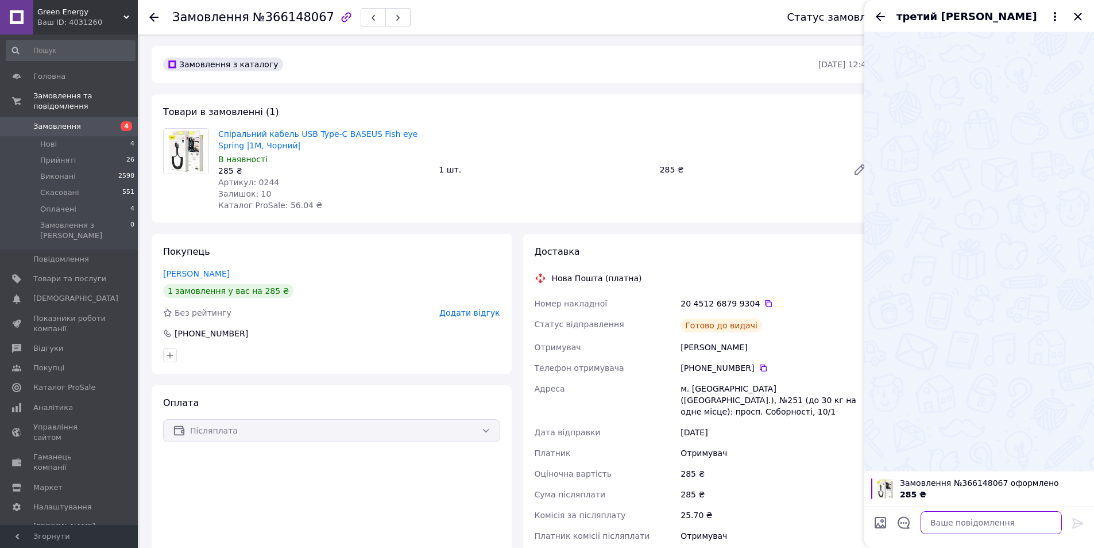
click at [984, 529] on textarea at bounding box center [991, 522] width 141 height 23
paste textarea "[URL][DOMAIN_NAME]"
type textarea "добрий вечір вчора відправив [URL][DOMAIN_NAME]"
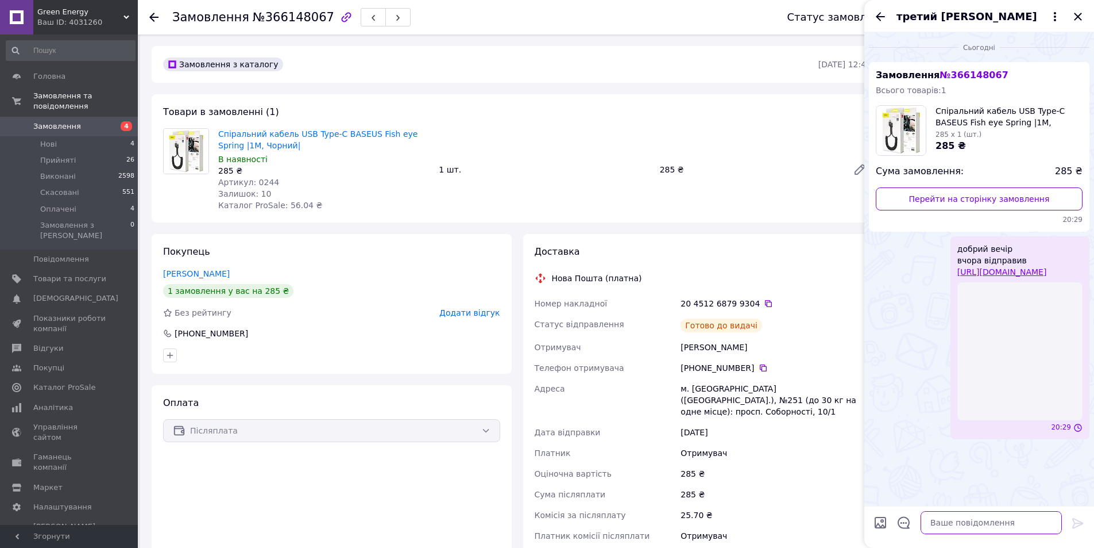
scroll to position [0, 0]
click at [45, 121] on span "Замовлення" at bounding box center [57, 126] width 48 height 10
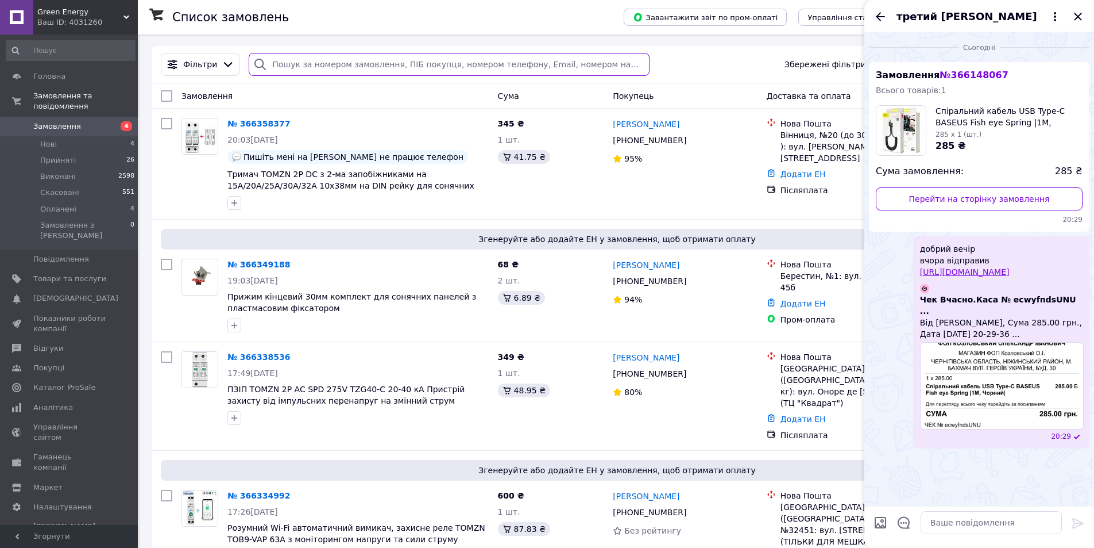
click at [386, 64] on input "search" at bounding box center [449, 64] width 400 height 23
paste input "20451268804077"
type input "20451268804077"
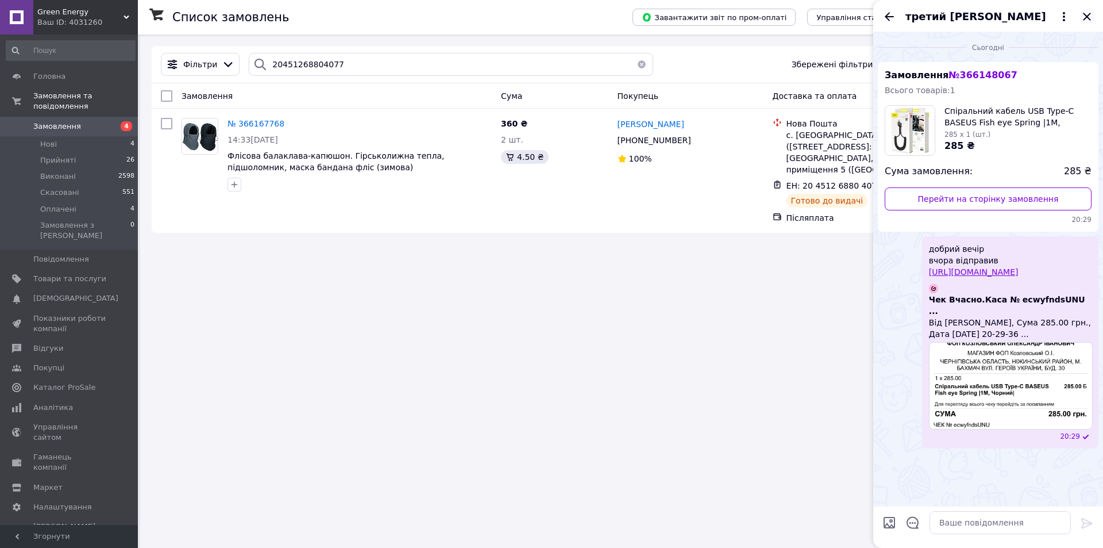
click at [1084, 16] on icon "Закрити" at bounding box center [1087, 17] width 14 height 14
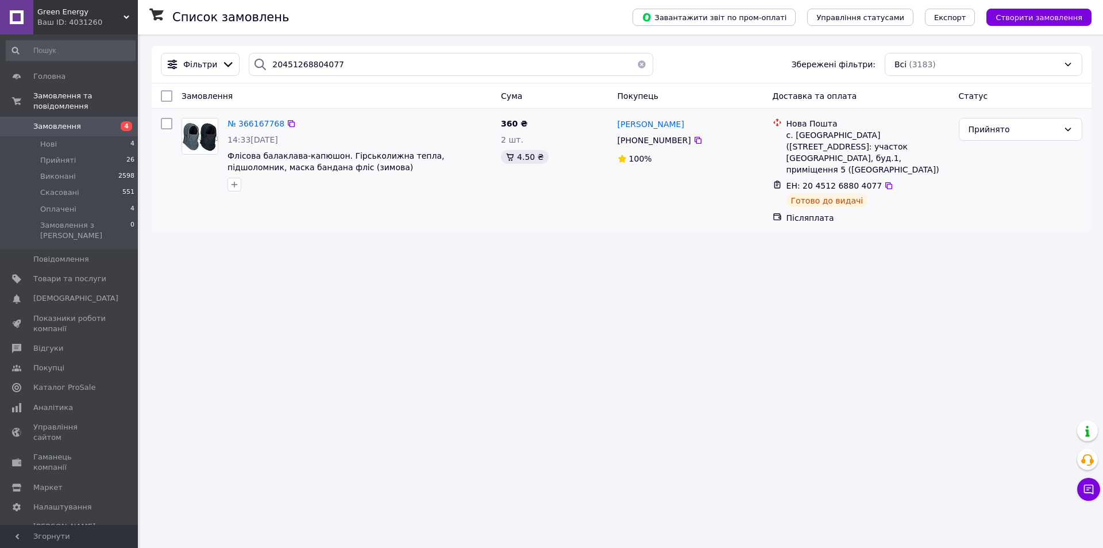
drag, startPoint x: 1024, startPoint y: 128, endPoint x: 1001, endPoint y: 142, distance: 26.8
click at [1022, 128] on div "Прийнято" at bounding box center [1014, 129] width 90 height 13
click at [977, 154] on li "Виконано" at bounding box center [1020, 154] width 122 height 21
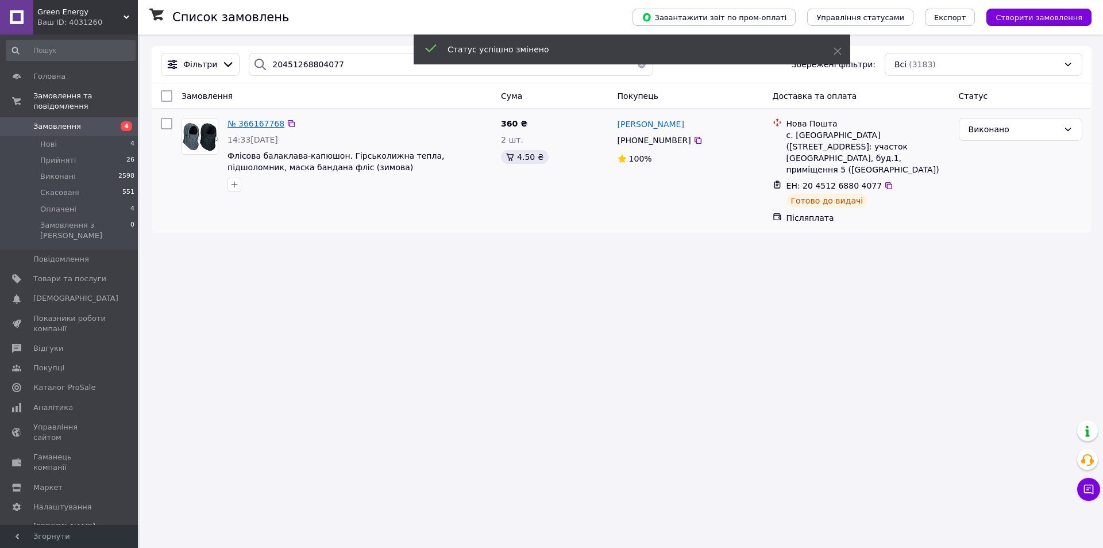
click at [256, 126] on span "№ 366167768" at bounding box center [256, 123] width 57 height 9
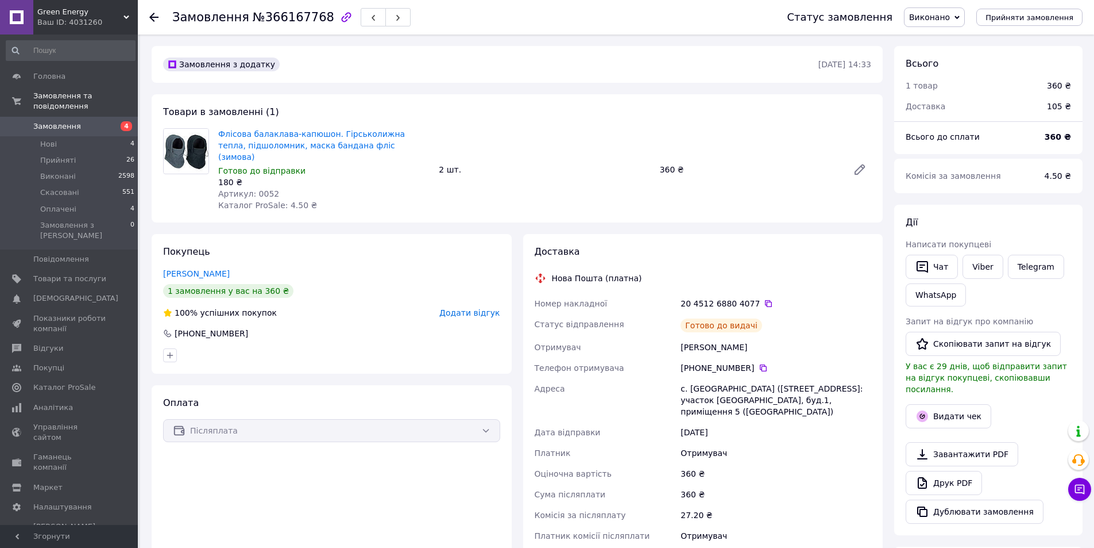
scroll to position [172, 0]
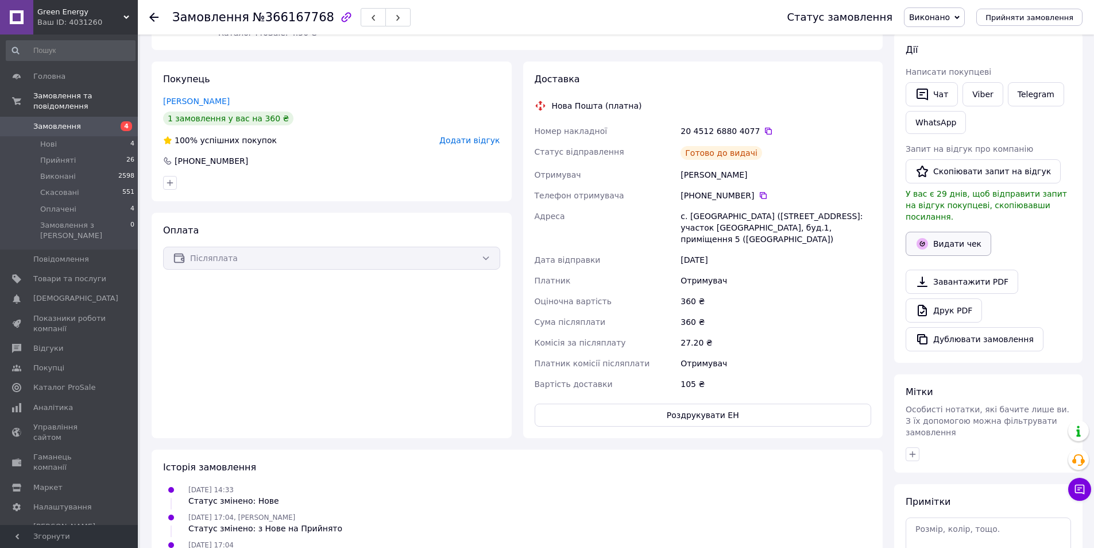
click at [938, 232] on button "Видати чек" at bounding box center [949, 244] width 86 height 24
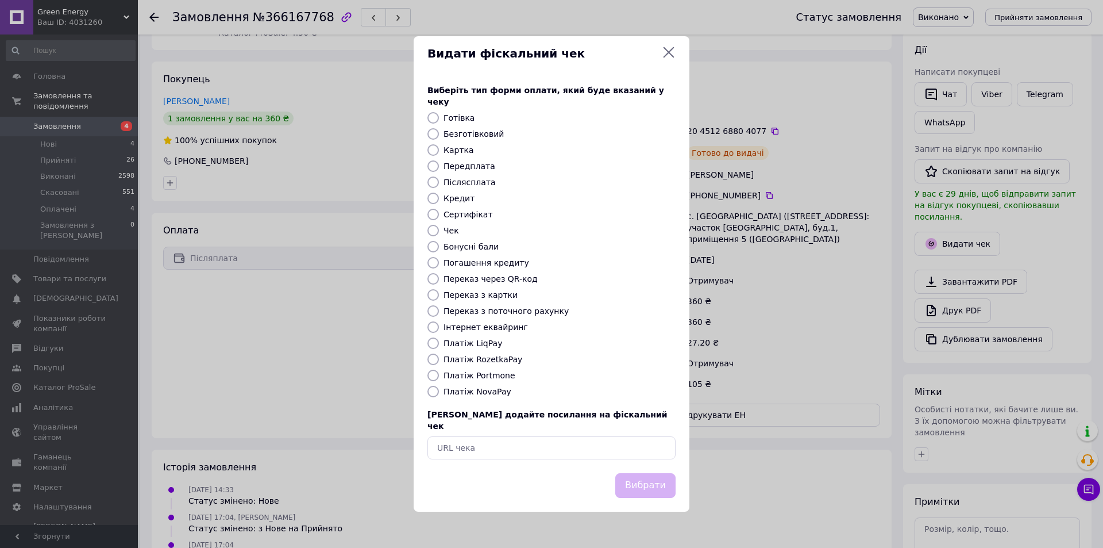
click at [481, 390] on label "Платіж NovaPay" at bounding box center [478, 391] width 68 height 9
click at [439, 390] on input "Платіж NovaPay" at bounding box center [432, 391] width 11 height 11
radio input "true"
click at [637, 477] on button "Вибрати" at bounding box center [645, 485] width 60 height 25
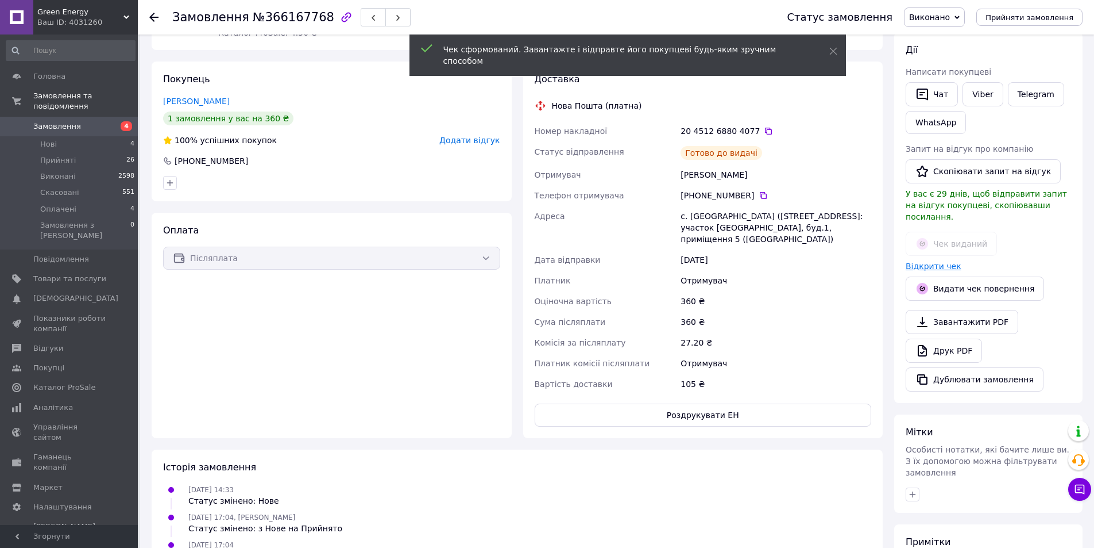
click at [941, 261] on link "Відкрити чек" at bounding box center [934, 265] width 56 height 9
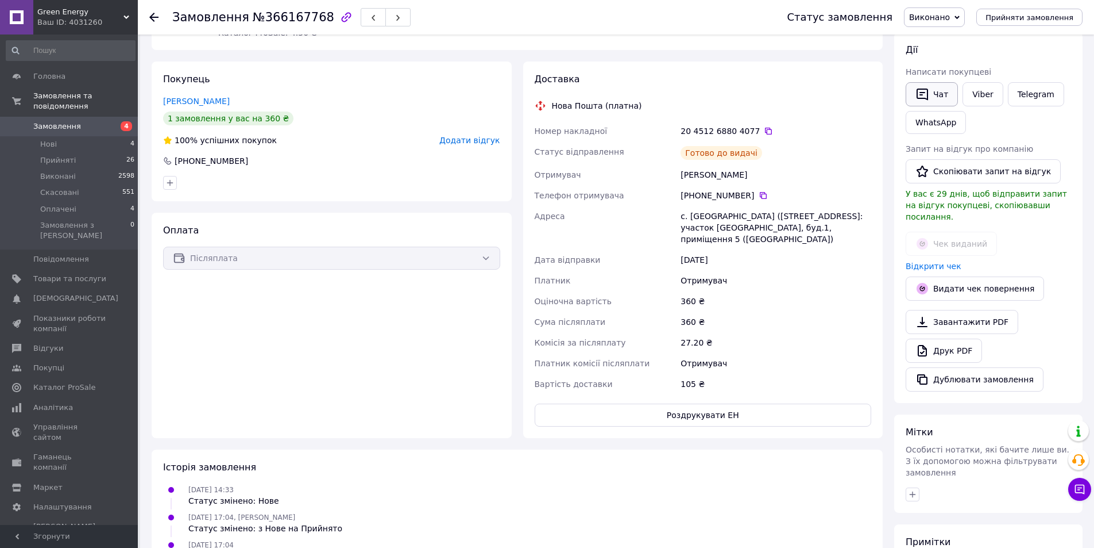
click at [919, 92] on icon "button" at bounding box center [923, 94] width 14 height 14
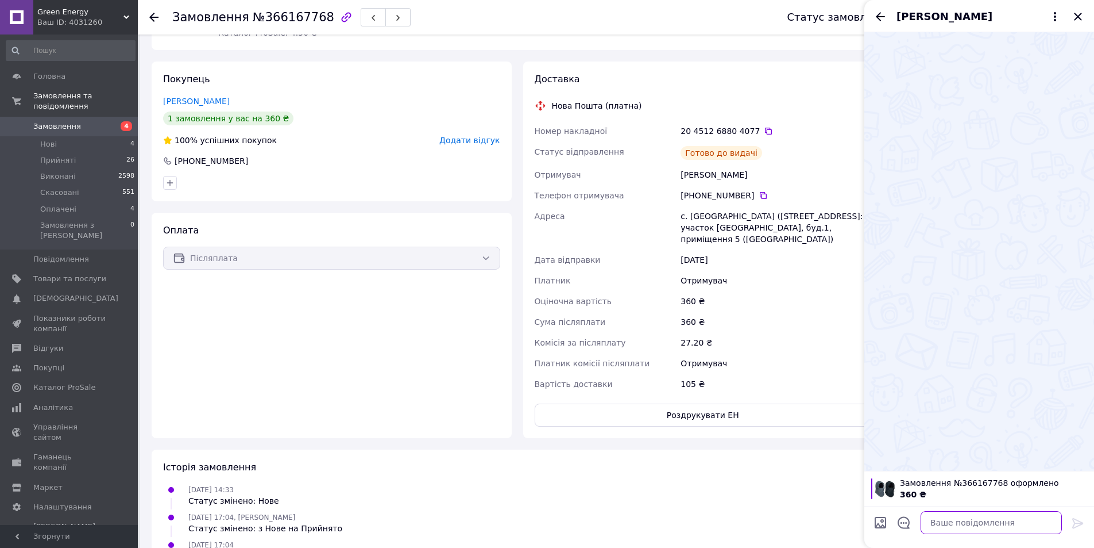
click at [955, 518] on textarea at bounding box center [991, 522] width 141 height 23
paste textarea "[URL][DOMAIN_NAME]"
type textarea "добрий вечір вчора відправив [URL][DOMAIN_NAME]"
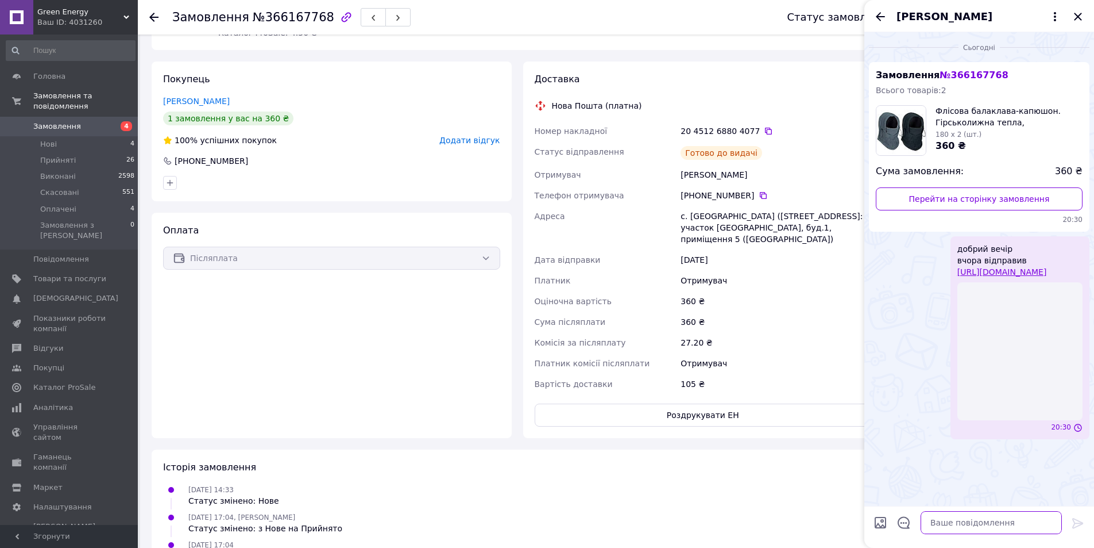
scroll to position [0, 0]
click at [75, 122] on link "Замовлення 4" at bounding box center [70, 127] width 141 height 20
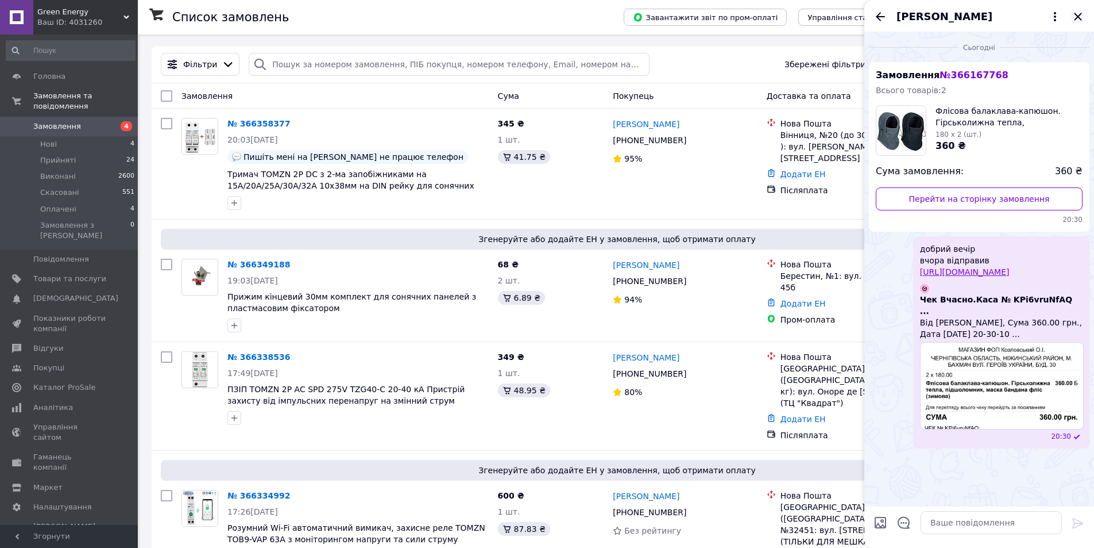
click at [1080, 16] on icon "Закрити" at bounding box center [1077, 16] width 7 height 7
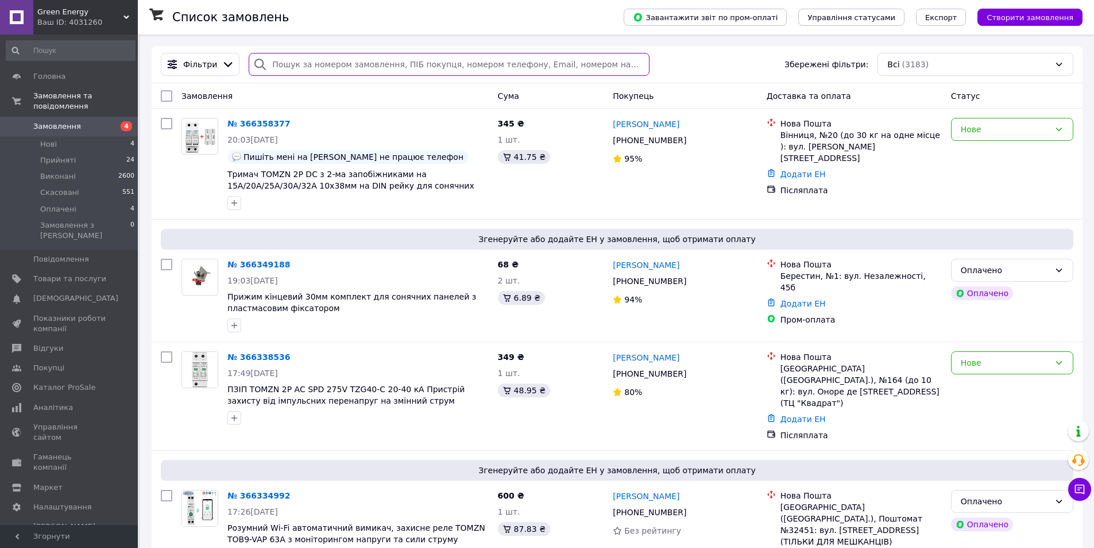
click at [390, 60] on input "search" at bounding box center [449, 64] width 400 height 23
paste input "20451268804799"
type input "20451268804799"
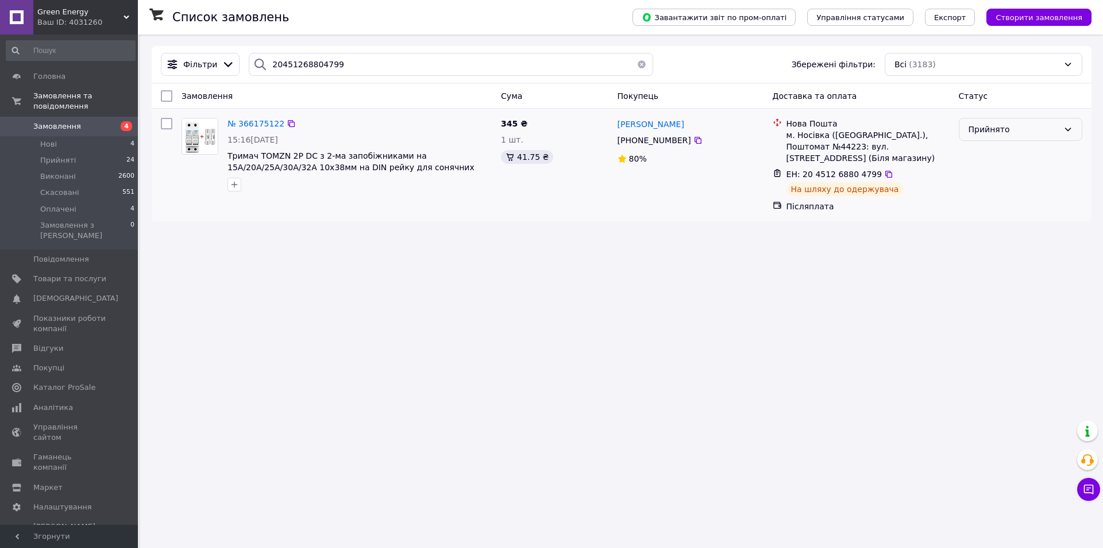
click at [995, 127] on div "Прийнято" at bounding box center [1014, 129] width 90 height 13
click at [984, 158] on li "Виконано" at bounding box center [1020, 154] width 122 height 21
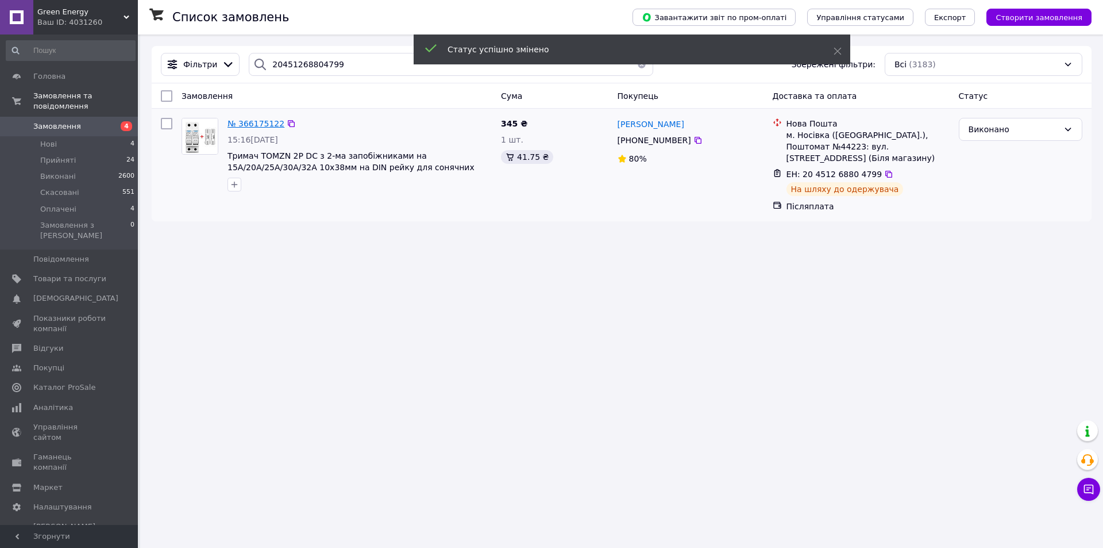
click at [252, 121] on span "№ 366175122" at bounding box center [256, 123] width 57 height 9
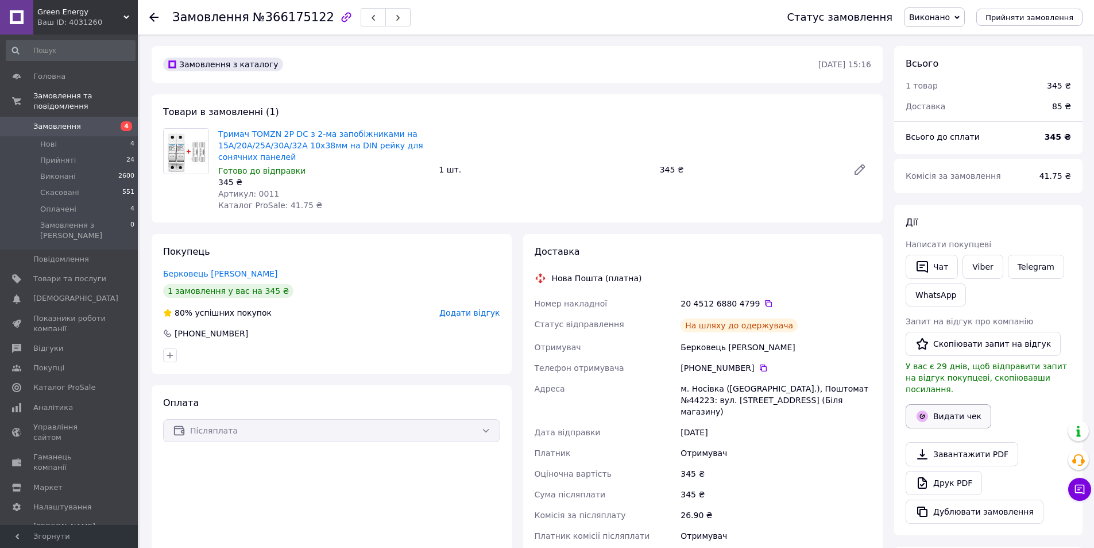
click at [943, 404] on button "Видати чек" at bounding box center [949, 416] width 86 height 24
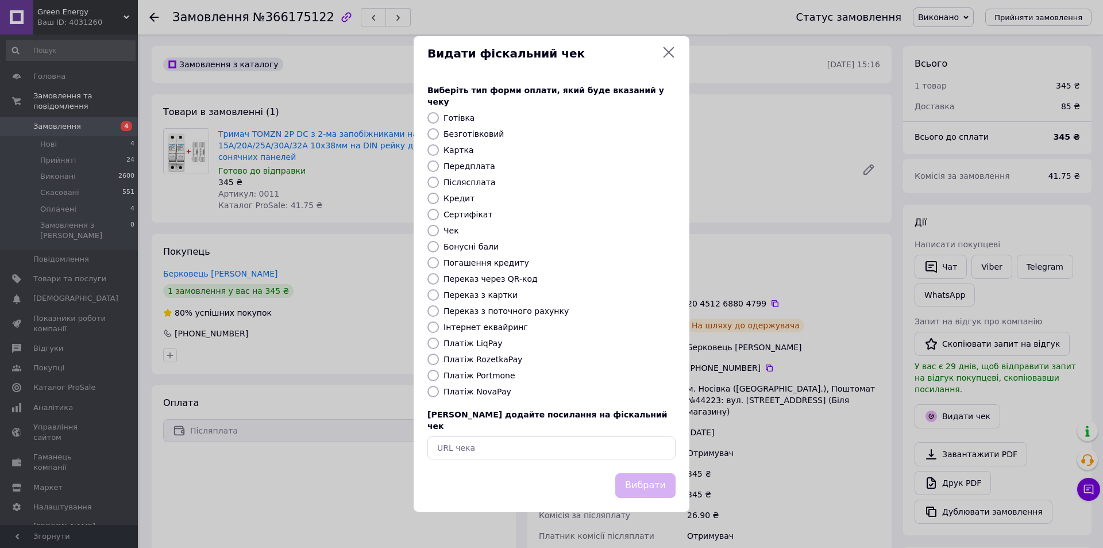
click at [476, 397] on div "Платіж NovaPay" at bounding box center [559, 391] width 237 height 11
click at [476, 390] on label "Платіж NovaPay" at bounding box center [478, 391] width 68 height 9
click at [439, 390] on input "Платіж NovaPay" at bounding box center [432, 391] width 11 height 11
radio input "true"
click at [661, 476] on button "Вибрати" at bounding box center [645, 485] width 60 height 25
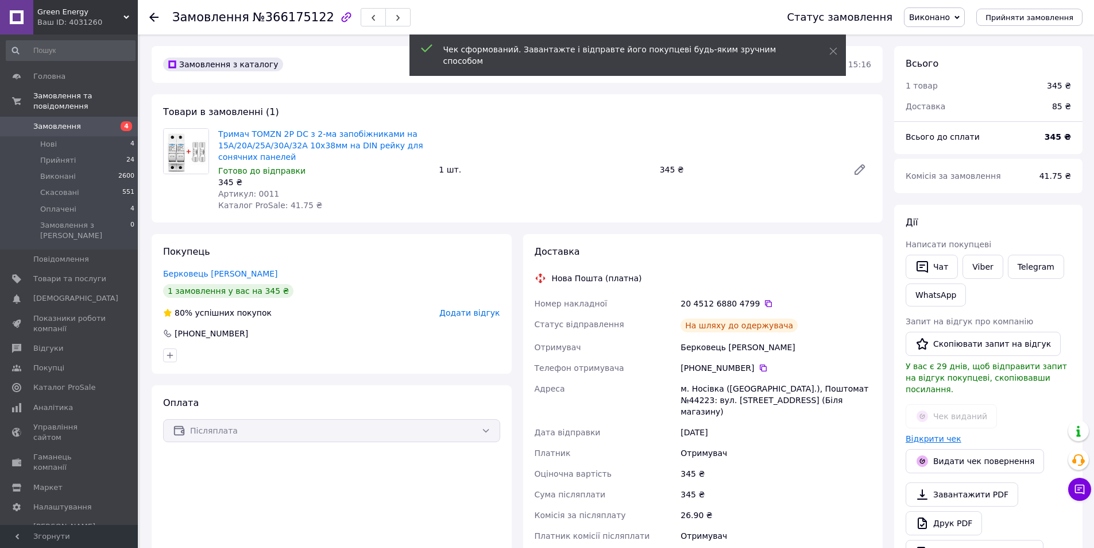
click at [941, 434] on link "Відкрити чек" at bounding box center [934, 438] width 56 height 9
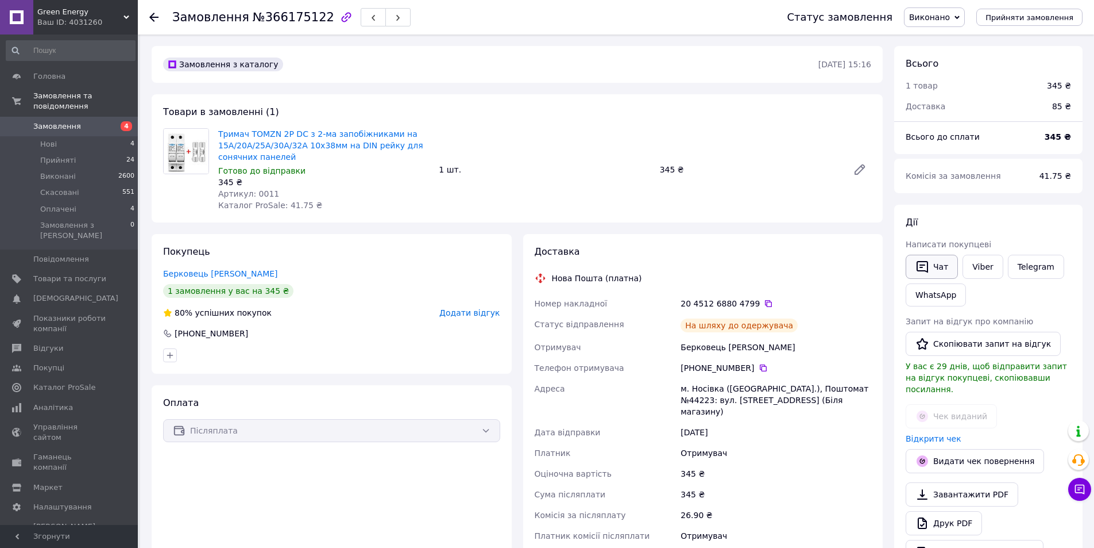
click at [925, 267] on icon "button" at bounding box center [923, 267] width 14 height 14
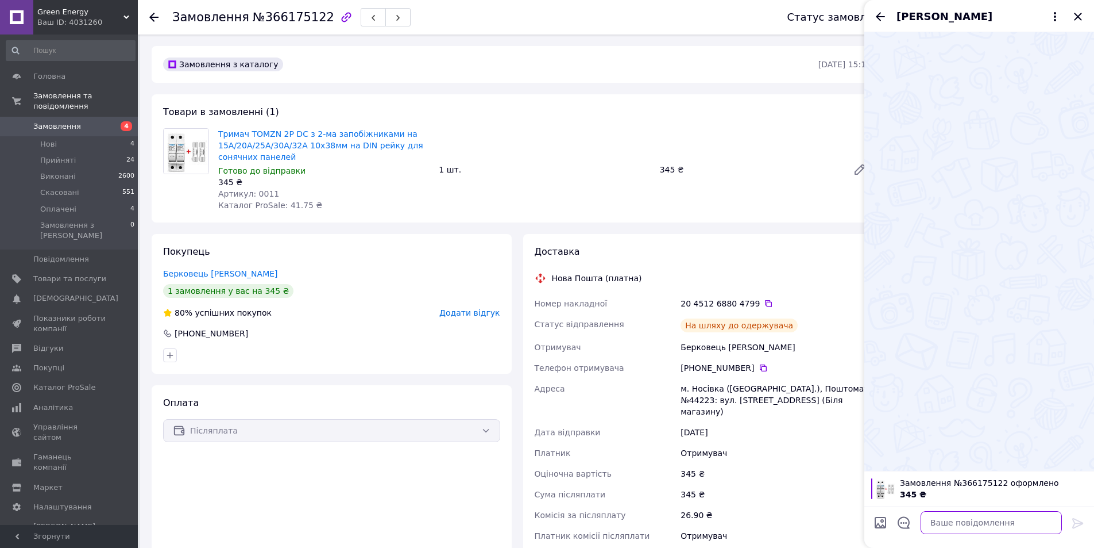
click at [997, 522] on textarea at bounding box center [991, 522] width 141 height 23
paste textarea "[URL][DOMAIN_NAME]"
type textarea "добрий вечір вчора відправив [URL][DOMAIN_NAME]"
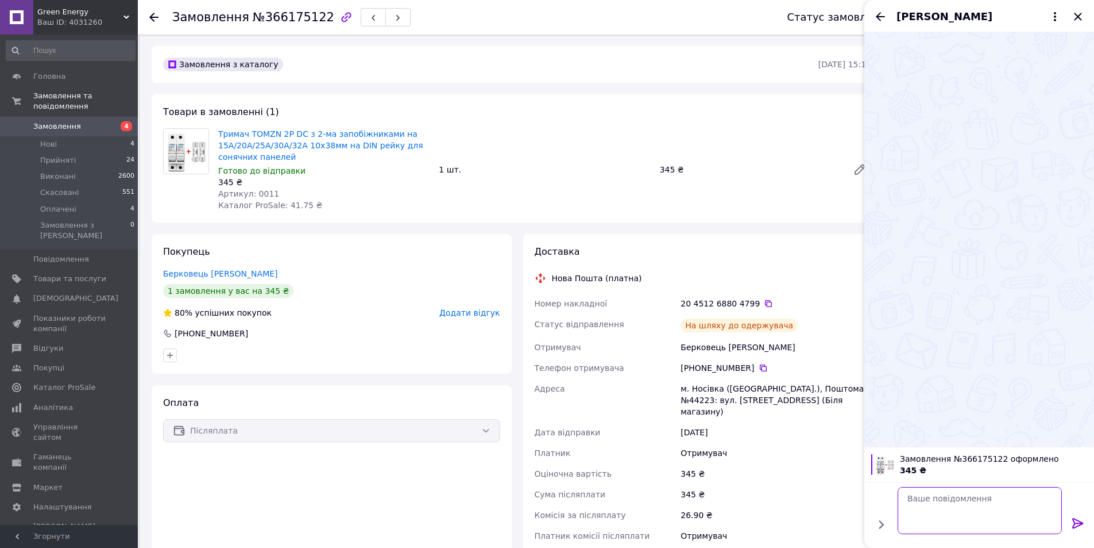
scroll to position [0, 0]
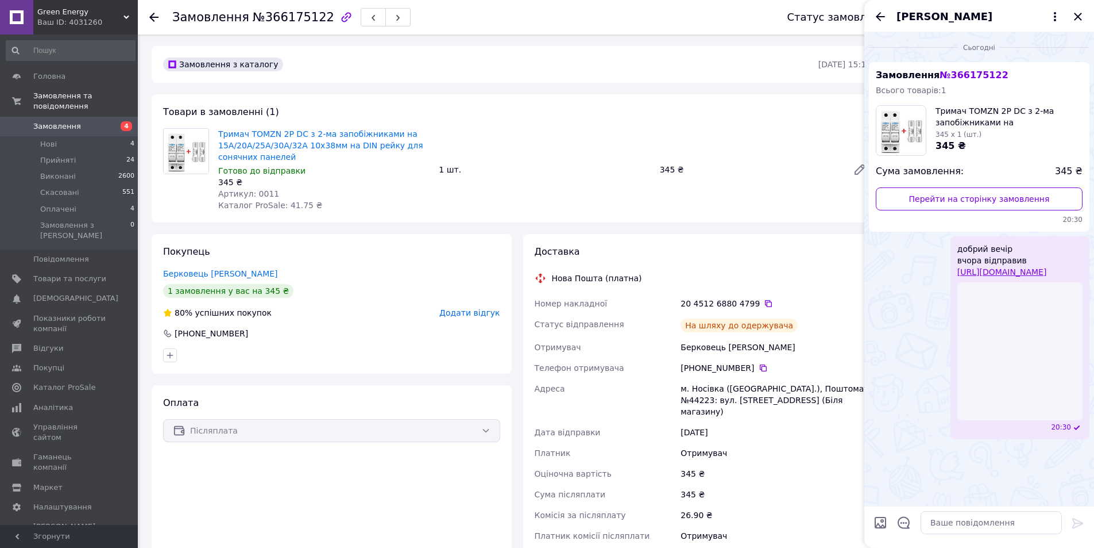
click at [67, 121] on span "Замовлення" at bounding box center [57, 126] width 48 height 10
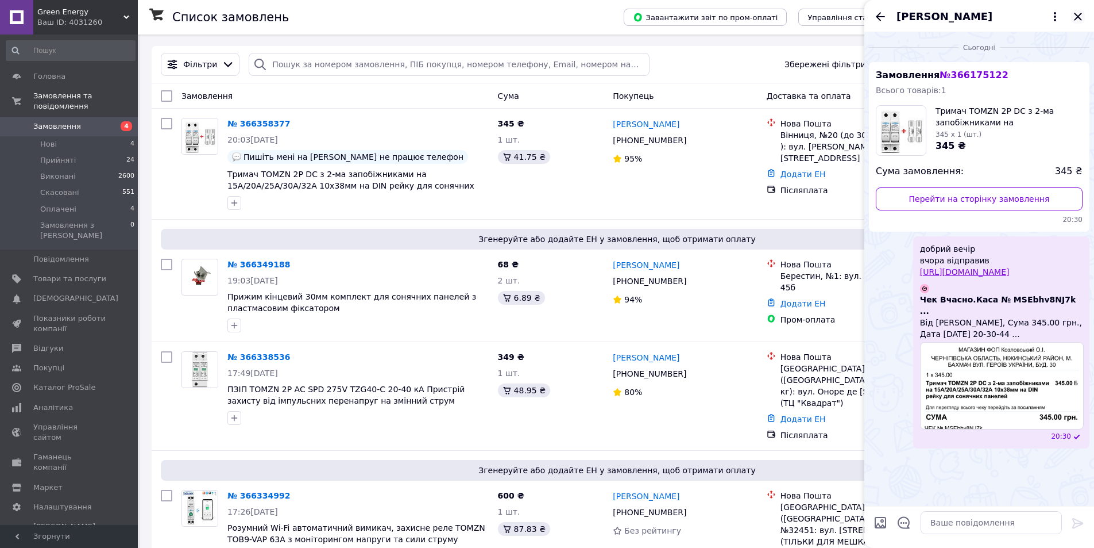
click at [1078, 15] on icon "Закрити" at bounding box center [1079, 17] width 14 height 14
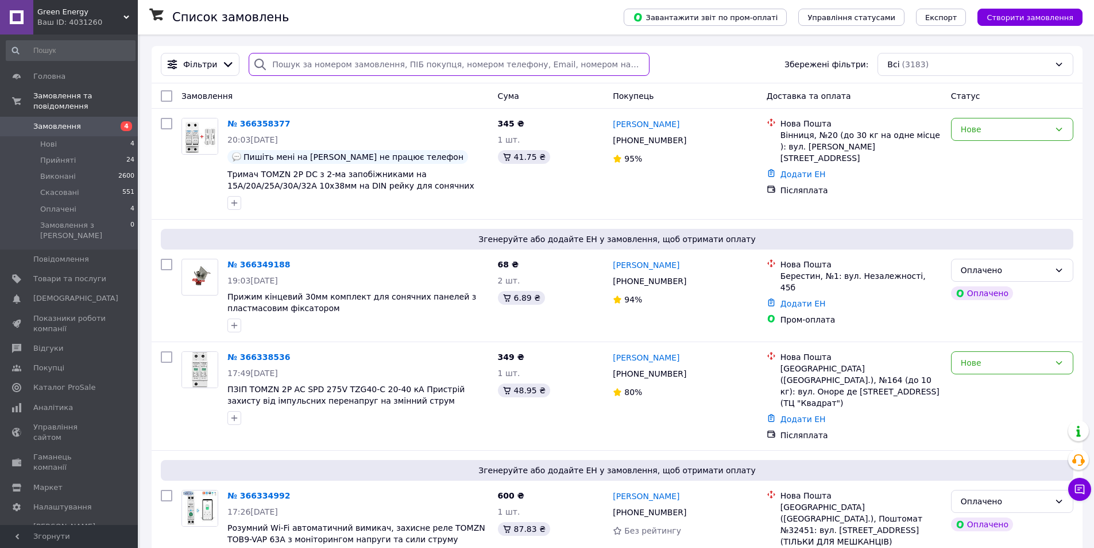
click at [353, 55] on input "search" at bounding box center [449, 64] width 400 height 23
paste input "20451268805285"
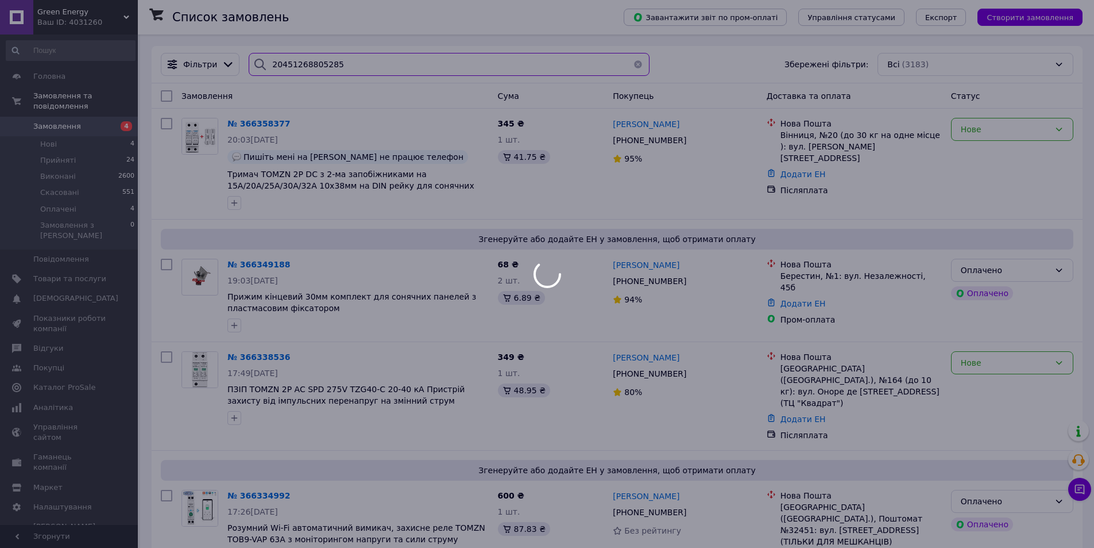
type input "20451268805285"
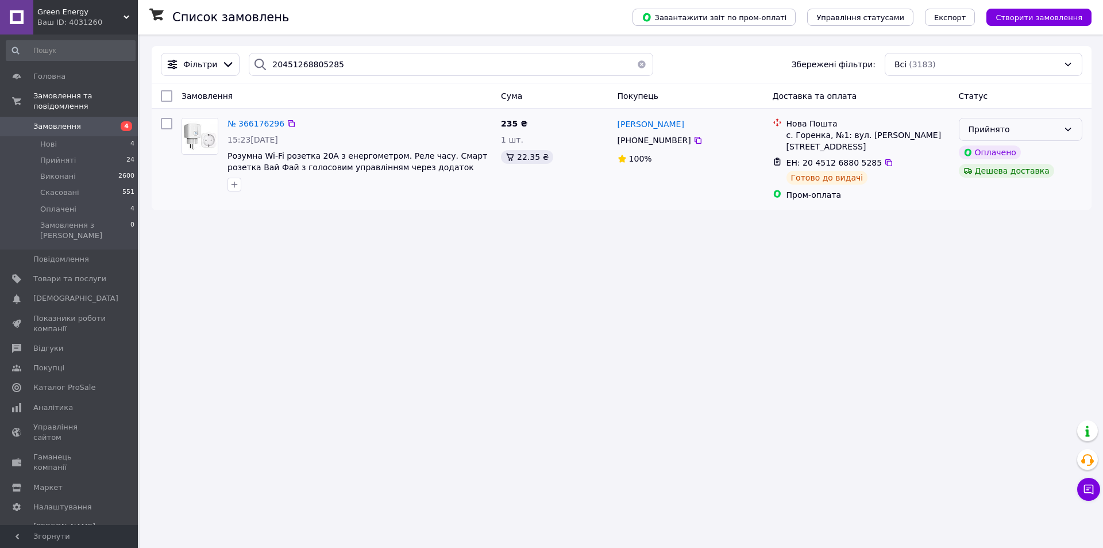
click at [1018, 125] on div "Прийнято" at bounding box center [1014, 129] width 90 height 13
click at [989, 148] on li "Виконано" at bounding box center [1020, 154] width 122 height 21
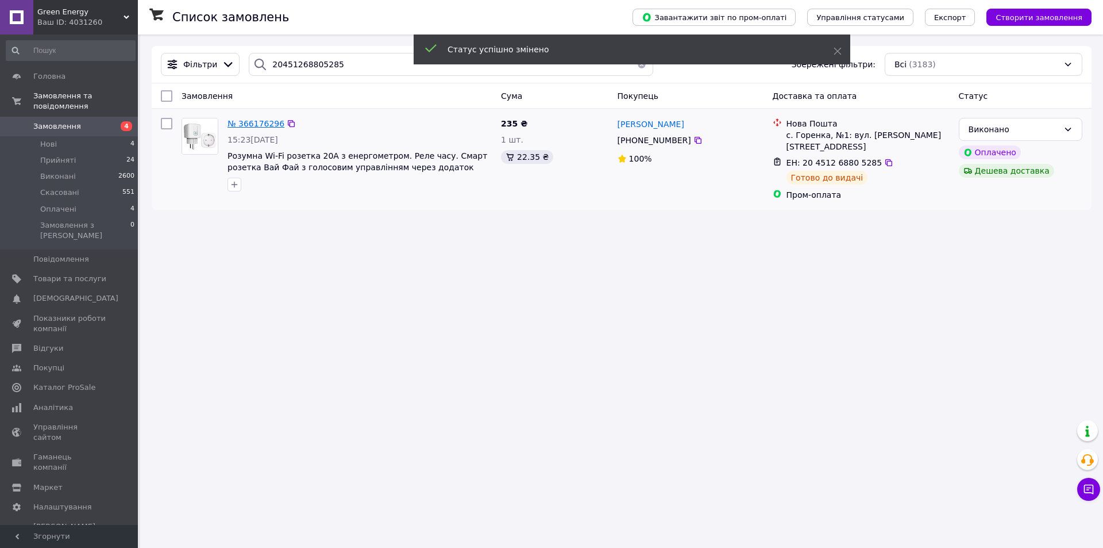
click at [244, 123] on span "№ 366176296" at bounding box center [256, 123] width 57 height 9
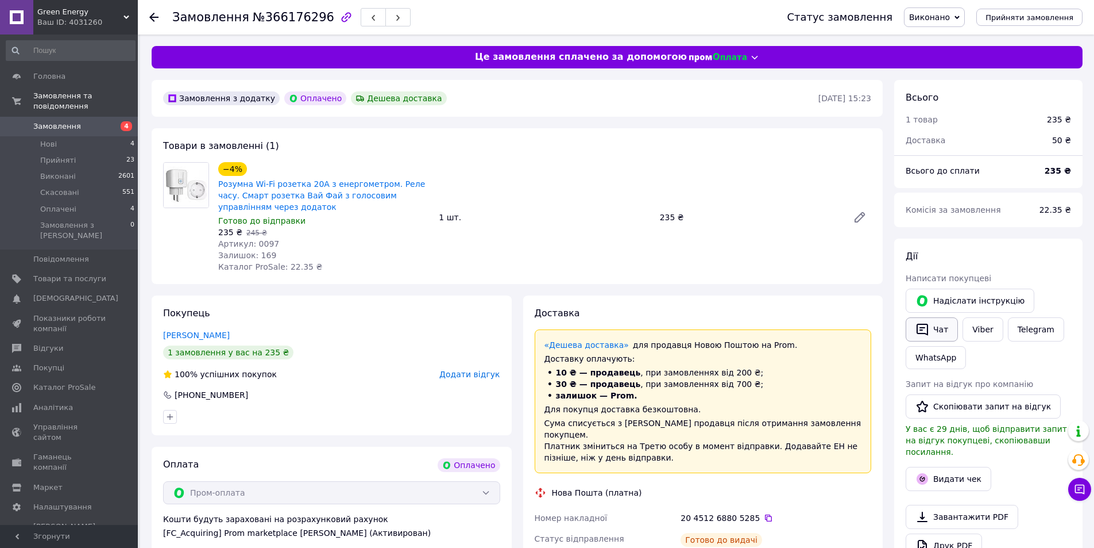
click at [927, 328] on icon "button" at bounding box center [923, 329] width 14 height 14
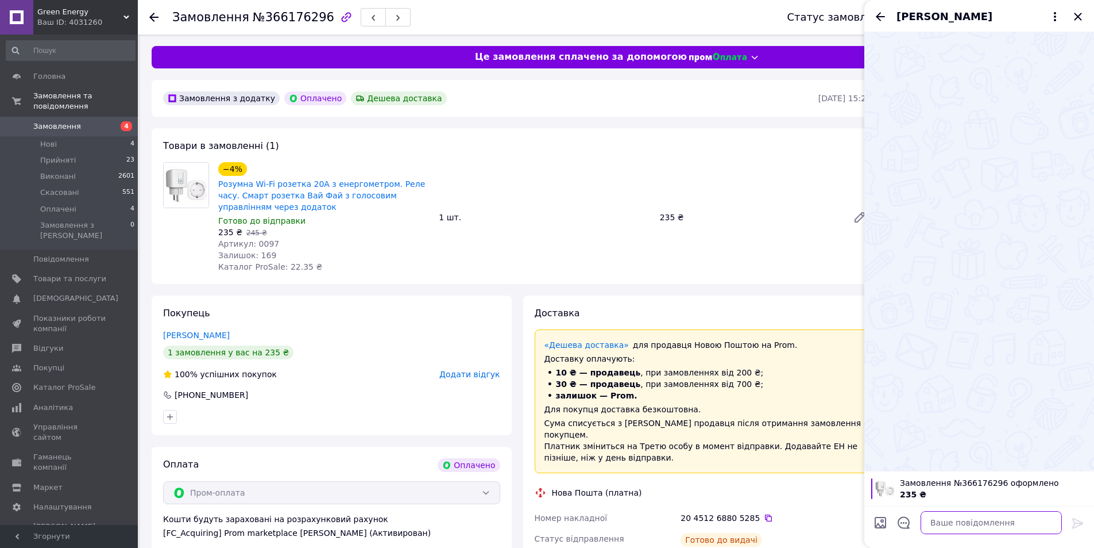
click at [961, 525] on textarea at bounding box center [991, 522] width 141 height 23
paste textarea "[URL][DOMAIN_NAME]"
type textarea "добрий вечір вчора відправив [URL][DOMAIN_NAME]"
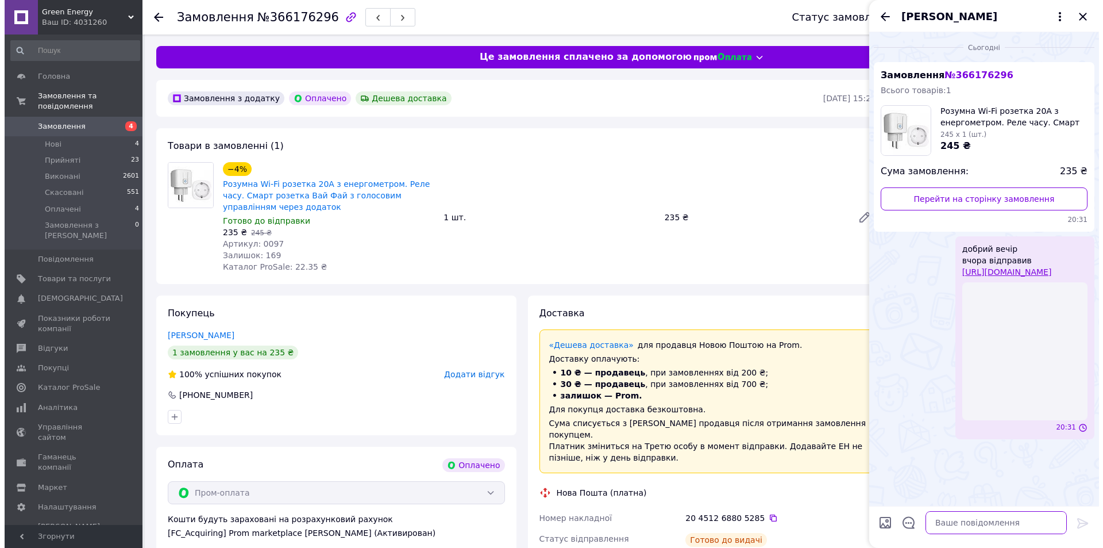
scroll to position [0, 0]
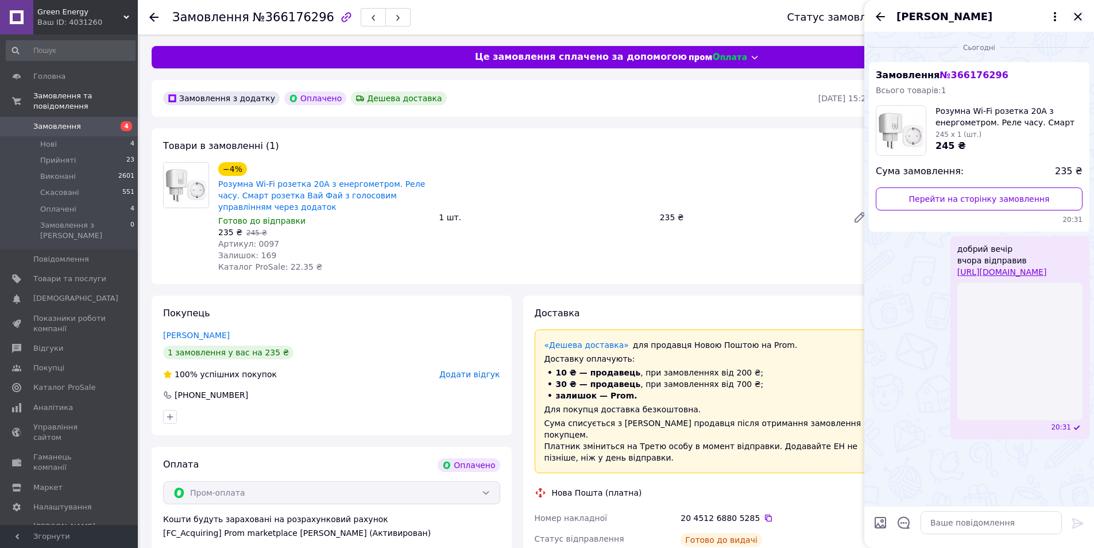
click at [1079, 12] on icon "Закрити" at bounding box center [1079, 17] width 14 height 14
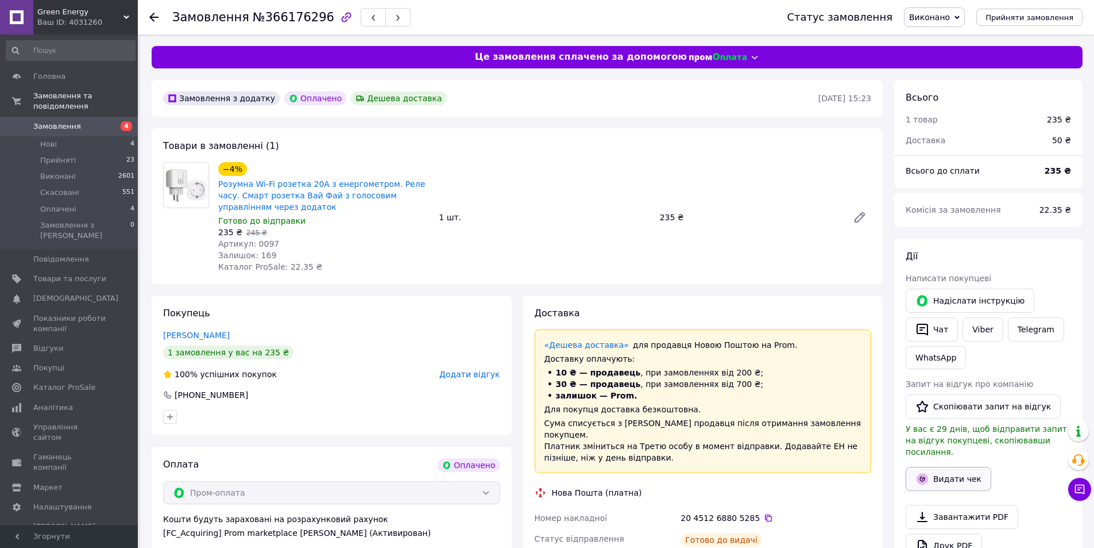
click at [958, 473] on button "Видати чек" at bounding box center [949, 479] width 86 height 24
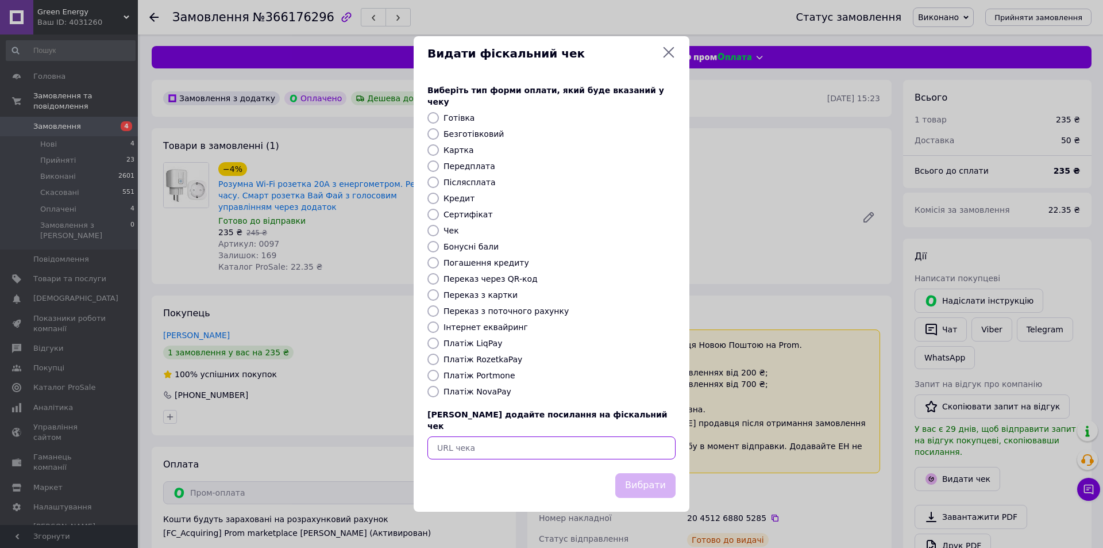
drag, startPoint x: 629, startPoint y: 431, endPoint x: 640, endPoint y: 446, distance: 18.4
click at [628, 436] on input "text" at bounding box center [551, 447] width 248 height 23
paste input "[URL][DOMAIN_NAME]"
type input "[URL][DOMAIN_NAME]"
click at [649, 473] on button "Вибрати" at bounding box center [645, 485] width 60 height 25
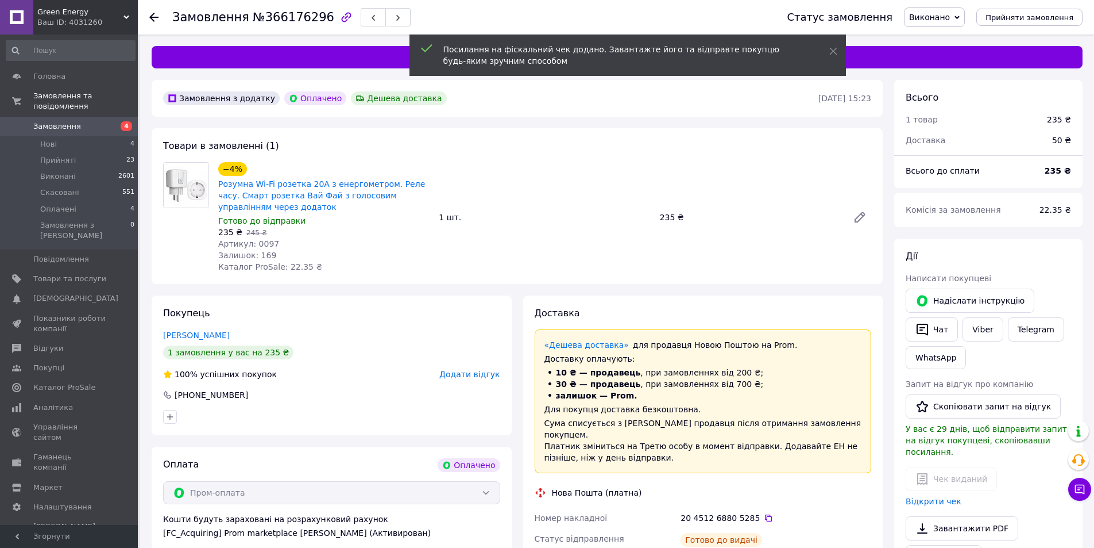
click at [82, 121] on span "Замовлення" at bounding box center [69, 126] width 73 height 10
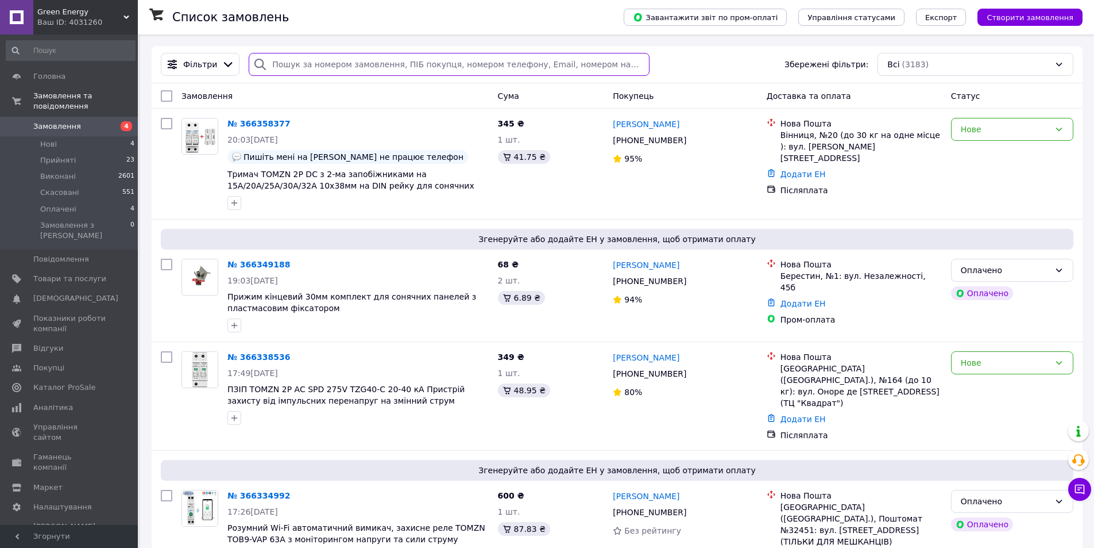
click at [348, 72] on input "search" at bounding box center [449, 64] width 400 height 23
paste input "20451268823597"
type input "20451268823597"
